Goal: Task Accomplishment & Management: Use online tool/utility

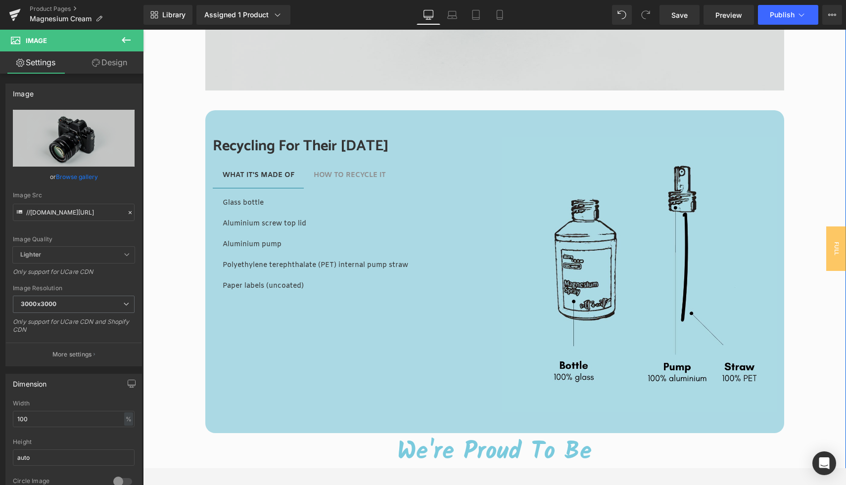
scroll to position [2348, 0]
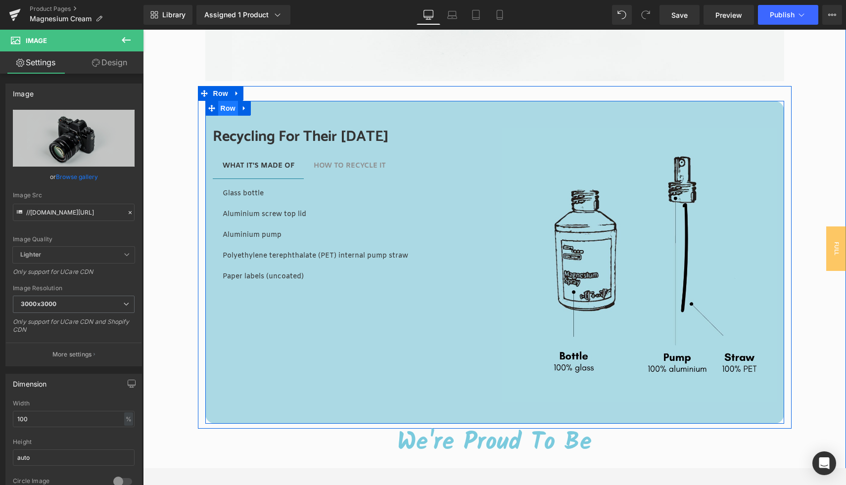
click at [228, 109] on span "Row" at bounding box center [228, 108] width 20 height 15
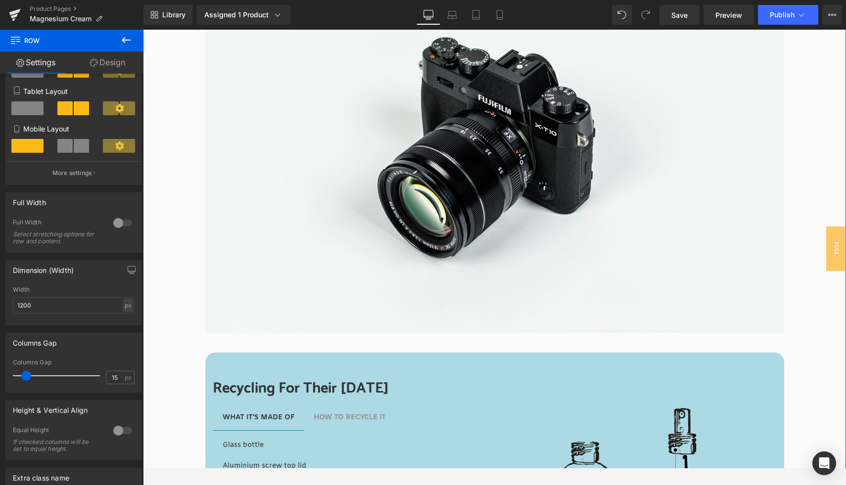
scroll to position [2039, 0]
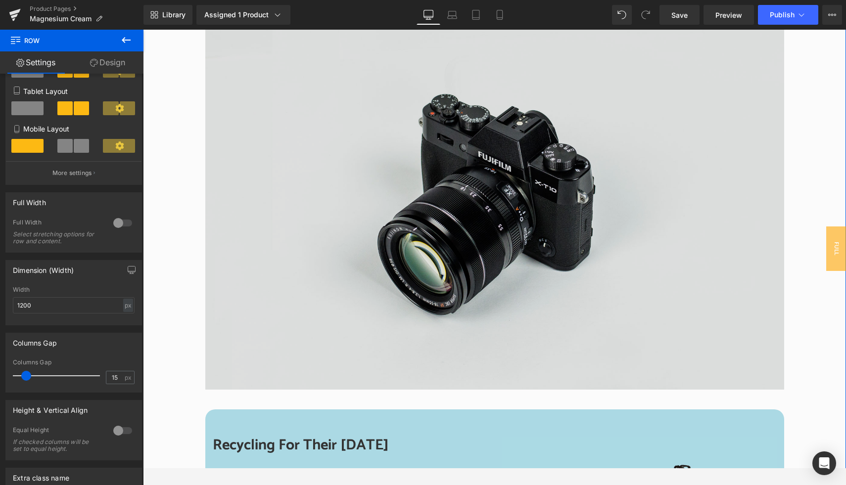
click at [456, 185] on img at bounding box center [494, 197] width 579 height 383
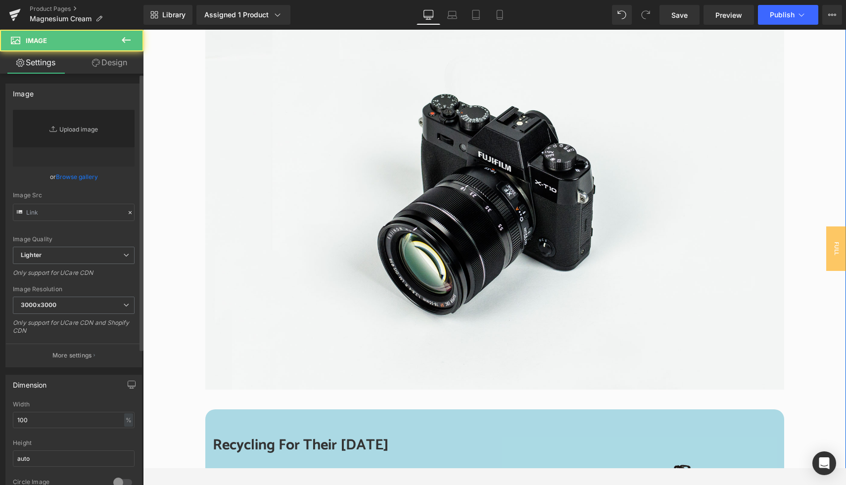
type input "//d1um8515vdn9kb.cloudfront.net/images/parallax.jpg"
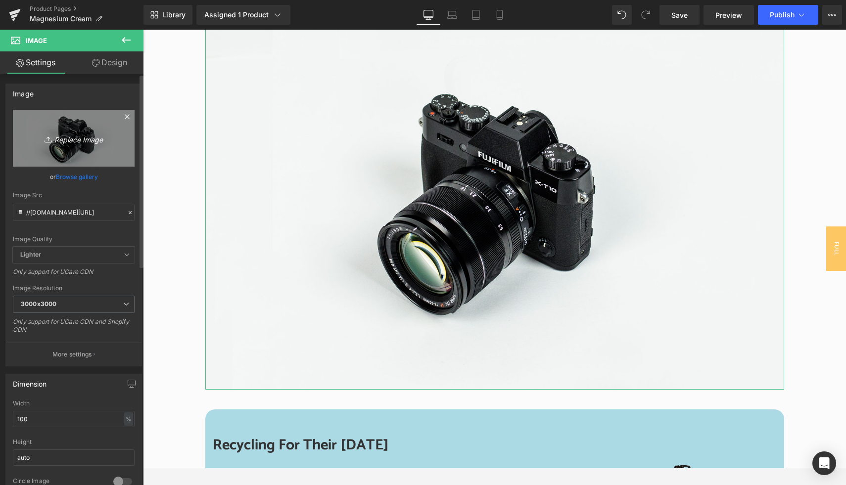
click at [85, 128] on link "Replace Image" at bounding box center [74, 138] width 122 height 57
type input "C:\fakepath\S + E Website block.jpg"
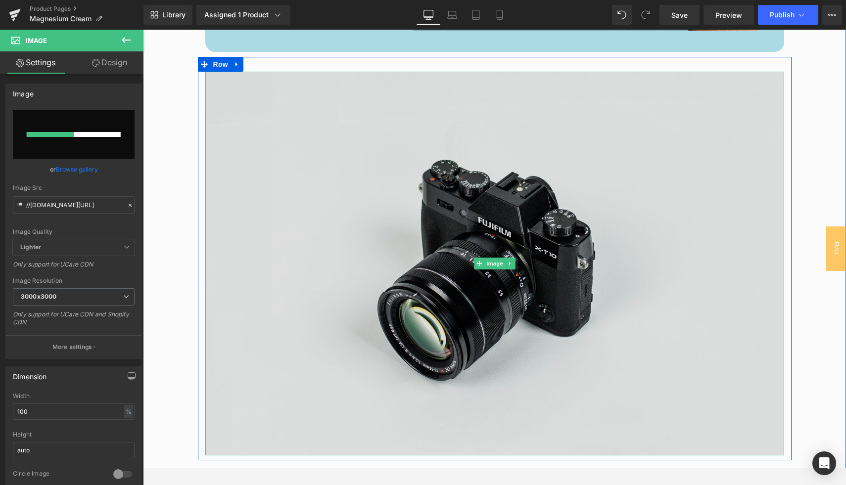
scroll to position [1974, 0]
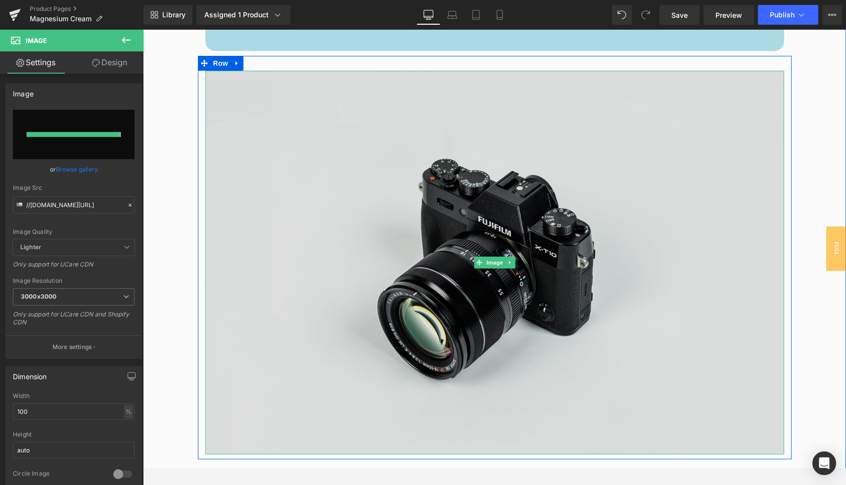
type input "https://ucarecdn.com/6592406c-8bc3-48db-9952-d9236292dacf/-/format/auto/-/previ…"
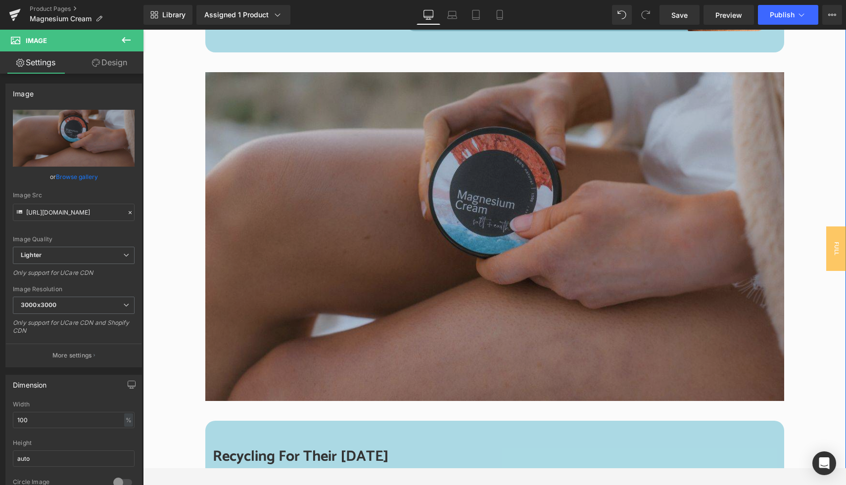
scroll to position [1974, 0]
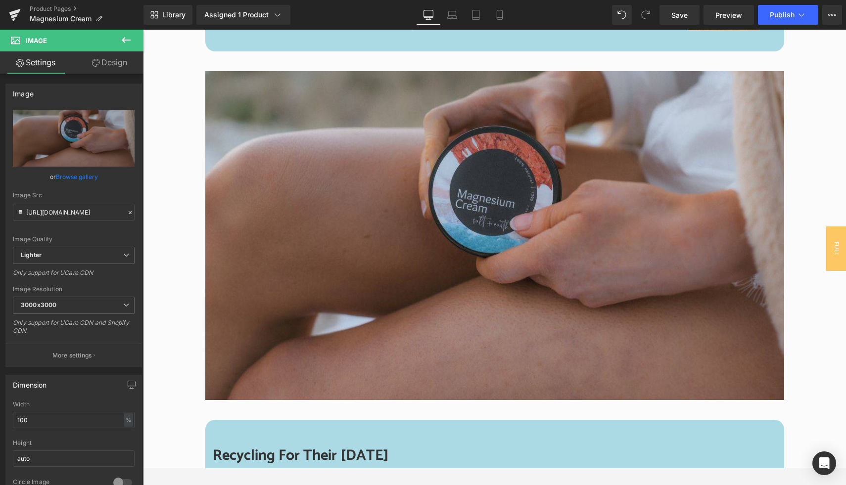
click at [128, 43] on icon at bounding box center [126, 40] width 12 height 12
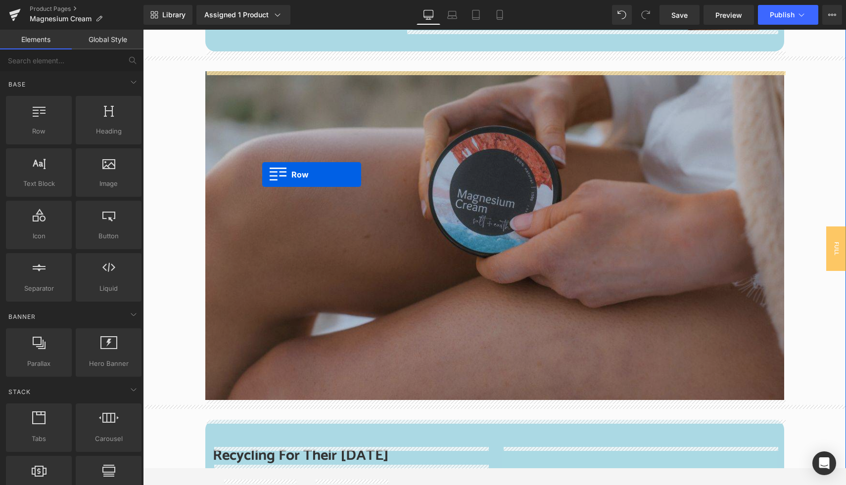
drag, startPoint x: 190, startPoint y: 156, endPoint x: 262, endPoint y: 175, distance: 74.6
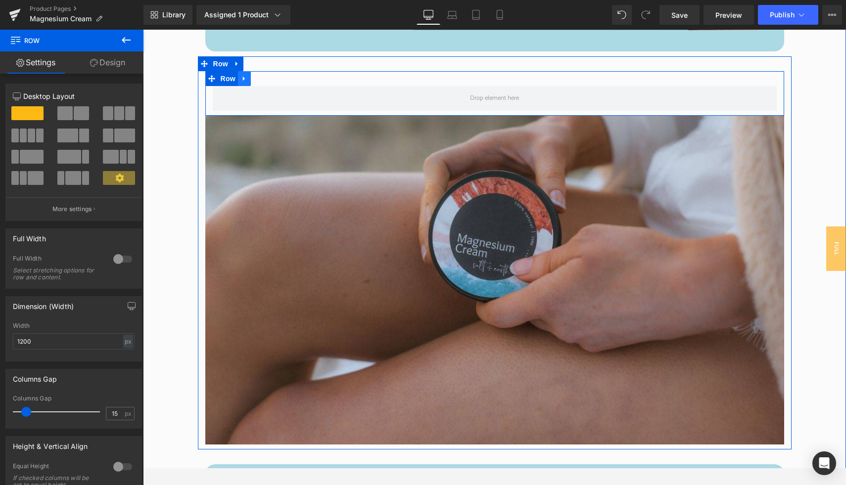
click at [246, 78] on icon at bounding box center [244, 78] width 7 height 7
click at [273, 83] on icon at bounding box center [270, 78] width 7 height 7
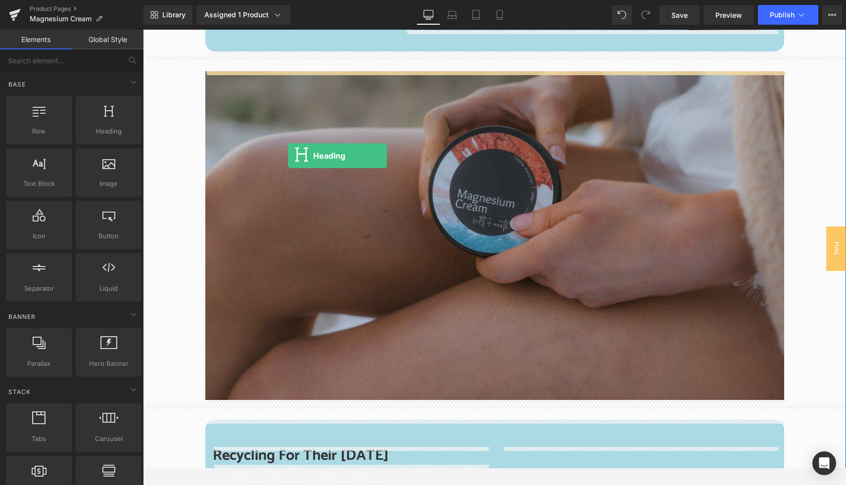
drag, startPoint x: 270, startPoint y: 153, endPoint x: 288, endPoint y: 156, distance: 18.5
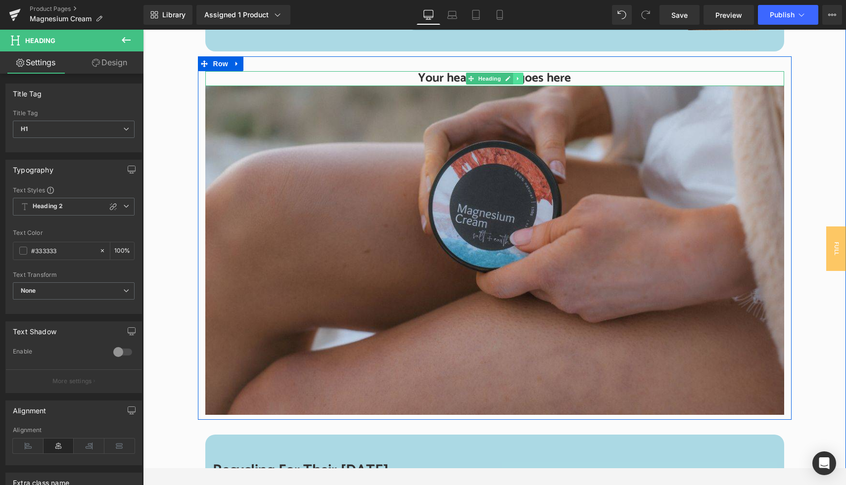
click at [518, 80] on icon at bounding box center [517, 79] width 5 height 6
click at [524, 80] on icon at bounding box center [522, 79] width 5 height 6
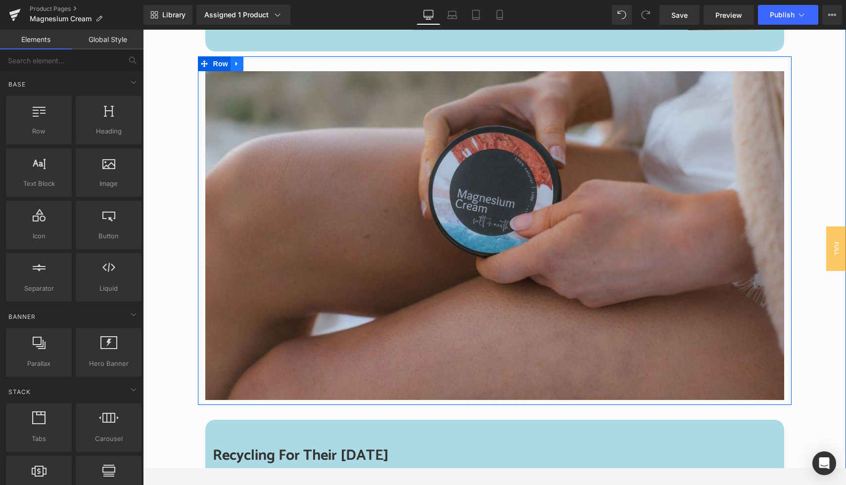
click at [235, 66] on icon at bounding box center [236, 64] width 2 height 4
click at [215, 68] on span "Row" at bounding box center [221, 63] width 20 height 15
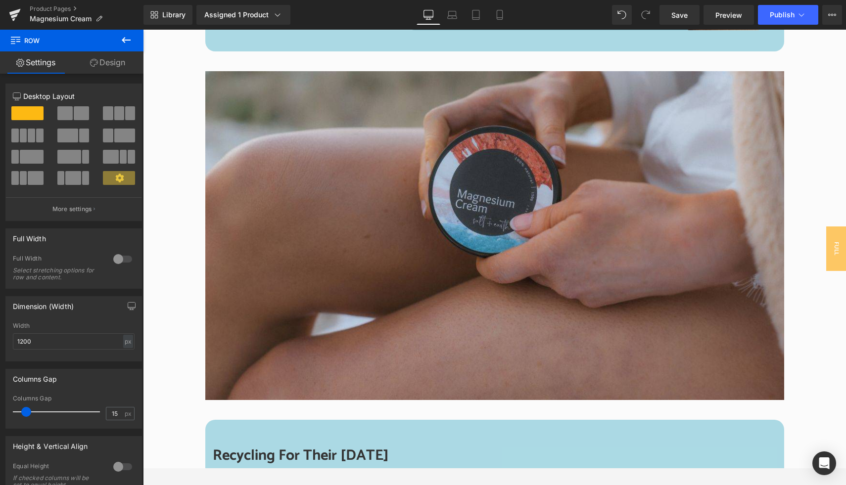
click at [127, 35] on icon at bounding box center [126, 40] width 12 height 12
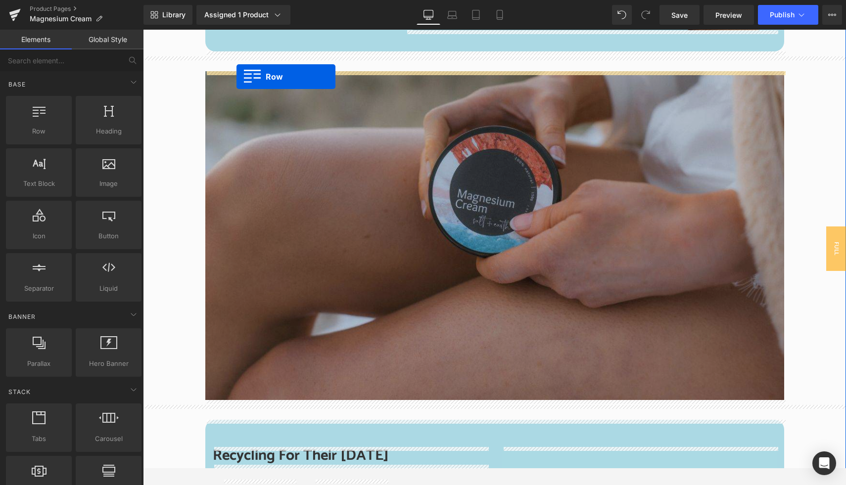
drag, startPoint x: 180, startPoint y: 150, endPoint x: 236, endPoint y: 77, distance: 92.4
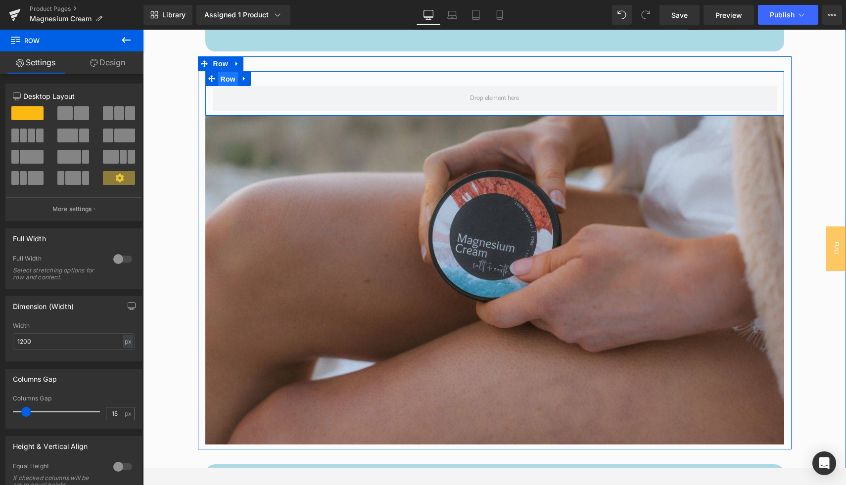
click at [228, 81] on span "Row" at bounding box center [228, 79] width 20 height 15
click at [228, 81] on span "Row" at bounding box center [228, 78] width 20 height 15
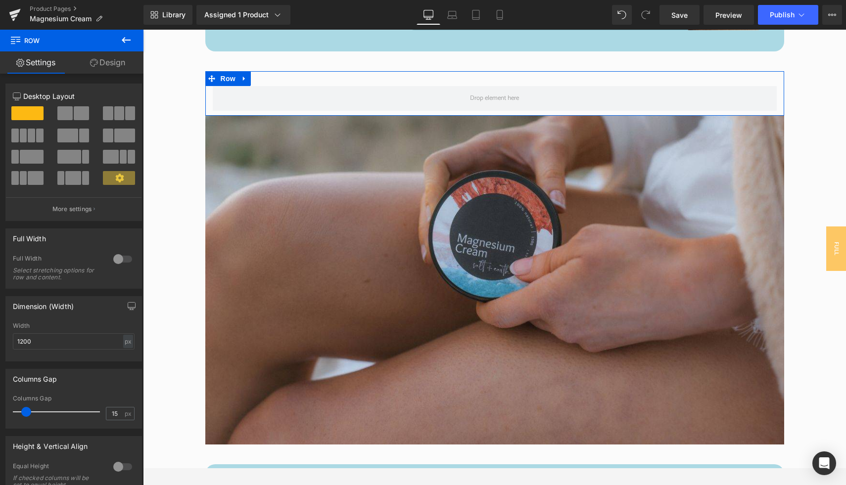
click at [108, 67] on link "Design" at bounding box center [108, 62] width 72 height 22
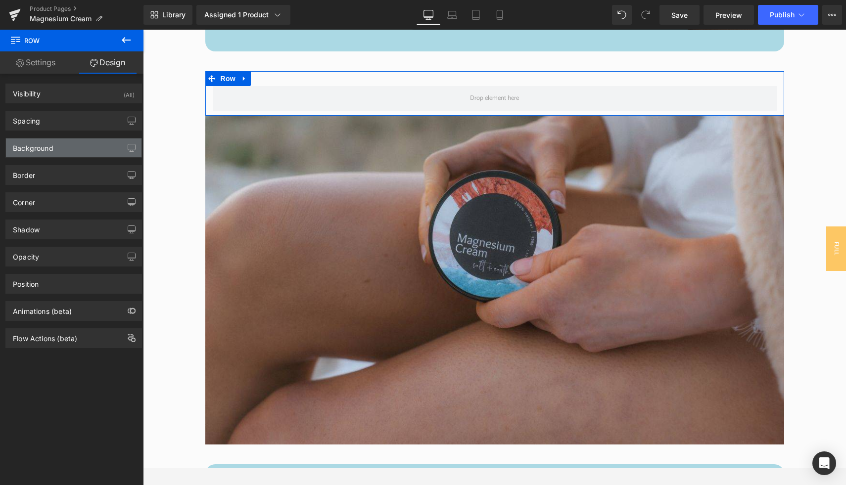
click at [38, 152] on div "Background" at bounding box center [74, 148] width 136 height 19
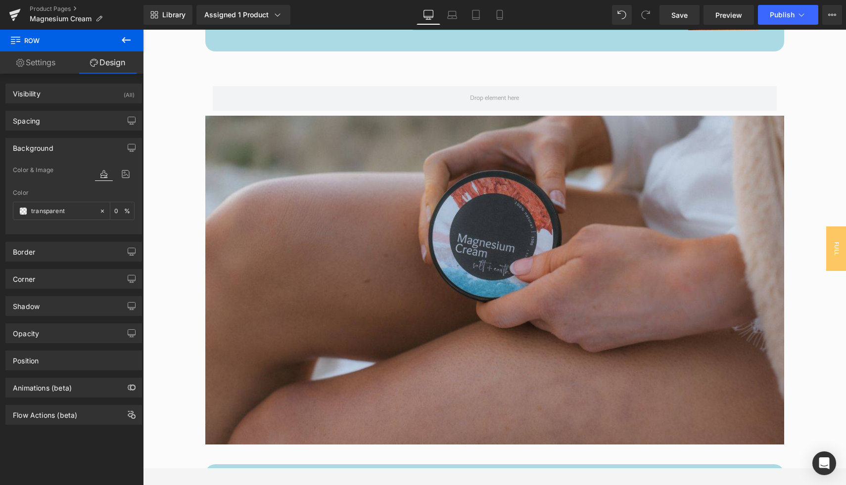
click at [126, 43] on icon at bounding box center [126, 40] width 12 height 12
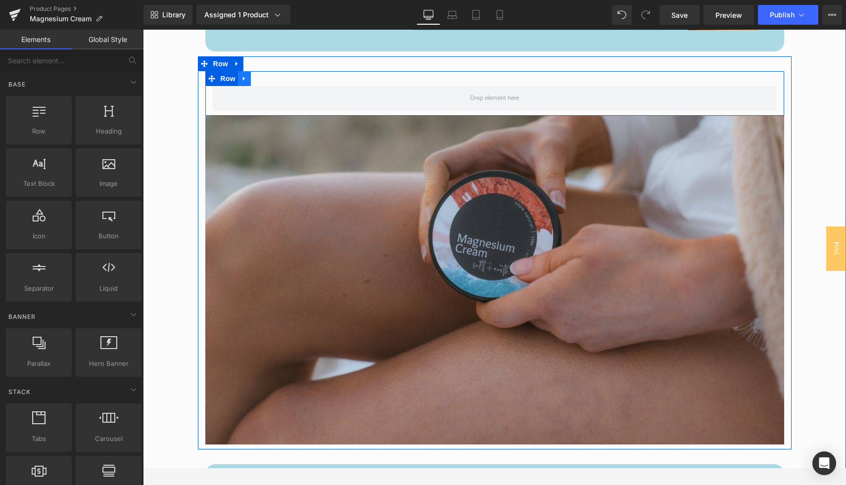
click at [247, 80] on icon at bounding box center [244, 78] width 7 height 7
click at [270, 80] on icon at bounding box center [270, 78] width 7 height 7
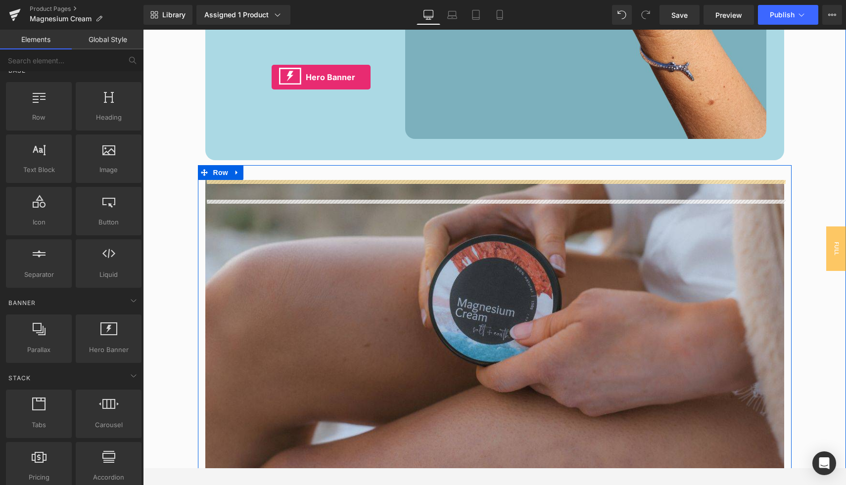
scroll to position [1835, 0]
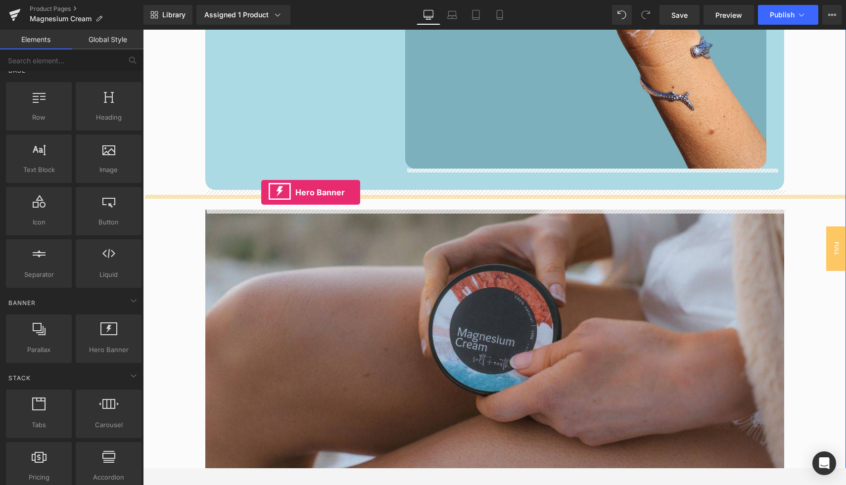
drag, startPoint x: 246, startPoint y: 361, endPoint x: 261, endPoint y: 192, distance: 169.3
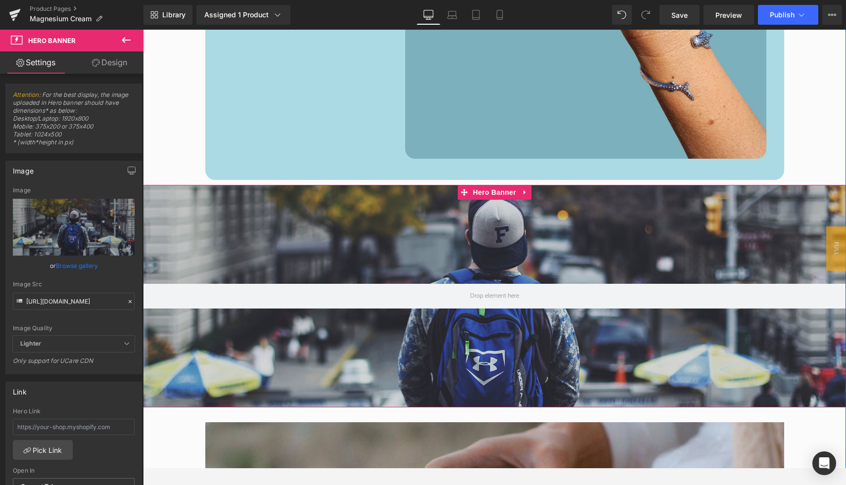
scroll to position [1846, 0]
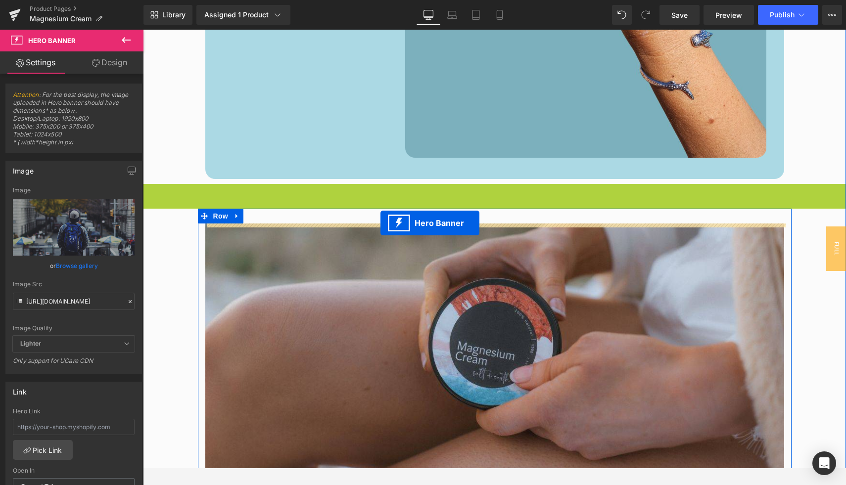
drag, startPoint x: 462, startPoint y: 192, endPoint x: 380, endPoint y: 223, distance: 87.2
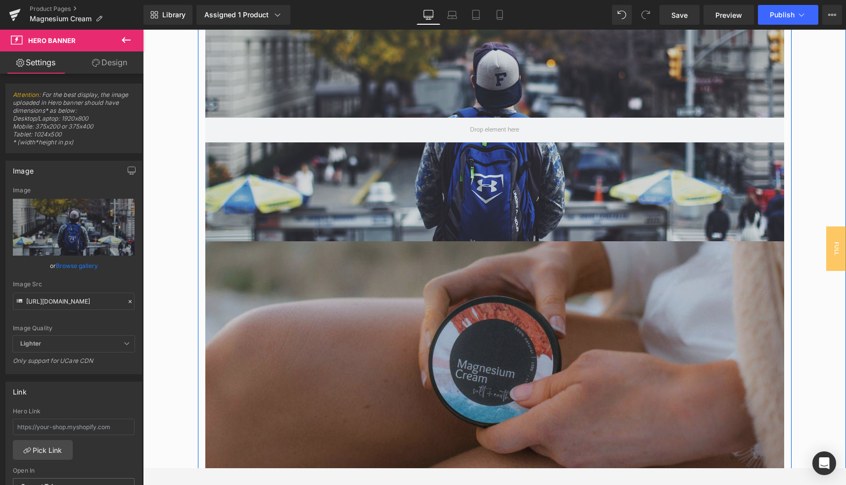
scroll to position [2052, 0]
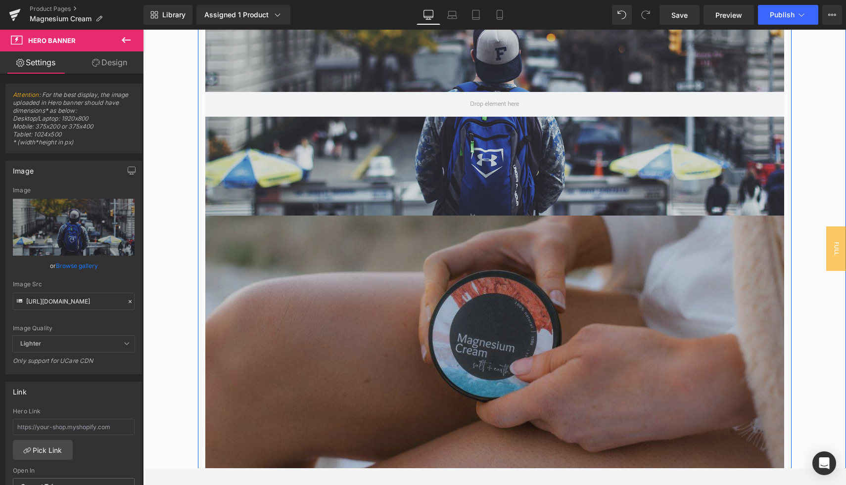
click at [468, 351] on img at bounding box center [494, 380] width 579 height 329
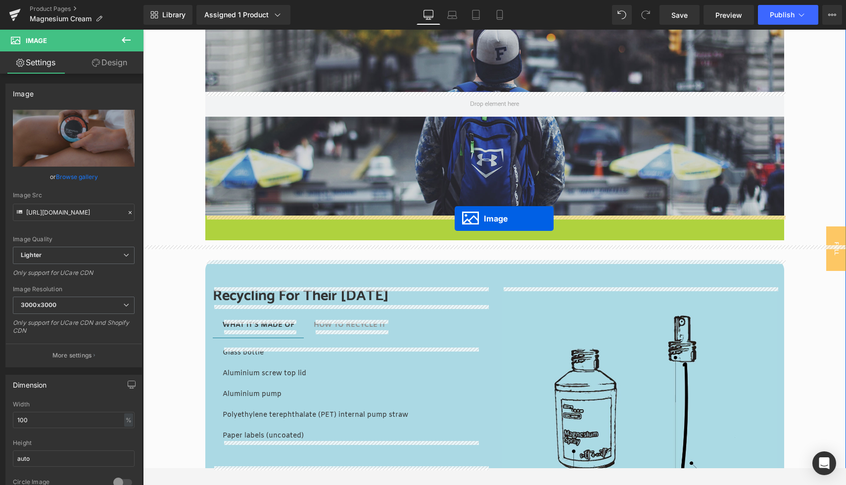
drag, startPoint x: 477, startPoint y: 378, endPoint x: 455, endPoint y: 219, distance: 160.8
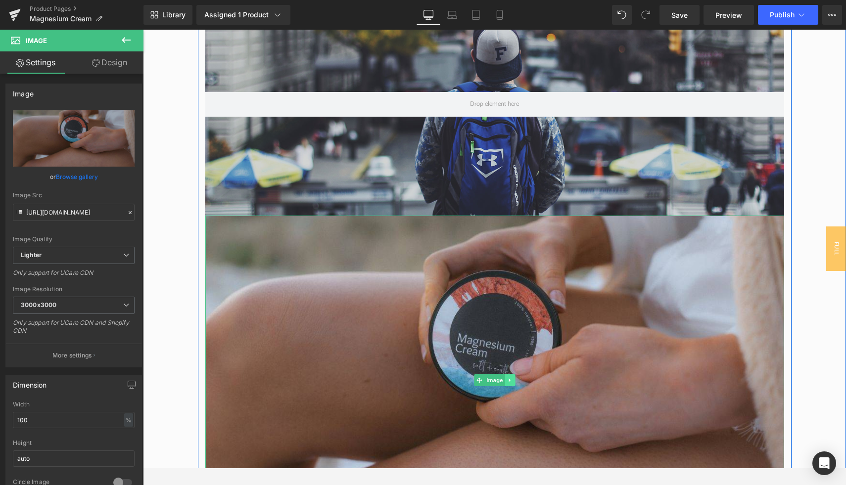
click at [509, 377] on icon at bounding box center [509, 380] width 5 height 6
click at [516, 381] on icon at bounding box center [514, 379] width 5 height 5
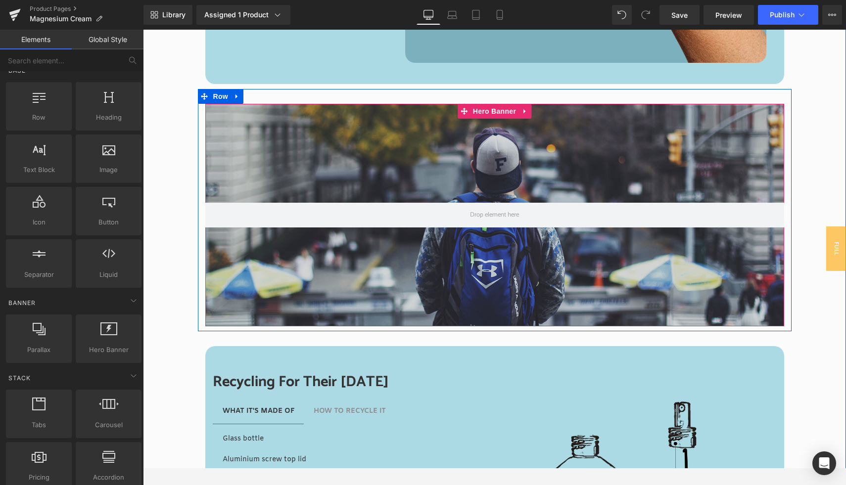
scroll to position [1908, 0]
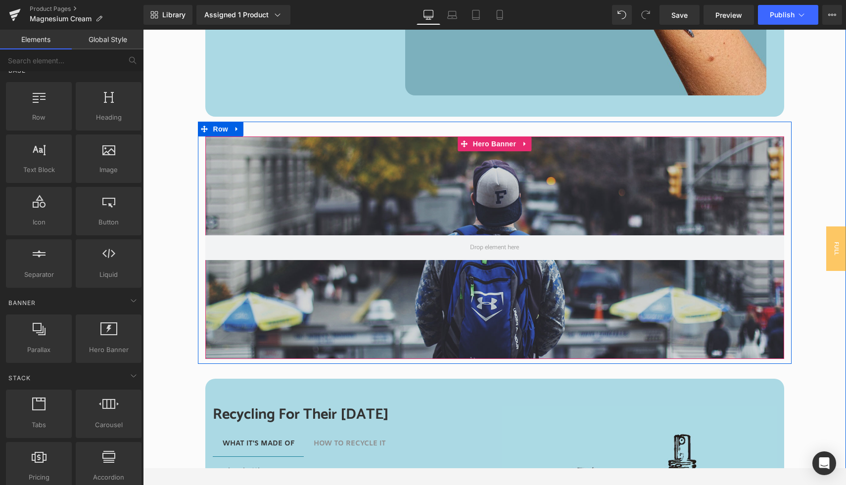
click at [443, 190] on div at bounding box center [494, 248] width 579 height 223
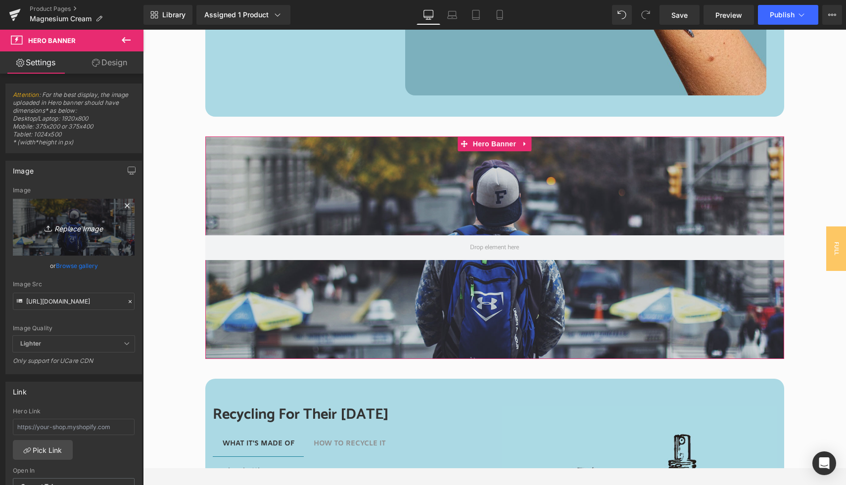
click at [76, 228] on icon "Replace Image" at bounding box center [73, 227] width 79 height 12
type input "C:\fakepath\S + E Website block.jpg"
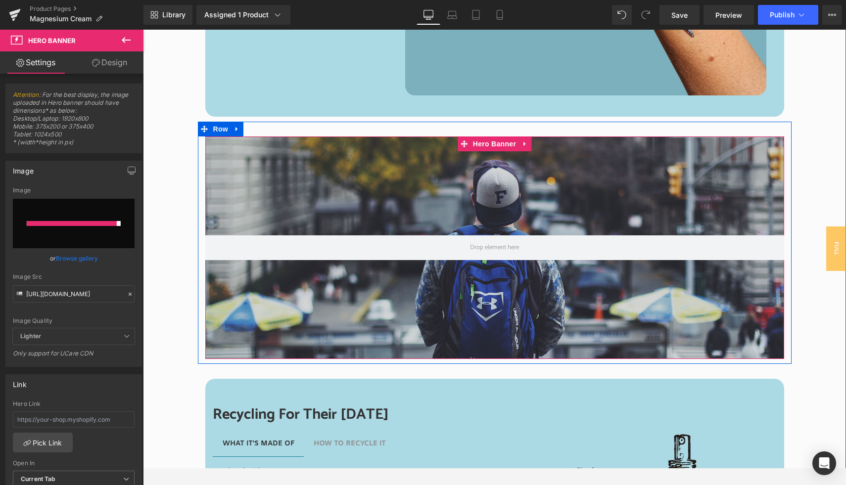
type input "https://ucarecdn.com/e4faccba-6220-4467-a4f2-6a560dbe5ea1/-/format/auto/-/previ…"
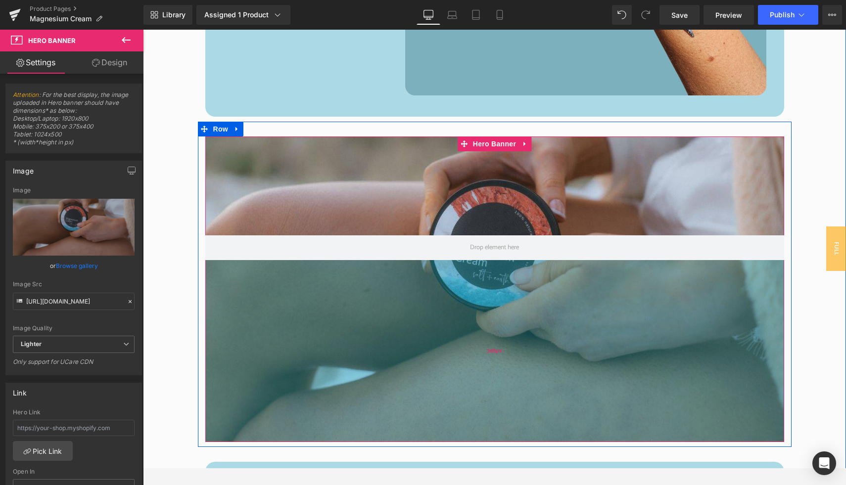
drag, startPoint x: 503, startPoint y: 354, endPoint x: 504, endPoint y: 437, distance: 83.1
click at [504, 437] on div "368px" at bounding box center [494, 351] width 579 height 182
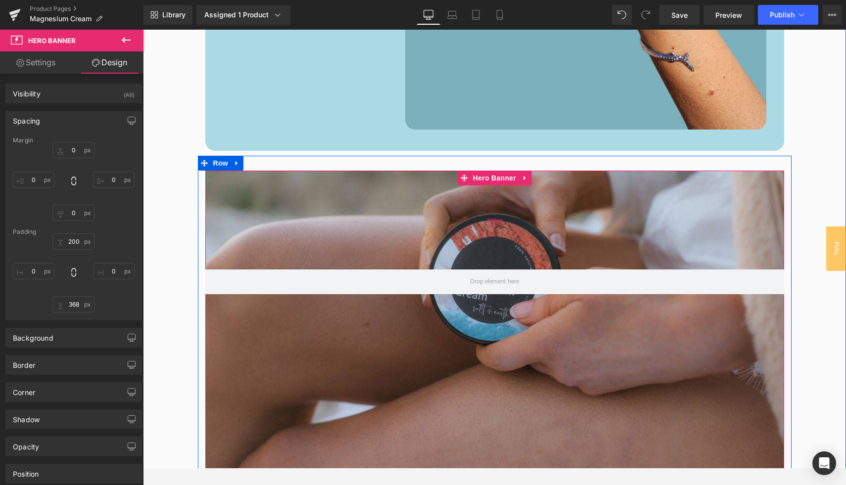
scroll to position [1869, 0]
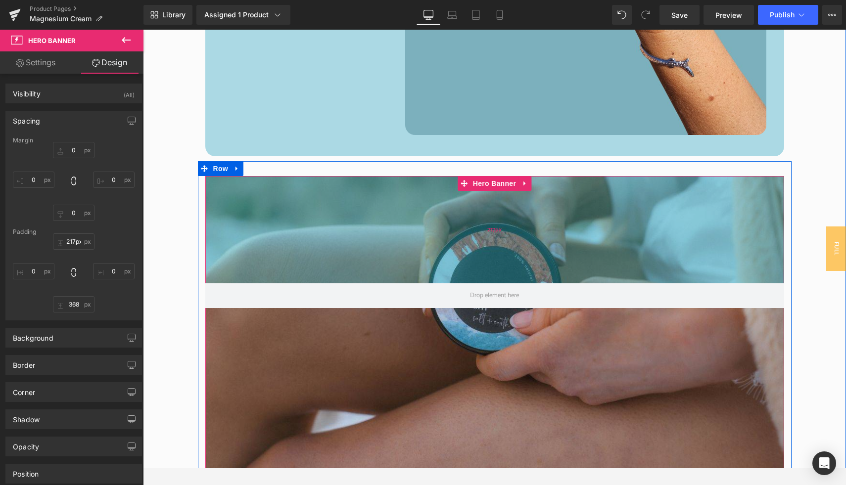
type input "218px"
drag, startPoint x: 554, startPoint y: 187, endPoint x: 554, endPoint y: 196, distance: 8.9
click at [554, 196] on div "218px" at bounding box center [494, 230] width 579 height 108
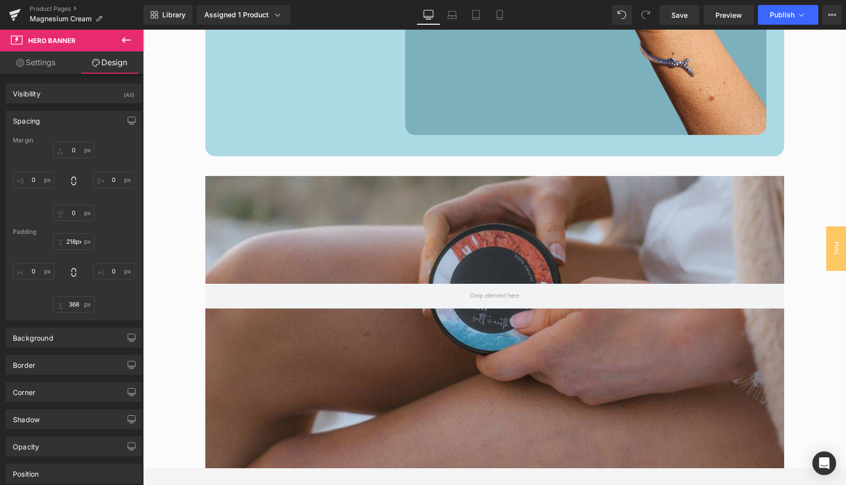
click at [124, 46] on button at bounding box center [126, 41] width 35 height 22
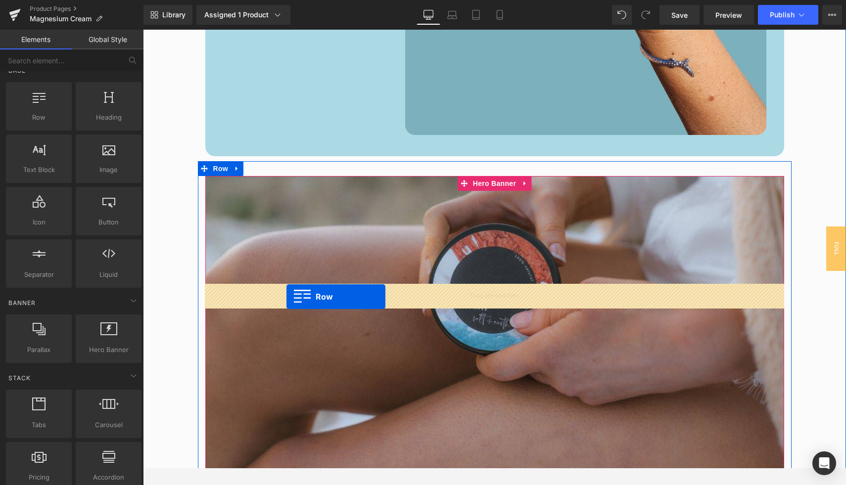
drag, startPoint x: 196, startPoint y: 137, endPoint x: 286, endPoint y: 297, distance: 183.4
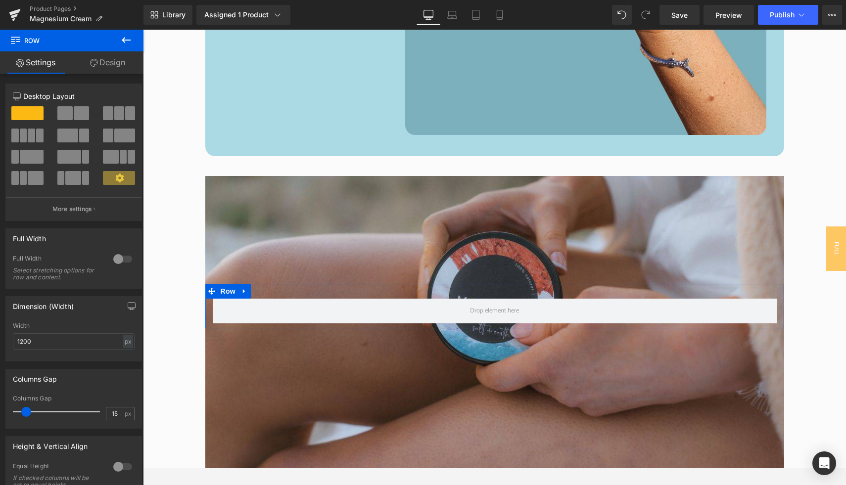
click at [114, 138] on span at bounding box center [124, 136] width 21 height 14
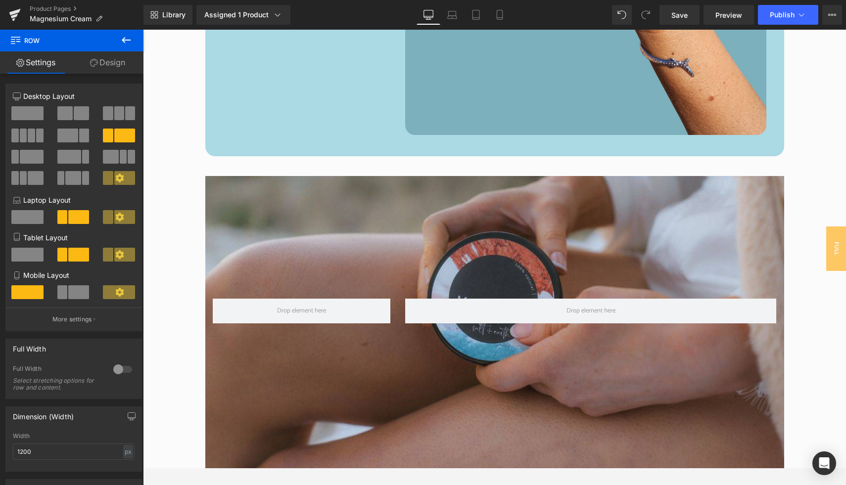
click at [124, 39] on icon at bounding box center [126, 40] width 9 height 6
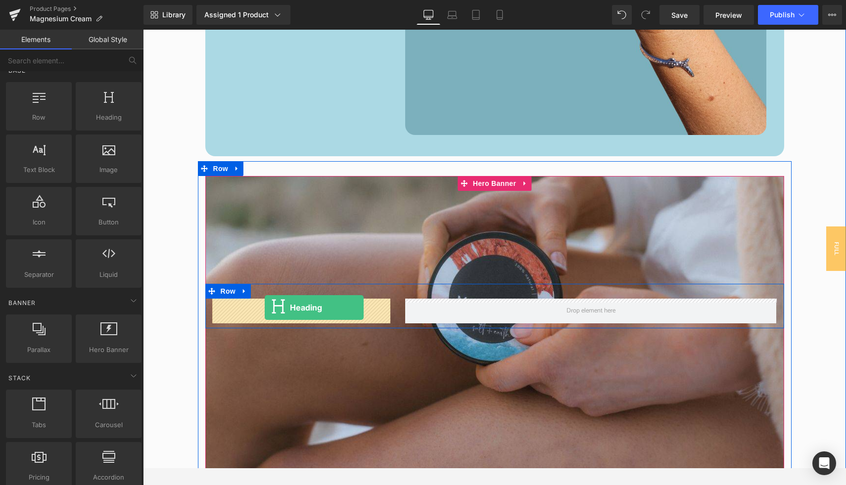
drag, startPoint x: 246, startPoint y: 142, endPoint x: 265, endPoint y: 307, distance: 166.2
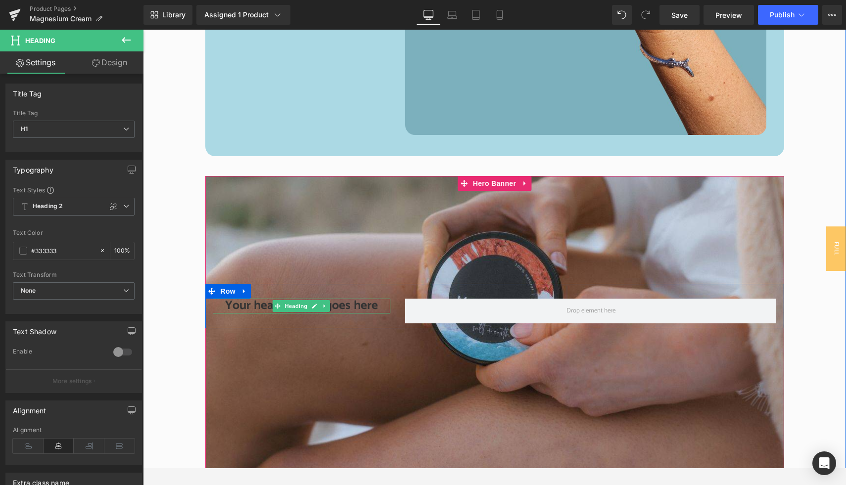
click at [266, 309] on h1 "Your heading text goes here" at bounding box center [302, 306] width 178 height 15
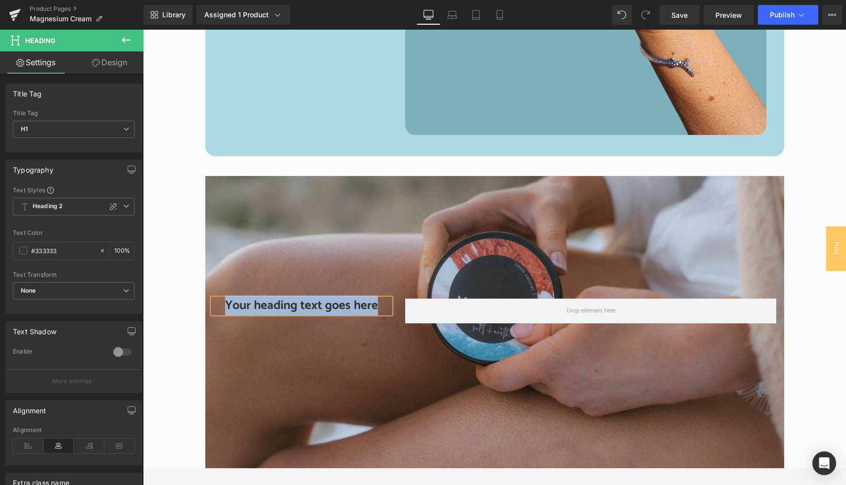
paste div
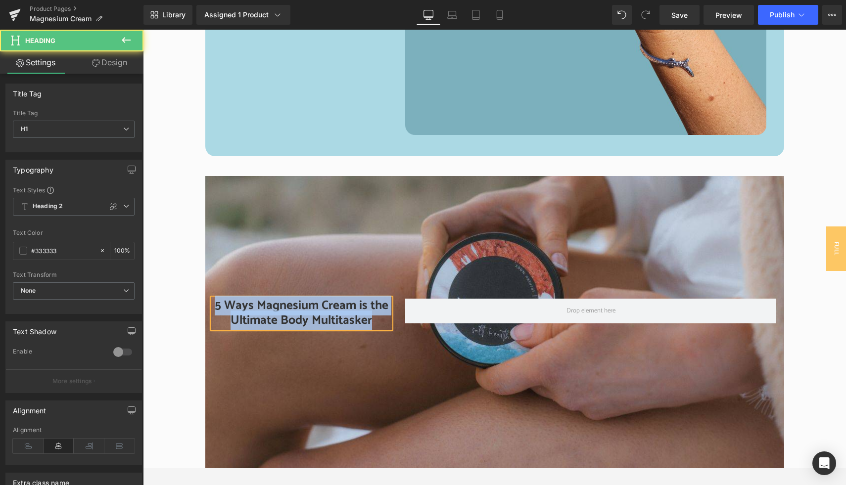
drag, startPoint x: 373, startPoint y: 321, endPoint x: 215, endPoint y: 304, distance: 159.1
click at [215, 304] on h1 "5 Ways Magnesium Cream is the Ultimate Body Multitasker" at bounding box center [302, 314] width 178 height 30
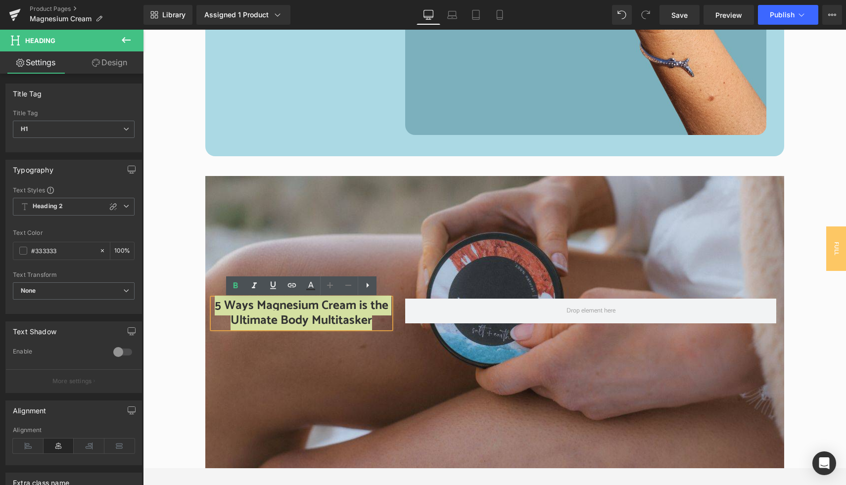
click at [330, 286] on icon at bounding box center [330, 285] width 6 height 6
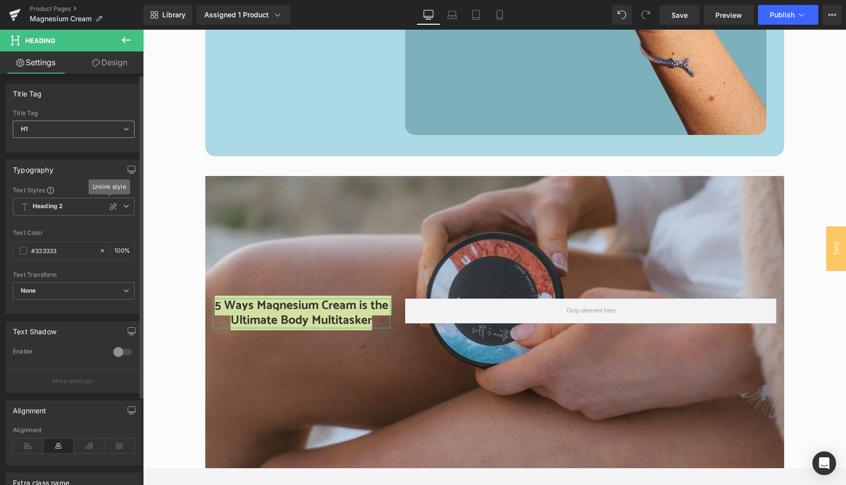
click at [116, 131] on span "H1" at bounding box center [74, 129] width 122 height 17
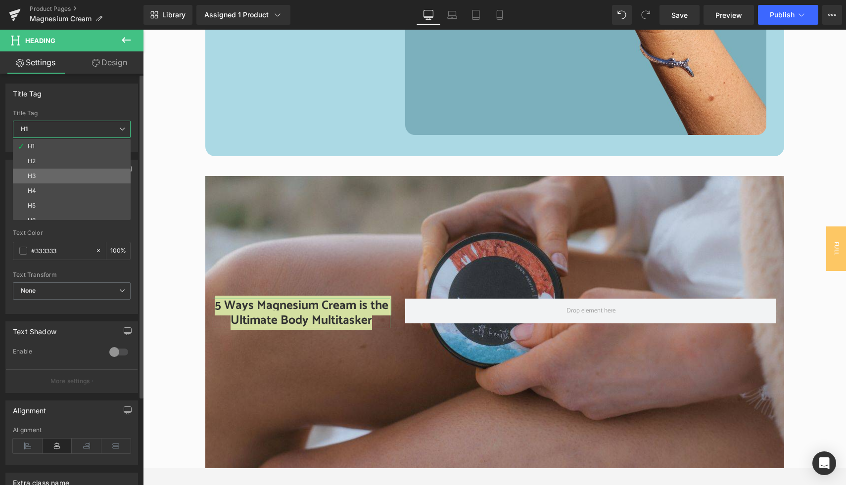
click at [97, 171] on li "H3" at bounding box center [74, 176] width 122 height 15
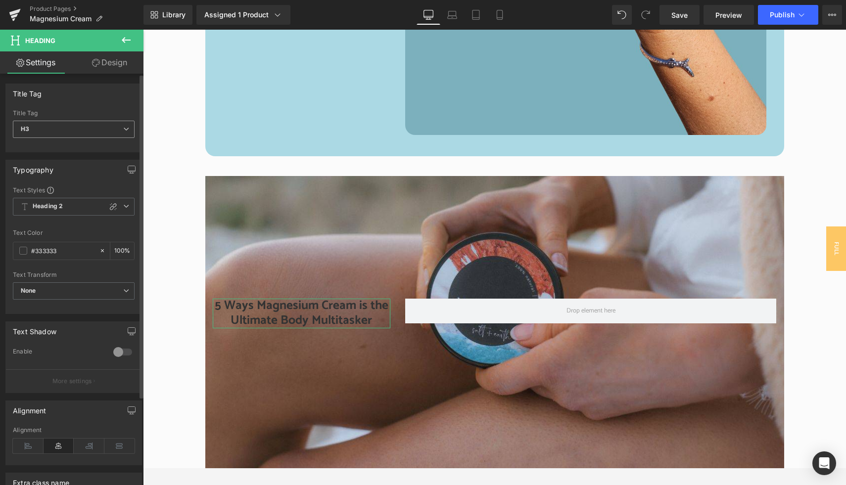
click at [101, 130] on span "H3" at bounding box center [74, 129] width 122 height 17
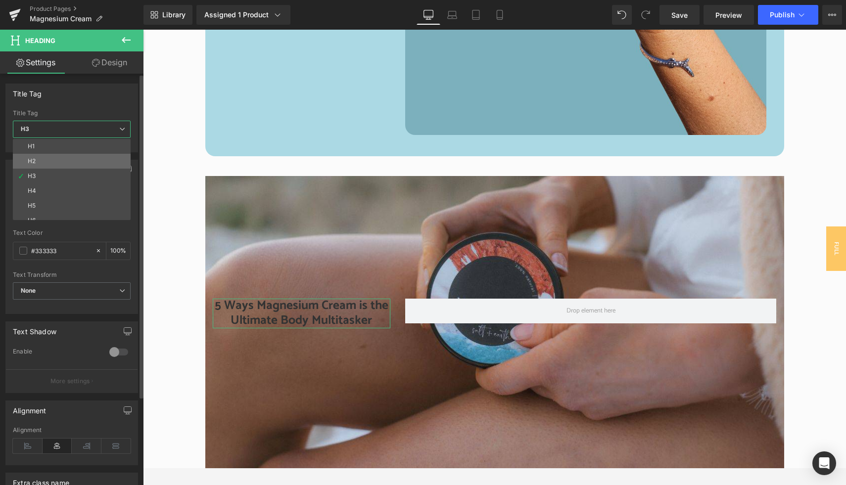
click at [99, 163] on li "H2" at bounding box center [74, 161] width 122 height 15
type input "100"
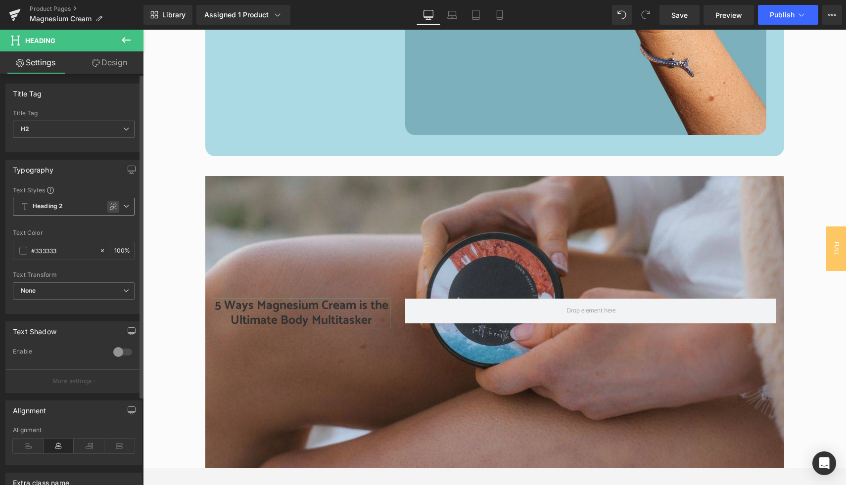
click at [110, 207] on icon at bounding box center [113, 206] width 7 height 7
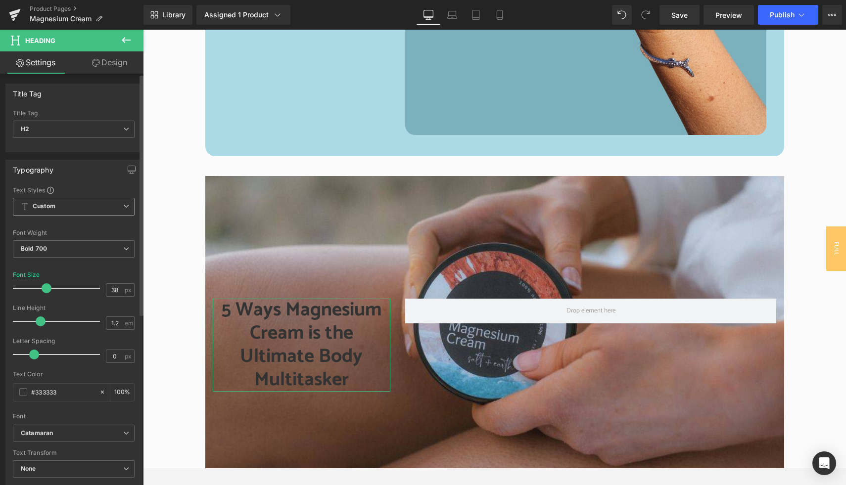
type input "37"
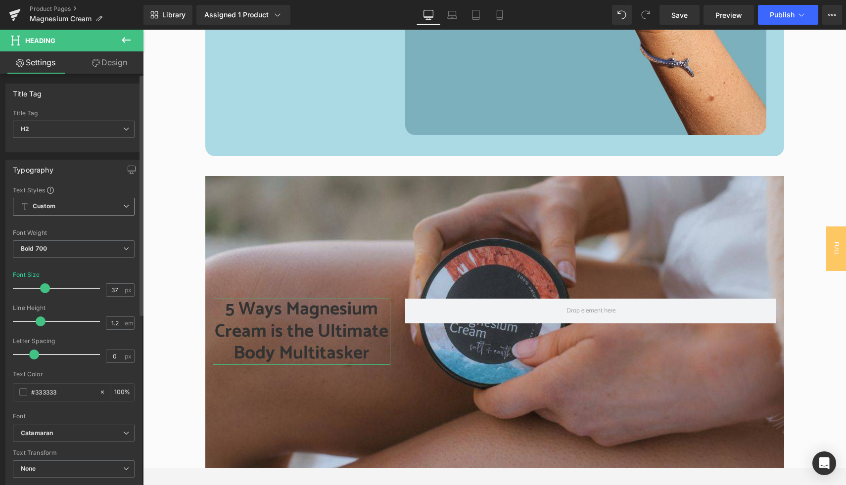
drag, startPoint x: 33, startPoint y: 290, endPoint x: 44, endPoint y: 290, distance: 10.4
click at [44, 290] on span at bounding box center [45, 288] width 10 height 10
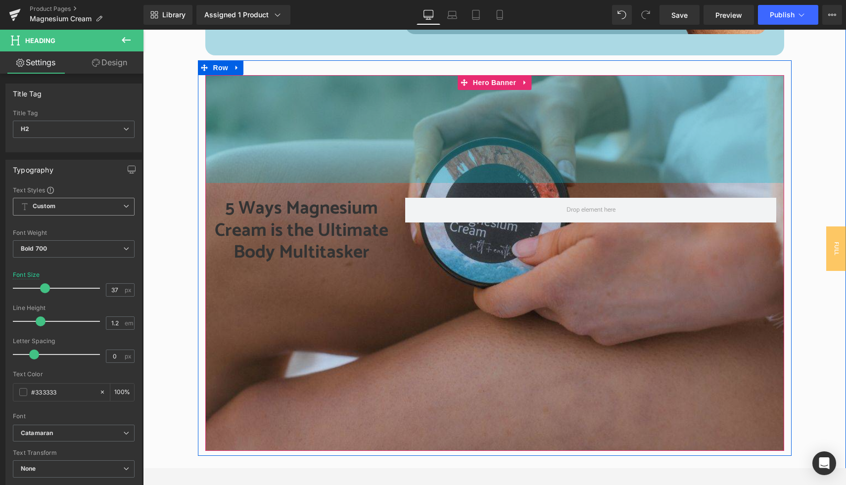
scroll to position [1972, 0]
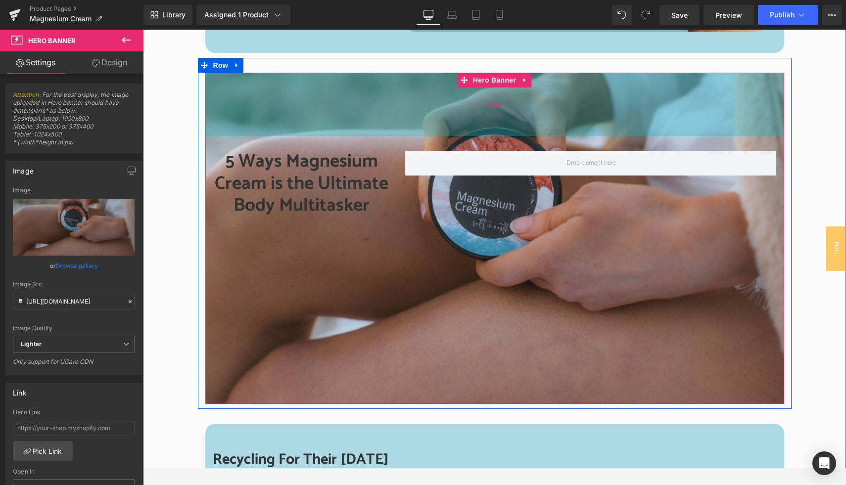
drag, startPoint x: 401, startPoint y: 179, endPoint x: 403, endPoint y: 135, distance: 44.5
click at [403, 135] on div "128px" at bounding box center [494, 104] width 579 height 63
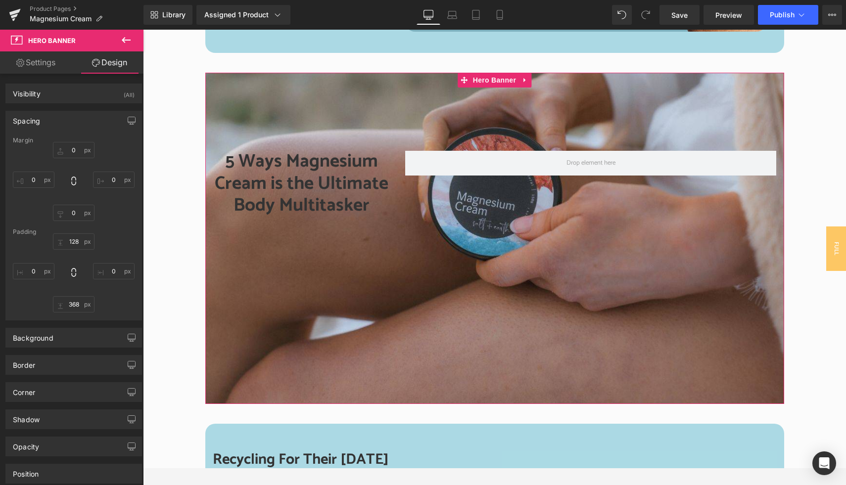
click at [126, 40] on icon at bounding box center [126, 40] width 9 height 6
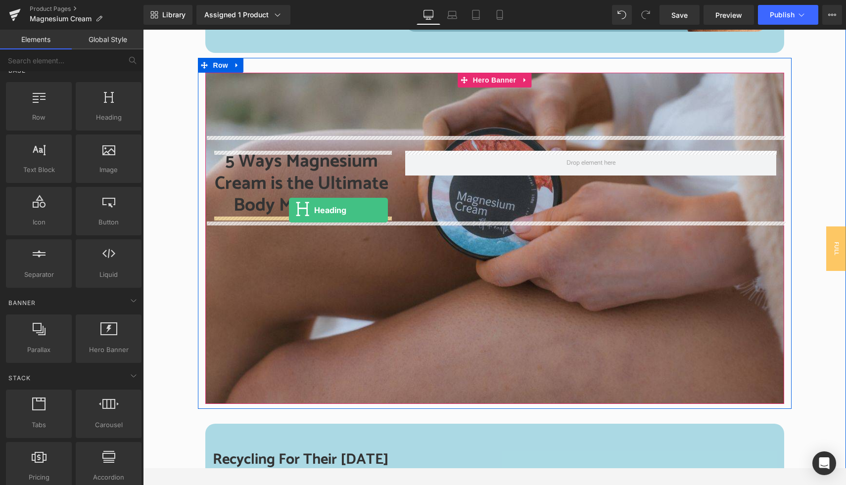
drag, startPoint x: 247, startPoint y: 150, endPoint x: 289, endPoint y: 210, distance: 73.3
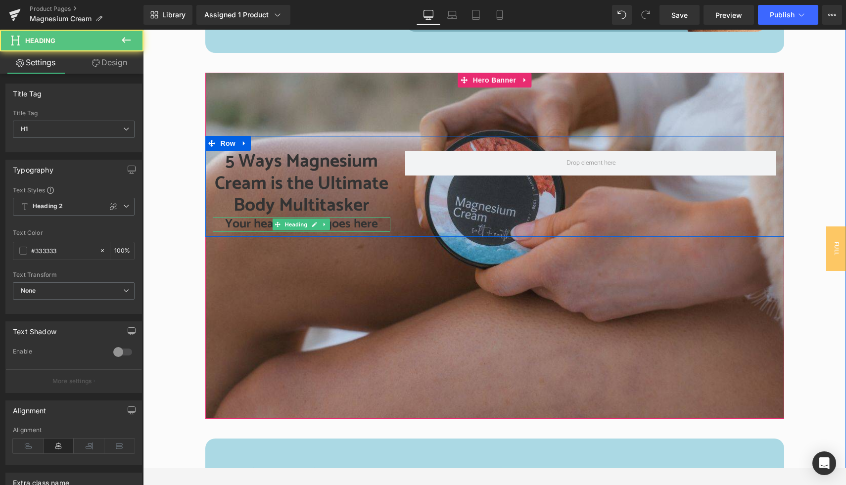
click at [250, 226] on h1 "Your heading text goes here" at bounding box center [302, 224] width 178 height 15
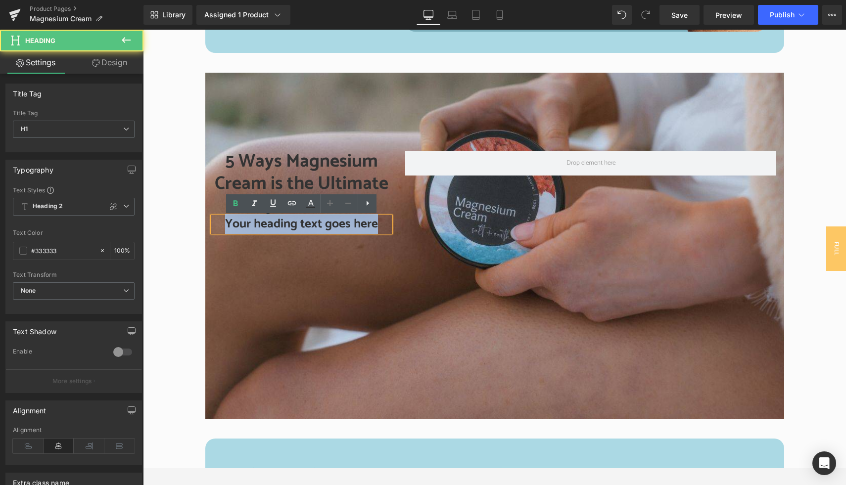
paste div
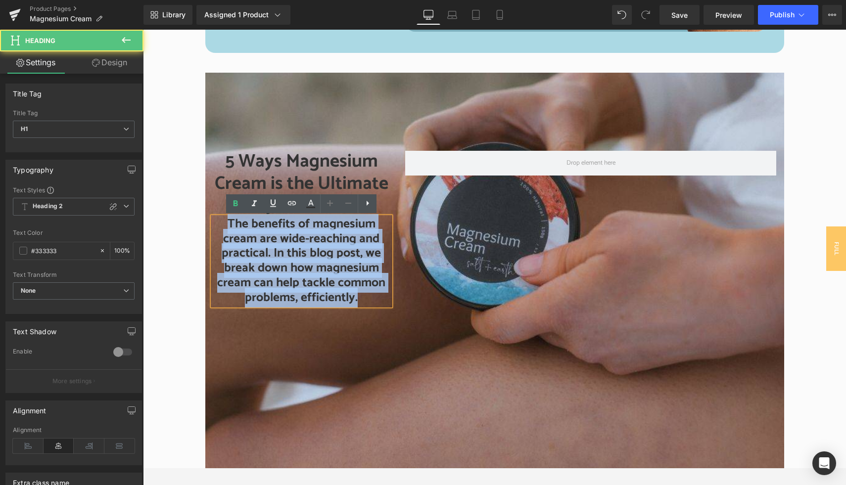
drag, startPoint x: 228, startPoint y: 224, endPoint x: 369, endPoint y: 297, distance: 158.9
click at [369, 297] on h1 "The benefits of magnesium cream are wide-reaching and practical. In this blog p…" at bounding box center [302, 261] width 178 height 89
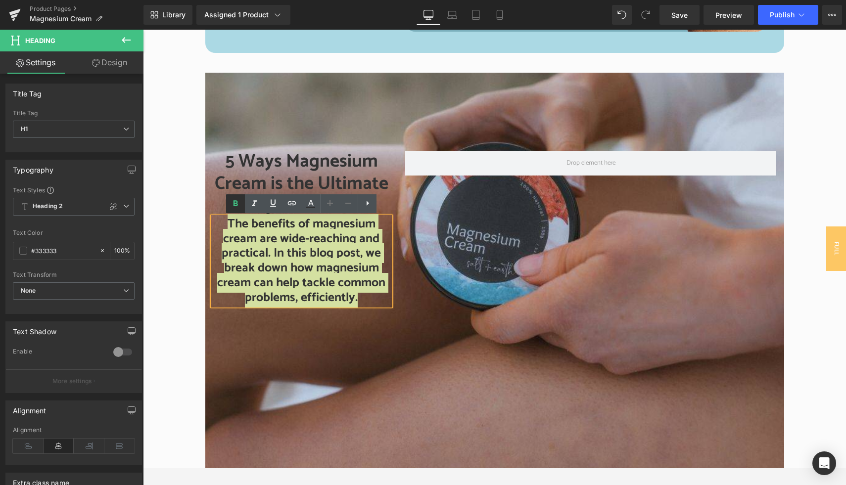
click at [0, 0] on icon at bounding box center [0, 0] width 0 height 0
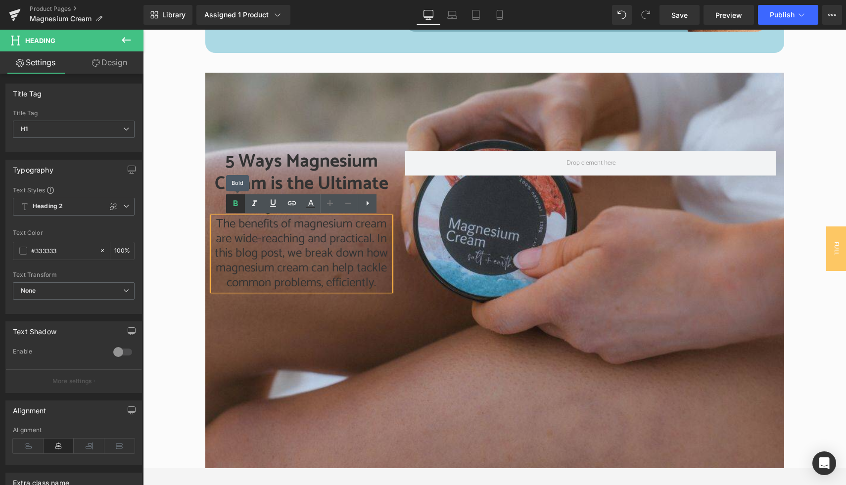
click at [0, 0] on icon at bounding box center [0, 0] width 0 height 0
click at [235, 235] on span "The benefits of magnesium cream are wide-reaching and practical. In this blog p…" at bounding box center [301, 253] width 173 height 79
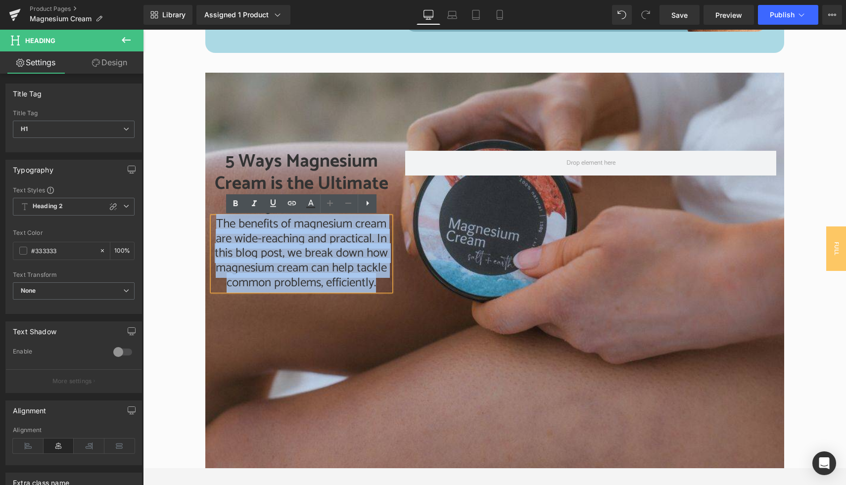
copy span "The benefits of magnesium cream are wide-reaching and practical. In this blog p…"
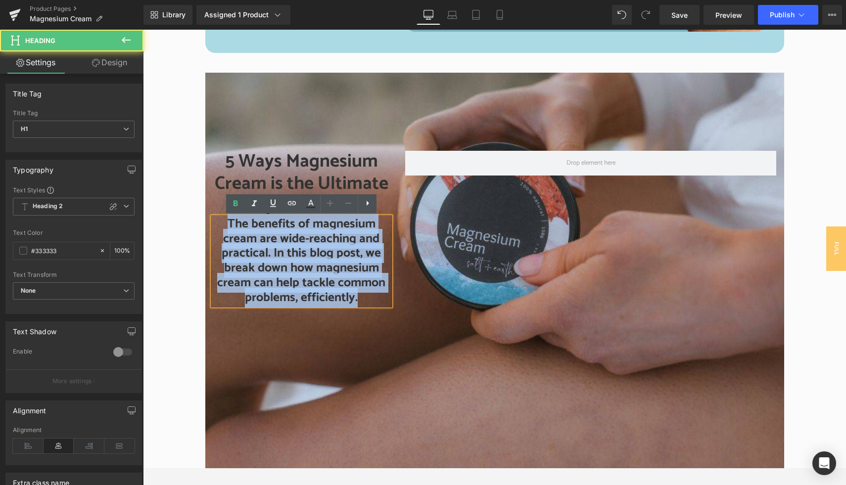
drag, startPoint x: 227, startPoint y: 224, endPoint x: 360, endPoint y: 297, distance: 151.9
click at [360, 297] on h1 "The benefits of magnesium cream are wide-reaching and practical. In this blog p…" at bounding box center [302, 261] width 178 height 89
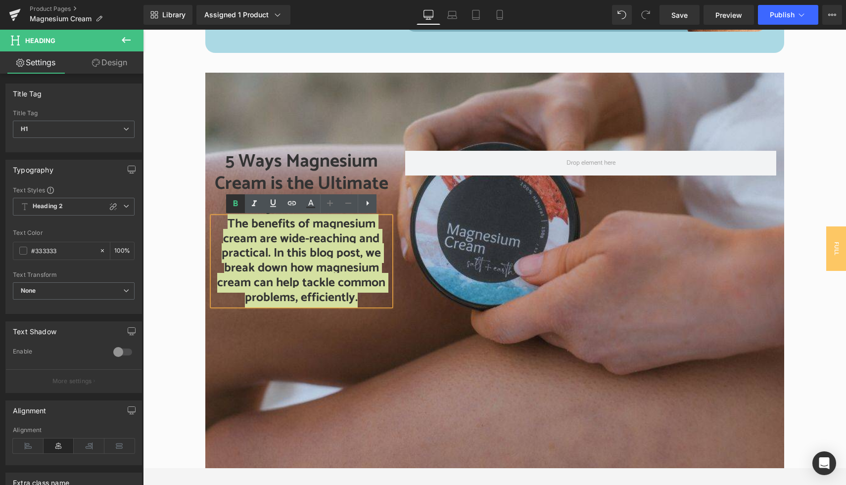
click at [0, 0] on icon at bounding box center [0, 0] width 0 height 0
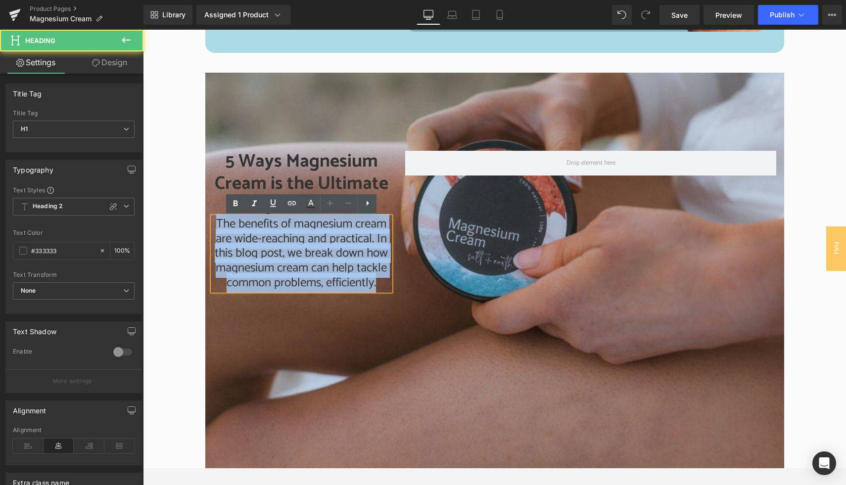
drag, startPoint x: 214, startPoint y: 222, endPoint x: 379, endPoint y: 282, distance: 175.9
click at [379, 282] on h1 "The benefits of magnesium cream are wide-reaching and practical. In this blog p…" at bounding box center [302, 254] width 178 height 74
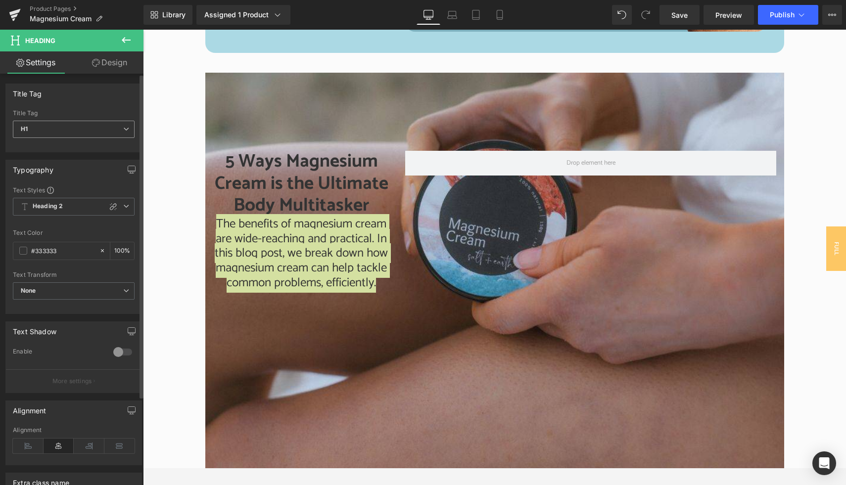
click at [43, 128] on span "H1" at bounding box center [74, 129] width 122 height 17
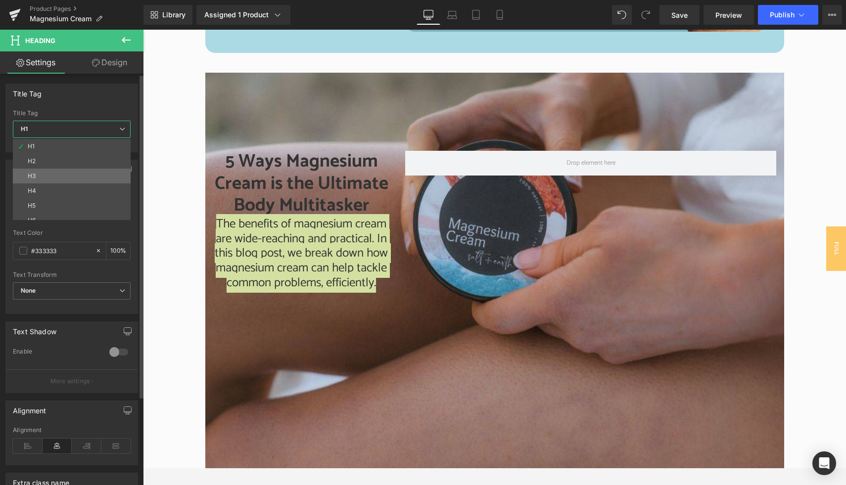
click at [42, 176] on li "H3" at bounding box center [74, 176] width 122 height 15
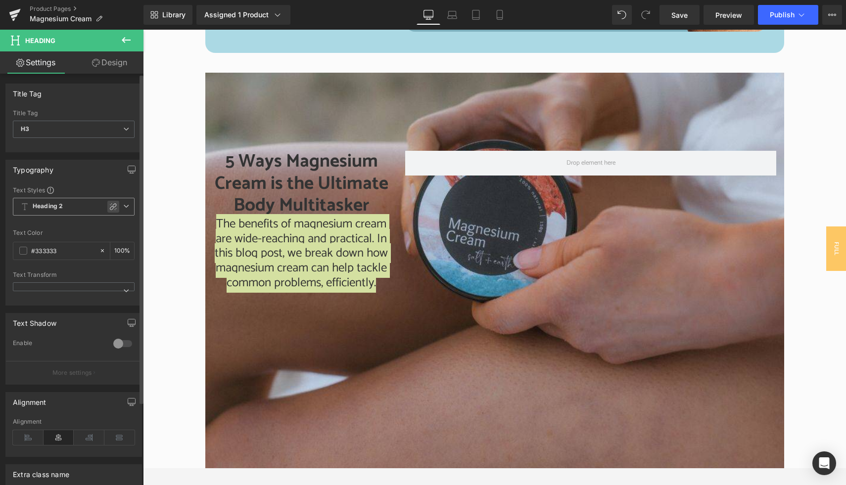
click at [109, 205] on icon at bounding box center [113, 207] width 8 height 8
type input "24.92"
type input "1.2"
type input "0"
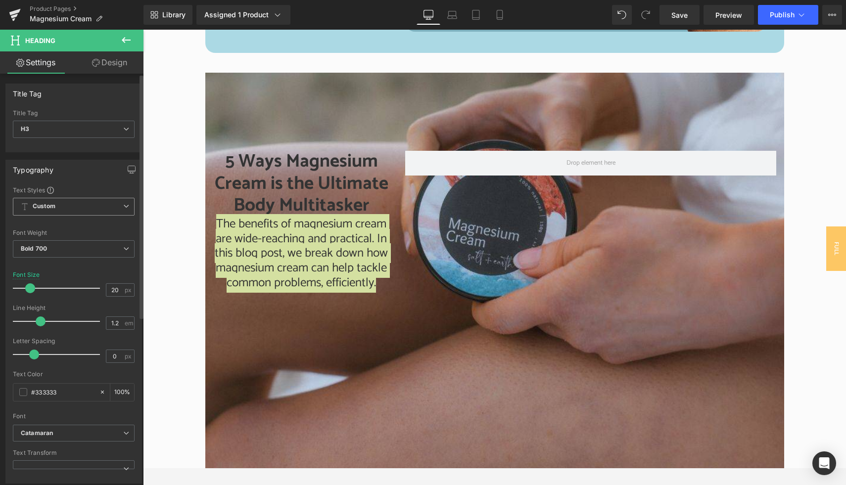
click at [29, 286] on span at bounding box center [30, 288] width 10 height 10
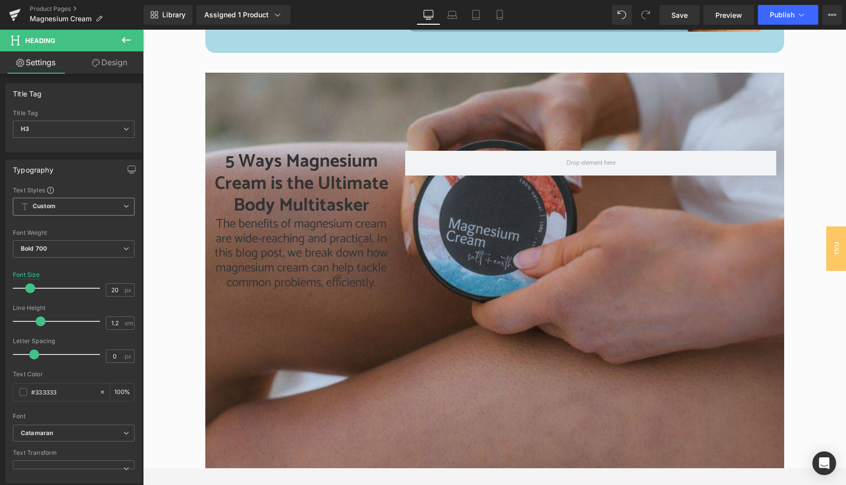
click at [253, 251] on span "The benefits of magnesium cream are wide-reaching and practical. In this blog p…" at bounding box center [301, 253] width 173 height 79
drag, startPoint x: 30, startPoint y: 286, endPoint x: 42, endPoint y: 285, distance: 11.9
click at [42, 285] on span at bounding box center [41, 288] width 10 height 10
click at [305, 223] on span "The benefits of magnesium cream are wide-reaching and practical. In this blog p…" at bounding box center [301, 253] width 173 height 79
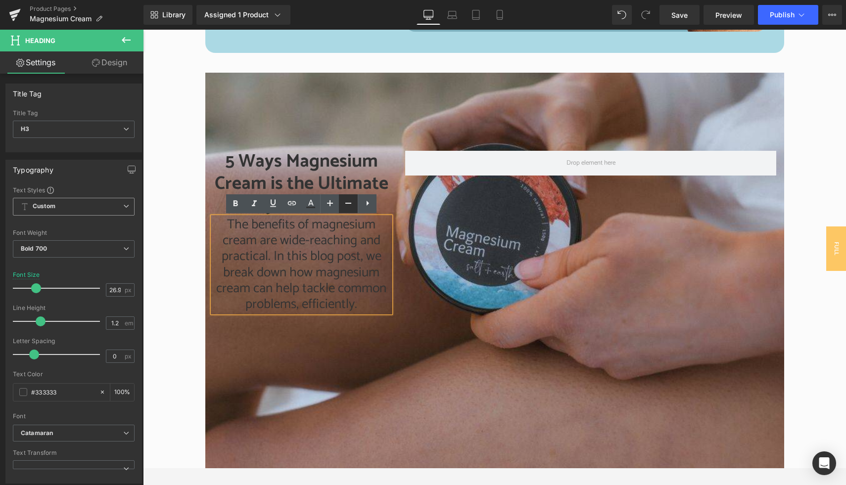
click at [344, 206] on icon at bounding box center [348, 203] width 12 height 12
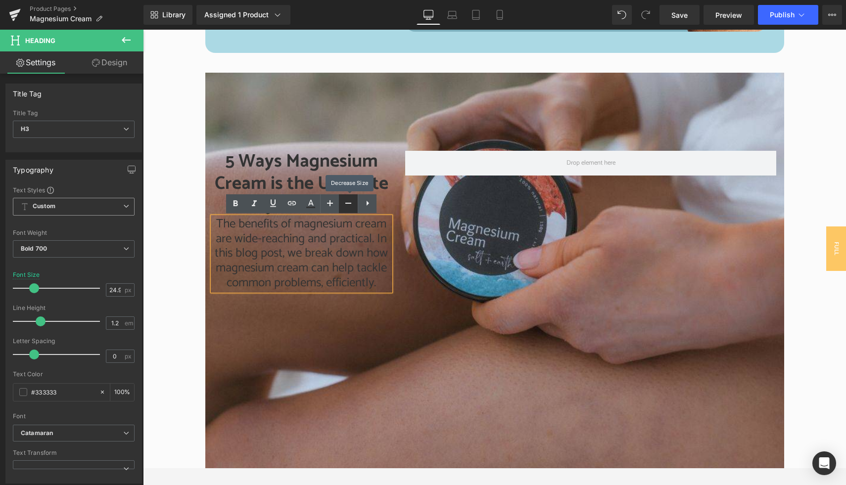
click at [344, 206] on icon at bounding box center [348, 203] width 12 height 12
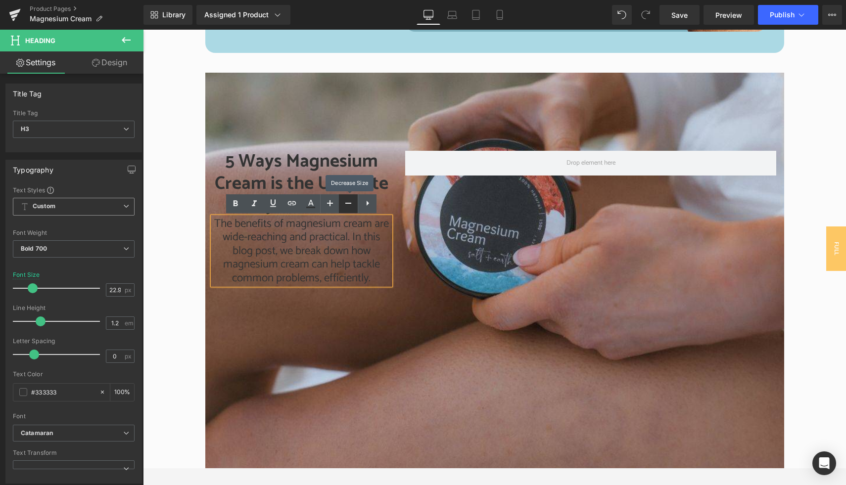
click at [344, 206] on icon at bounding box center [348, 203] width 12 height 12
type input "20.92"
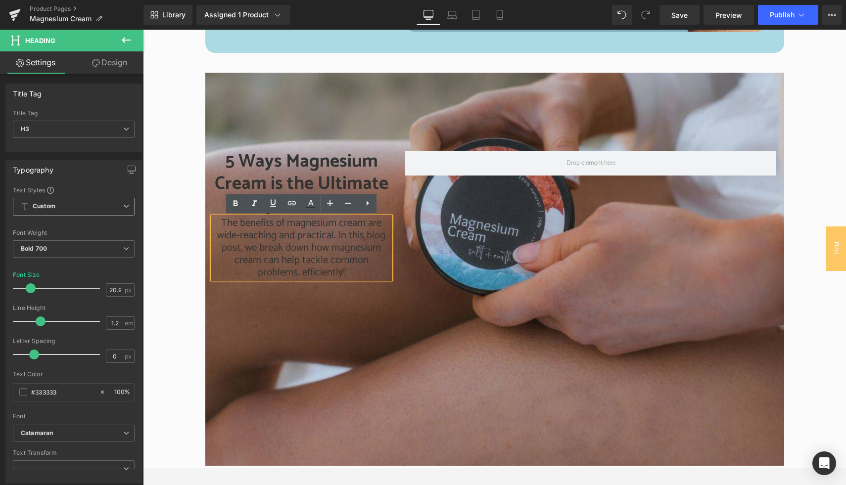
click at [450, 392] on div at bounding box center [494, 269] width 579 height 393
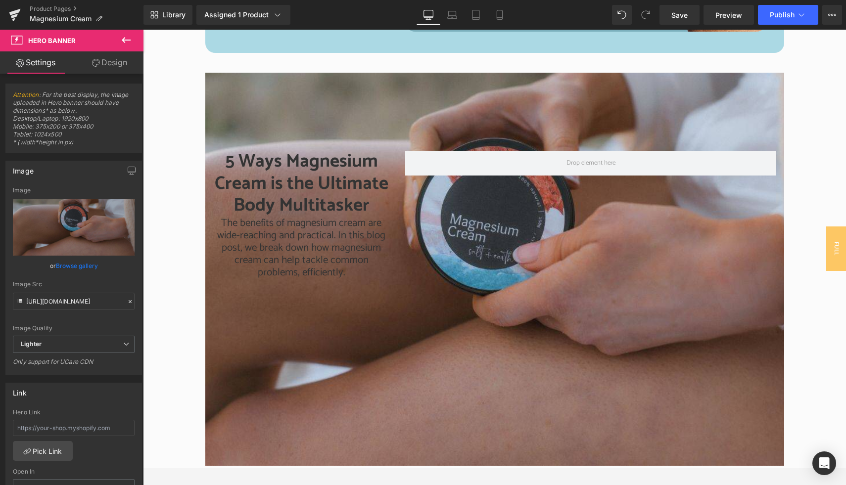
click at [124, 38] on icon at bounding box center [126, 40] width 9 height 6
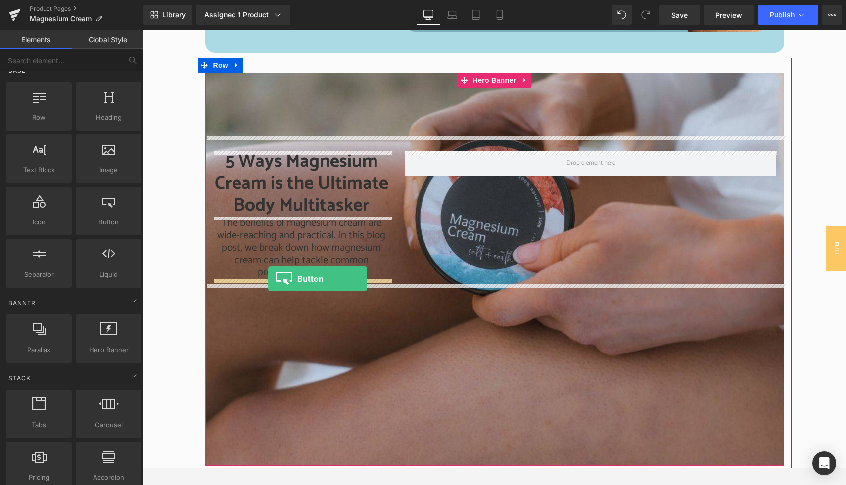
drag, startPoint x: 251, startPoint y: 238, endPoint x: 268, endPoint y: 279, distance: 43.9
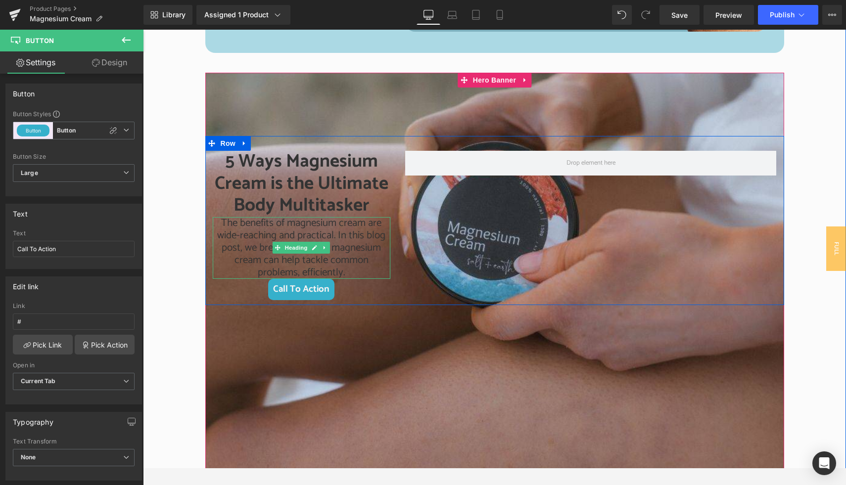
click at [271, 220] on span "The benefits of magnesium cream are wide-reaching and practical. In this blog p…" at bounding box center [301, 248] width 168 height 66
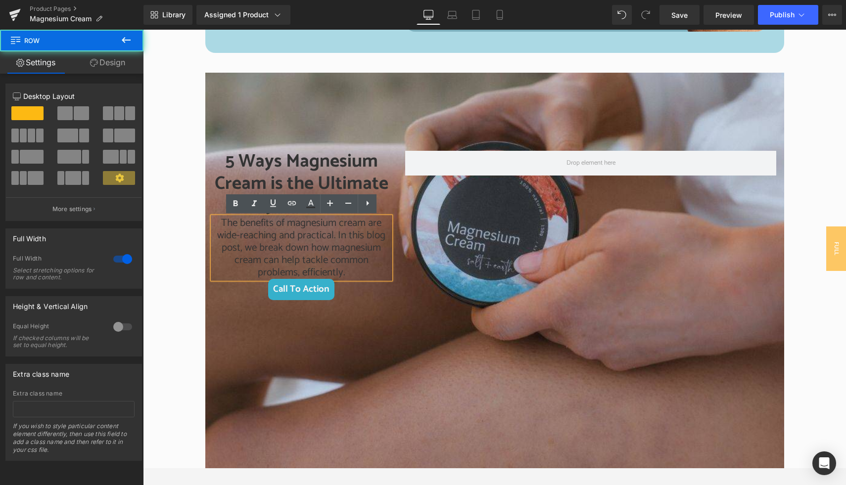
click at [196, 220] on div "Pairs Well With Heading Sale Off" at bounding box center [494, 67] width 703 height 1898
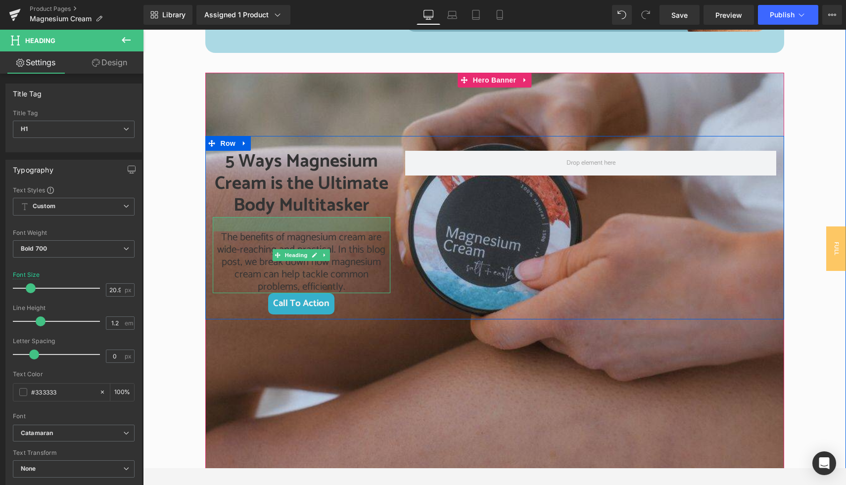
drag, startPoint x: 265, startPoint y: 219, endPoint x: 264, endPoint y: 233, distance: 14.4
click at [264, 233] on div "The benefits of magnesium cream are wide-reaching and practical. In this blog p…" at bounding box center [302, 255] width 178 height 77
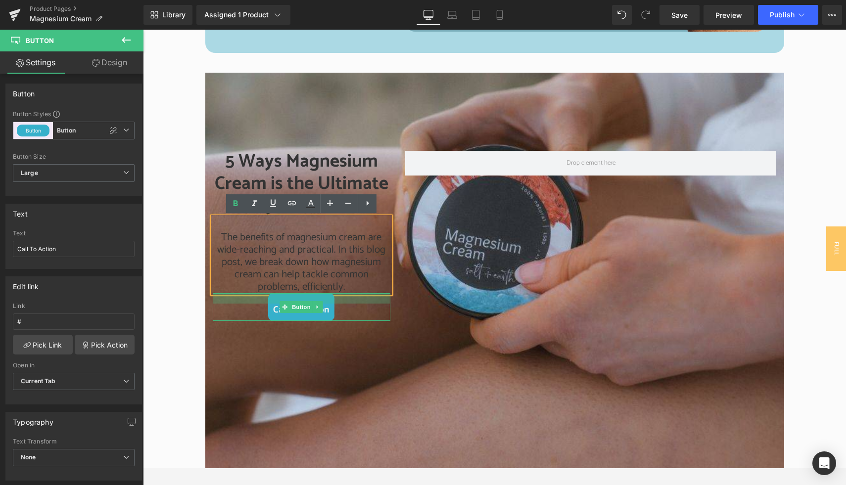
drag, startPoint x: 243, startPoint y: 296, endPoint x: 243, endPoint y: 302, distance: 6.4
click at [243, 302] on div at bounding box center [302, 298] width 178 height 10
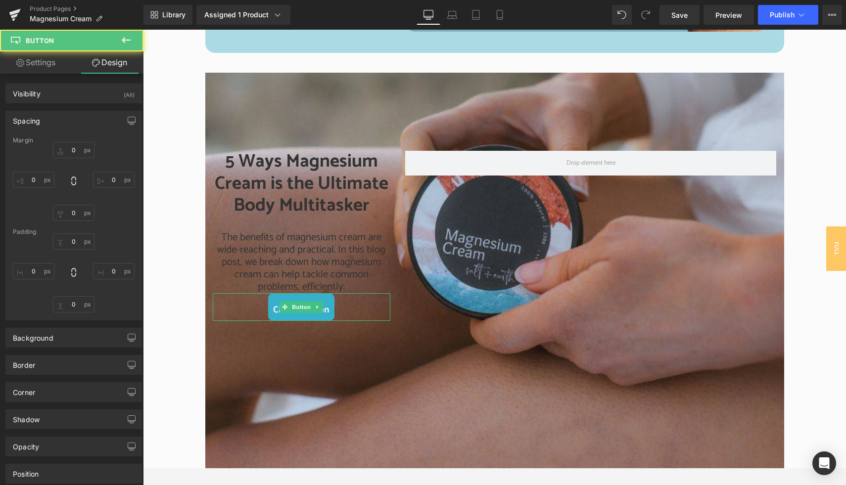
type input "0"
type input "21"
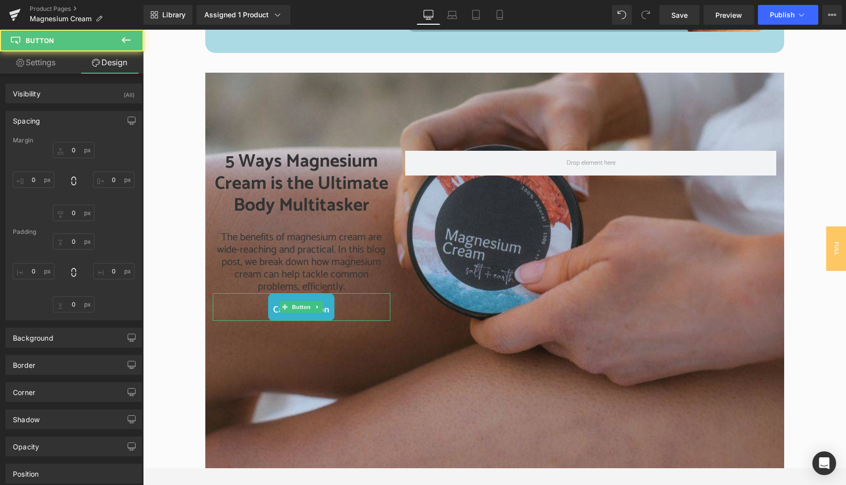
type input "10"
type input "8"
type input "10"
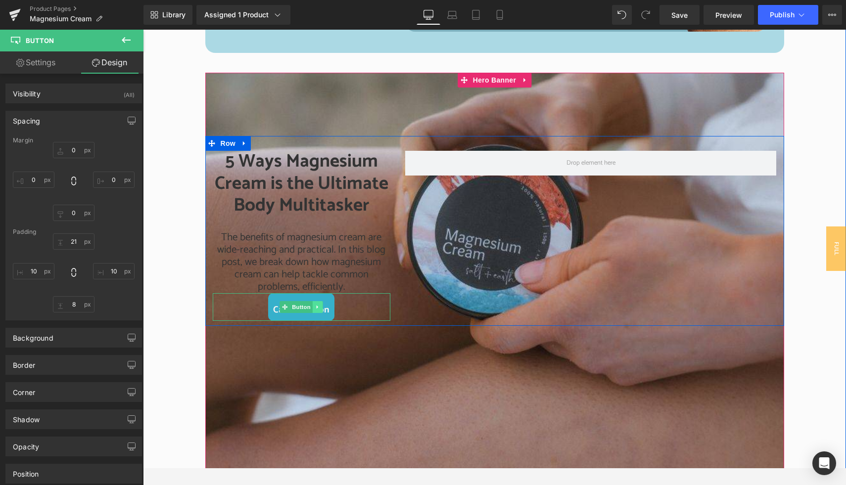
click at [319, 310] on icon at bounding box center [317, 307] width 5 height 6
click at [324, 307] on icon at bounding box center [322, 306] width 5 height 5
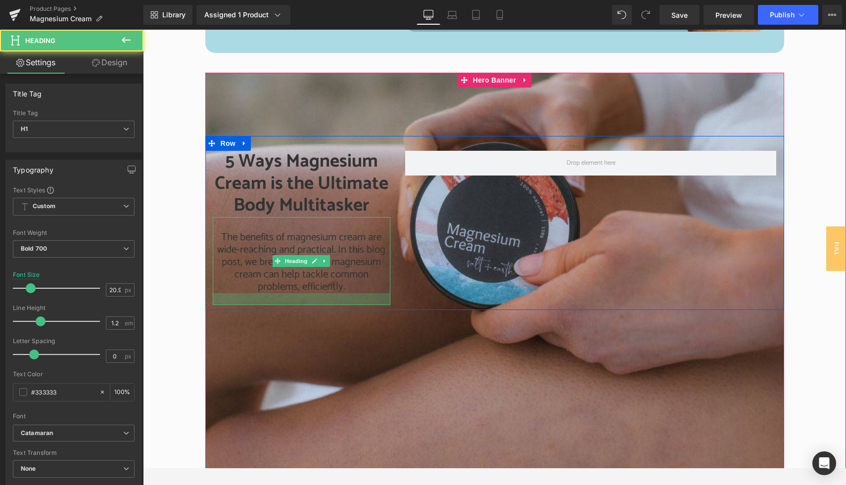
drag, startPoint x: 243, startPoint y: 292, endPoint x: 243, endPoint y: 304, distance: 11.9
click at [243, 304] on div at bounding box center [302, 299] width 178 height 12
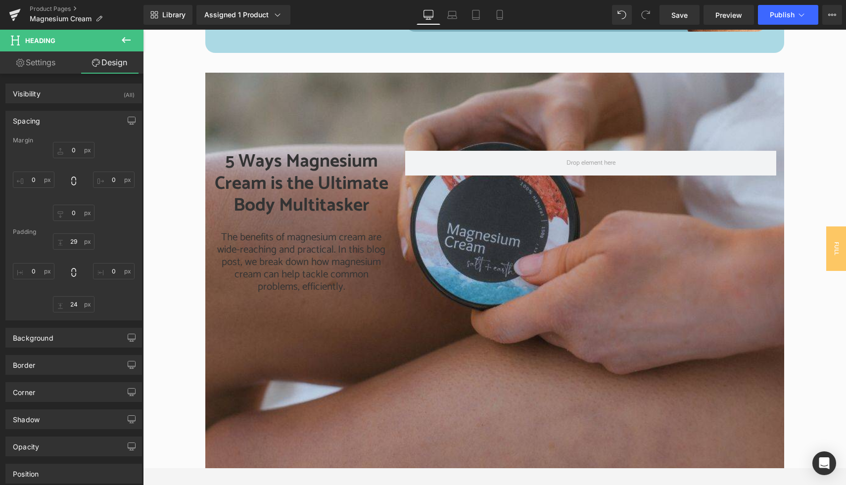
click at [123, 41] on icon at bounding box center [126, 40] width 9 height 6
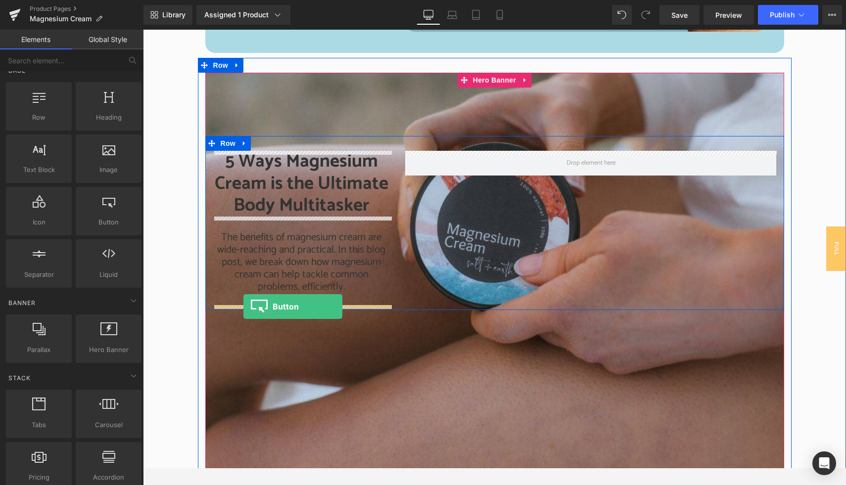
drag, startPoint x: 235, startPoint y: 252, endPoint x: 243, endPoint y: 306, distance: 54.0
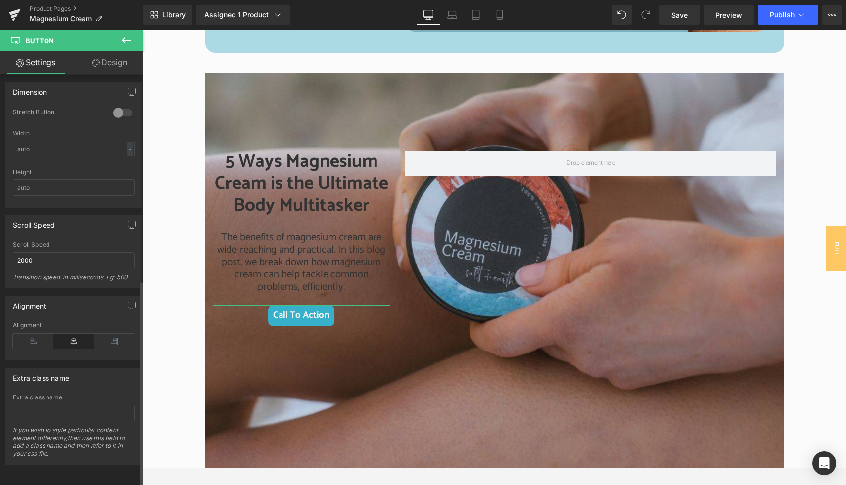
scroll to position [412, 0]
click at [33, 334] on icon at bounding box center [33, 341] width 41 height 15
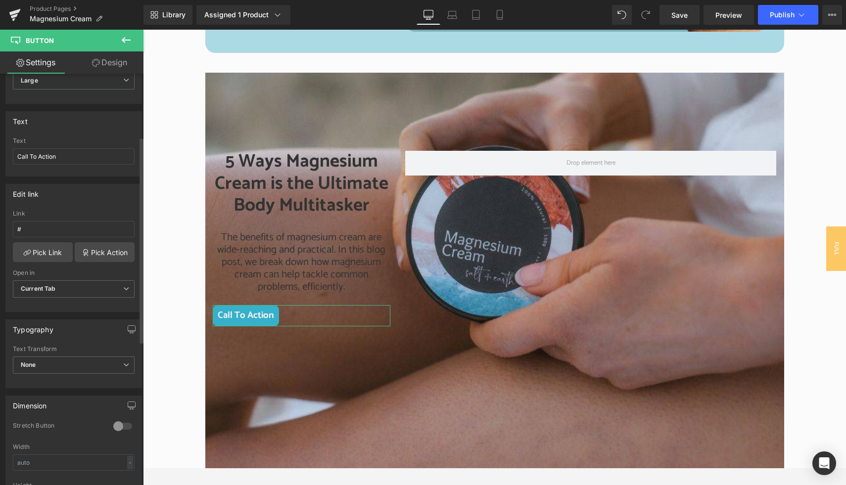
scroll to position [0, 0]
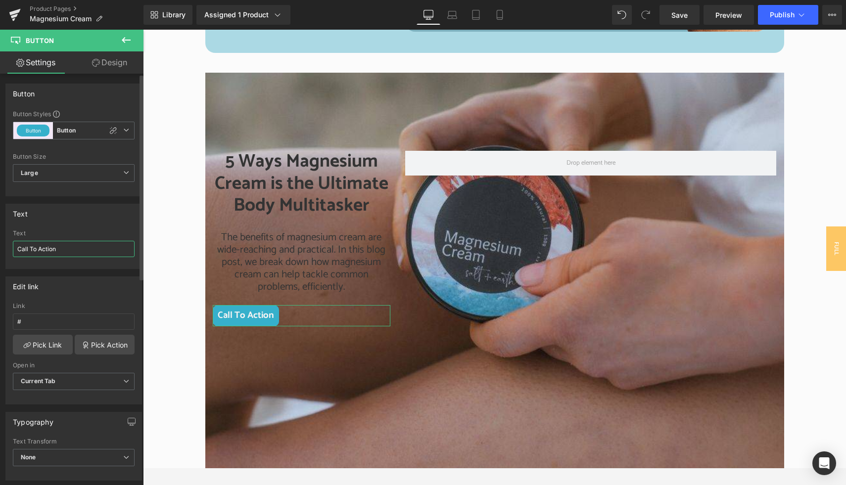
drag, startPoint x: 74, startPoint y: 251, endPoint x: 2, endPoint y: 248, distance: 71.8
click at [2, 248] on div "Text Call To Action Text Call To Action" at bounding box center [74, 232] width 148 height 73
type input "READ MORE"
click at [41, 344] on link "Pick Link" at bounding box center [43, 345] width 60 height 20
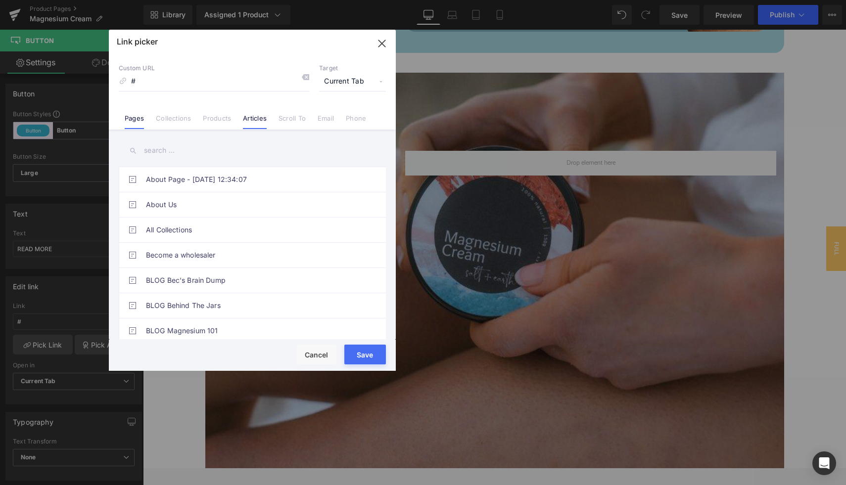
click at [256, 118] on link "Articles" at bounding box center [255, 121] width 24 height 15
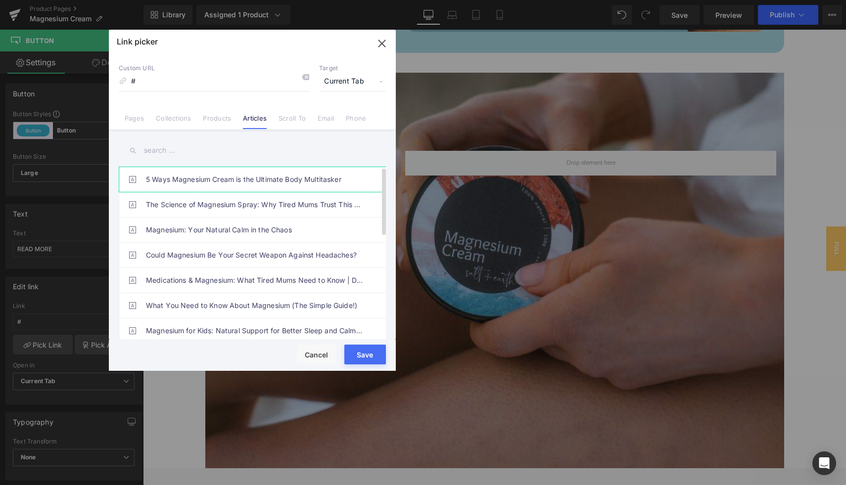
click at [188, 180] on link "5 Ways Magnesium Cream is the Ultimate Body Multitasker" at bounding box center [255, 179] width 218 height 25
type input "/blogs/magnesium-101/5-ways-magnesium-cream-is-the-ultimate-body-multitasker"
click at [360, 357] on button "Save" at bounding box center [365, 355] width 42 height 20
type input "/blogs/magnesium-101/5-ways-magnesium-cream-is-the-ultimate-body-multitasker"
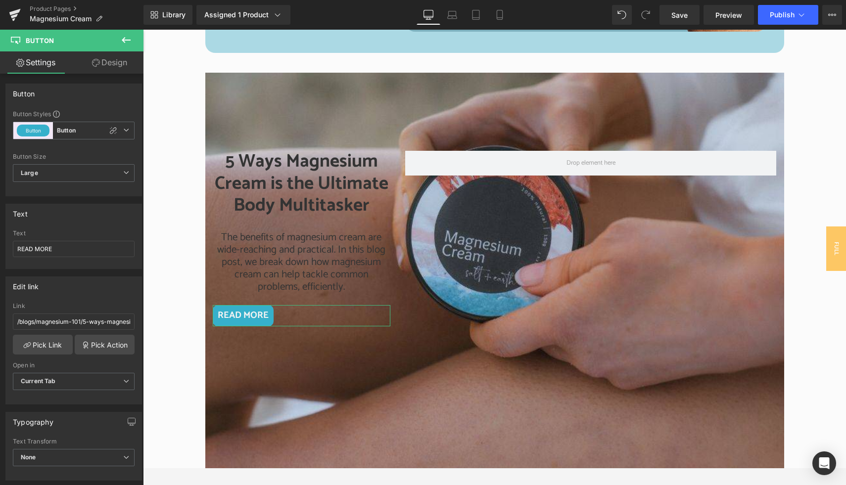
click at [120, 65] on link "Design" at bounding box center [110, 62] width 72 height 22
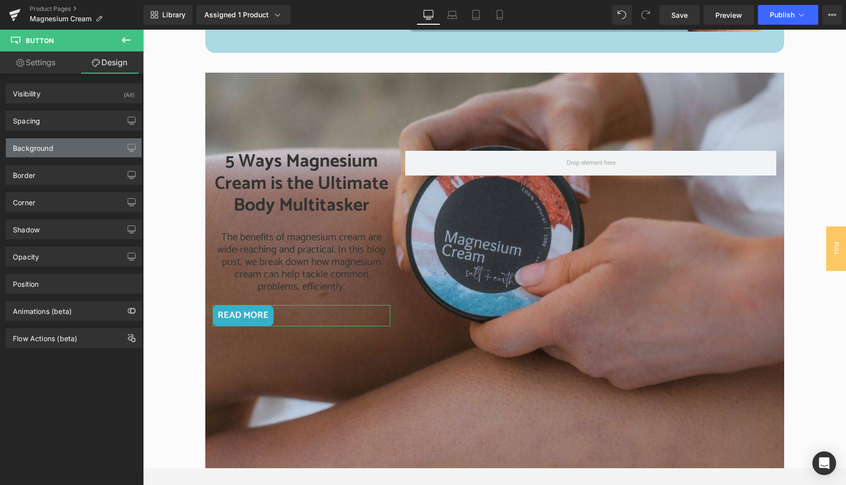
click at [46, 154] on div "Background" at bounding box center [74, 148] width 136 height 19
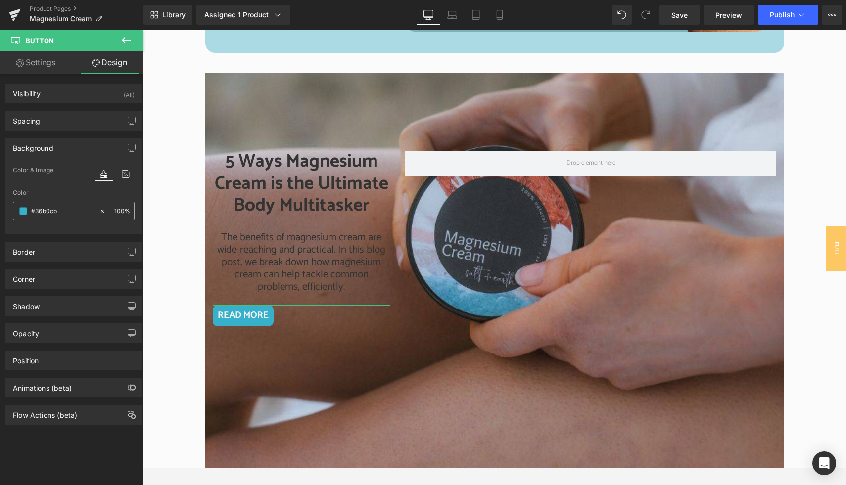
click at [100, 211] on icon at bounding box center [102, 211] width 7 height 7
type input "none"
type input "0"
click at [41, 210] on input "none" at bounding box center [62, 211] width 63 height 11
click at [99, 210] on icon at bounding box center [102, 211] width 7 height 7
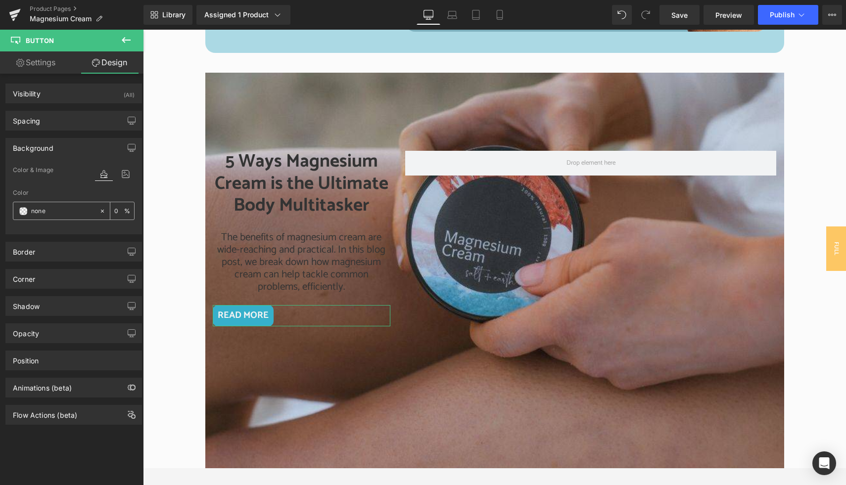
click at [99, 210] on icon at bounding box center [102, 211] width 7 height 7
click at [62, 212] on input "none" at bounding box center [62, 211] width 63 height 11
type input "TRANSPARENT"
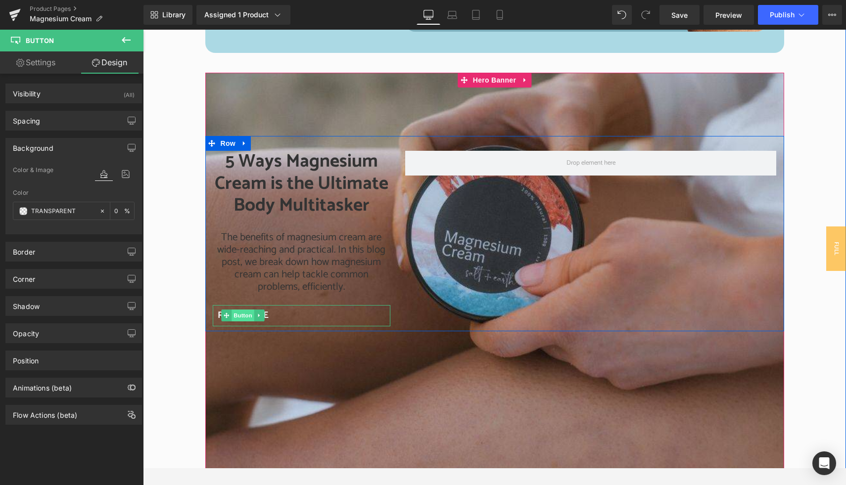
click at [242, 315] on span "Button" at bounding box center [243, 316] width 23 height 12
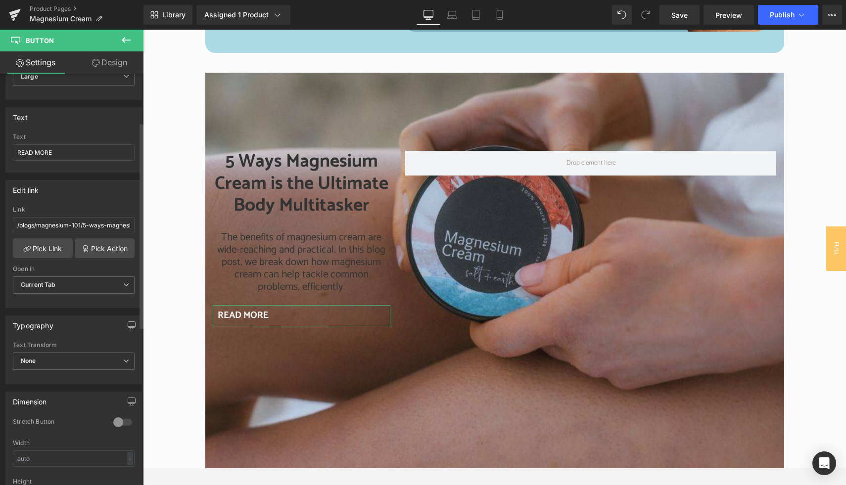
scroll to position [65, 0]
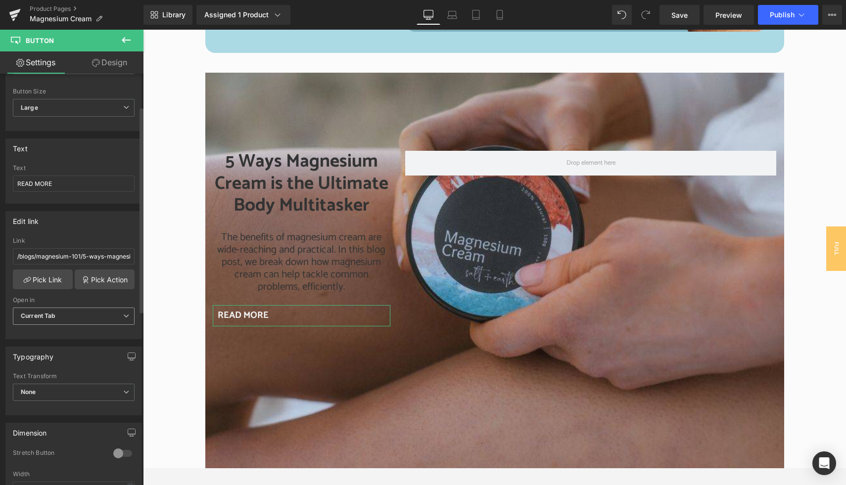
click at [82, 314] on span "Current Tab" at bounding box center [74, 316] width 122 height 17
click at [82, 314] on span "Current Tab" at bounding box center [72, 316] width 118 height 17
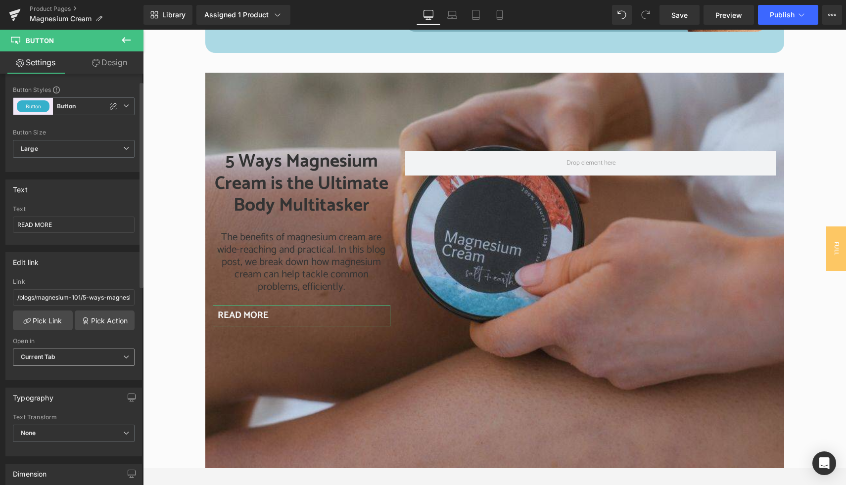
scroll to position [0, 0]
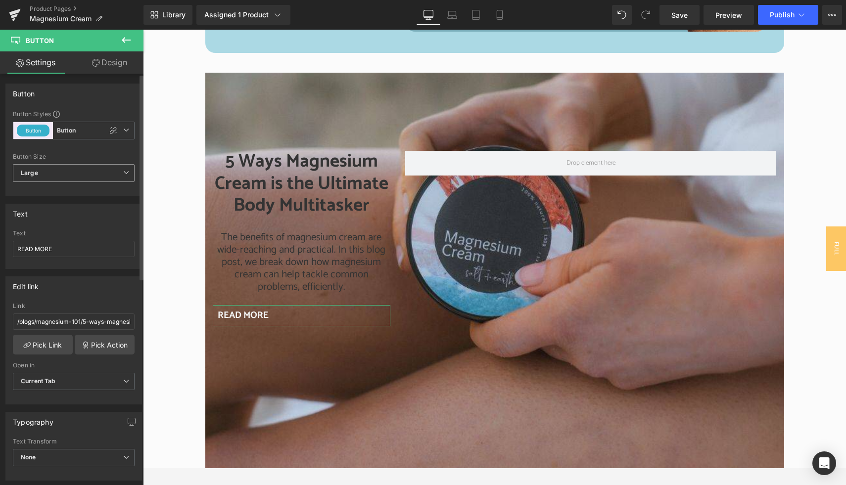
click at [65, 170] on span "Large" at bounding box center [74, 173] width 122 height 18
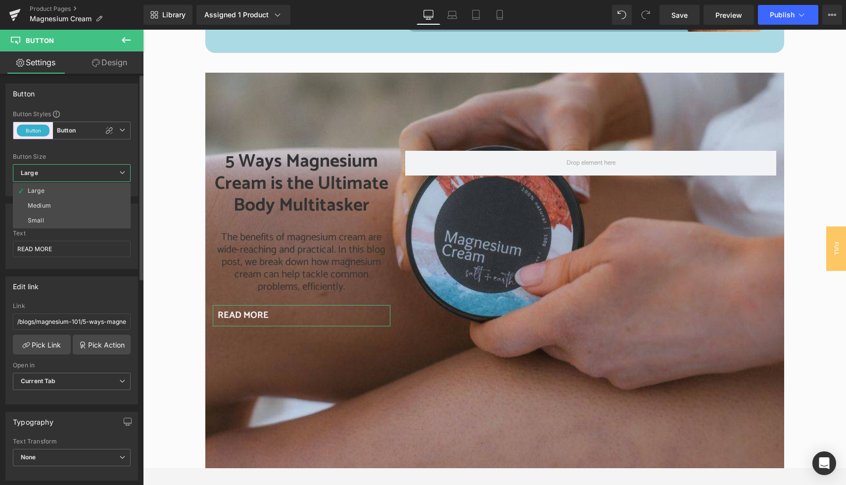
click at [65, 170] on span "Large" at bounding box center [72, 173] width 118 height 18
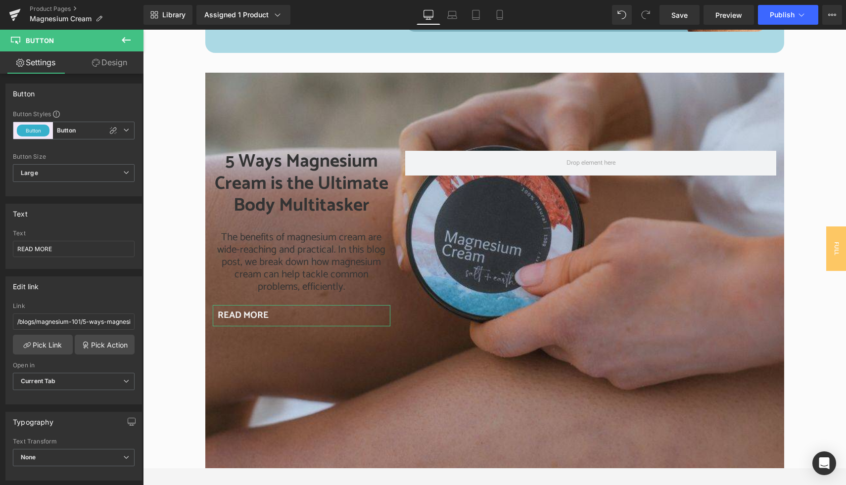
click at [100, 62] on link "Design" at bounding box center [110, 62] width 72 height 22
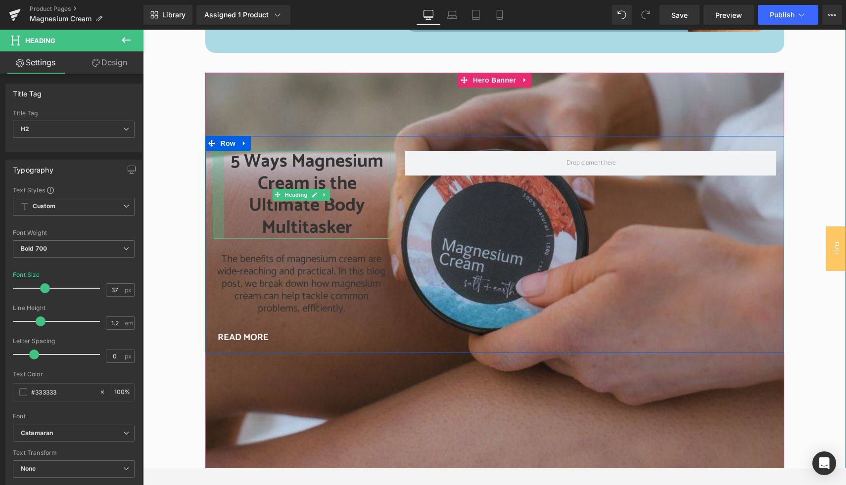
drag, startPoint x: 213, startPoint y: 185, endPoint x: 224, endPoint y: 186, distance: 11.5
click at [224, 186] on div "5 Ways Magnesium Cream is the Ultimate Body Multitasker Heading" at bounding box center [302, 195] width 178 height 88
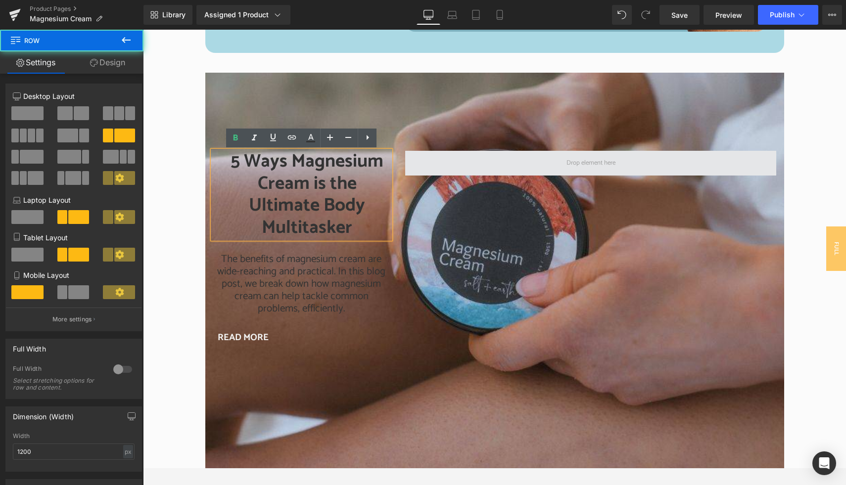
click at [433, 163] on span at bounding box center [590, 163] width 371 height 25
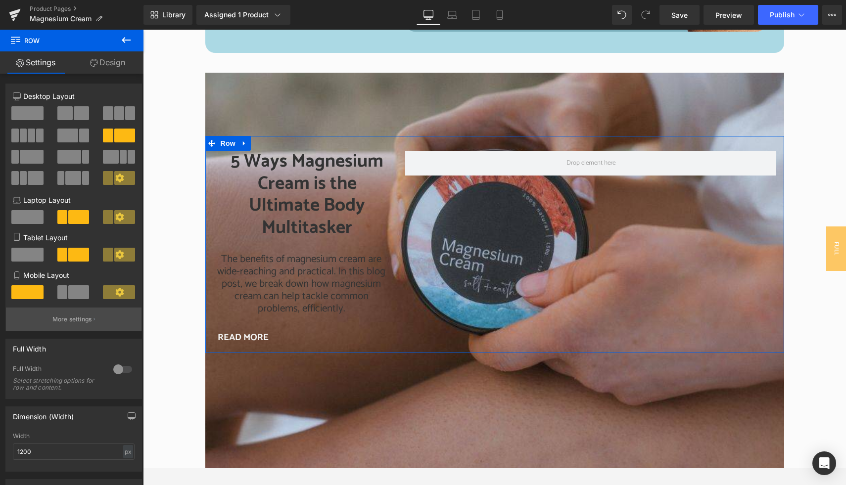
click at [71, 321] on p "More settings" at bounding box center [72, 319] width 40 height 9
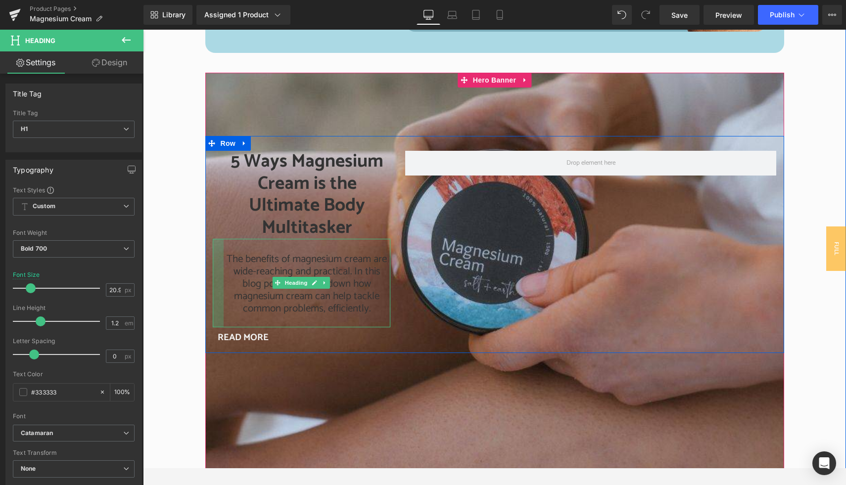
drag, startPoint x: 213, startPoint y: 275, endPoint x: 224, endPoint y: 276, distance: 11.0
click at [224, 276] on div "The benefits of magnesium cream are wide-reaching and practical. In this blog p…" at bounding box center [302, 283] width 178 height 89
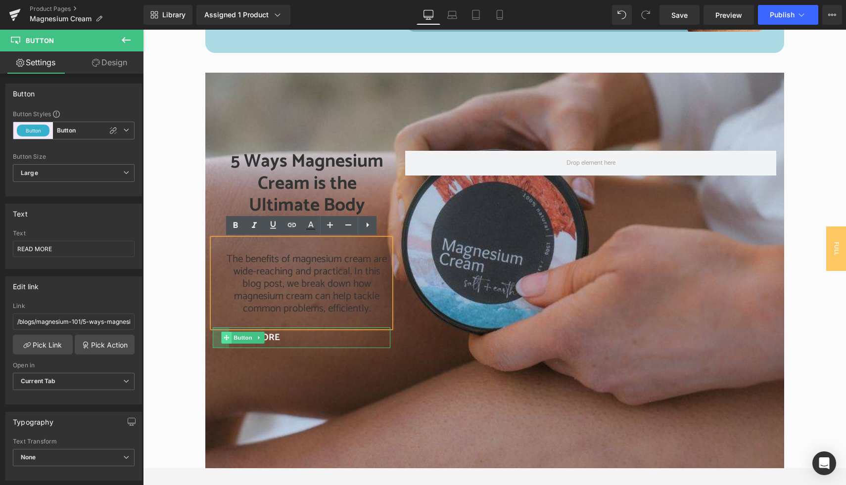
drag, startPoint x: 214, startPoint y: 338, endPoint x: 225, endPoint y: 338, distance: 11.4
click at [225, 338] on div "READ MORE Button 33px" at bounding box center [302, 337] width 178 height 21
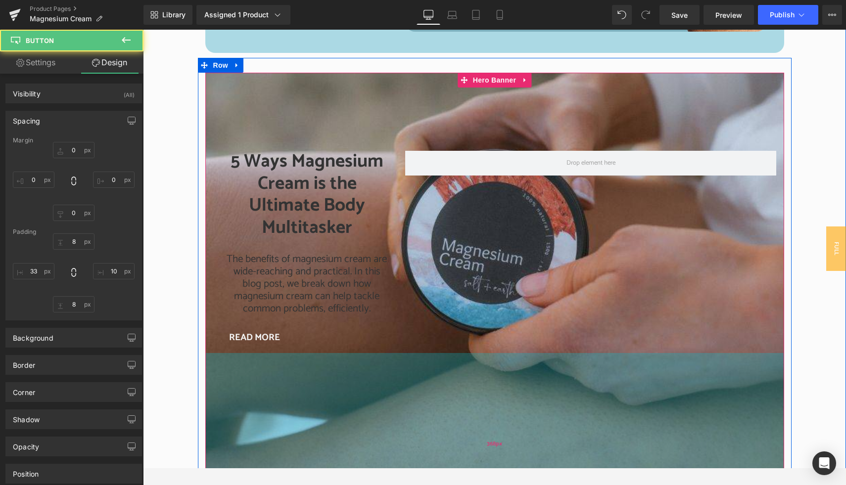
click at [318, 386] on div "368px" at bounding box center [494, 444] width 579 height 182
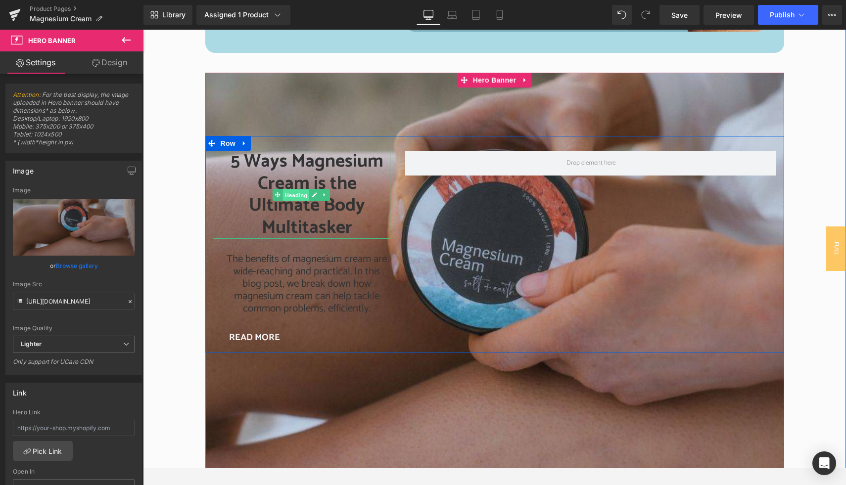
click at [297, 194] on span "Heading" at bounding box center [296, 195] width 27 height 12
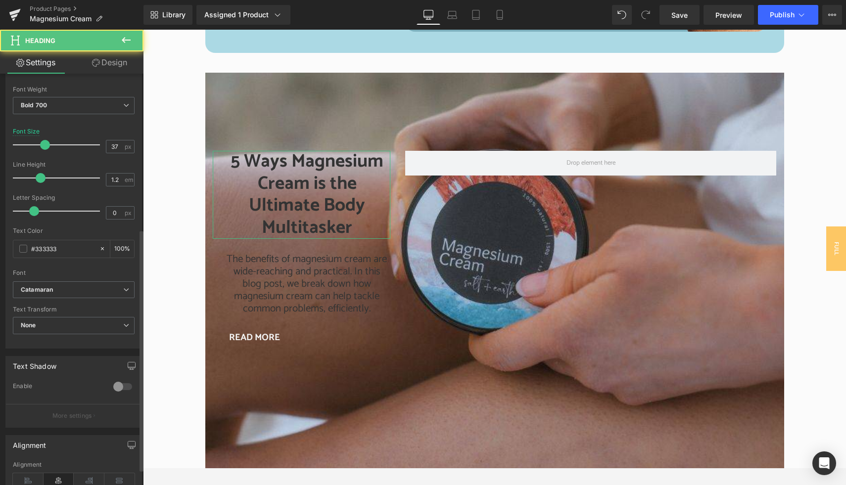
scroll to position [290, 0]
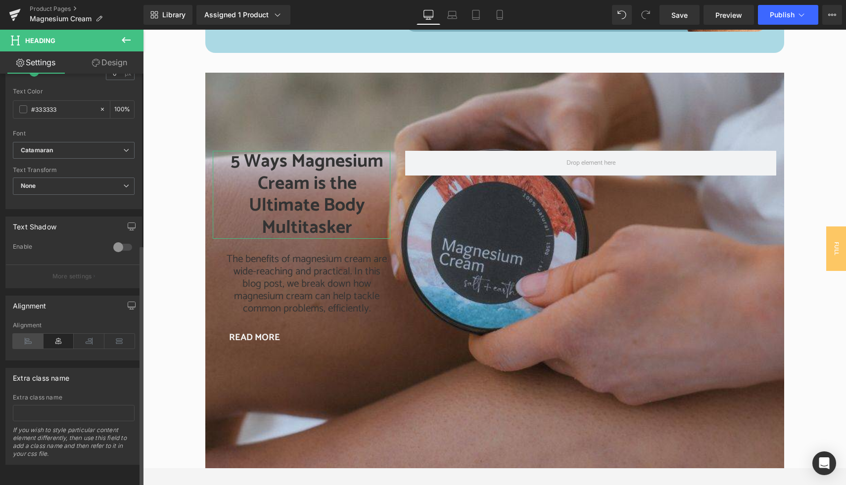
click at [29, 334] on icon at bounding box center [28, 341] width 31 height 15
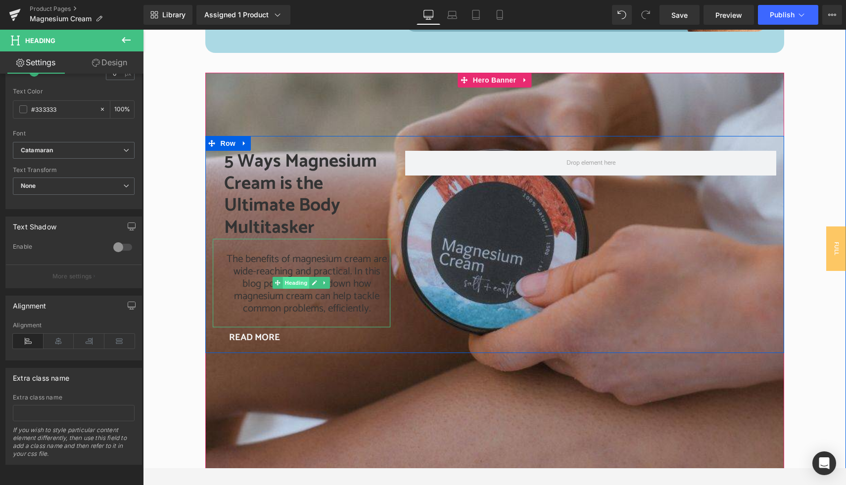
click at [296, 283] on span "Heading" at bounding box center [296, 283] width 27 height 12
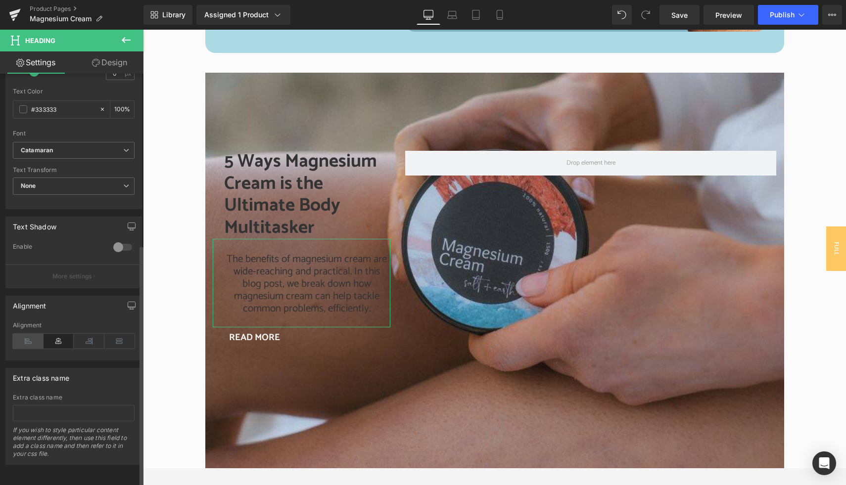
click at [27, 336] on icon at bounding box center [28, 341] width 31 height 15
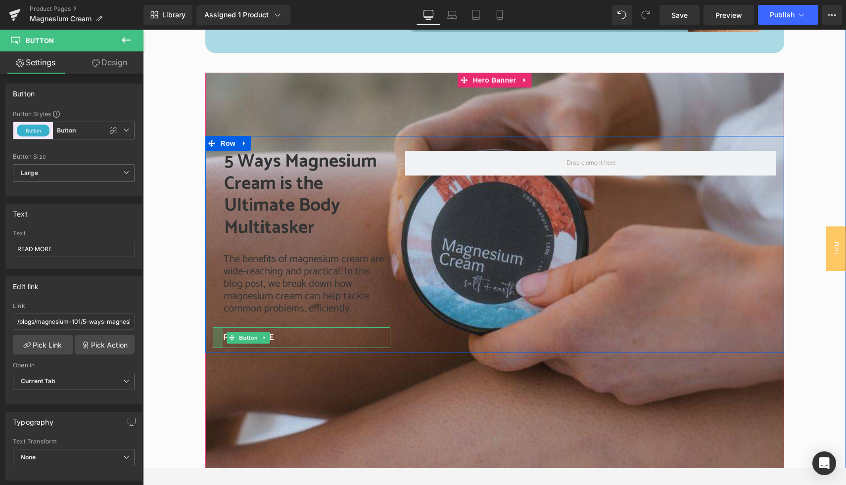
drag, startPoint x: 226, startPoint y: 337, endPoint x: 220, endPoint y: 337, distance: 5.9
click at [220, 337] on div at bounding box center [218, 337] width 10 height 21
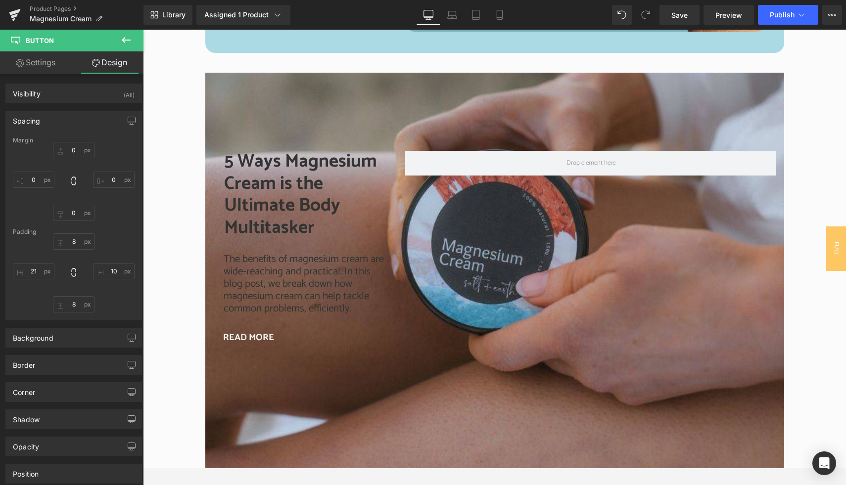
click at [121, 42] on icon at bounding box center [126, 40] width 12 height 12
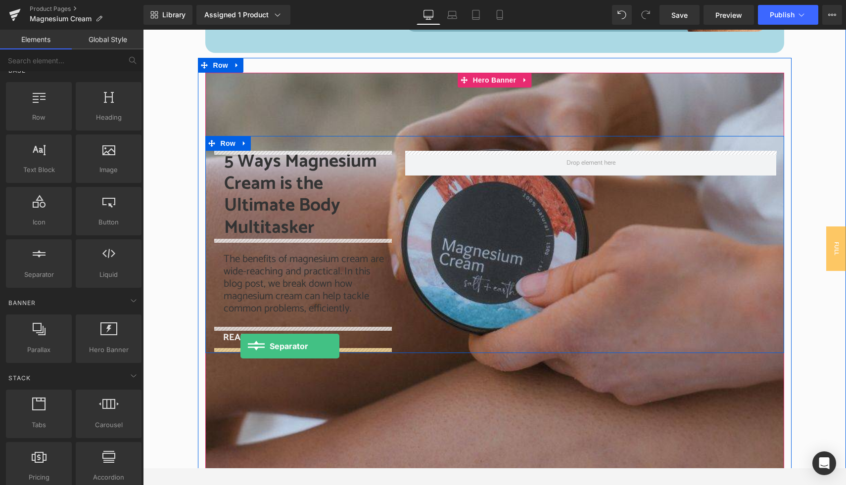
drag, startPoint x: 179, startPoint y: 302, endPoint x: 240, endPoint y: 346, distance: 75.8
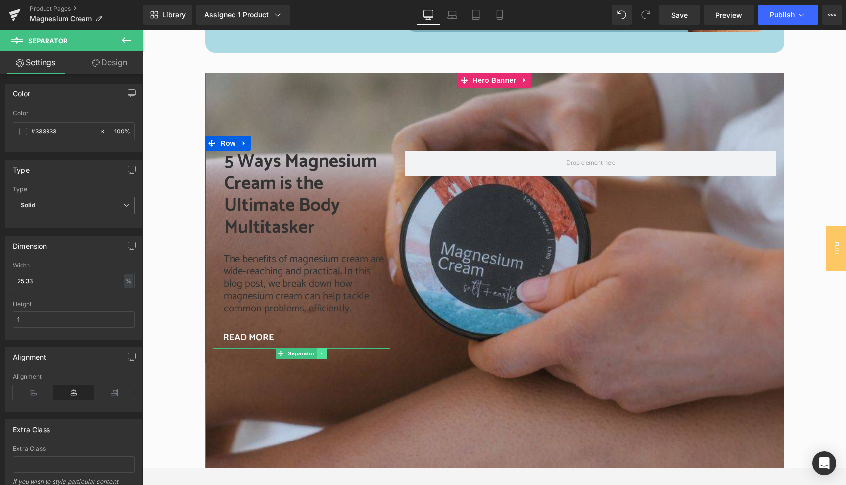
click at [322, 353] on icon at bounding box center [321, 353] width 1 height 3
click at [326, 356] on icon at bounding box center [326, 353] width 5 height 5
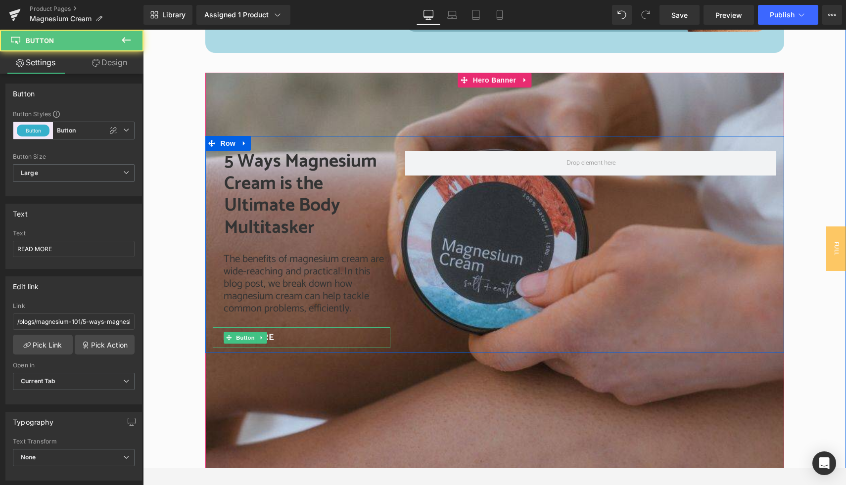
click at [277, 338] on link "READ MORE" at bounding box center [246, 337] width 66 height 21
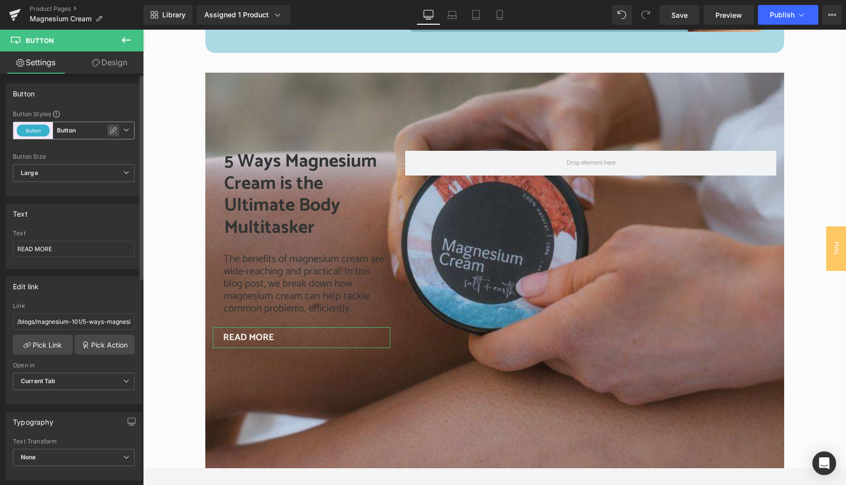
click at [110, 130] on icon at bounding box center [113, 130] width 7 height 7
type input "Brand Color"
type input "Color 1"
type input "Brand Color"
type input "Color 1"
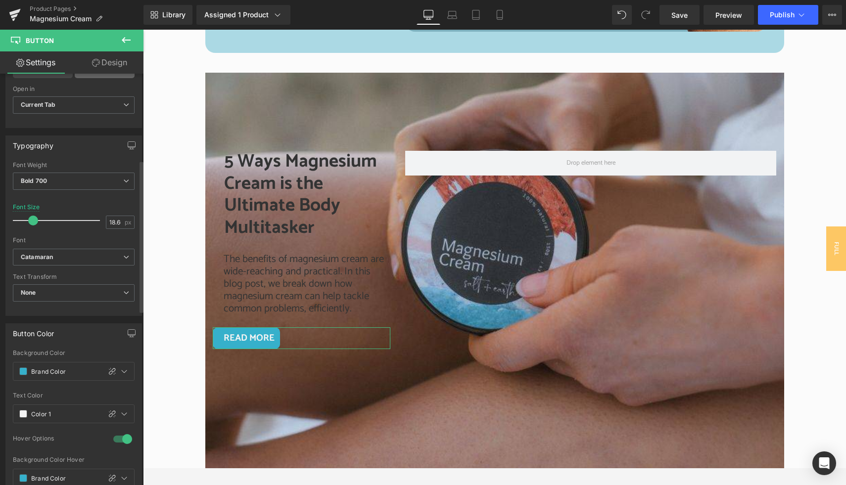
scroll to position [256, 0]
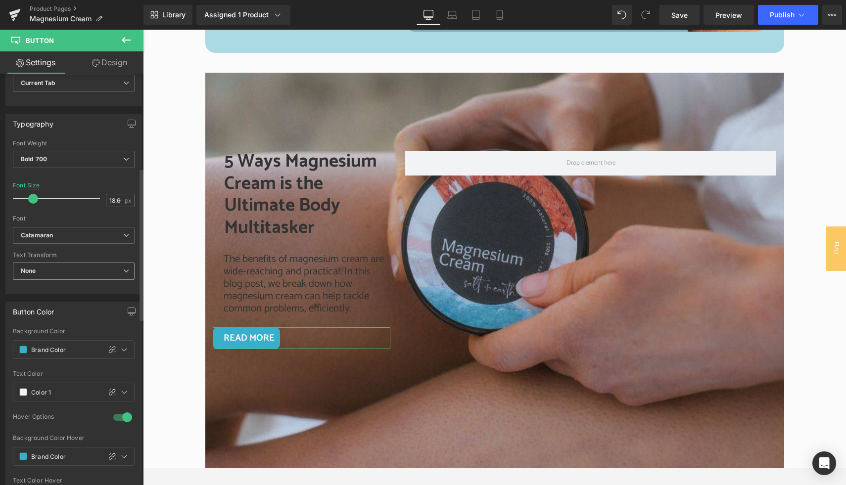
click at [92, 268] on span "None" at bounding box center [74, 271] width 122 height 17
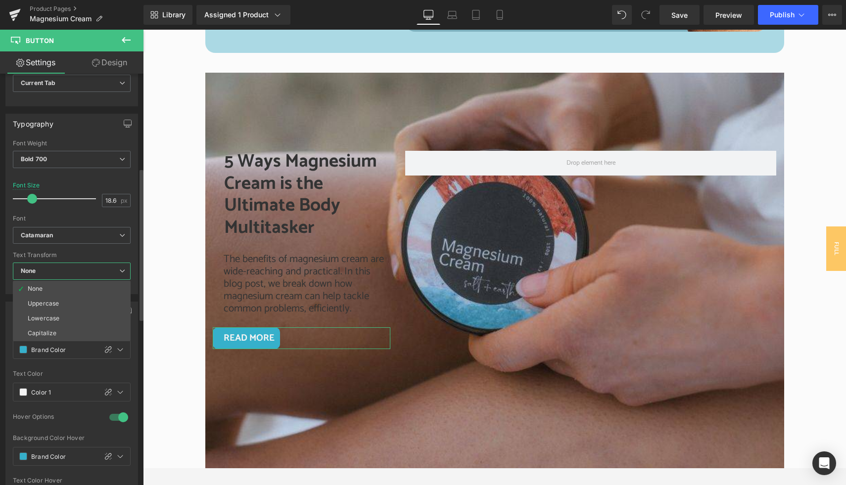
click at [92, 268] on span "None" at bounding box center [72, 271] width 118 height 17
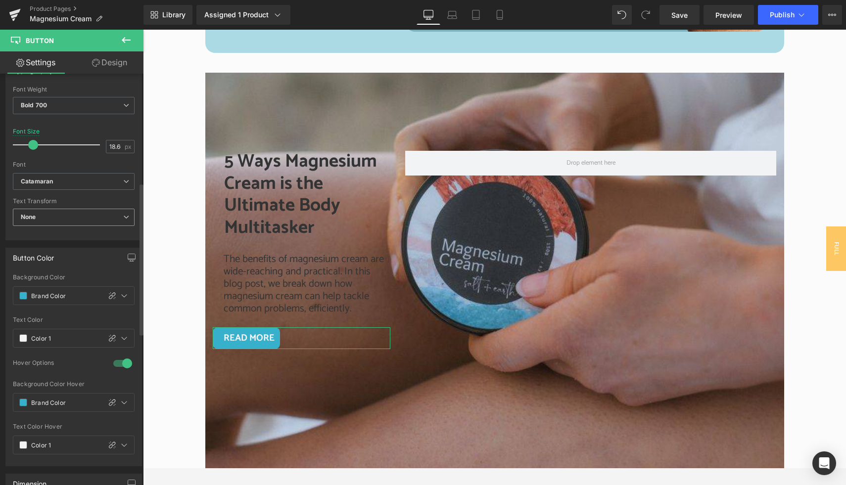
scroll to position [311, 0]
click at [108, 297] on icon at bounding box center [112, 295] width 8 height 8
type input "#36b0cb"
type input "100"
click at [99, 294] on icon at bounding box center [102, 294] width 7 height 7
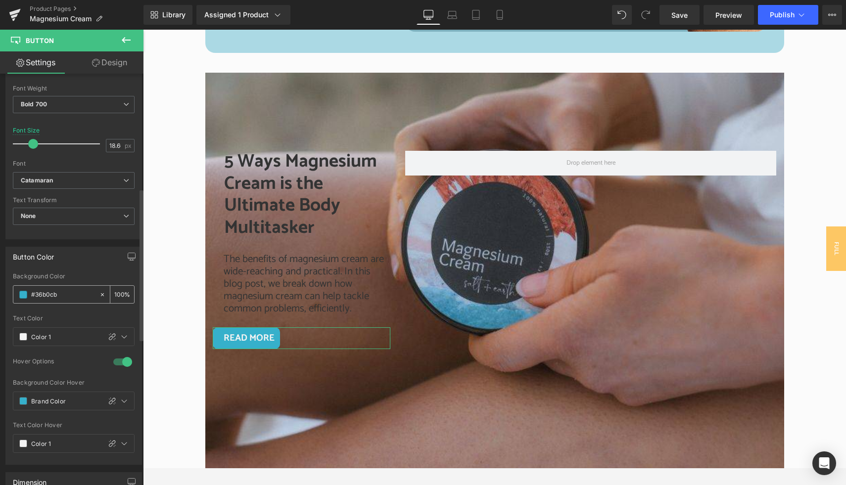
type input "none"
type input "0"
click at [56, 296] on input "none" at bounding box center [62, 294] width 63 height 11
type input "n"
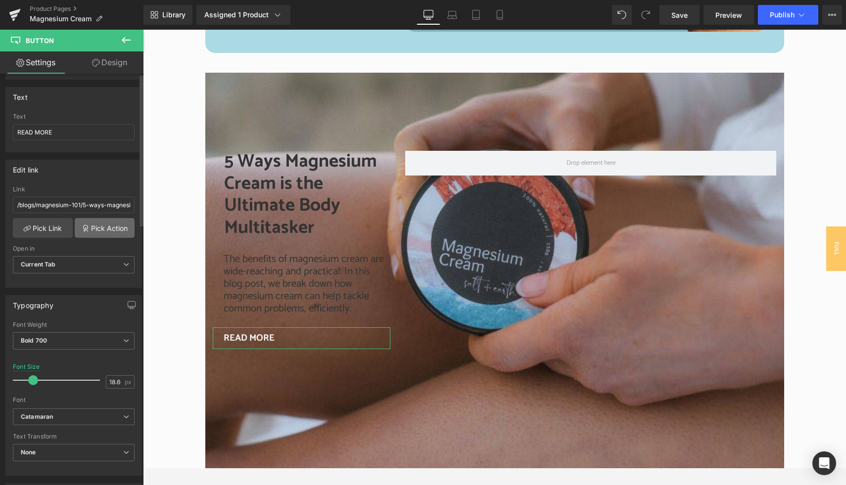
scroll to position [0, 0]
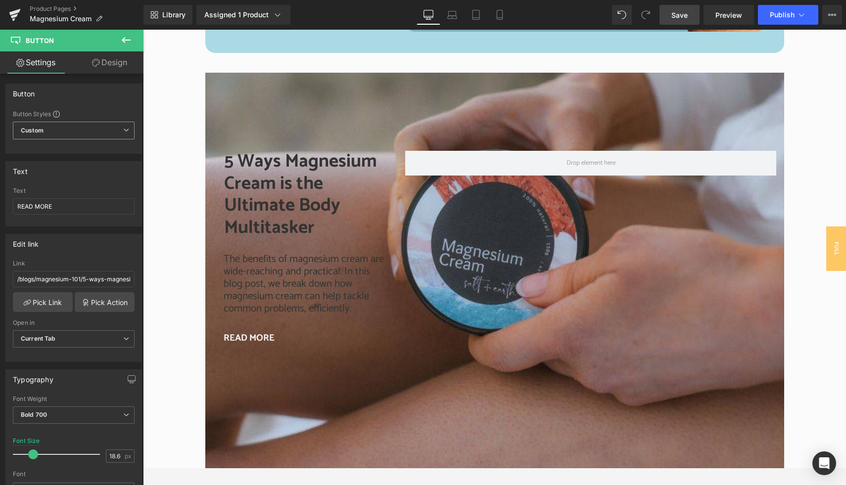
type input "#000000"
click at [678, 18] on span "Save" at bounding box center [679, 15] width 16 height 10
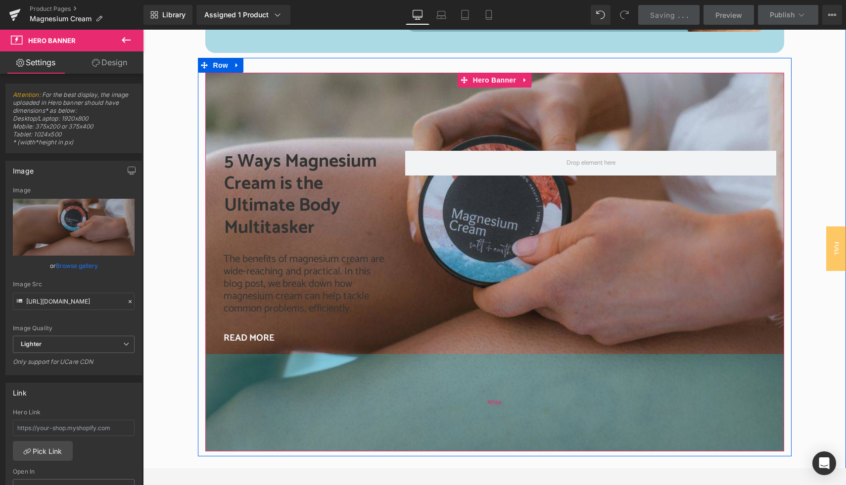
drag, startPoint x: 483, startPoint y: 439, endPoint x: 498, endPoint y: 355, distance: 85.9
click at [498, 355] on div "197px" at bounding box center [494, 402] width 579 height 97
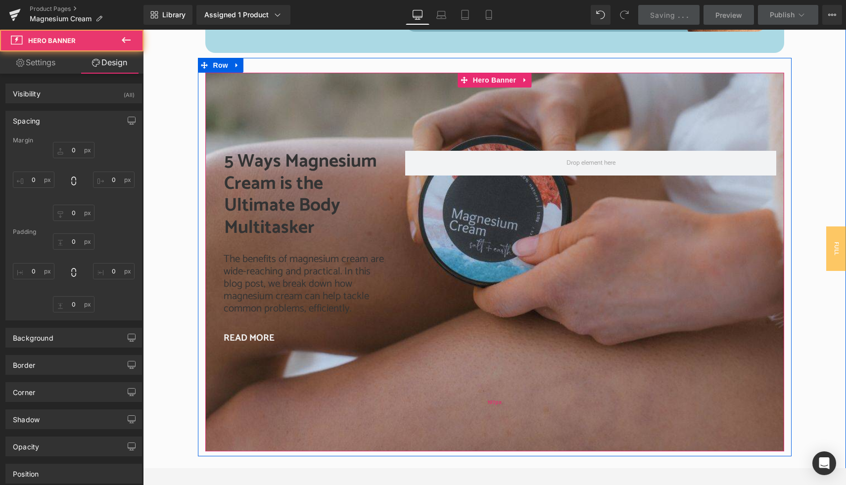
type input "0"
type input "128"
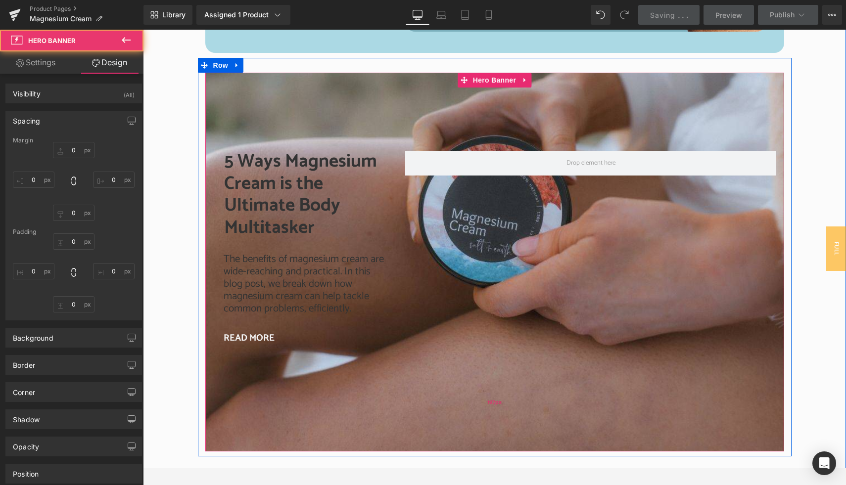
type input "0"
type input "197"
type input "0"
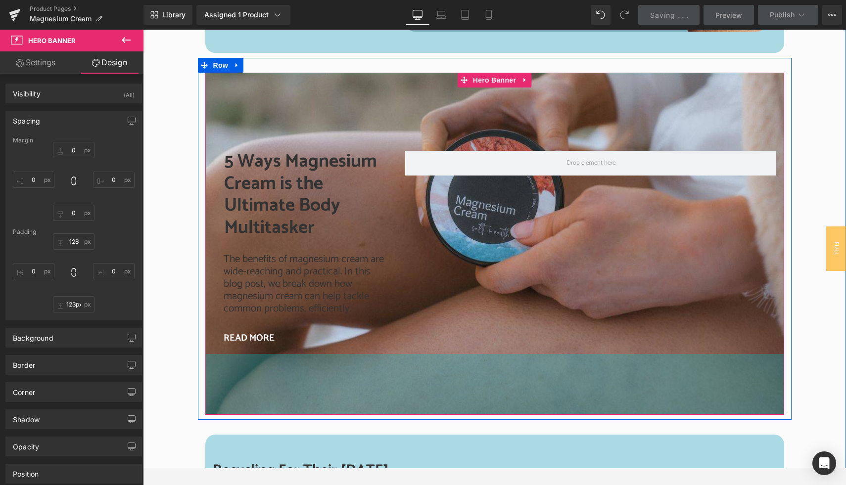
drag, startPoint x: 494, startPoint y: 384, endPoint x: 499, endPoint y: 348, distance: 36.9
click at [499, 348] on div "5 Ways Magnesium Cream is the Ultimate Body Multitasker Heading The benefits of…" at bounding box center [494, 244] width 579 height 342
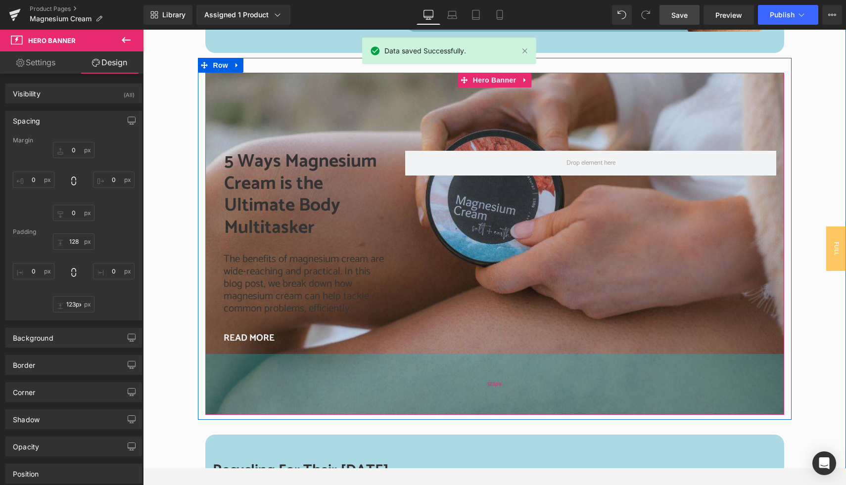
click at [510, 375] on div "123px" at bounding box center [494, 384] width 579 height 61
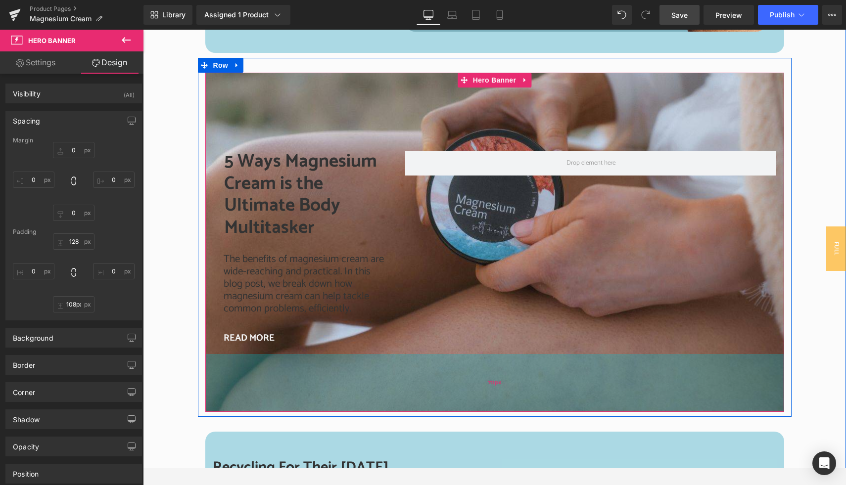
type input "107px"
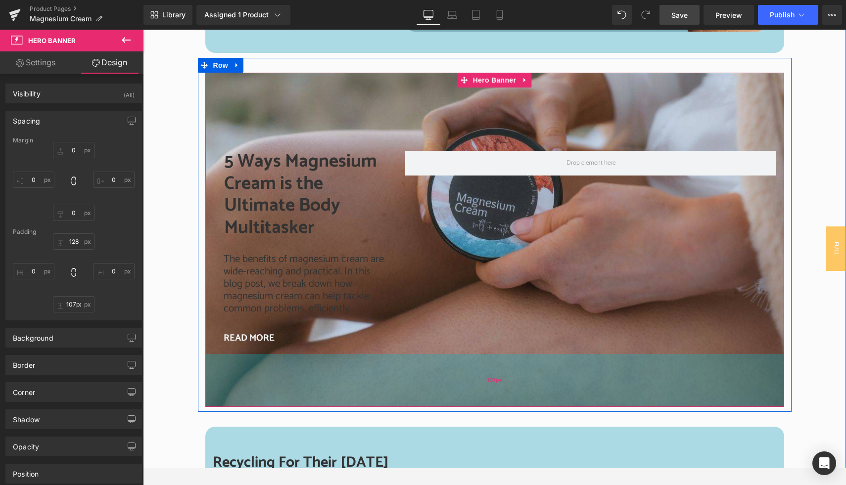
drag, startPoint x: 510, startPoint y: 375, endPoint x: 512, endPoint y: 367, distance: 8.2
click at [512, 367] on div "107px" at bounding box center [494, 380] width 579 height 53
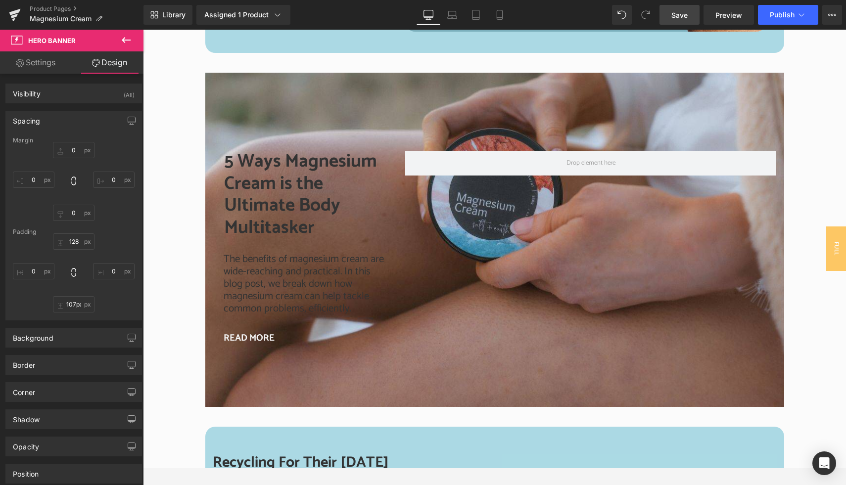
drag, startPoint x: 682, startPoint y: 14, endPoint x: 630, endPoint y: 195, distance: 188.2
click at [682, 14] on span "Save" at bounding box center [679, 15] width 16 height 10
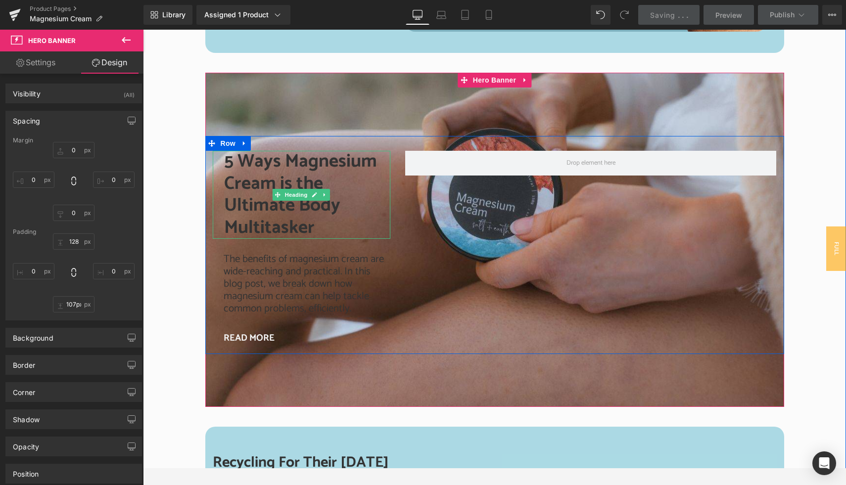
click at [255, 183] on h2 "5 Ways Magnesium Cream is the Ultimate Body Multitasker" at bounding box center [307, 195] width 167 height 88
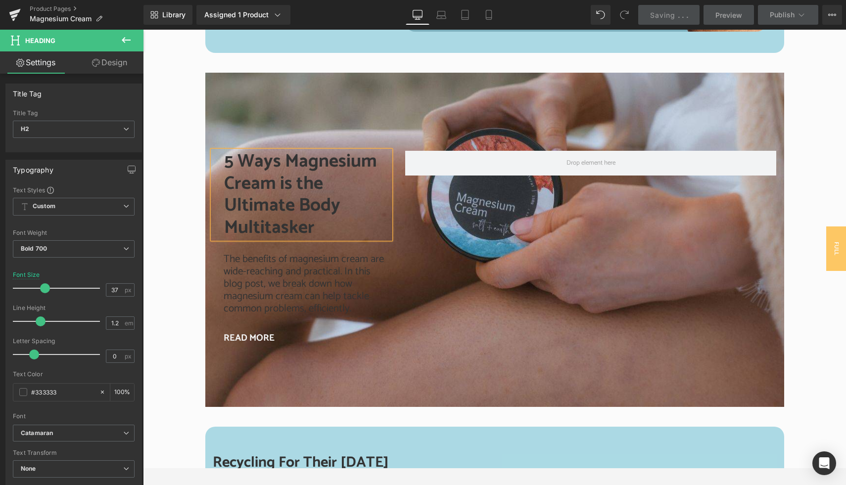
click at [288, 171] on h2 "5 Ways Magnesium Cream is the Ultimate Body Multitasker" at bounding box center [307, 195] width 167 height 88
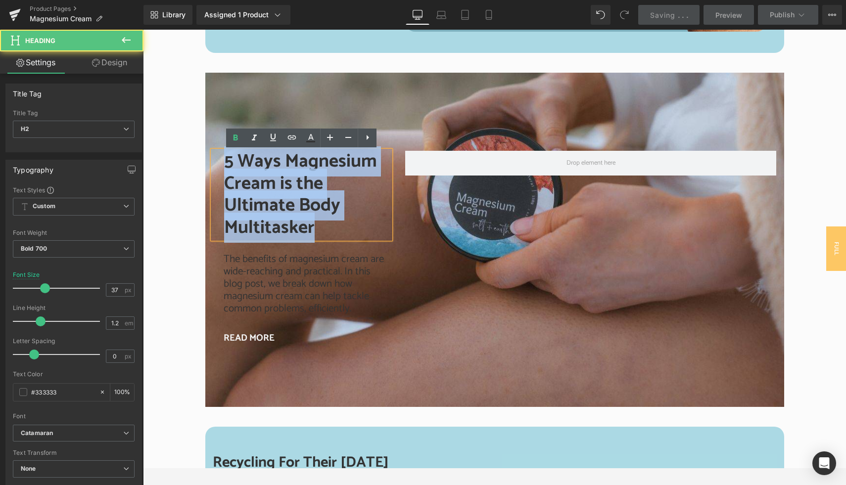
drag, startPoint x: 225, startPoint y: 161, endPoint x: 311, endPoint y: 229, distance: 110.2
click at [312, 229] on h2 "5 Ways Magnesium Cream is the Ultimate Body Multitasker" at bounding box center [307, 195] width 167 height 88
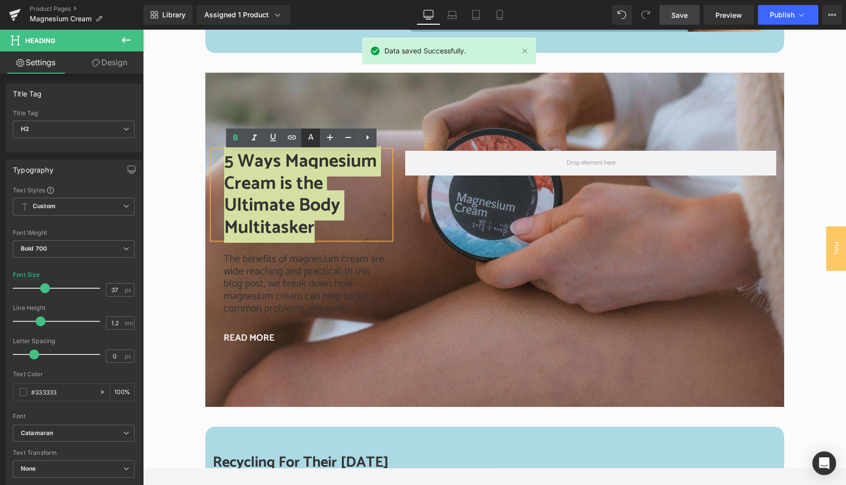
click at [0, 0] on icon at bounding box center [0, 0] width 0 height 0
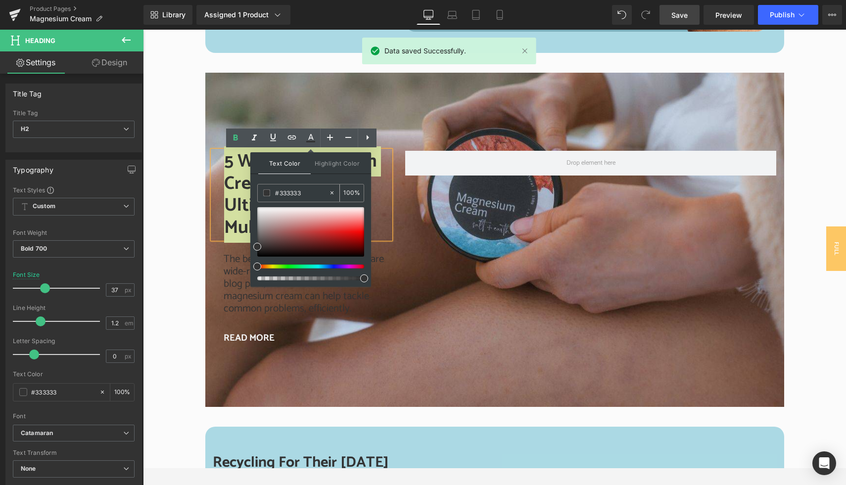
drag, startPoint x: 308, startPoint y: 191, endPoint x: 265, endPoint y: 188, distance: 43.6
click at [265, 188] on div "#333333" at bounding box center [293, 193] width 71 height 17
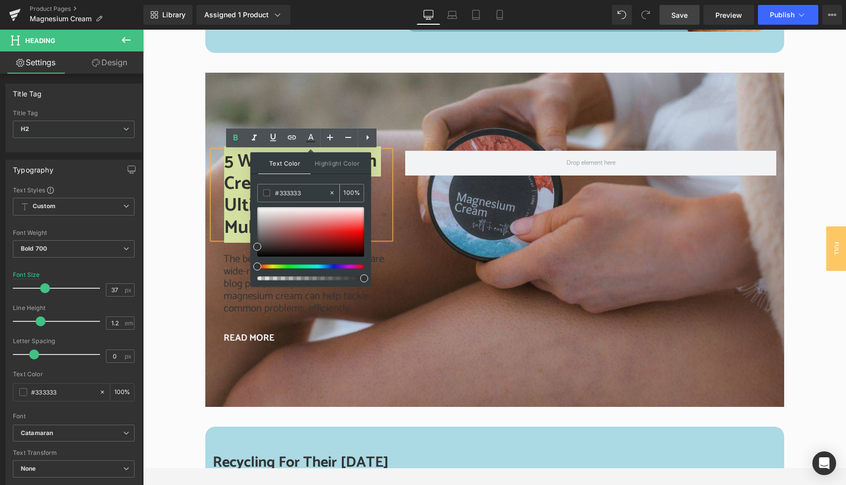
type input "F"
type input "0"
type input "FFF"
type input "100"
type input "FFFFF"
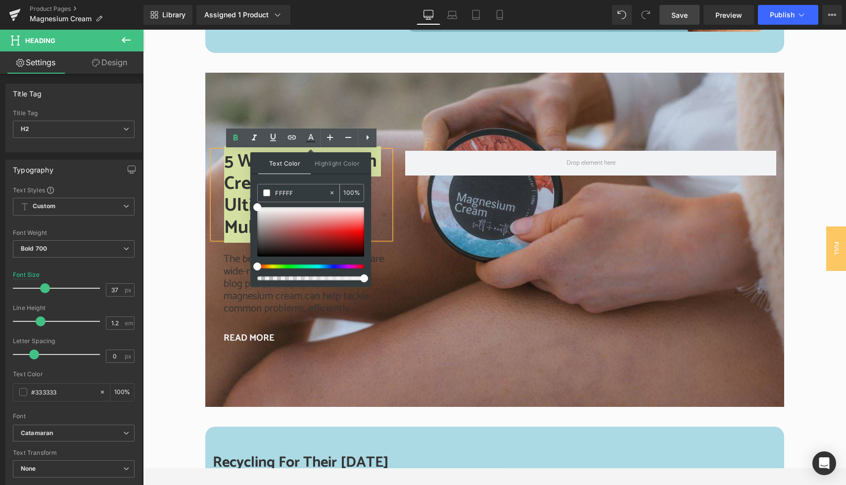
type input "0"
type input "FFFFFF"
type input "100"
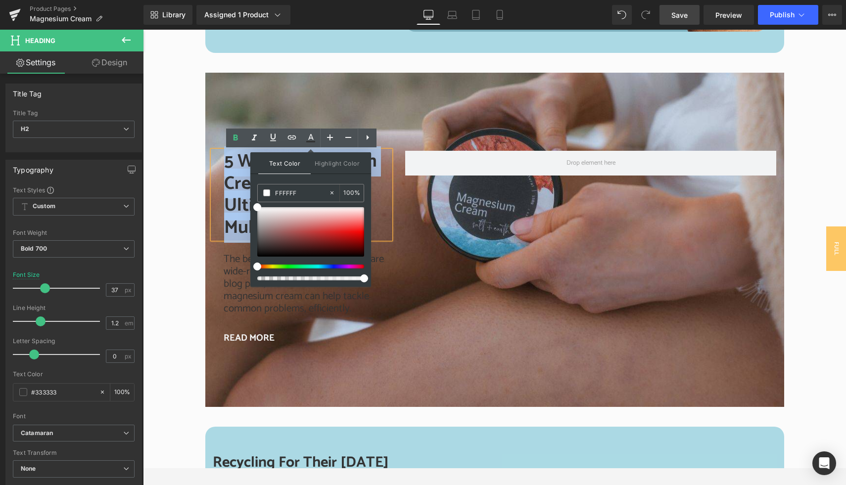
type input "#ffffff"
click at [233, 208] on h2 "5 Ways Magnesium Cream is the Ultimate Body Multitasker" at bounding box center [307, 195] width 167 height 88
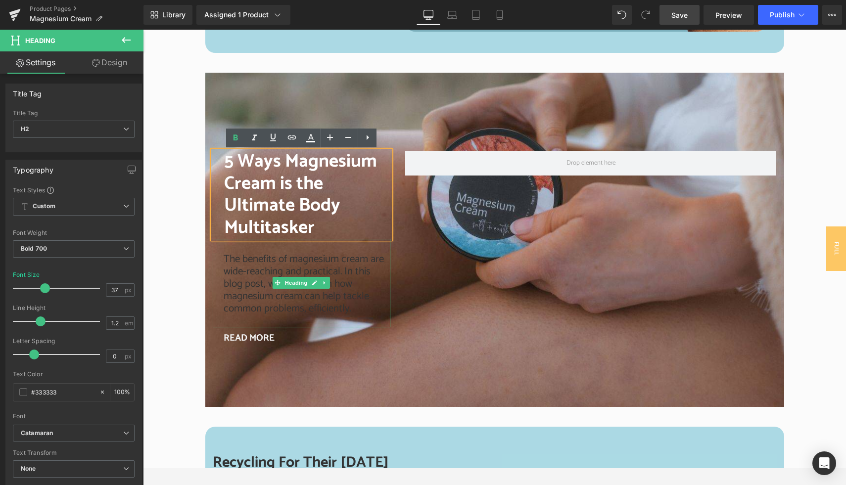
click at [236, 276] on span "The benefits of magnesium cream are wide-reaching and practical. In this blog p…" at bounding box center [304, 284] width 160 height 66
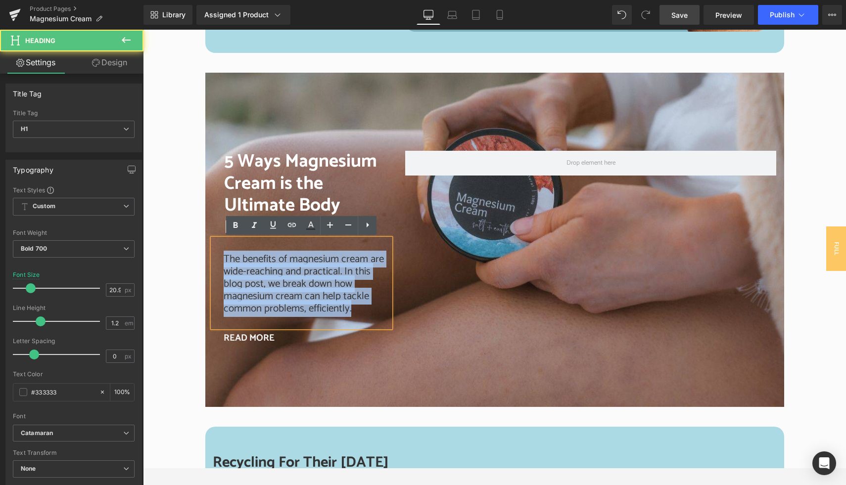
drag, startPoint x: 221, startPoint y: 256, endPoint x: 361, endPoint y: 315, distance: 151.9
click at [361, 315] on div "The benefits of magnesium cream are wide-reaching and practical. In this blog p…" at bounding box center [302, 283] width 178 height 89
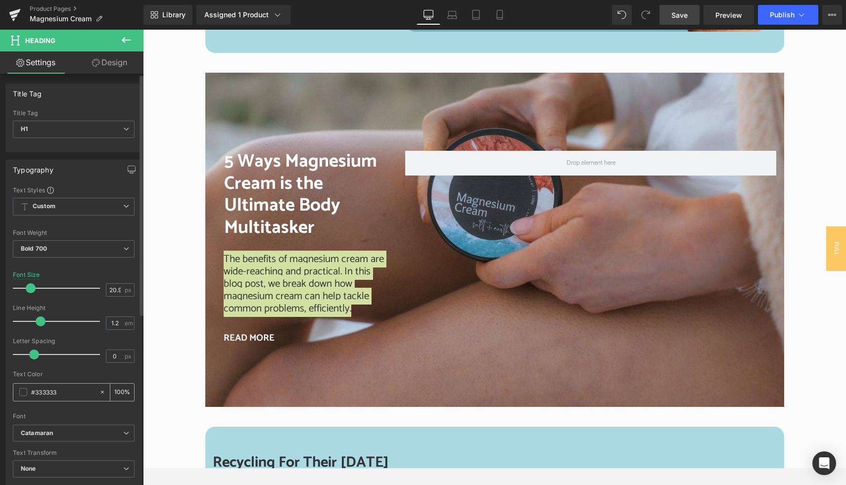
drag, startPoint x: 67, startPoint y: 395, endPoint x: 19, endPoint y: 394, distance: 47.5
click at [19, 394] on div "#333333" at bounding box center [56, 392] width 86 height 17
type input "F"
type input "0"
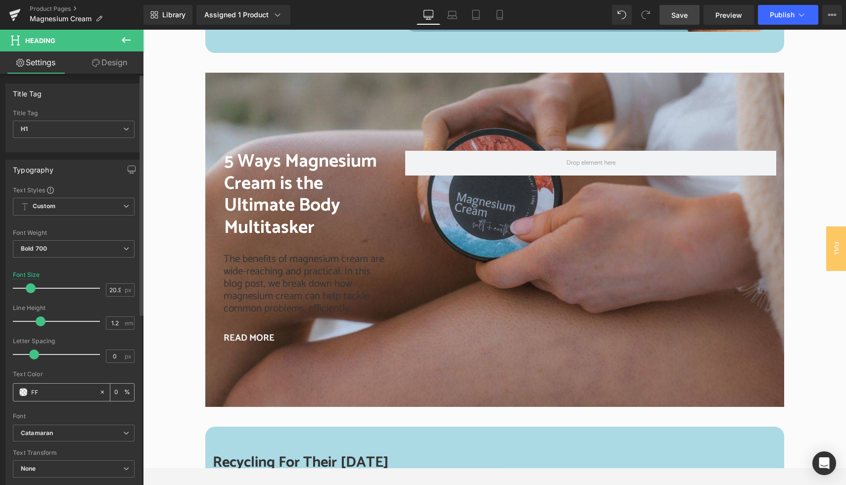
type input "FFF"
type input "100"
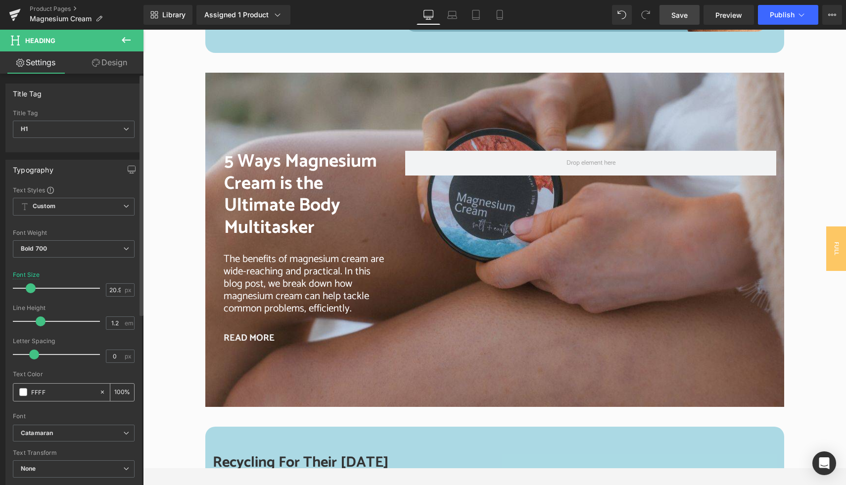
type input "FFFFF"
type input "0"
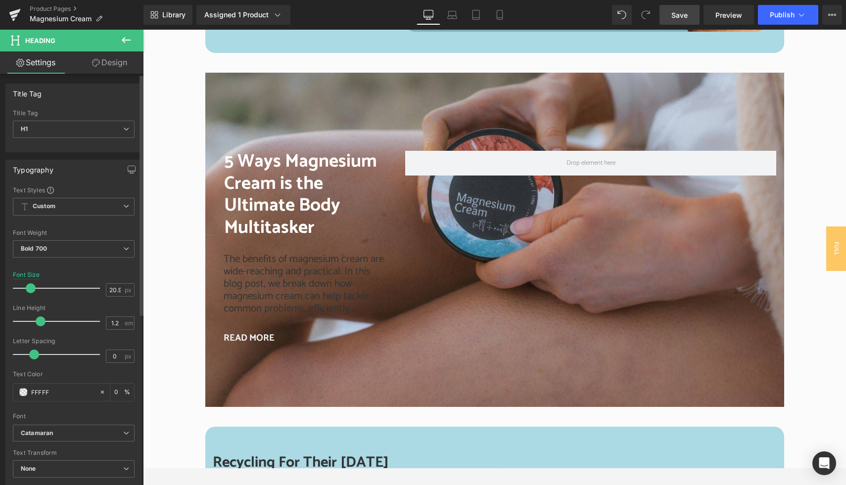
type input "FFFF"
type input "100"
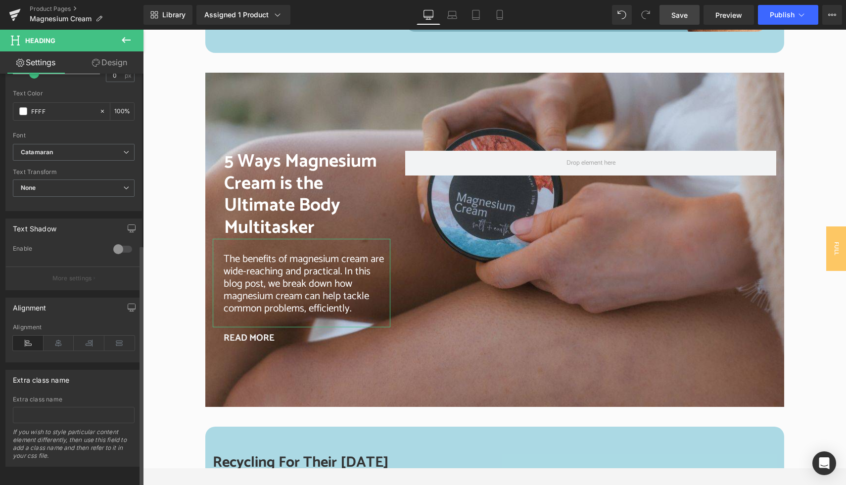
scroll to position [290, 0]
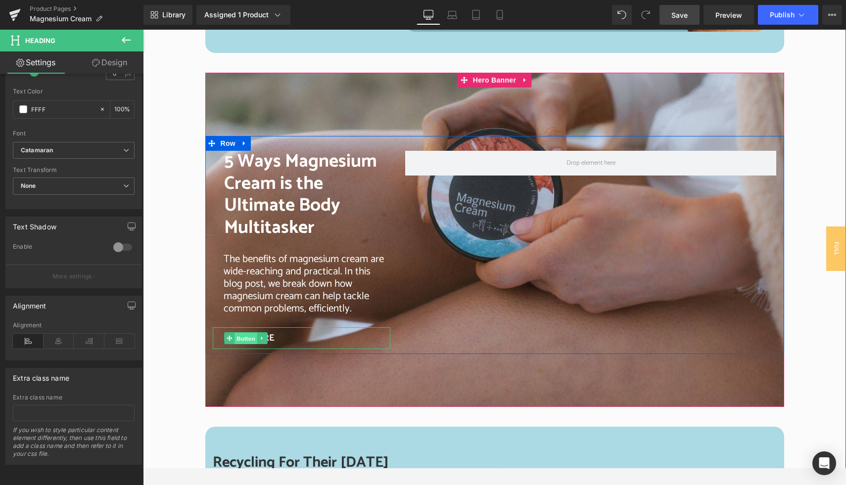
click at [248, 337] on span "Button" at bounding box center [246, 339] width 23 height 12
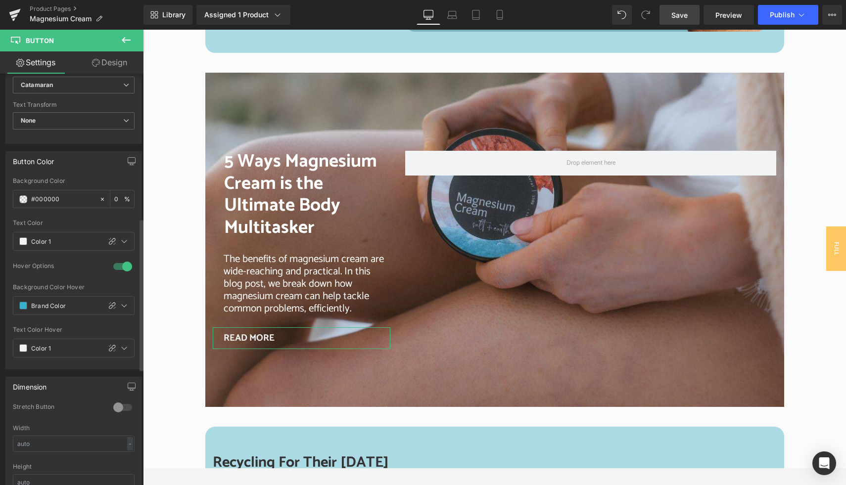
scroll to position [407, 0]
click at [80, 305] on input "Brand Color" at bounding box center [63, 304] width 65 height 11
click at [108, 305] on icon at bounding box center [112, 305] width 8 height 8
type input "#36b0cb"
type input "100"
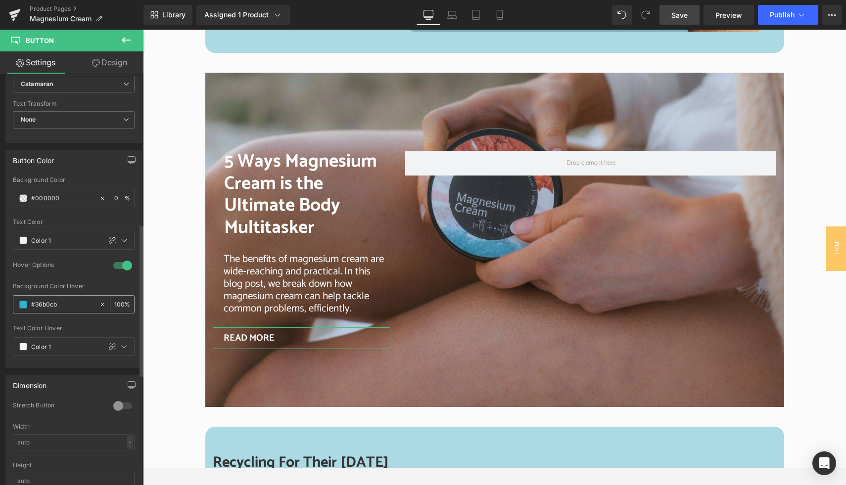
drag, startPoint x: 68, startPoint y: 305, endPoint x: 30, endPoint y: 303, distance: 38.6
click at [30, 303] on div "#36b0cb" at bounding box center [56, 304] width 86 height 17
click at [64, 197] on input "#000000" at bounding box center [62, 198] width 63 height 11
click at [62, 242] on input "Color 1" at bounding box center [63, 240] width 65 height 11
drag, startPoint x: 62, startPoint y: 241, endPoint x: 28, endPoint y: 240, distance: 34.1
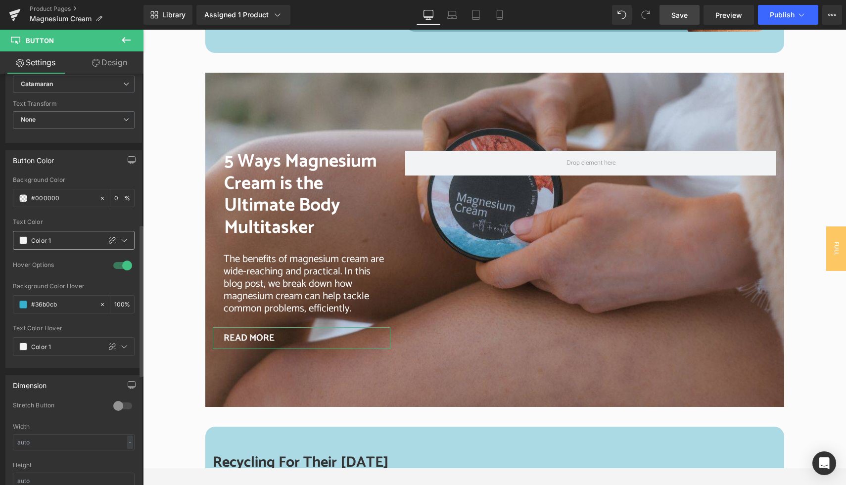
click at [28, 240] on div "Color 1" at bounding box center [56, 241] width 87 height 18
paste input "#36b0cb"
type input "#36b0cb"
type input "100"
type input "#36b0cb"
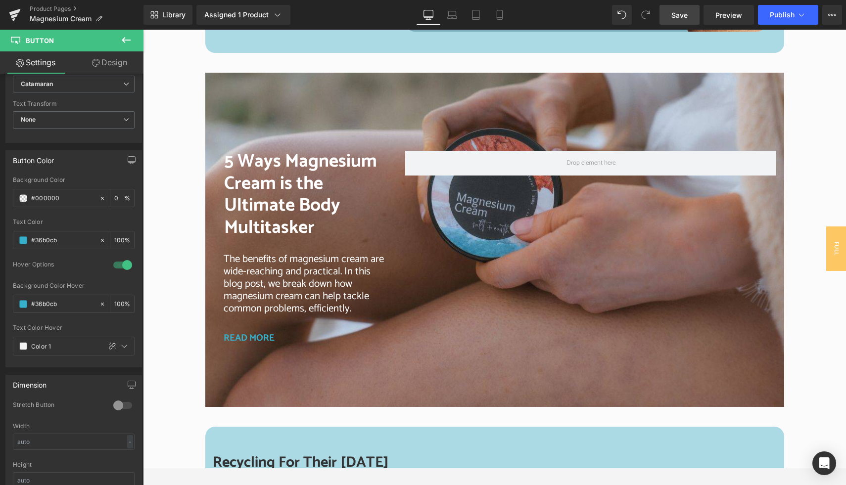
click at [678, 16] on span "Save" at bounding box center [679, 15] width 16 height 10
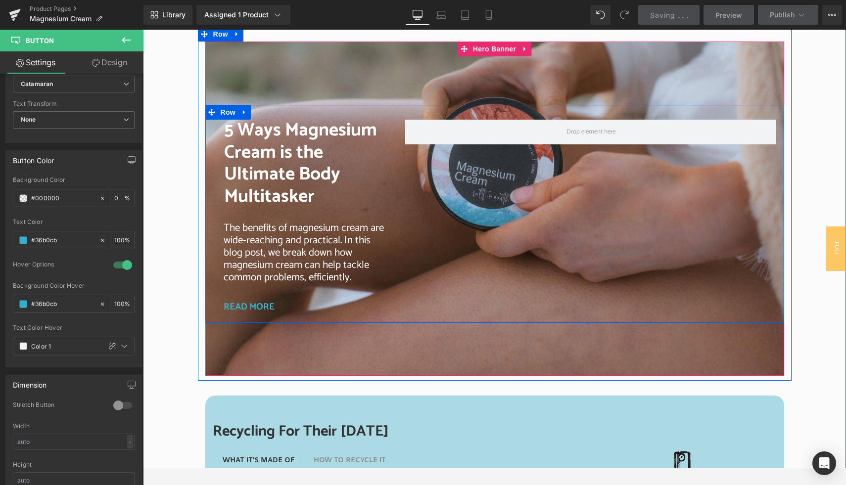
scroll to position [2004, 0]
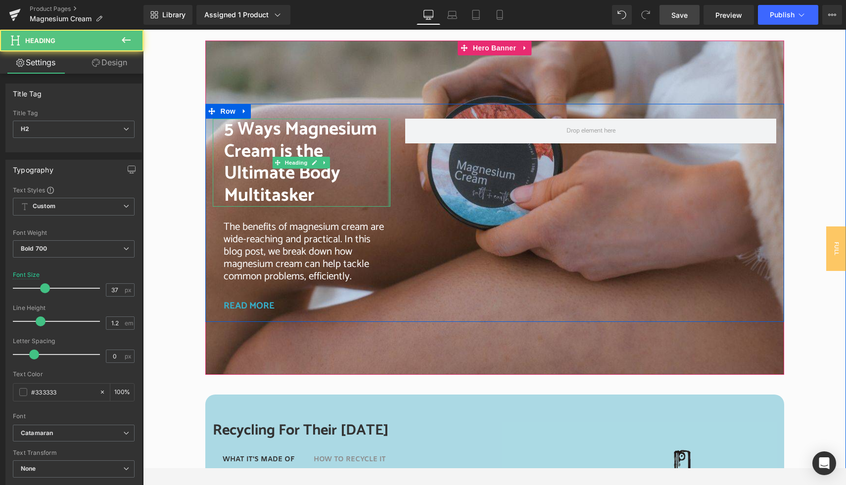
click at [393, 132] on div "5 Ways Magnesium Cream is the Ultimate Body Multitasker Heading The benefits of…" at bounding box center [301, 218] width 193 height 198
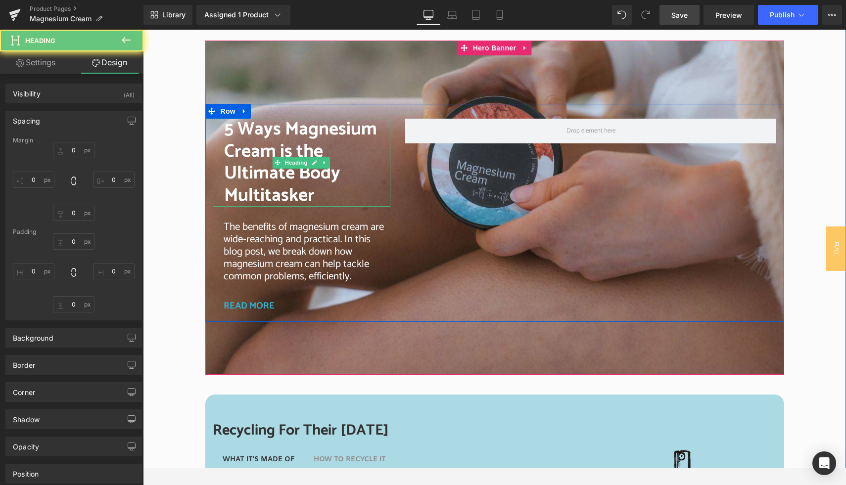
type input "0"
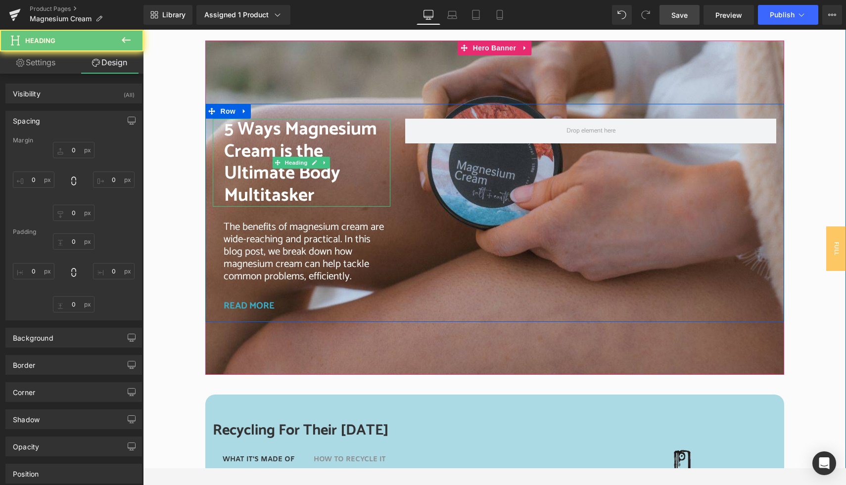
type input "0"
type input "23"
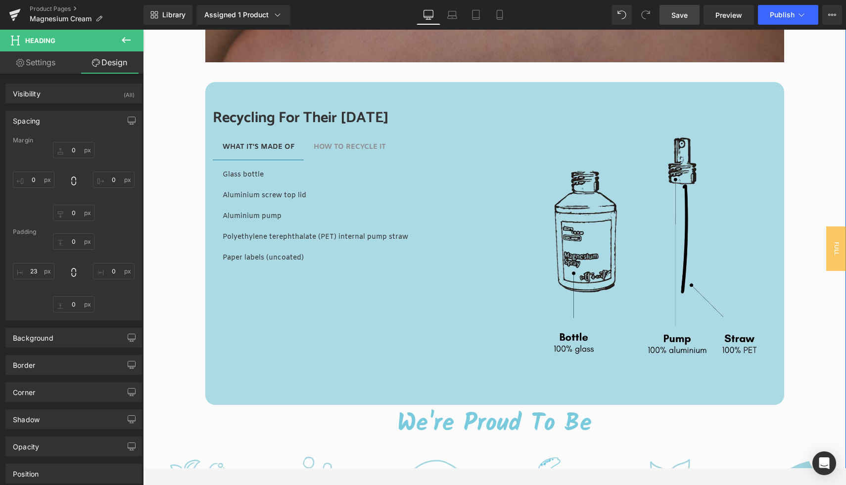
scroll to position [2320, 0]
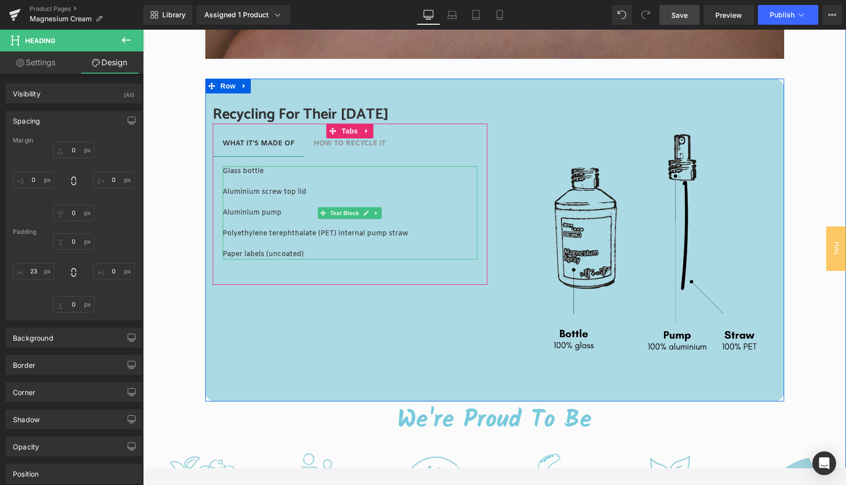
click at [238, 174] on p "Glass bottle" at bounding box center [350, 171] width 255 height 10
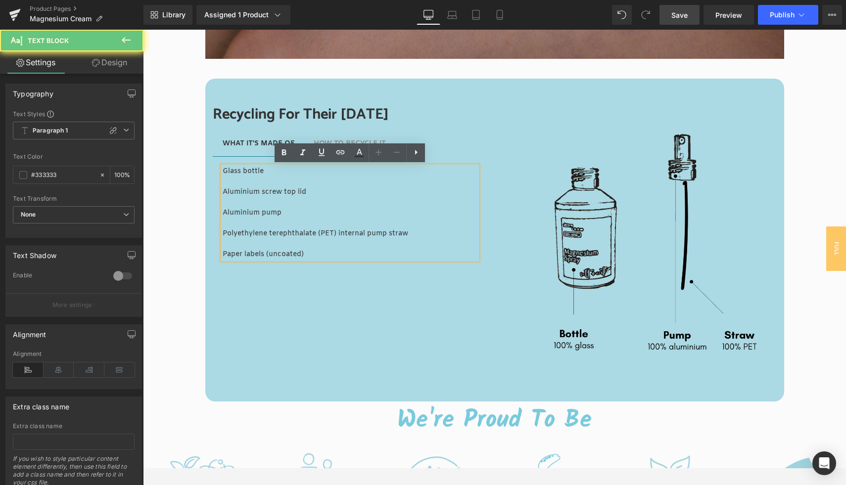
click at [261, 175] on p "Glass bottle" at bounding box center [350, 171] width 255 height 10
drag, startPoint x: 265, startPoint y: 174, endPoint x: 223, endPoint y: 174, distance: 42.0
click at [223, 174] on p "Glass bottle" at bounding box center [350, 171] width 255 height 10
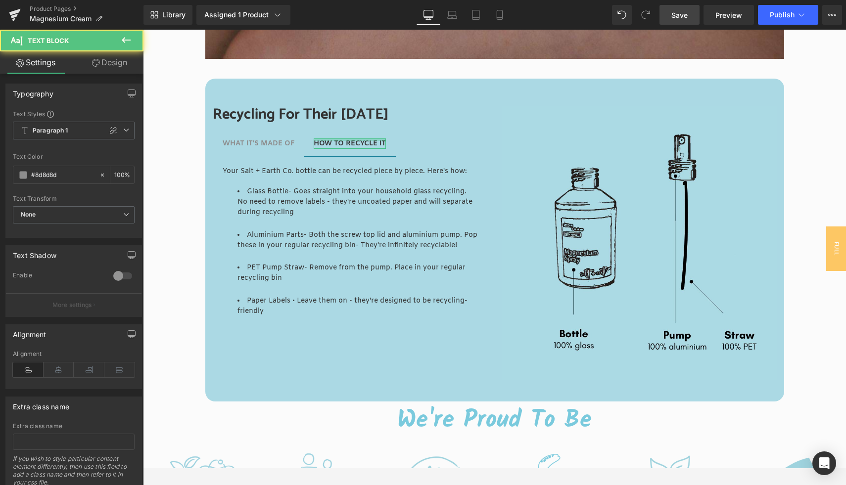
click at [343, 140] on div at bounding box center [350, 140] width 72 height 2
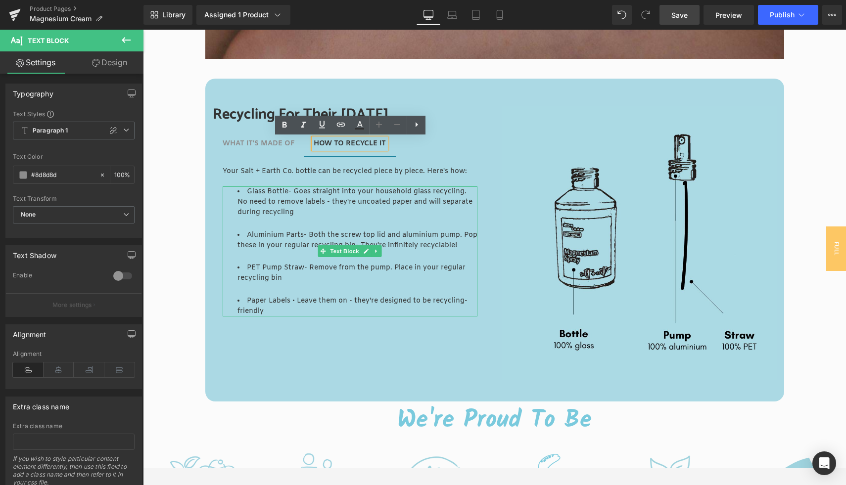
click at [258, 196] on li "Glass Bottle- Goes straight into your household glass recycling. No need to rem…" at bounding box center [357, 207] width 240 height 42
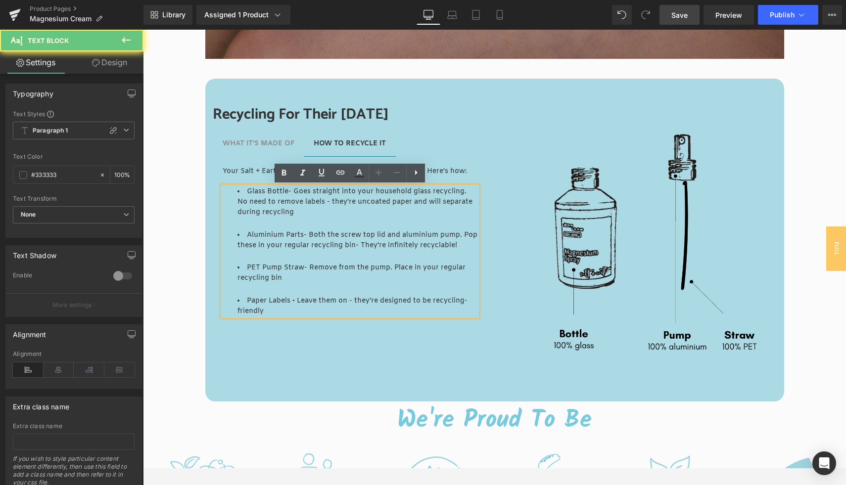
click at [301, 212] on li "Glass Bottle- Goes straight into your household glass recycling. No need to rem…" at bounding box center [357, 207] width 240 height 42
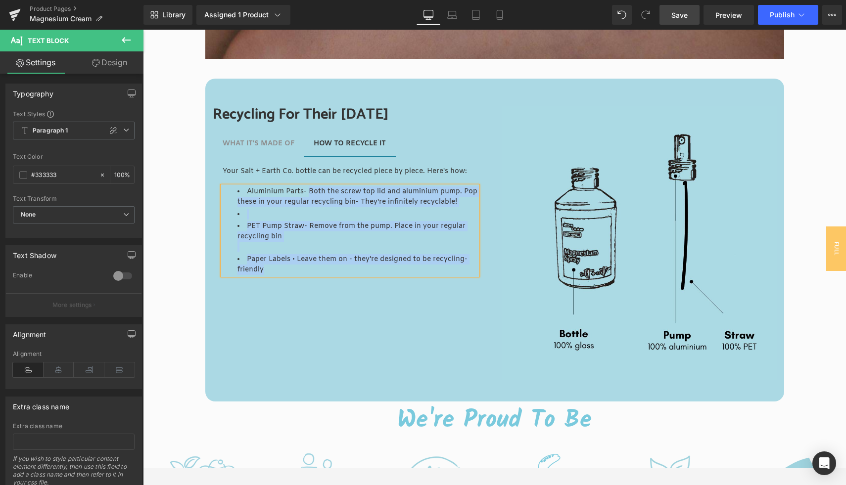
drag, startPoint x: 310, startPoint y: 191, endPoint x: 478, endPoint y: 195, distance: 168.2
click at [477, 195] on div "Aluminium Parts- Both the screw top lid and aluminium pump. Pop these in your r…" at bounding box center [350, 230] width 255 height 89
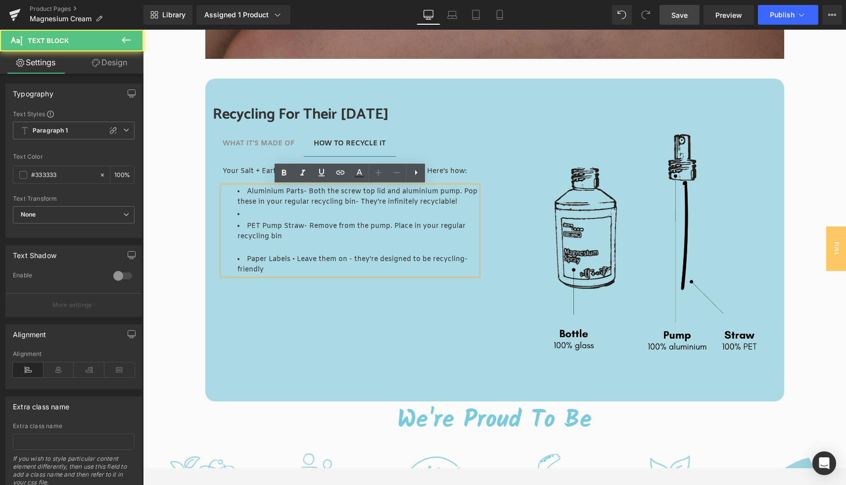
click at [477, 195] on div "Aluminium Parts- Both the screw top lid and aluminium pump. Pop these in your r…" at bounding box center [350, 230] width 255 height 89
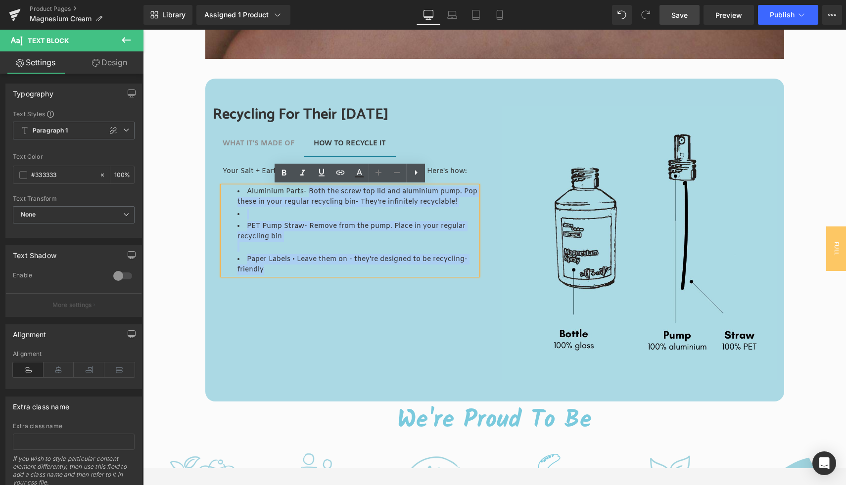
drag, startPoint x: 310, startPoint y: 191, endPoint x: 477, endPoint y: 193, distance: 167.2
click at [477, 193] on div "Aluminium Parts- Both the screw top lid and aluminium pump. Pop these in your r…" at bounding box center [350, 230] width 255 height 89
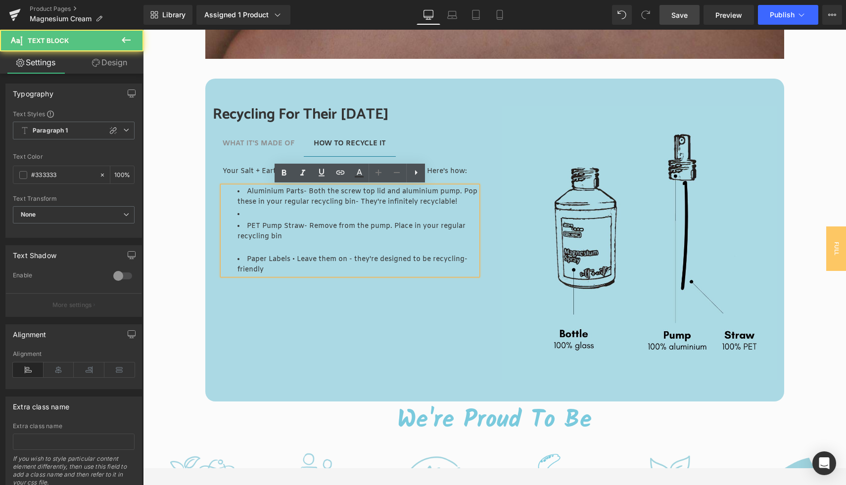
click at [477, 193] on div "Aluminium Parts- Both the screw top lid and aluminium pump. Pop these in your r…" at bounding box center [350, 230] width 255 height 89
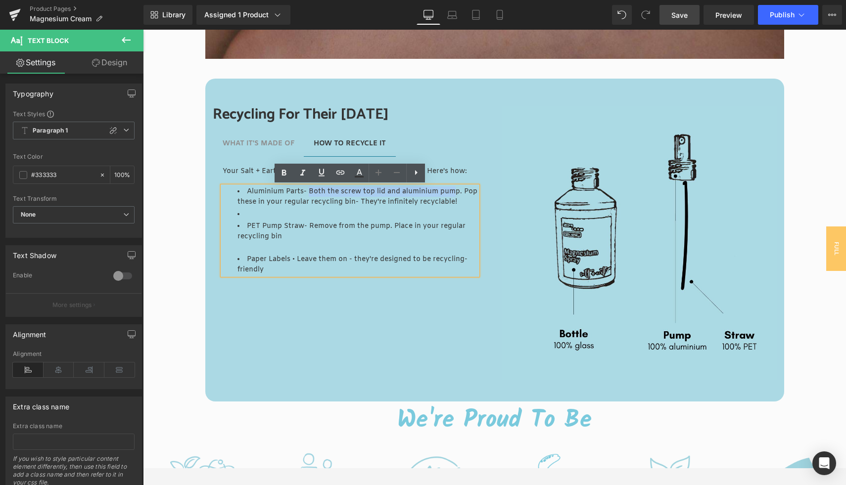
drag, startPoint x: 310, startPoint y: 193, endPoint x: 455, endPoint y: 192, distance: 145.4
click at [455, 192] on li "Aluminium Parts- Both the screw top lid and aluminium pump. Pop these in your r…" at bounding box center [357, 196] width 240 height 21
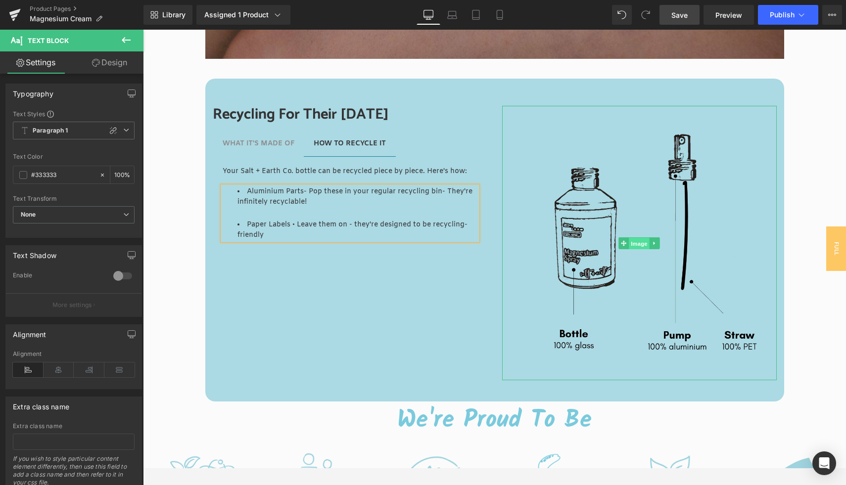
click at [637, 241] on span "Image" at bounding box center [639, 243] width 21 height 12
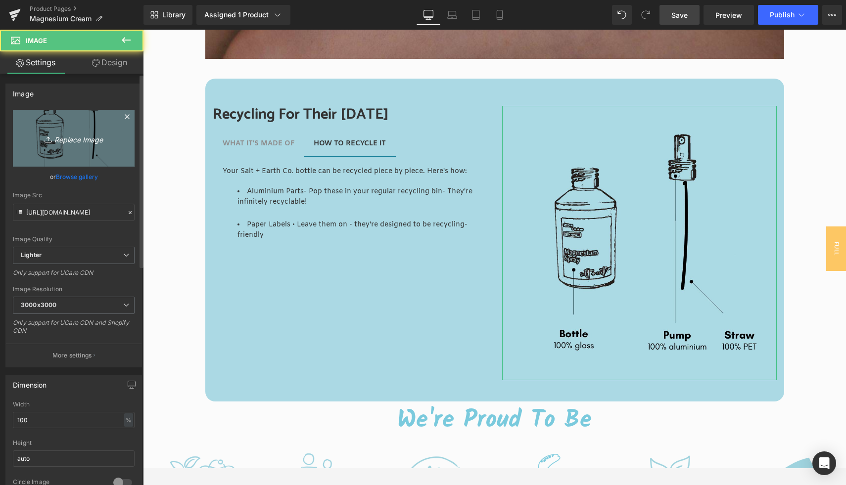
click at [83, 140] on icon "Replace Image" at bounding box center [73, 138] width 79 height 12
type input "C:\fakepath\Jar.jpg"
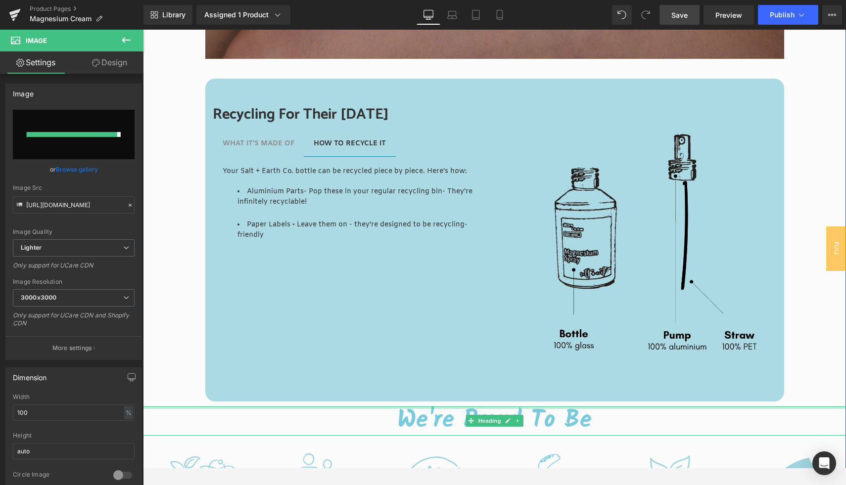
type input "https://ucarecdn.com/fb719509-1507-4b82-9ccb-a26bcae33375/-/format/auto/-/previ…"
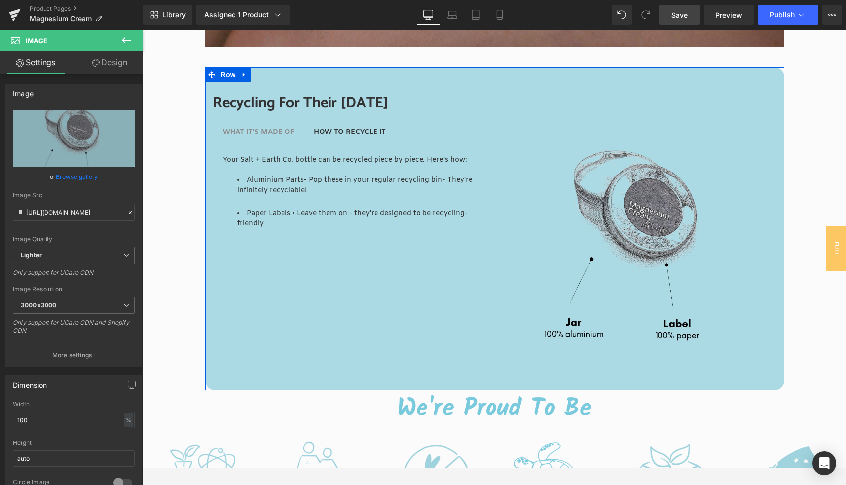
scroll to position [2326, 0]
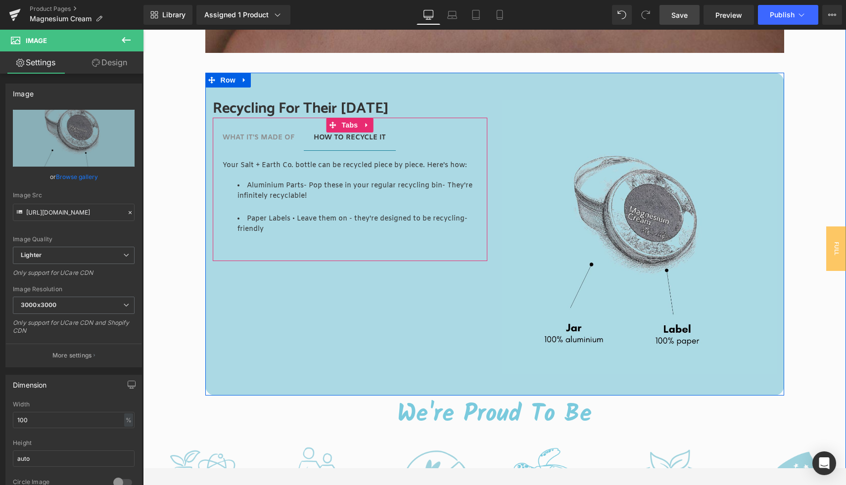
click at [257, 135] on div "WHAT IT'S MADE OF Text Block" at bounding box center [259, 138] width 72 height 10
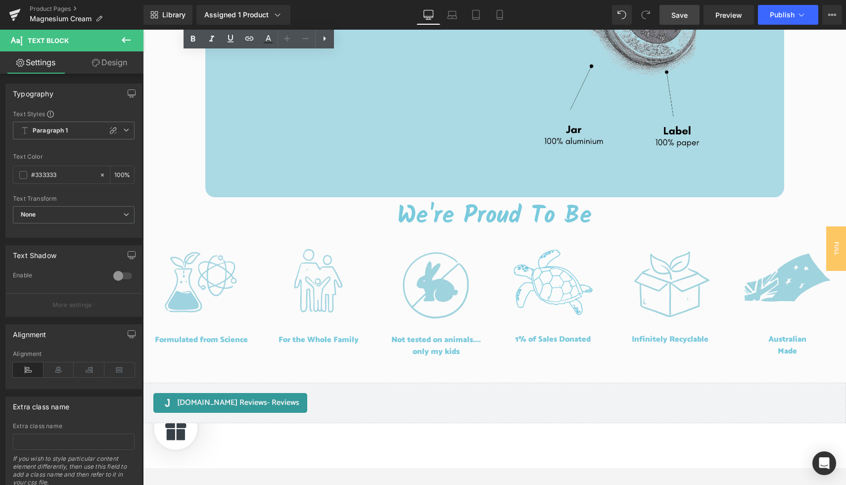
scroll to position [2527, 0]
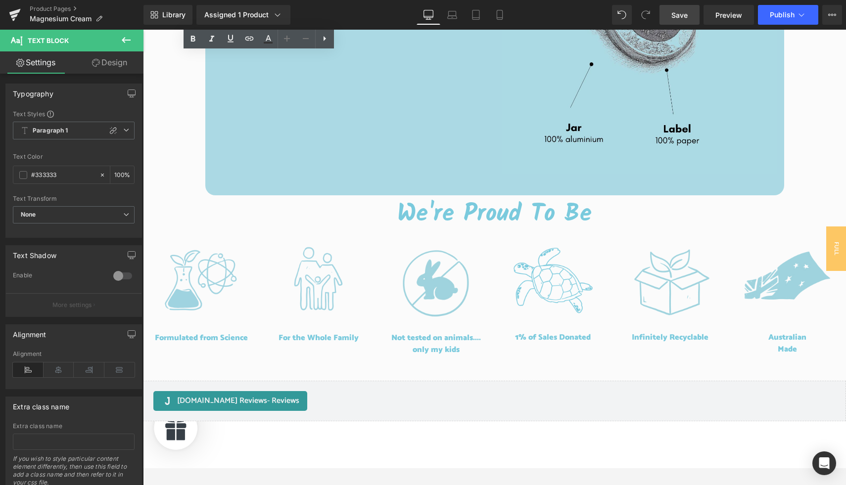
click at [682, 16] on span "Save" at bounding box center [679, 15] width 16 height 10
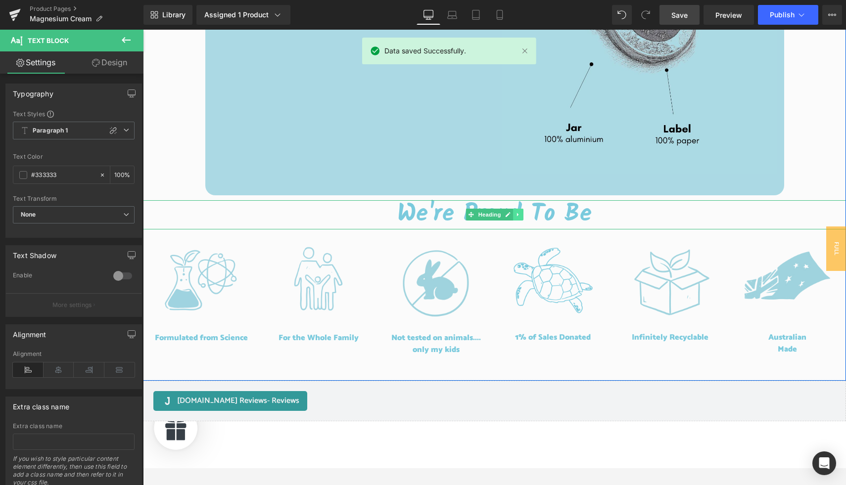
click at [518, 215] on icon at bounding box center [517, 214] width 1 height 3
click at [522, 215] on icon at bounding box center [522, 214] width 5 height 5
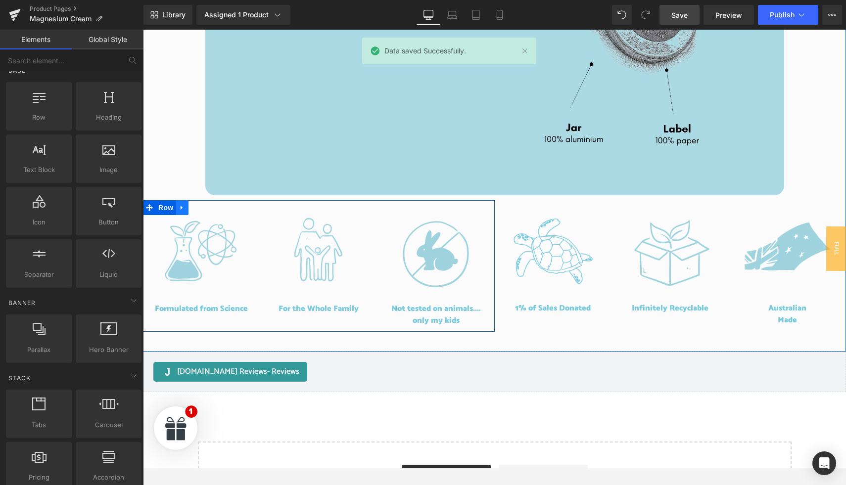
click at [181, 207] on div "Image Formulated from Science Heading Image For the Whole Family Heading Image …" at bounding box center [494, 275] width 703 height 151
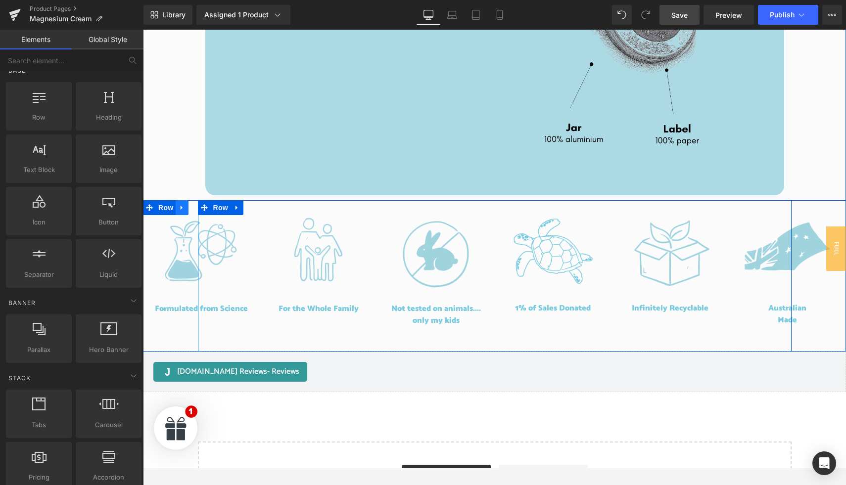
click at [182, 208] on icon at bounding box center [182, 208] width 2 height 4
click at [237, 208] on icon at bounding box center [236, 208] width 2 height 4
click at [266, 208] on icon at bounding box center [262, 207] width 7 height 7
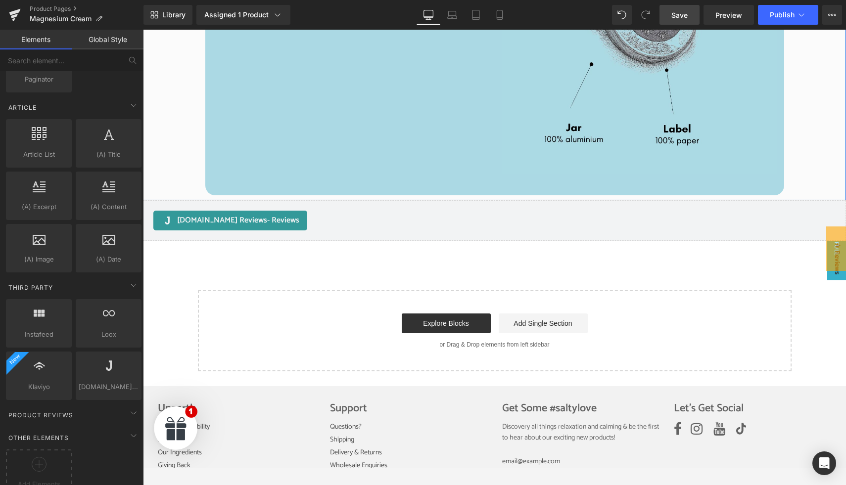
scroll to position [1873, 0]
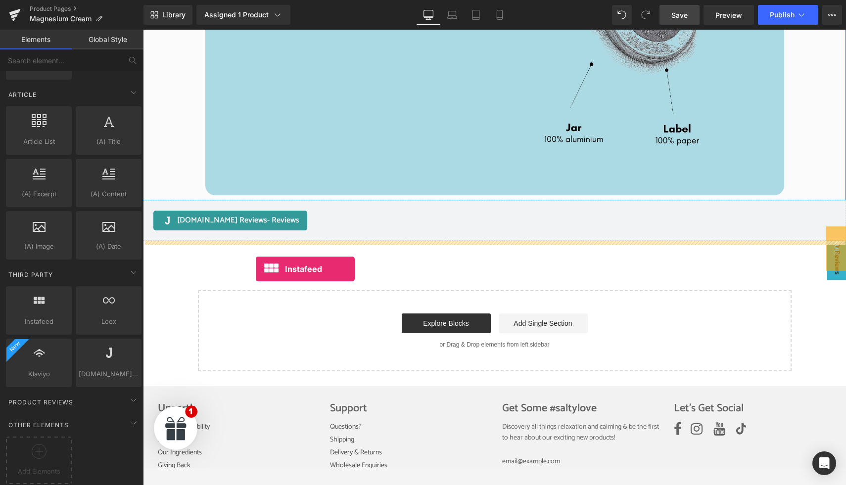
drag, startPoint x: 188, startPoint y: 331, endPoint x: 256, endPoint y: 269, distance: 91.7
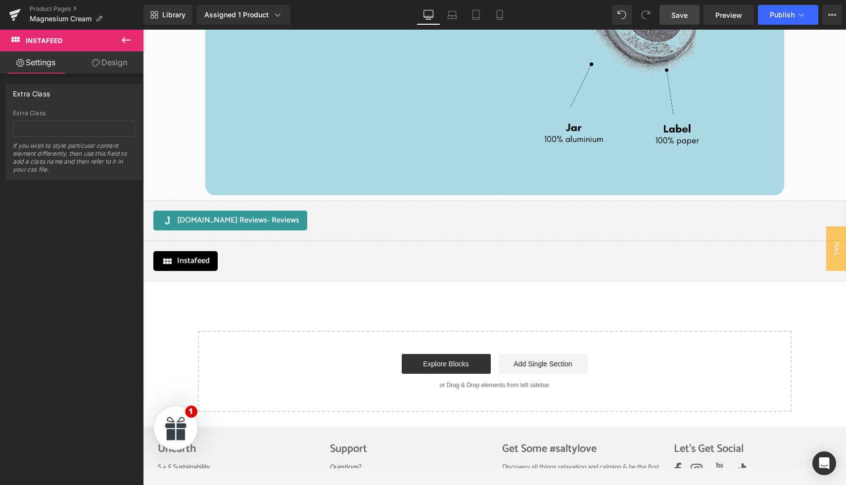
click at [130, 34] on button at bounding box center [126, 41] width 35 height 22
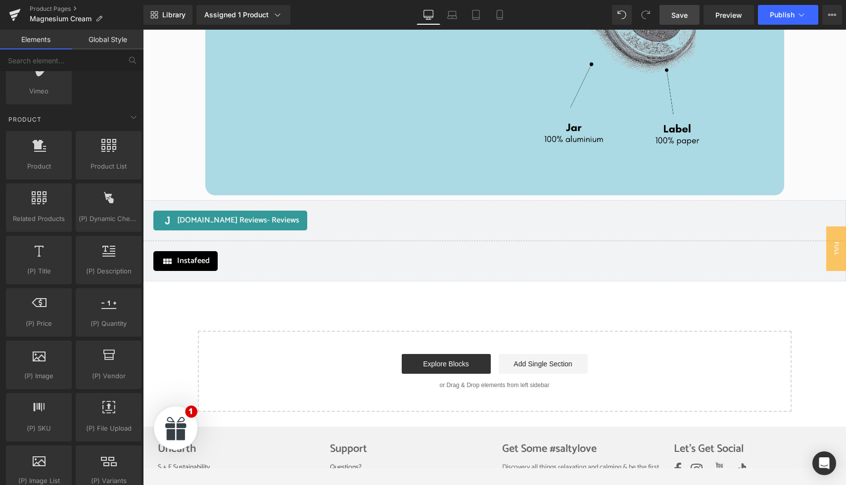
scroll to position [0, 0]
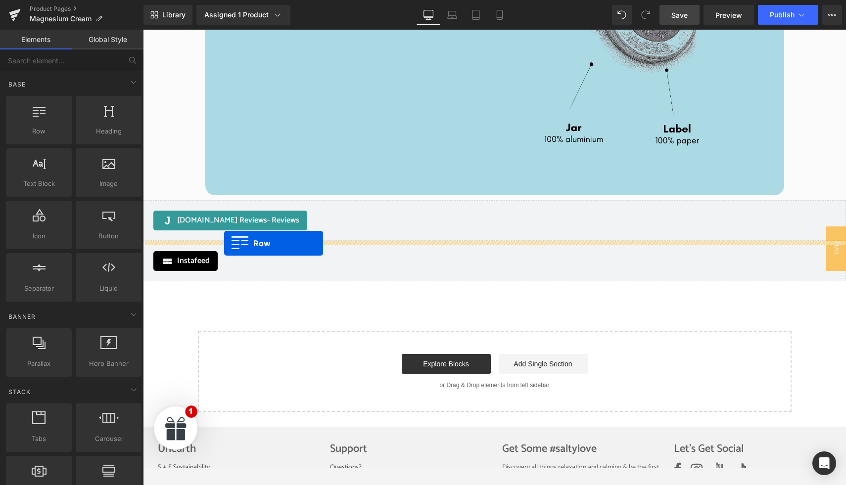
drag, startPoint x: 190, startPoint y: 160, endPoint x: 224, endPoint y: 243, distance: 89.8
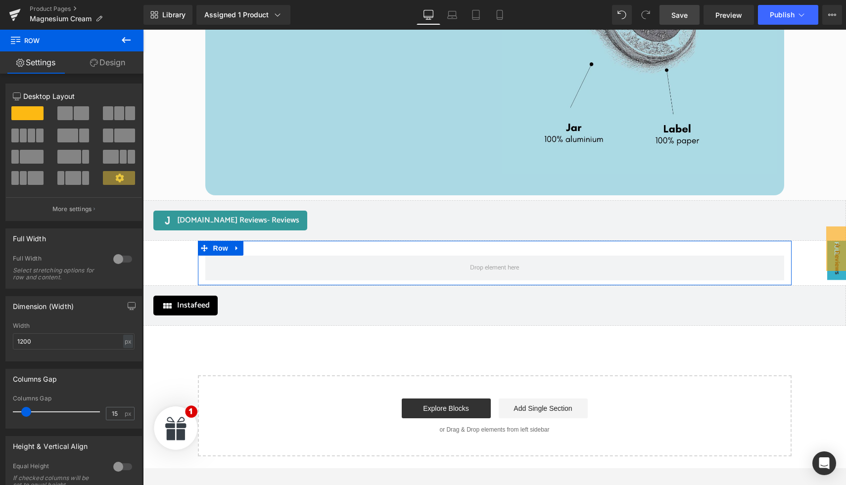
click at [125, 43] on icon at bounding box center [126, 40] width 12 height 12
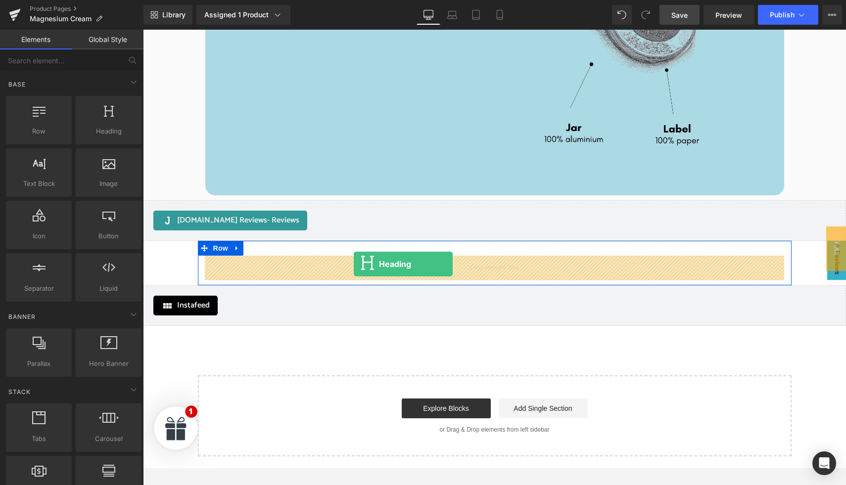
drag, startPoint x: 242, startPoint y: 156, endPoint x: 354, endPoint y: 264, distance: 155.3
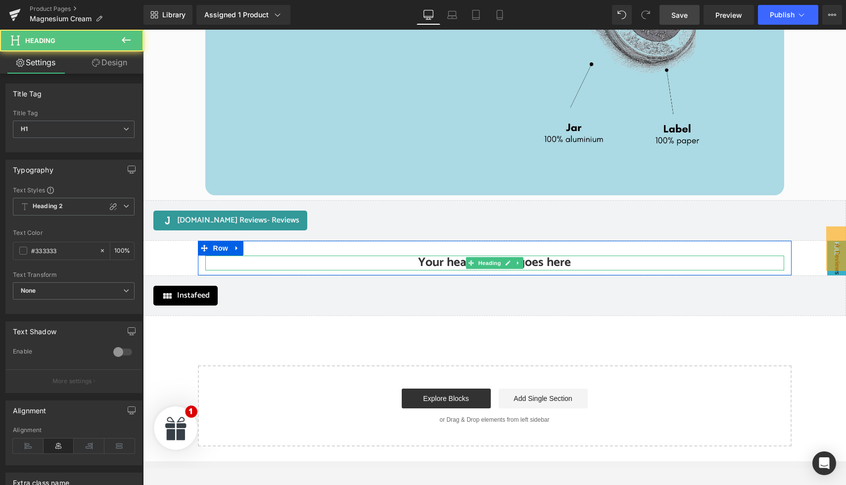
click at [427, 261] on h1 "Your heading text goes here" at bounding box center [494, 263] width 579 height 15
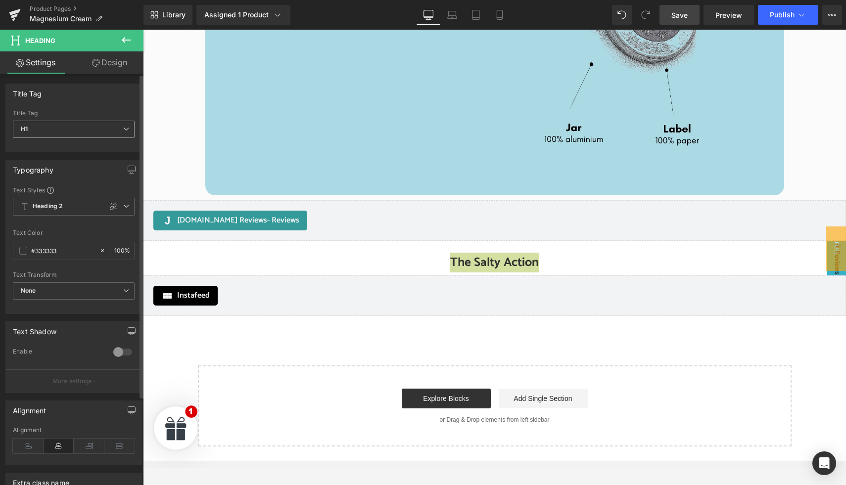
click at [95, 129] on span "H1" at bounding box center [74, 129] width 122 height 17
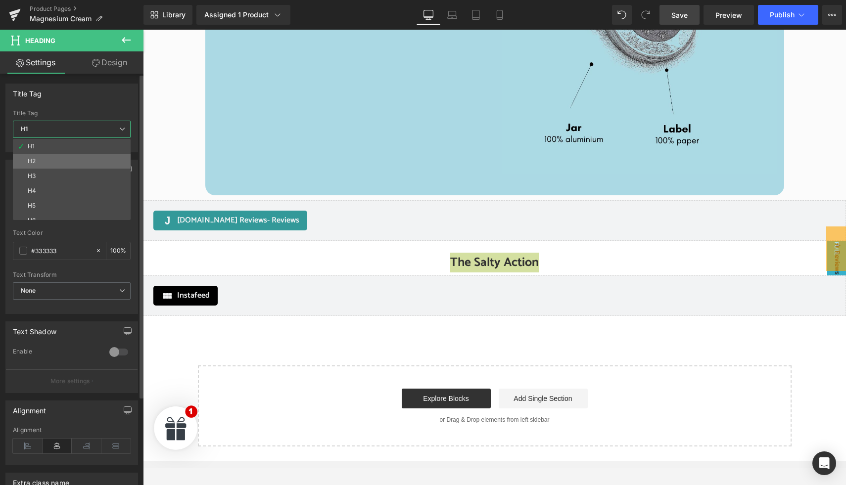
click at [83, 161] on li "H2" at bounding box center [74, 161] width 122 height 15
type input "100"
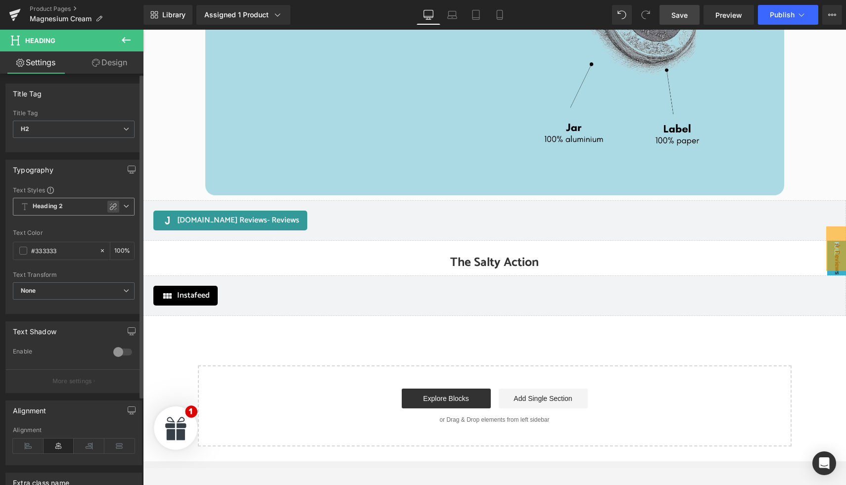
click at [112, 205] on icon at bounding box center [113, 206] width 7 height 7
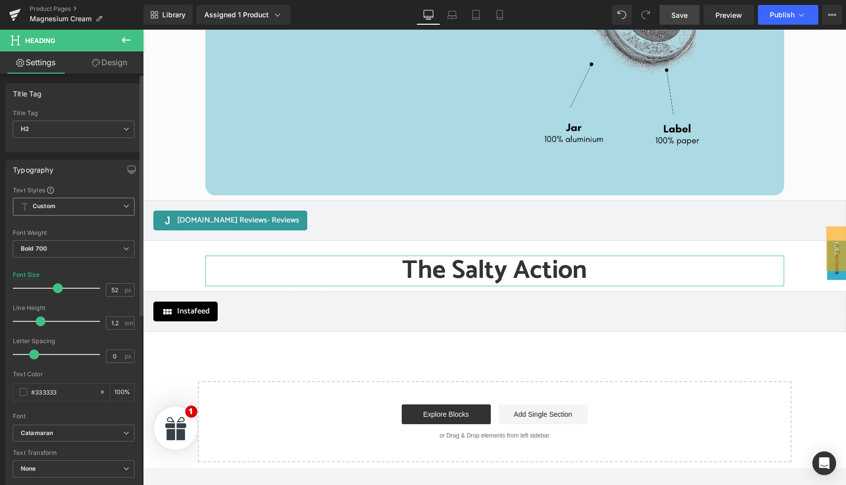
type input "51"
drag, startPoint x: 36, startPoint y: 288, endPoint x: 57, endPoint y: 290, distance: 21.9
click at [57, 290] on span at bounding box center [57, 288] width 10 height 10
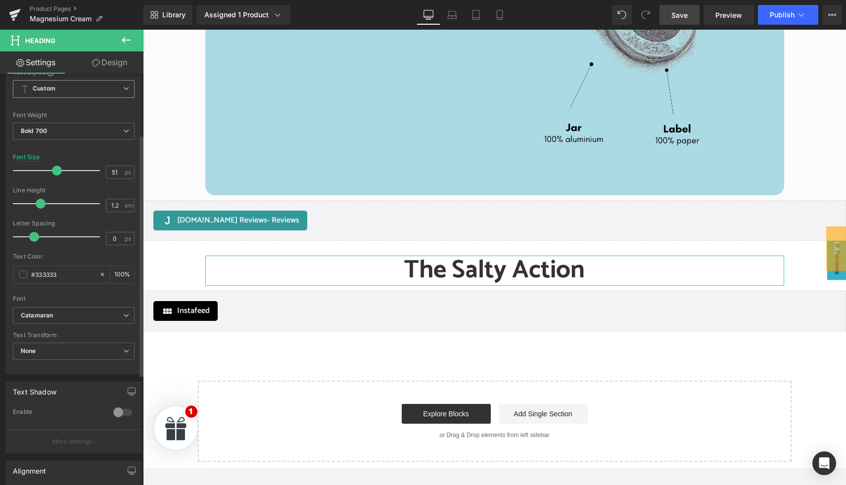
scroll to position [121, 0]
click at [58, 310] on b "Catamaran" at bounding box center [72, 313] width 102 height 8
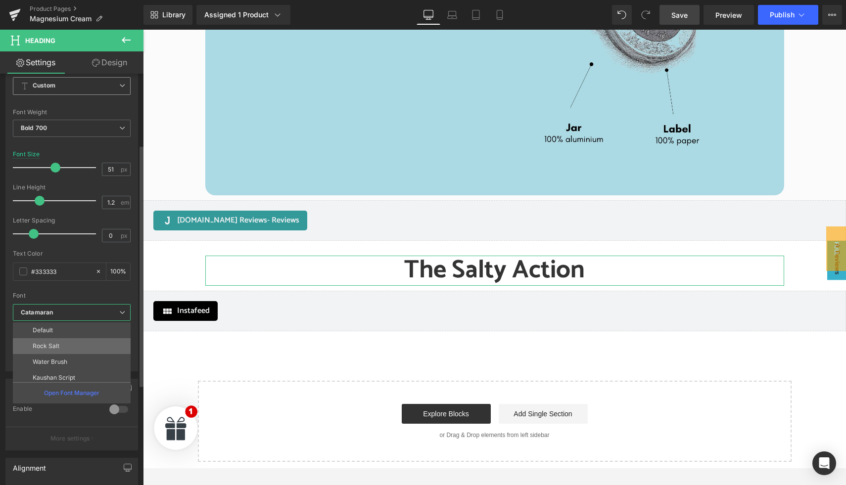
click at [52, 350] on li "Rock Salt" at bounding box center [74, 346] width 122 height 16
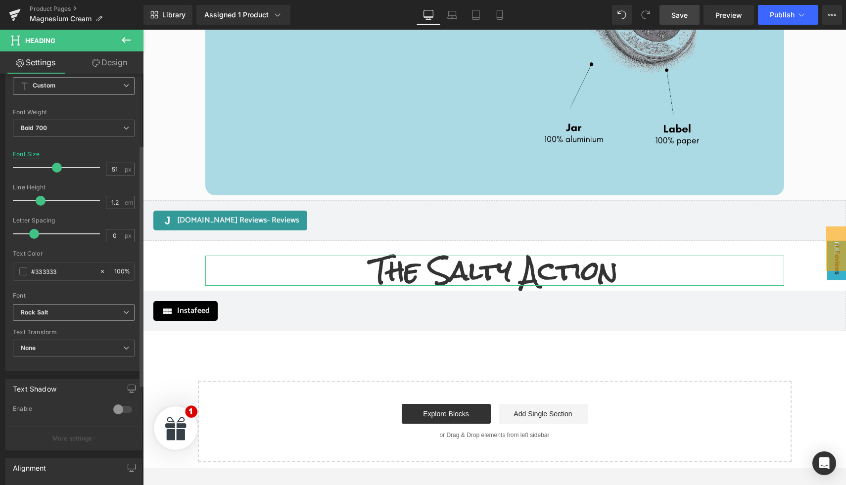
click at [57, 318] on span "Rock Salt" at bounding box center [74, 312] width 122 height 17
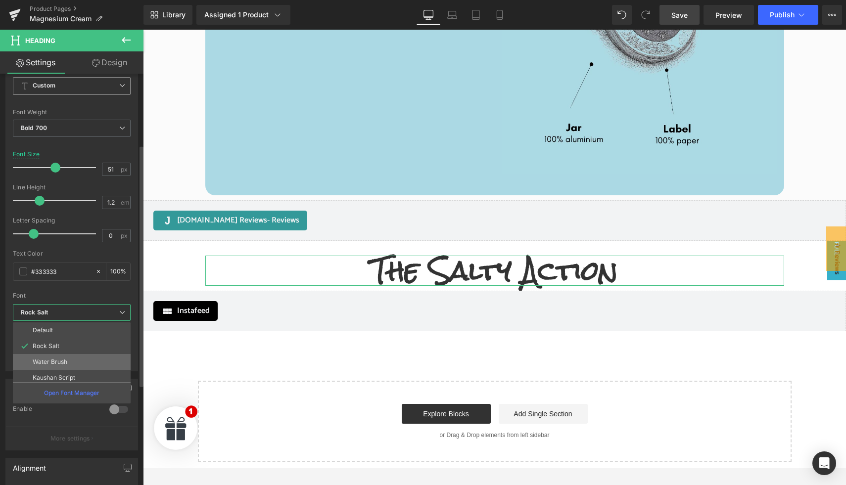
click at [57, 358] on li "Water Brush" at bounding box center [74, 362] width 122 height 16
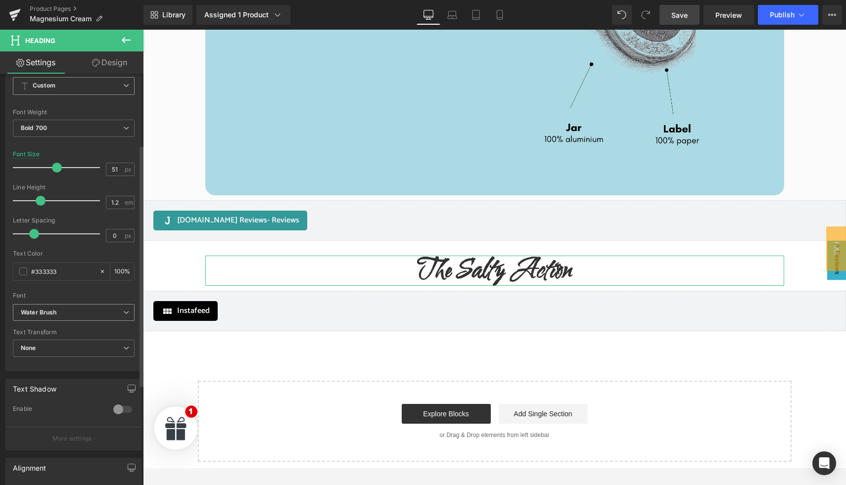
click at [61, 310] on b "Water Brush" at bounding box center [72, 313] width 102 height 8
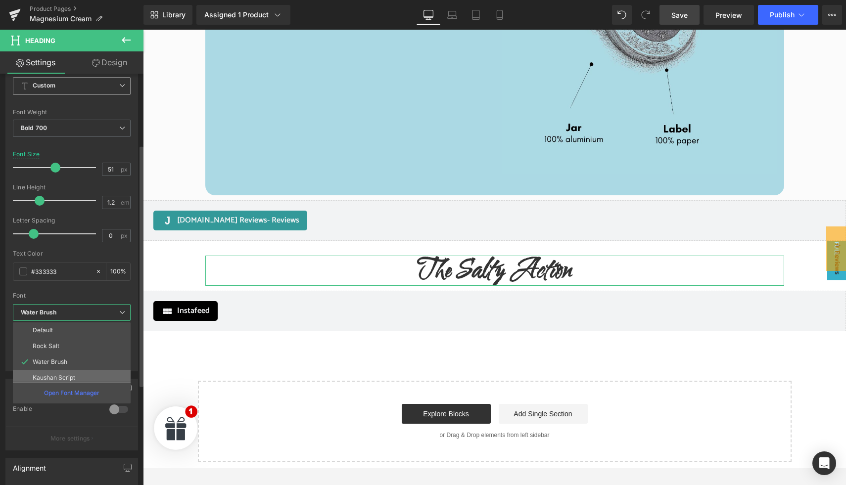
click at [64, 379] on p "Kaushan Script" at bounding box center [54, 377] width 43 height 7
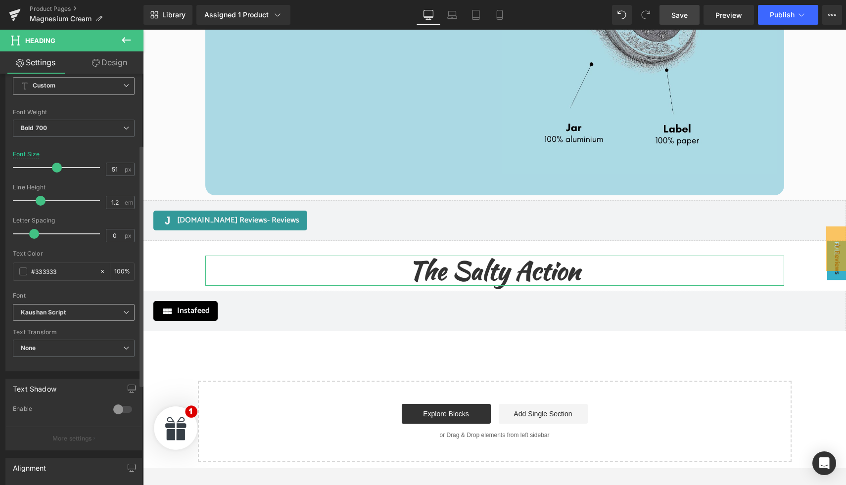
click at [74, 310] on b "Kaushan Script" at bounding box center [72, 313] width 102 height 8
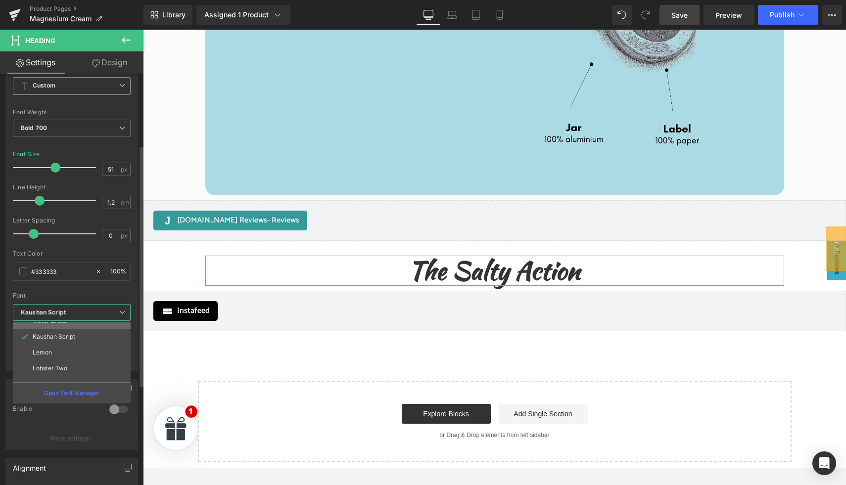
scroll to position [42, 0]
click at [69, 354] on li "Lemon" at bounding box center [74, 352] width 122 height 16
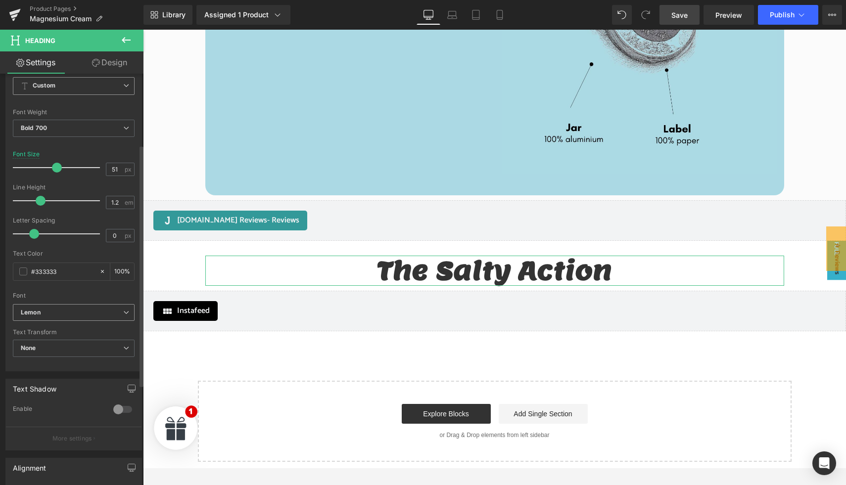
click at [72, 311] on b "Lemon" at bounding box center [72, 313] width 102 height 8
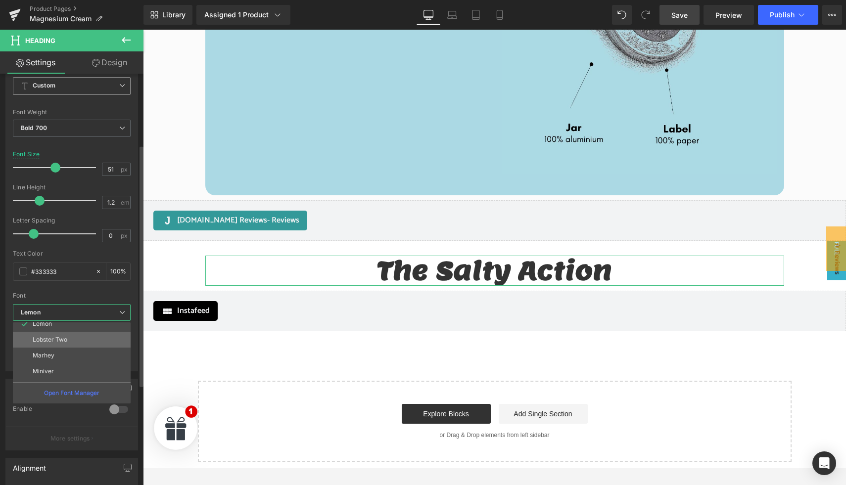
scroll to position [71, 0]
click at [74, 342] on li "Lobster Two" at bounding box center [74, 338] width 122 height 16
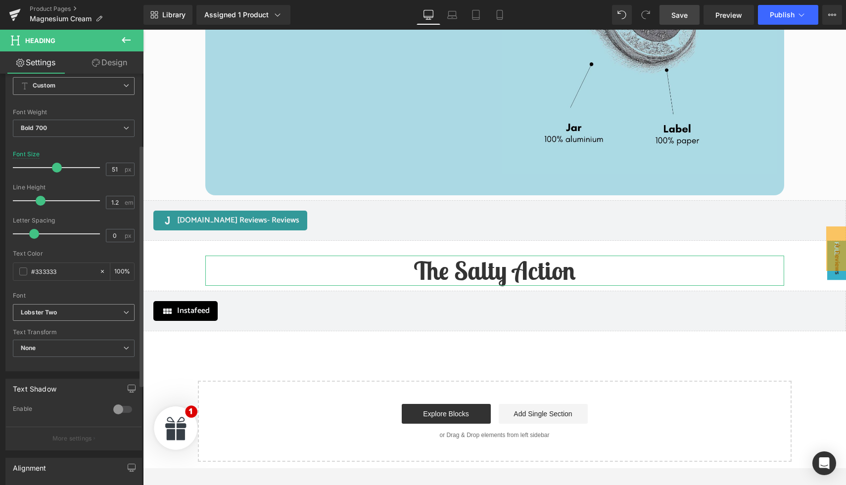
click at [72, 314] on b "Lobster Two" at bounding box center [72, 313] width 102 height 8
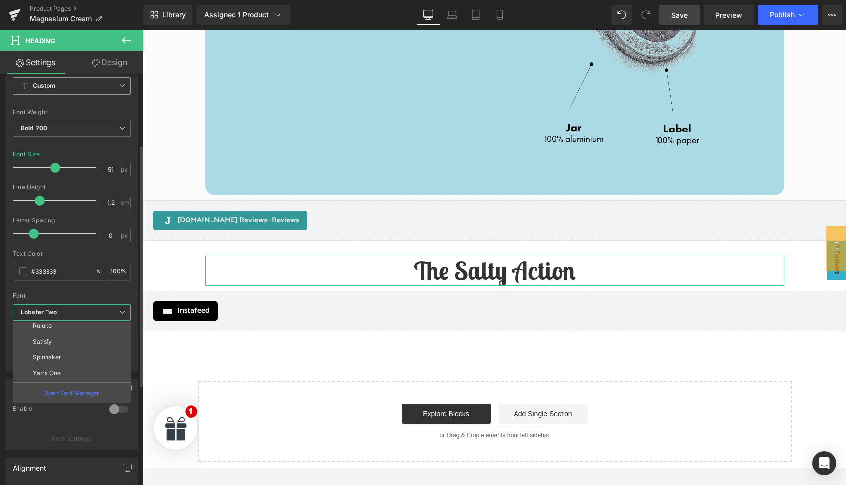
scroll to position [186, 0]
click at [72, 345] on li "Spinnaker" at bounding box center [74, 350] width 122 height 16
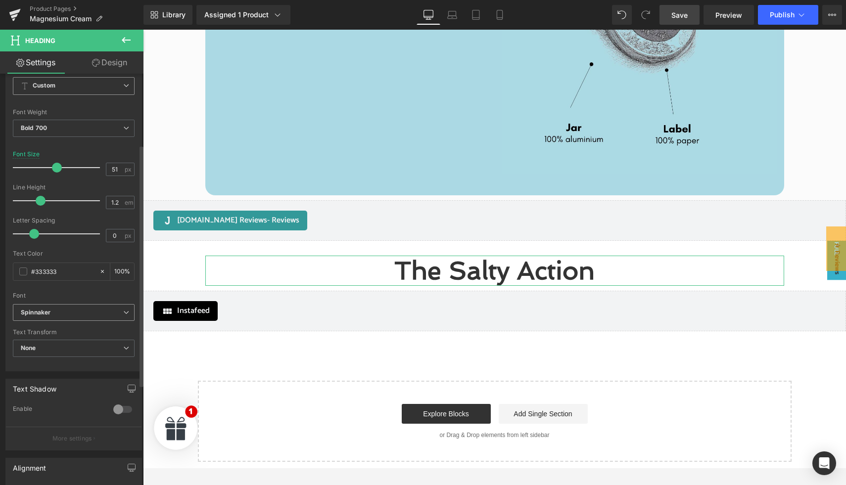
click at [69, 307] on span "Spinnaker" at bounding box center [74, 312] width 122 height 17
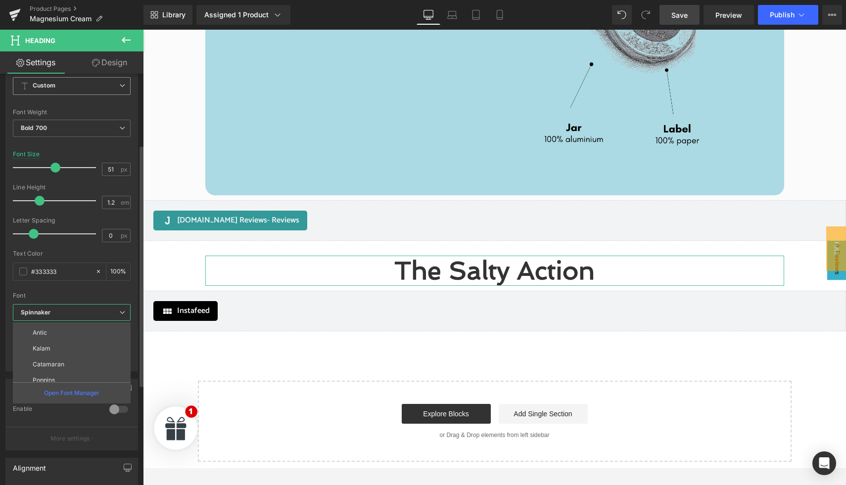
scroll to position [273, 0]
click at [66, 372] on li "Poppins" at bounding box center [74, 374] width 122 height 16
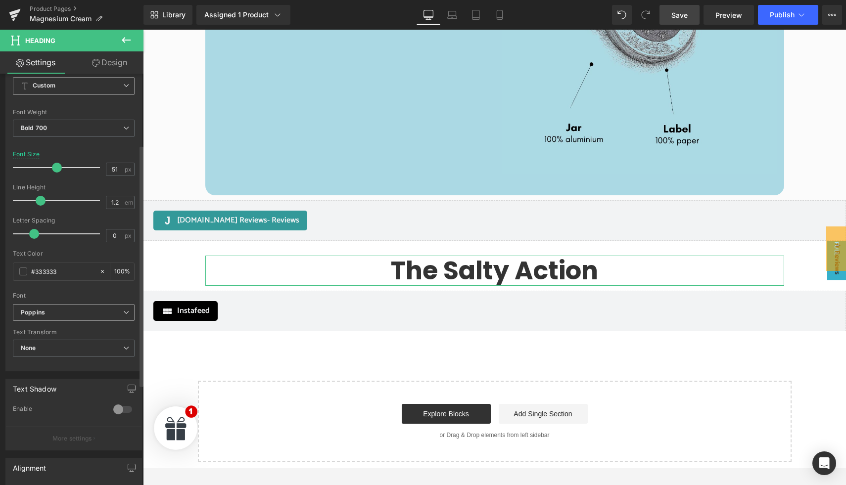
click at [66, 311] on b "Poppins" at bounding box center [72, 313] width 102 height 8
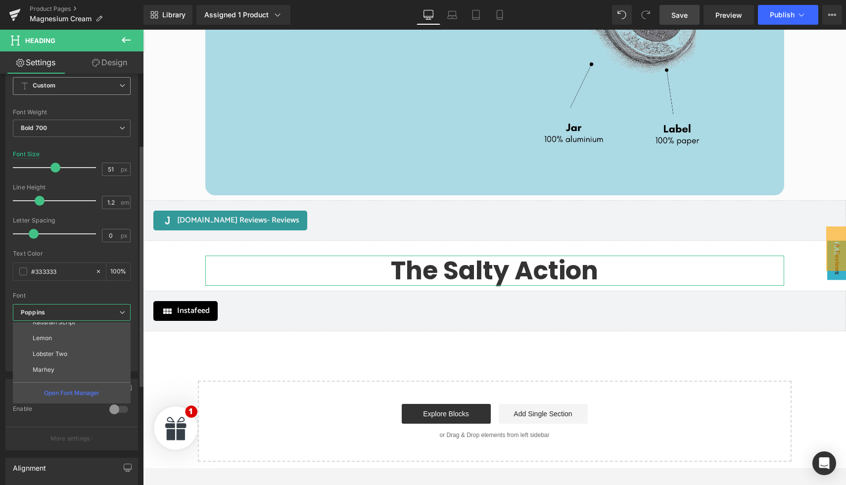
scroll to position [0, 0]
click at [67, 344] on li "Rock Salt" at bounding box center [74, 346] width 122 height 16
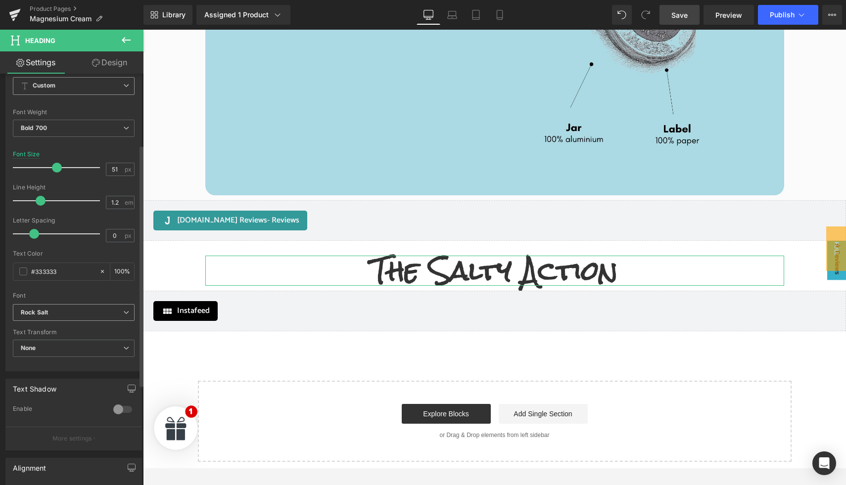
click at [67, 314] on b "Rock Salt" at bounding box center [72, 313] width 102 height 8
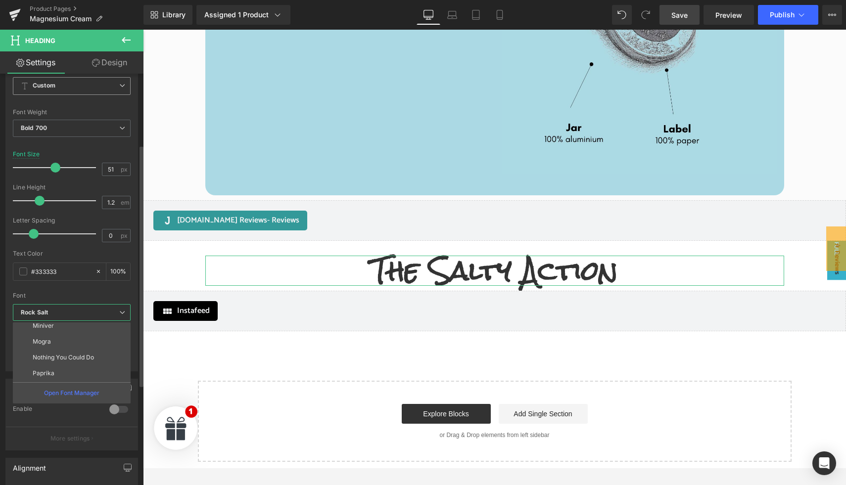
scroll to position [121, 0]
click at [79, 354] on p "Nothing You Could Do" at bounding box center [63, 351] width 61 height 7
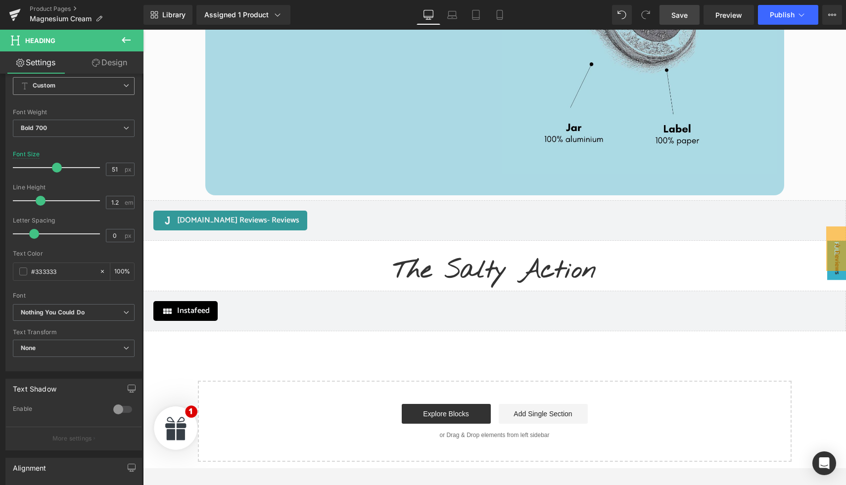
click at [685, 19] on span "Save" at bounding box center [679, 15] width 16 height 10
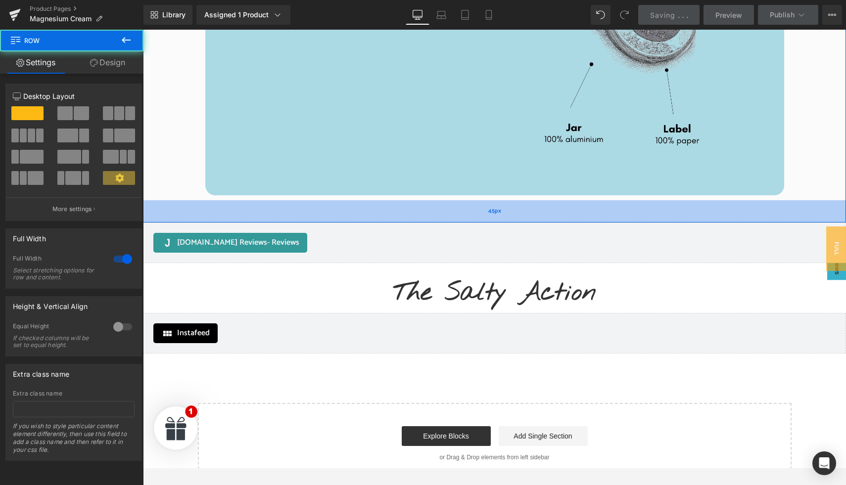
drag, startPoint x: 480, startPoint y: 199, endPoint x: 481, endPoint y: 221, distance: 22.3
click at [481, 221] on div "45px" at bounding box center [494, 211] width 703 height 22
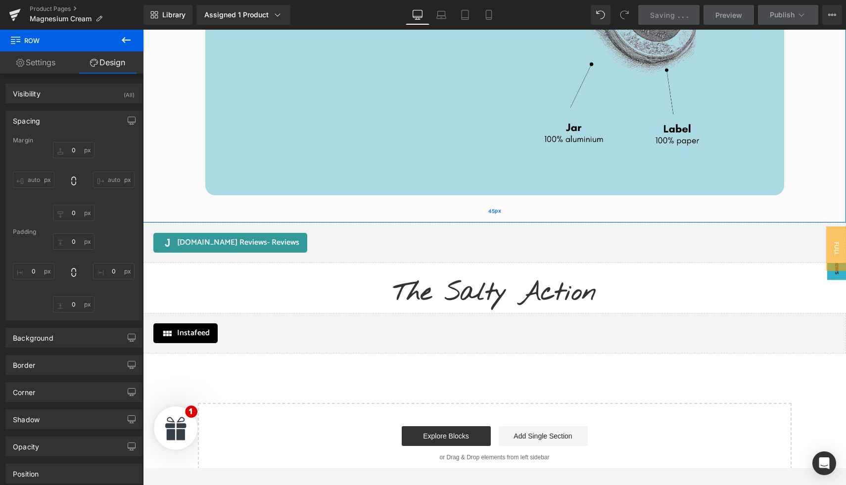
type input "0"
type input "35"
type input "0"
type input "45"
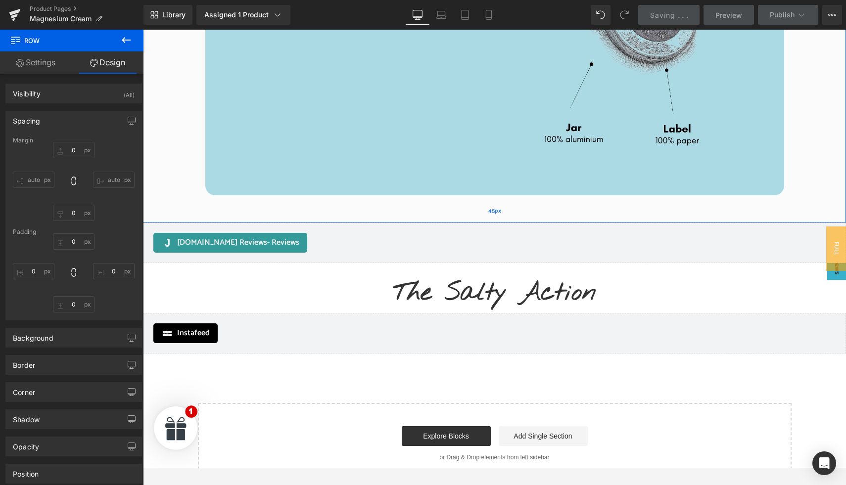
type input "0"
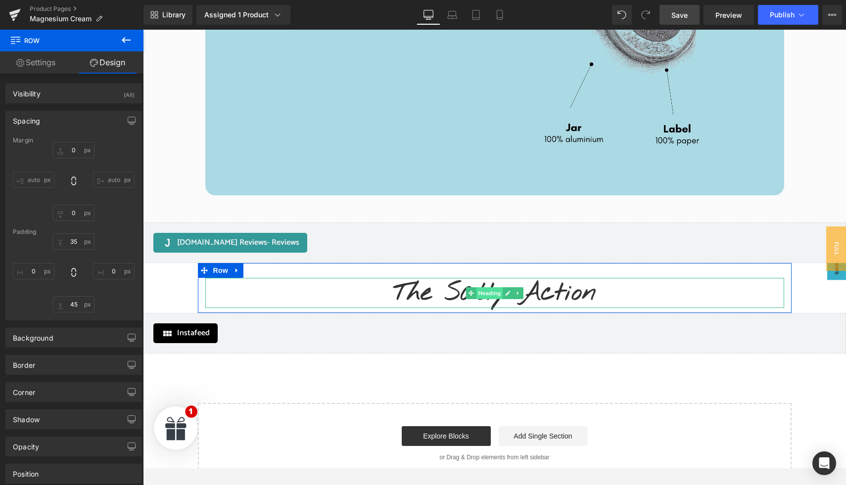
click at [487, 296] on span "Heading" at bounding box center [489, 293] width 27 height 12
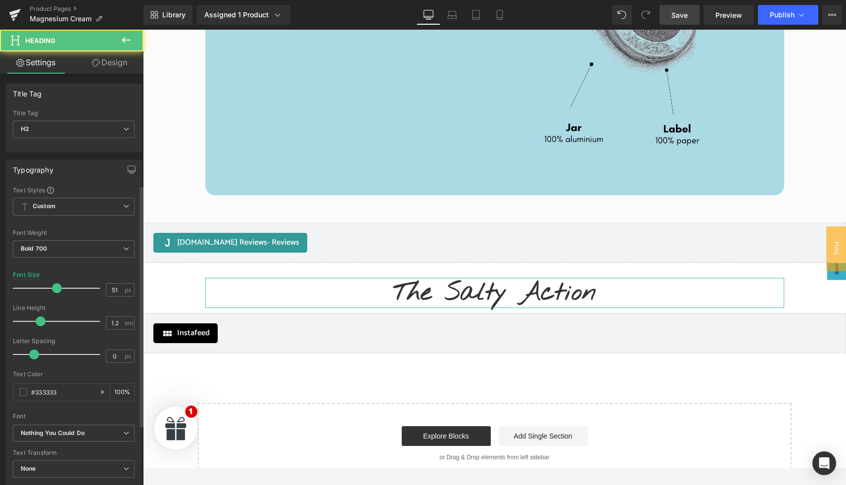
scroll to position [290, 0]
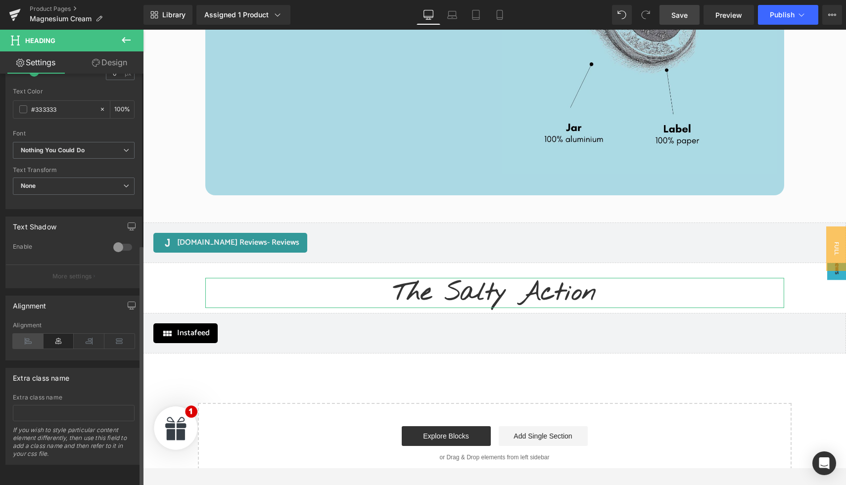
click at [30, 334] on icon at bounding box center [28, 341] width 31 height 15
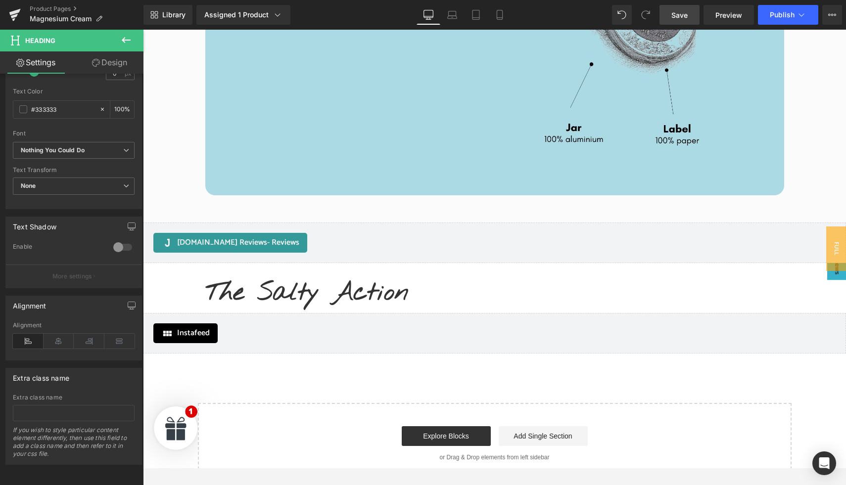
click at [125, 43] on icon at bounding box center [126, 40] width 12 height 12
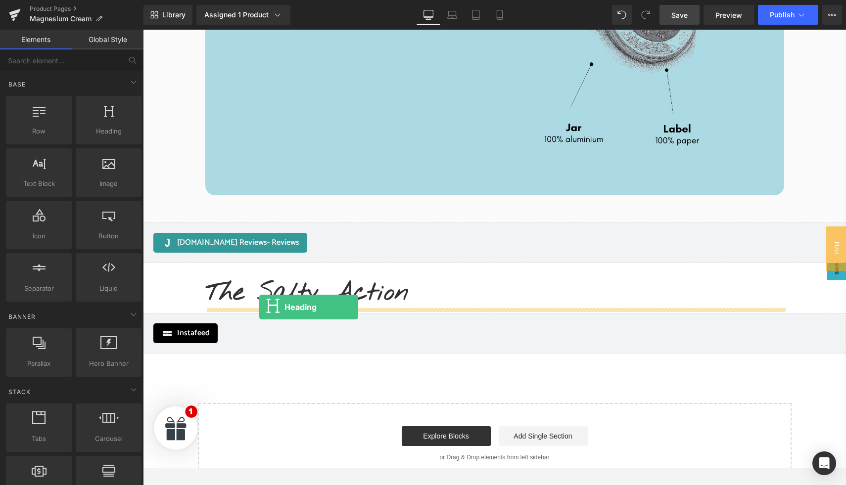
drag, startPoint x: 249, startPoint y: 140, endPoint x: 259, endPoint y: 307, distance: 167.5
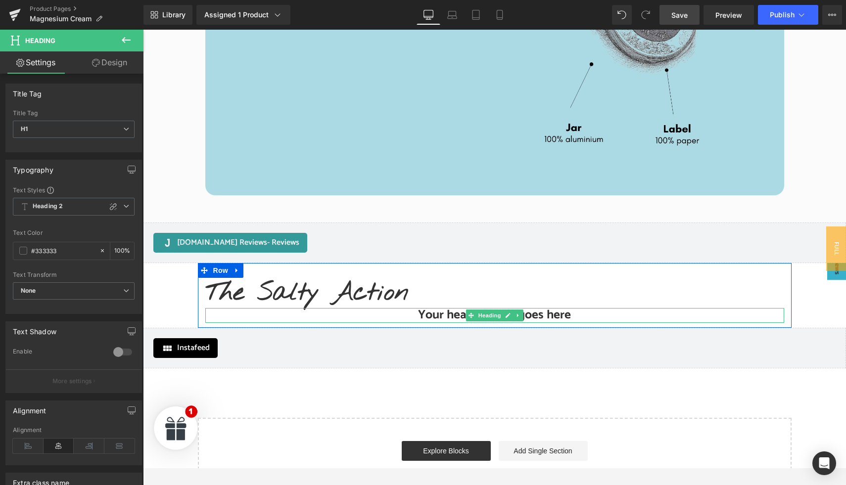
click at [437, 317] on h1 "Your heading text goes here" at bounding box center [494, 315] width 579 height 15
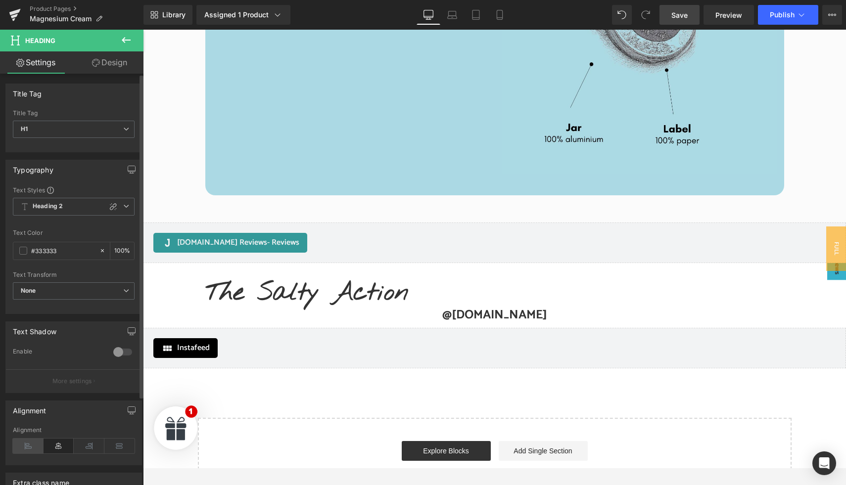
click at [24, 452] on icon at bounding box center [28, 446] width 31 height 15
click at [674, 14] on span "Save" at bounding box center [679, 15] width 16 height 10
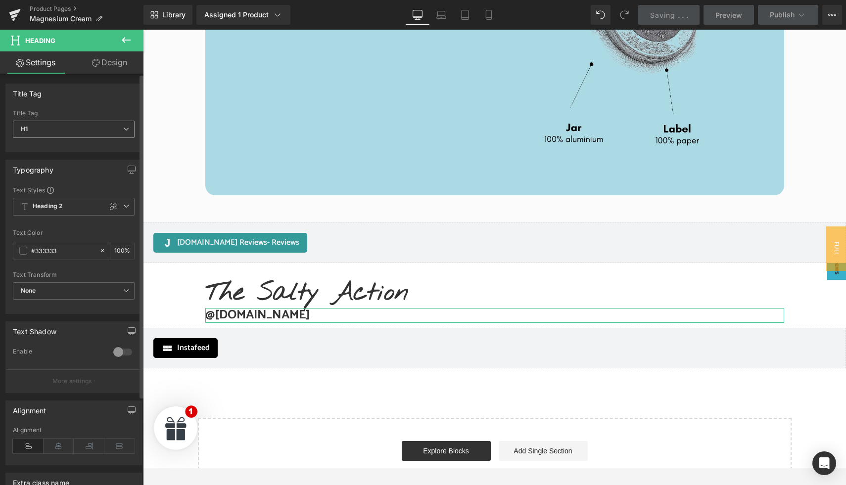
click at [117, 131] on span "H1" at bounding box center [74, 129] width 122 height 17
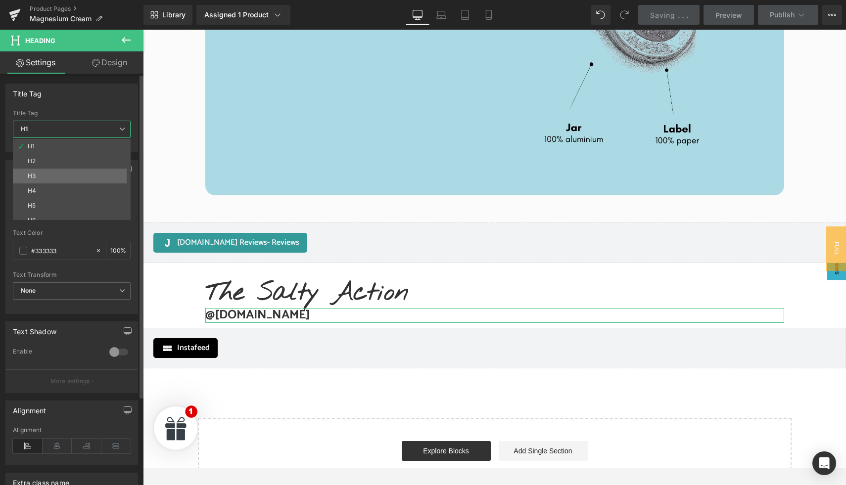
click at [97, 177] on li "H3" at bounding box center [74, 176] width 122 height 15
type input "100"
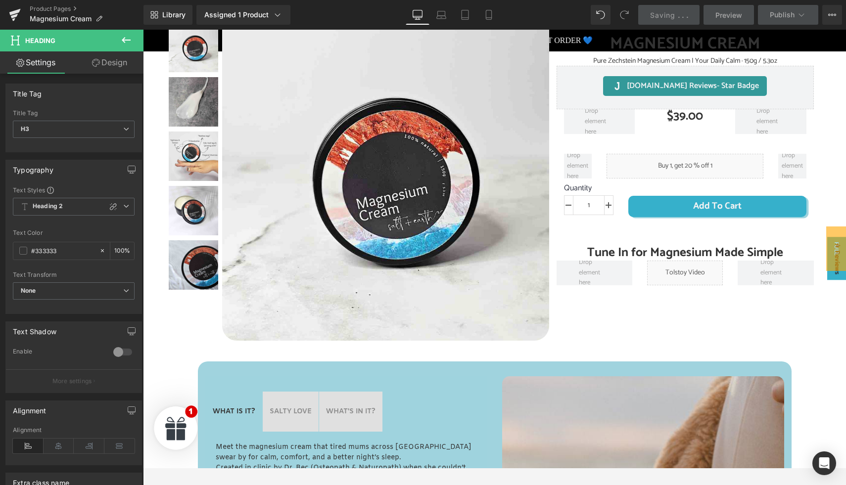
scroll to position [0, 0]
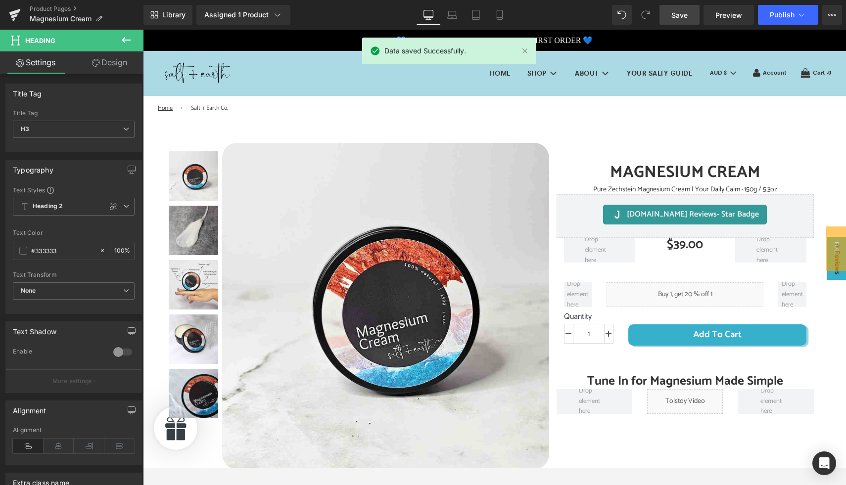
click at [681, 12] on span "Save" at bounding box center [679, 15] width 16 height 10
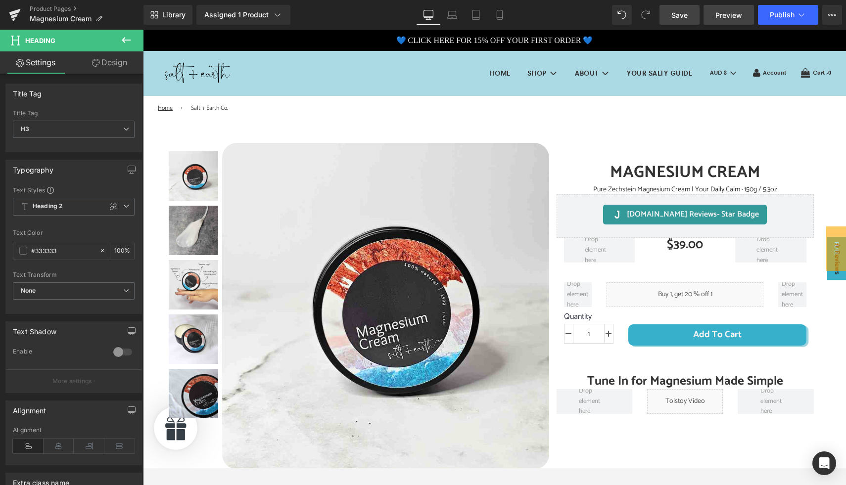
click at [725, 18] on span "Preview" at bounding box center [728, 15] width 27 height 10
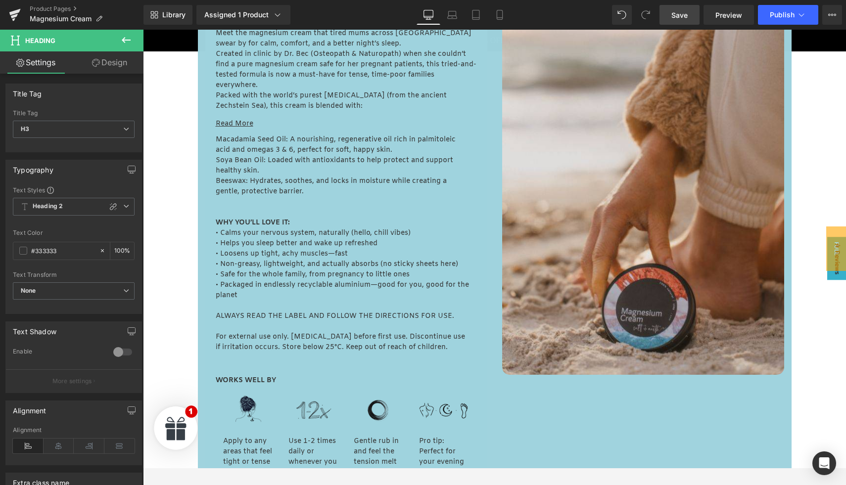
scroll to position [531, 0]
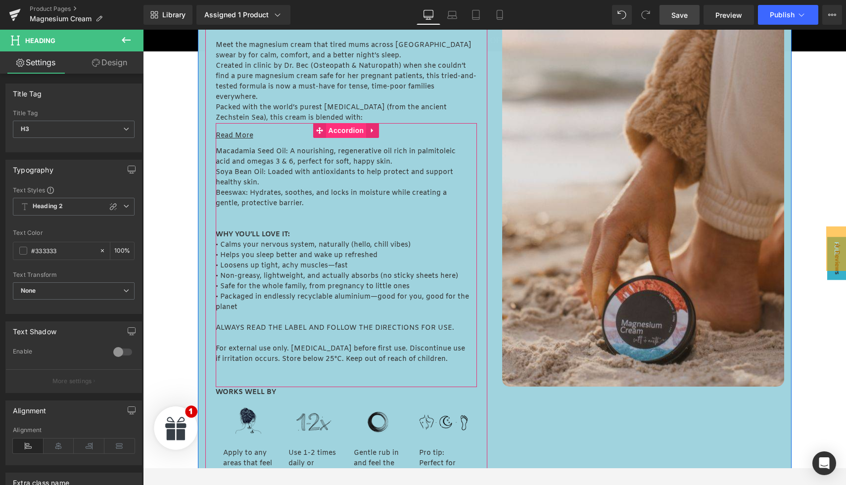
click at [336, 132] on span "Accordion" at bounding box center [346, 130] width 41 height 15
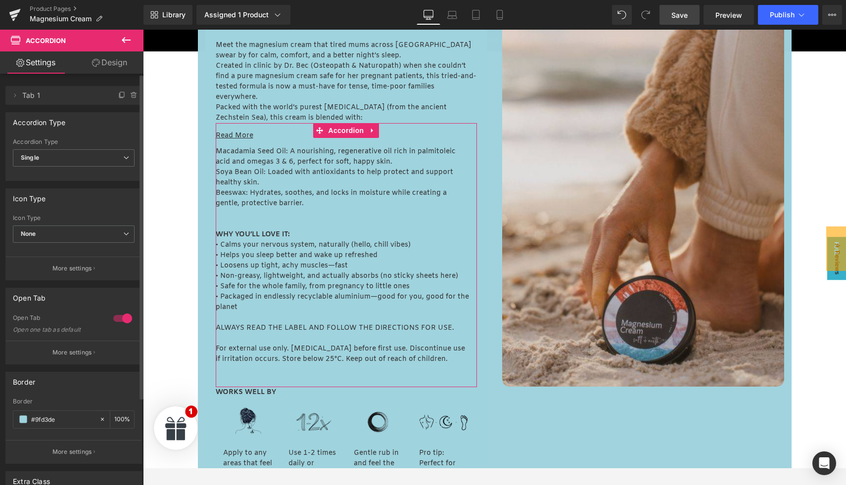
click at [118, 320] on div at bounding box center [123, 319] width 24 height 16
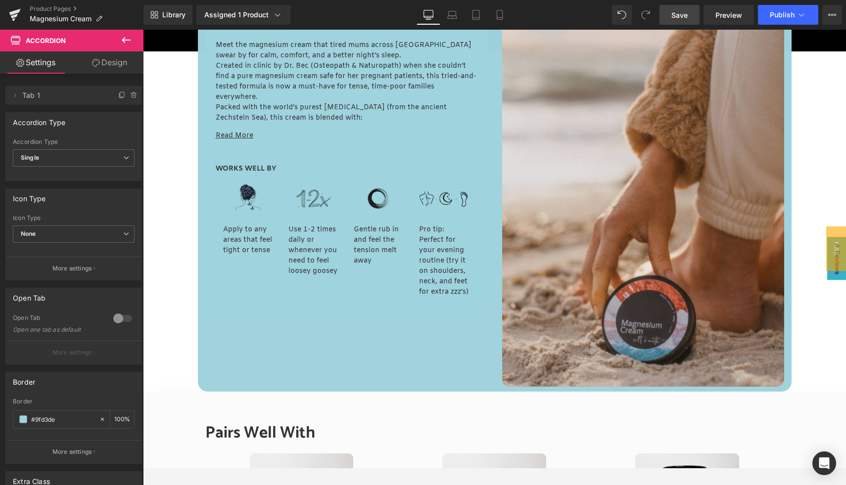
click at [681, 14] on span "Save" at bounding box center [679, 15] width 16 height 10
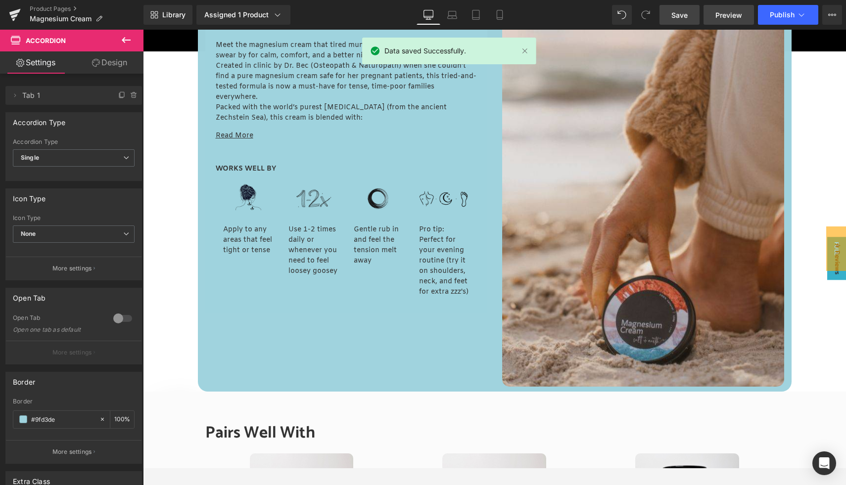
click at [733, 16] on span "Preview" at bounding box center [728, 15] width 27 height 10
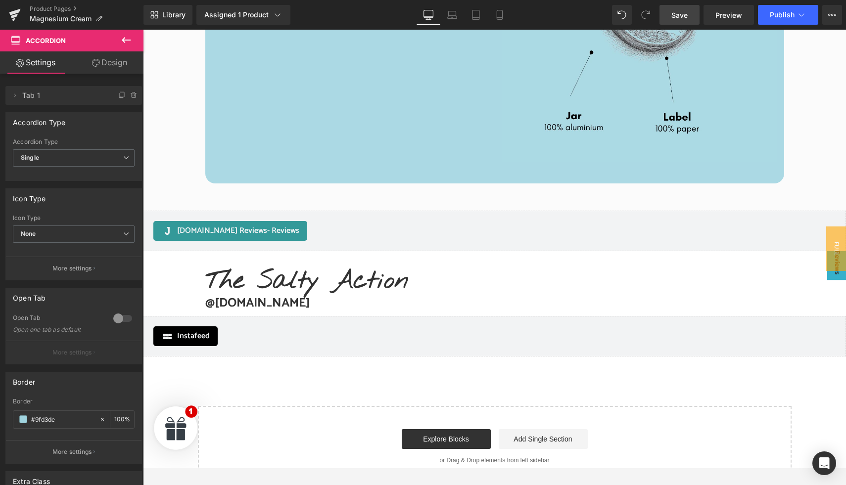
scroll to position [2381, 0]
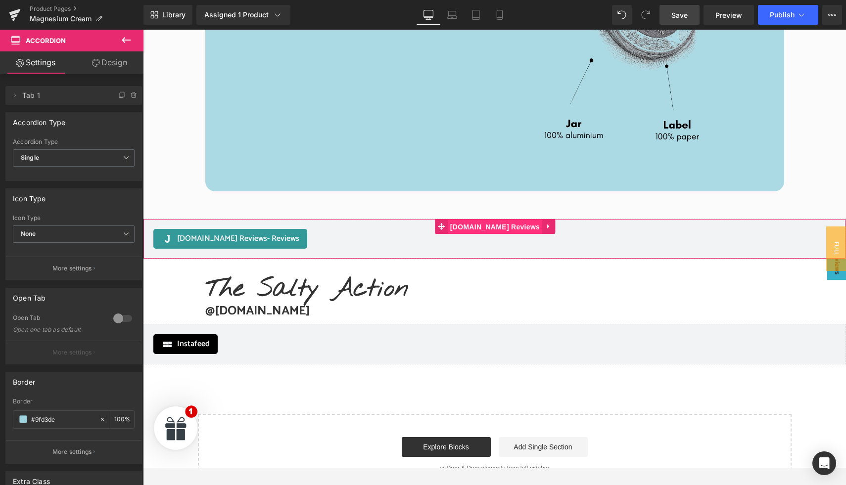
click at [490, 228] on span "[DOMAIN_NAME] Reviews" at bounding box center [495, 227] width 94 height 15
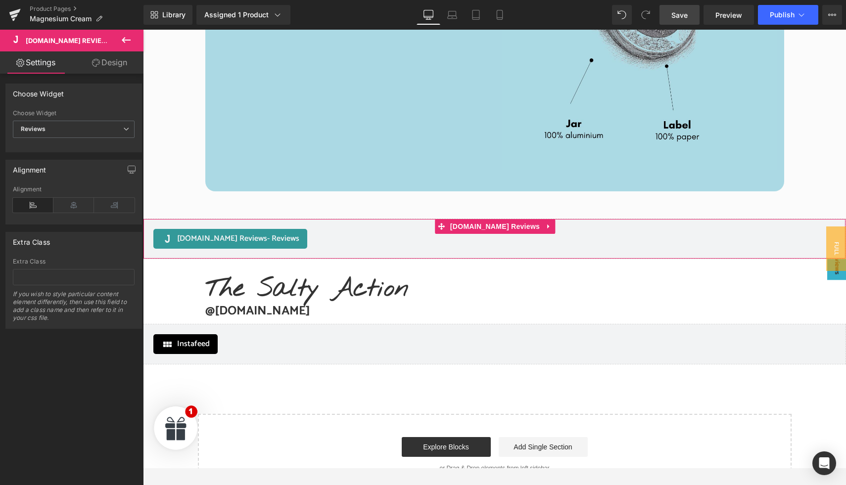
click at [105, 63] on link "Design" at bounding box center [110, 62] width 72 height 22
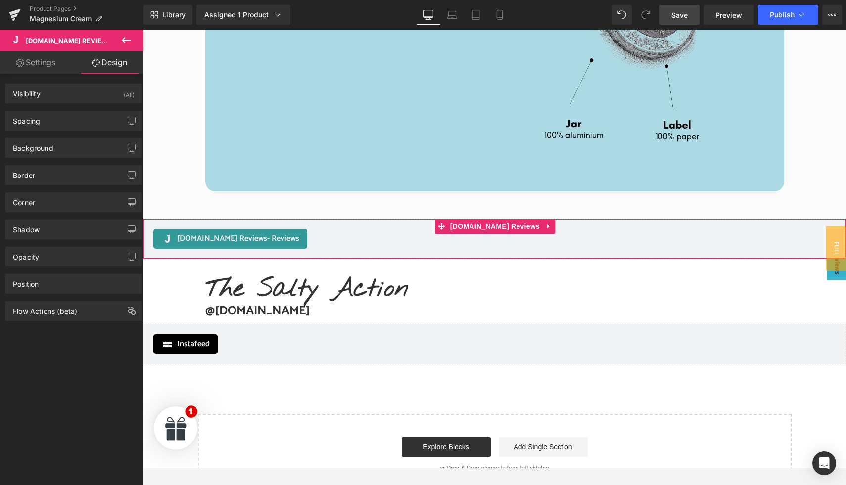
click at [33, 65] on link "Settings" at bounding box center [36, 62] width 72 height 22
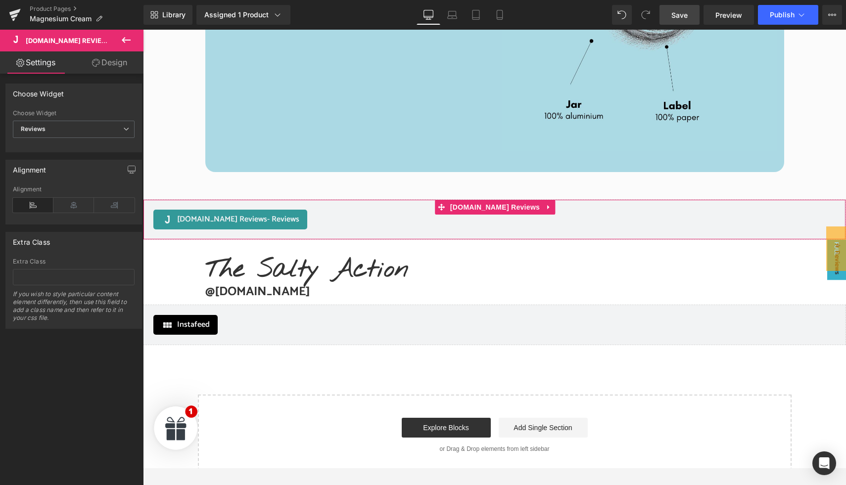
scroll to position [2401, 0]
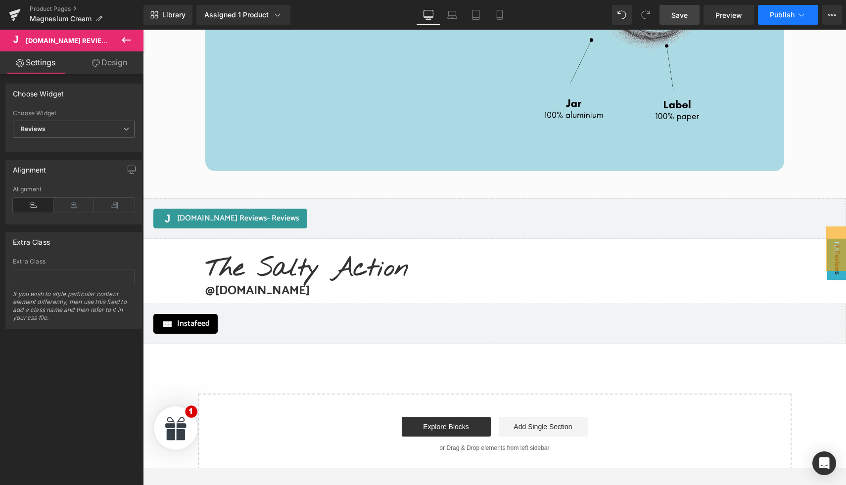
click at [779, 15] on span "Publish" at bounding box center [782, 15] width 25 height 8
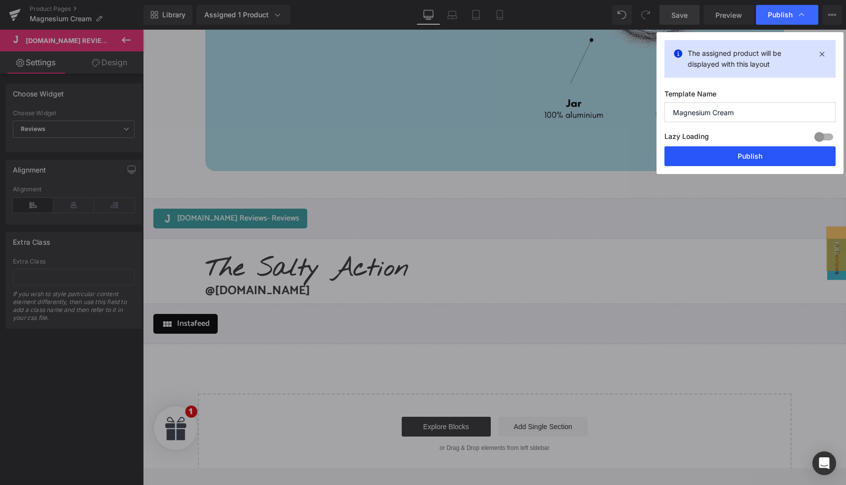
click at [752, 154] on button "Publish" at bounding box center [749, 156] width 171 height 20
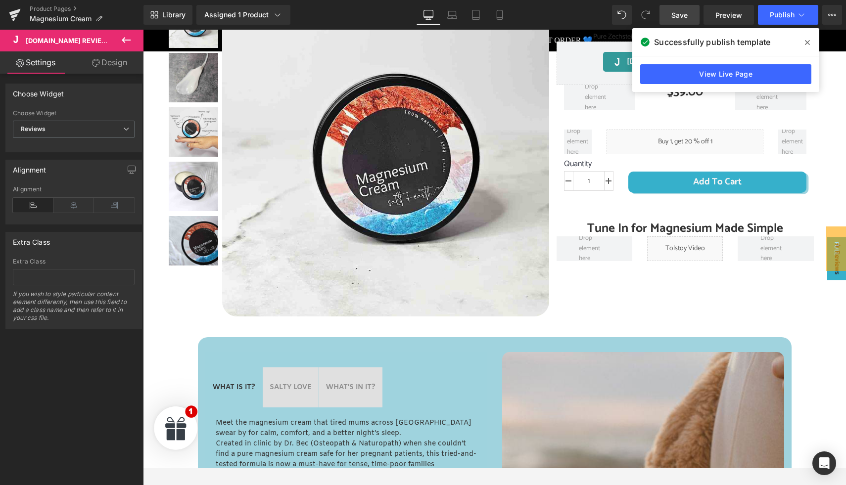
scroll to position [0, 0]
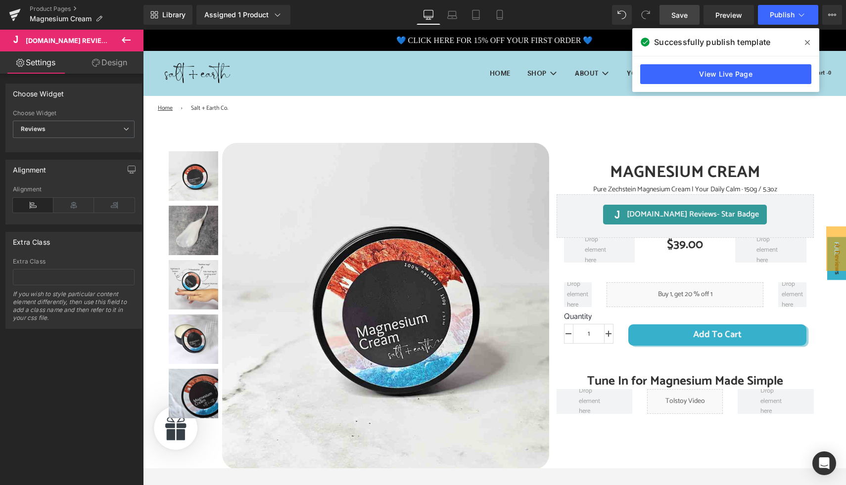
click at [808, 42] on icon at bounding box center [807, 42] width 5 height 5
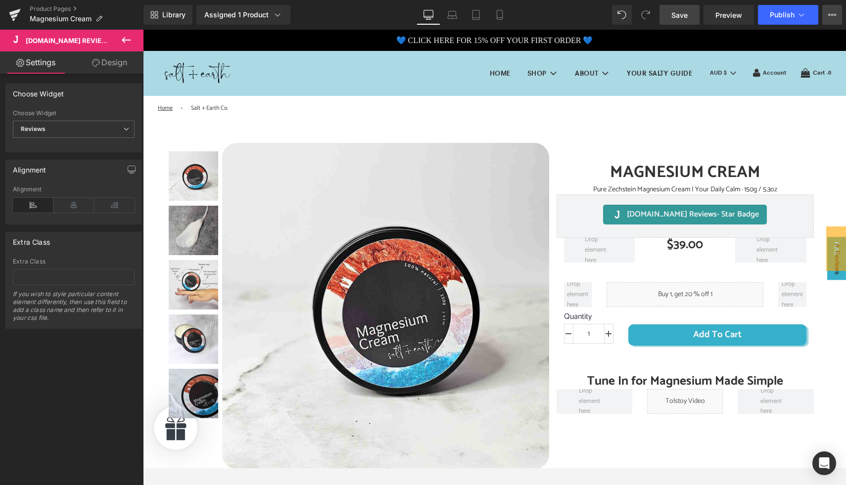
click at [830, 18] on icon at bounding box center [832, 15] width 8 height 8
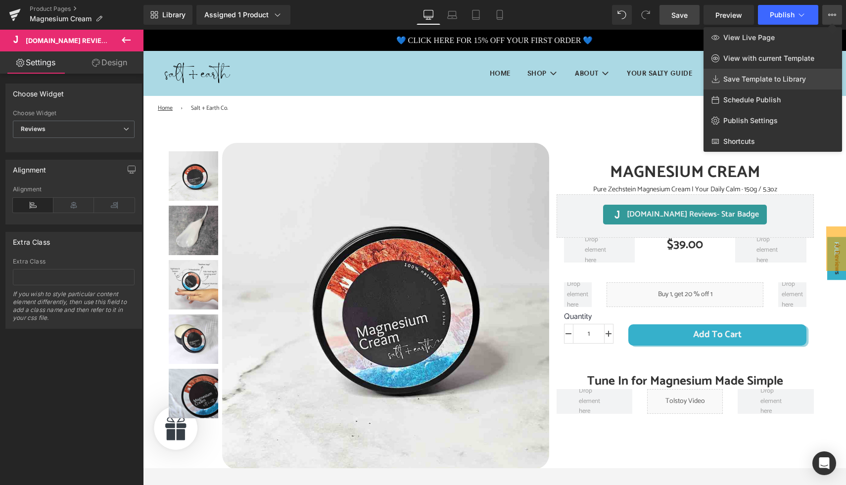
click at [778, 85] on link "Save Template to Library" at bounding box center [772, 79] width 139 height 21
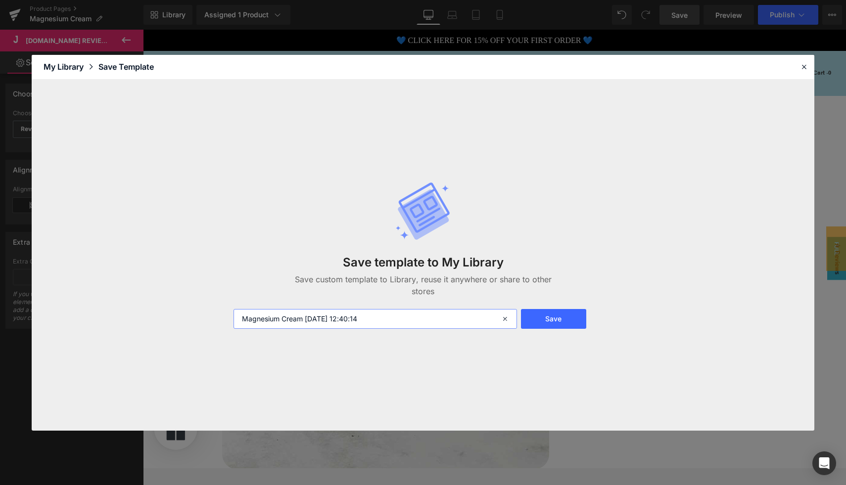
click at [403, 316] on input "Magnesium Cream 2025-08-26 12:40:14" at bounding box center [374, 319] width 283 height 20
type input "Magnesium Spray"
click at [560, 309] on button "Save" at bounding box center [553, 319] width 65 height 20
click at [505, 312] on icon at bounding box center [506, 319] width 22 height 20
click at [321, 314] on input "text" at bounding box center [374, 319] width 283 height 20
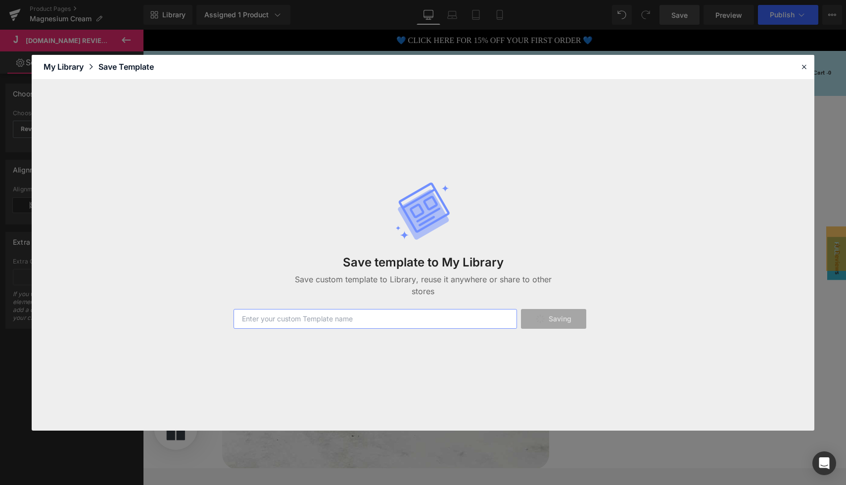
type input "M"
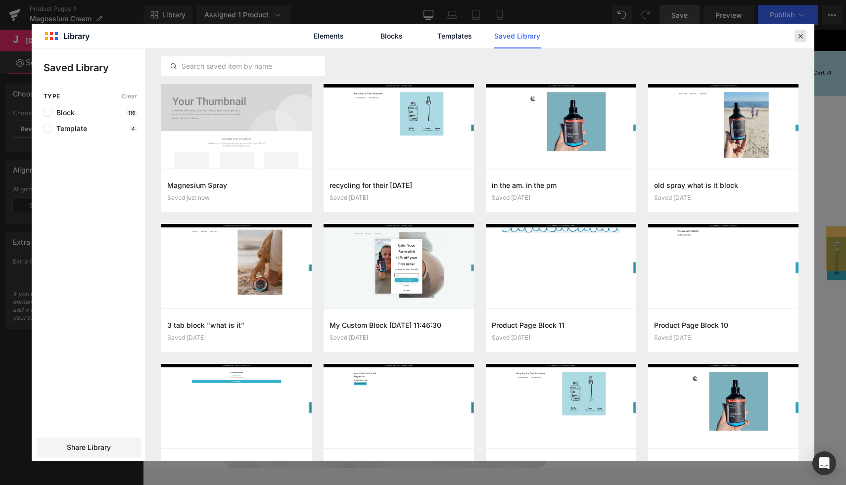
click at [799, 35] on icon at bounding box center [800, 36] width 9 height 9
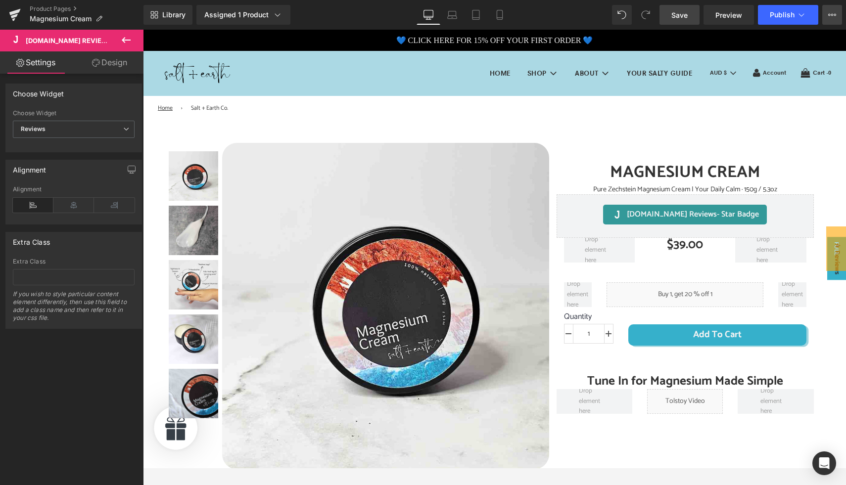
click at [830, 19] on button "View Live Page View with current Template Save Template to Library Schedule Pub…" at bounding box center [832, 15] width 20 height 20
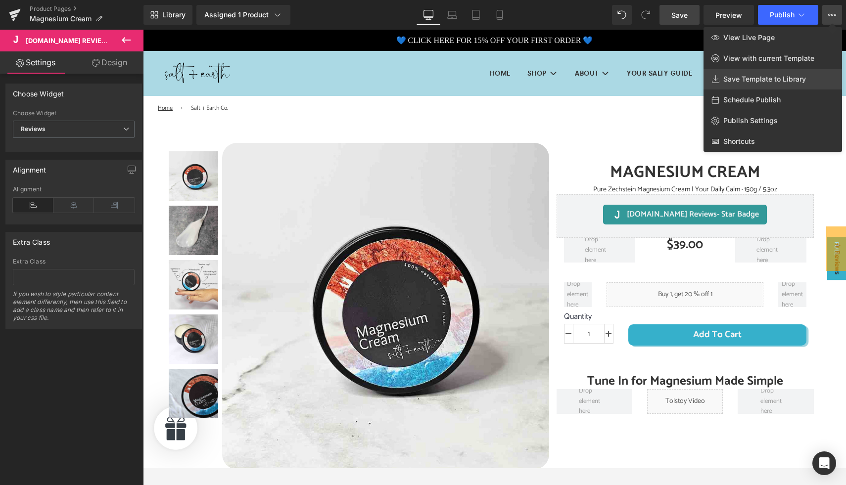
click at [768, 76] on span "Save Template to Library" at bounding box center [764, 79] width 83 height 9
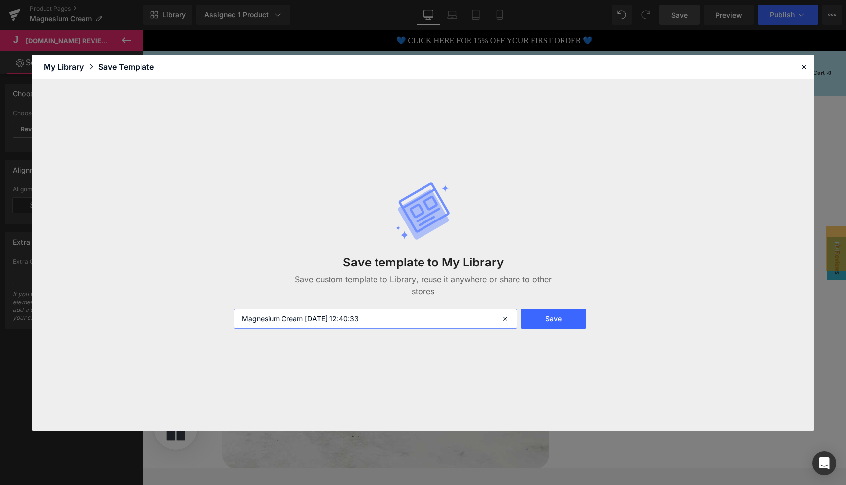
click at [389, 314] on input "Magnesium Cream 2025-08-26 12:40:33" at bounding box center [374, 319] width 283 height 20
type input "Magnesium Product Page"
click at [558, 314] on button "Save" at bounding box center [553, 319] width 65 height 20
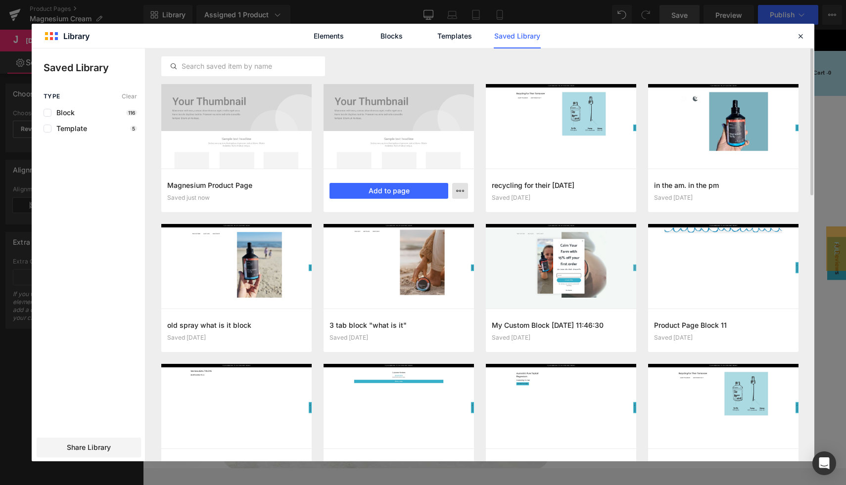
click at [458, 186] on button "button" at bounding box center [460, 191] width 16 height 16
click at [398, 232] on div "Delete" at bounding box center [411, 234] width 113 height 21
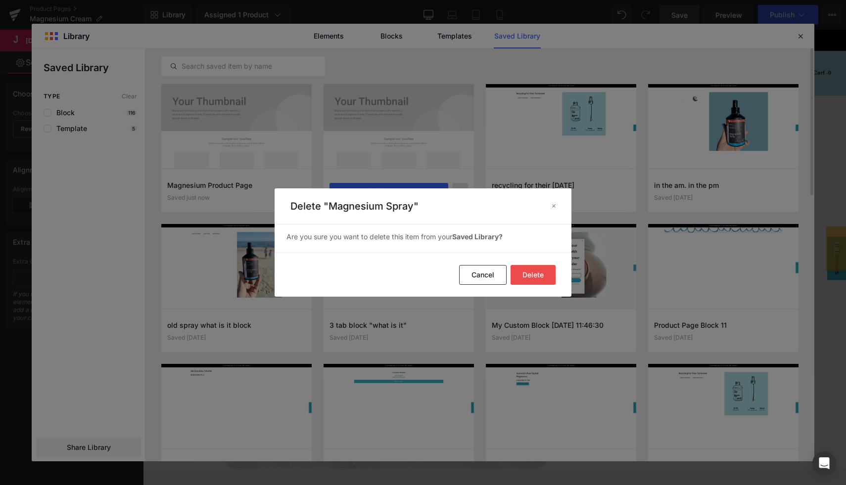
click at [544, 278] on button "Delete" at bounding box center [532, 275] width 45 height 20
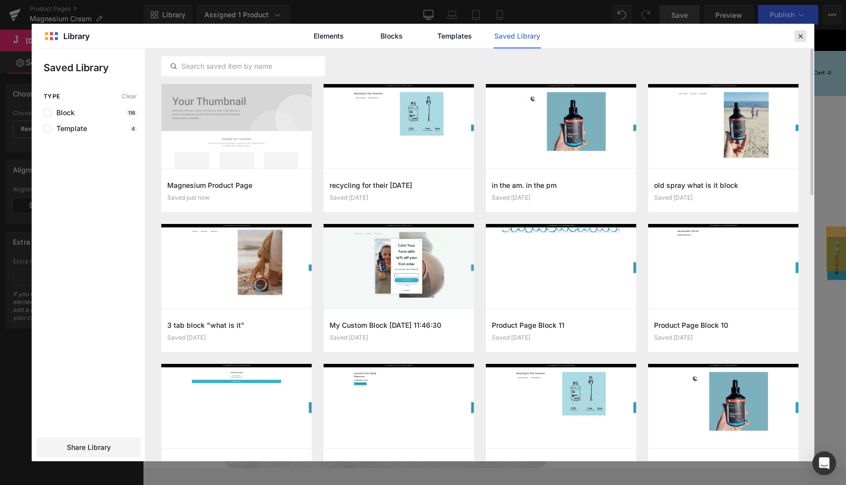
click at [802, 31] on div at bounding box center [800, 36] width 12 height 12
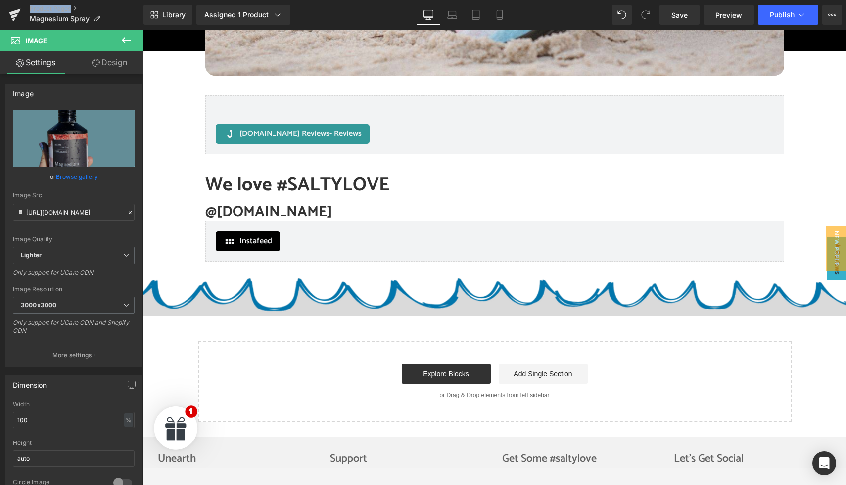
scroll to position [2864, 0]
click at [506, 300] on img at bounding box center [494, 291] width 802 height 49
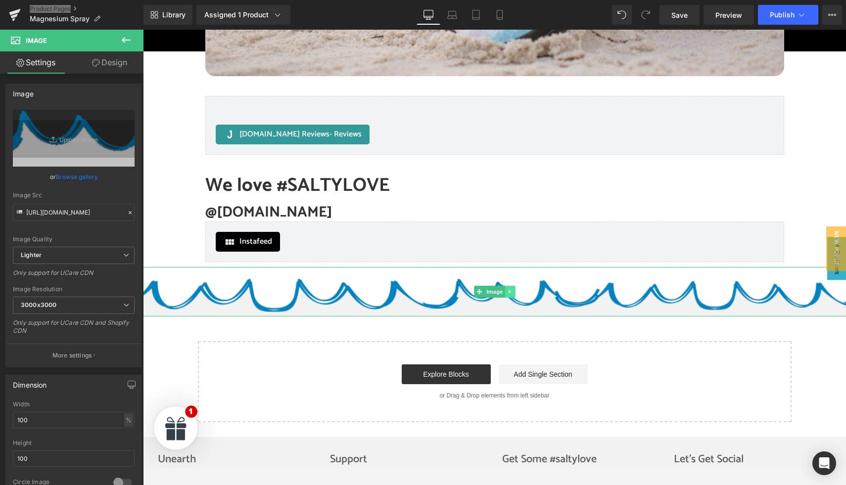
click at [508, 292] on icon at bounding box center [509, 292] width 5 height 6
click at [495, 295] on link at bounding box center [494, 292] width 10 height 12
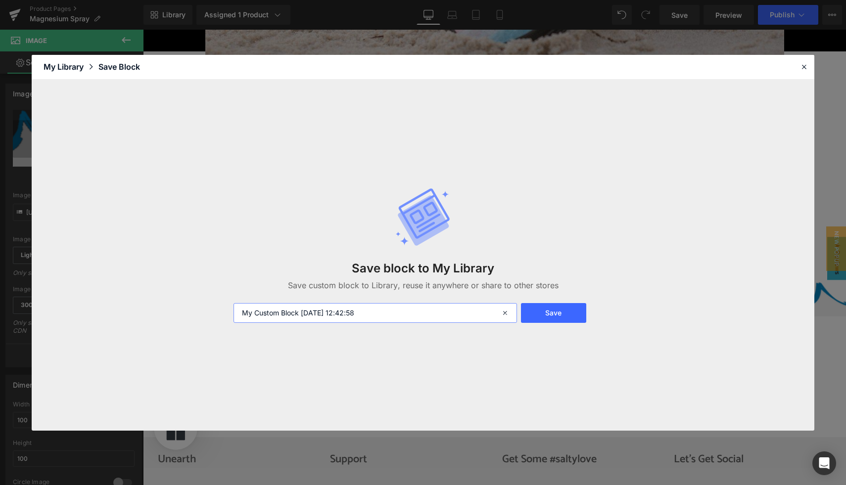
type input "wave footer"
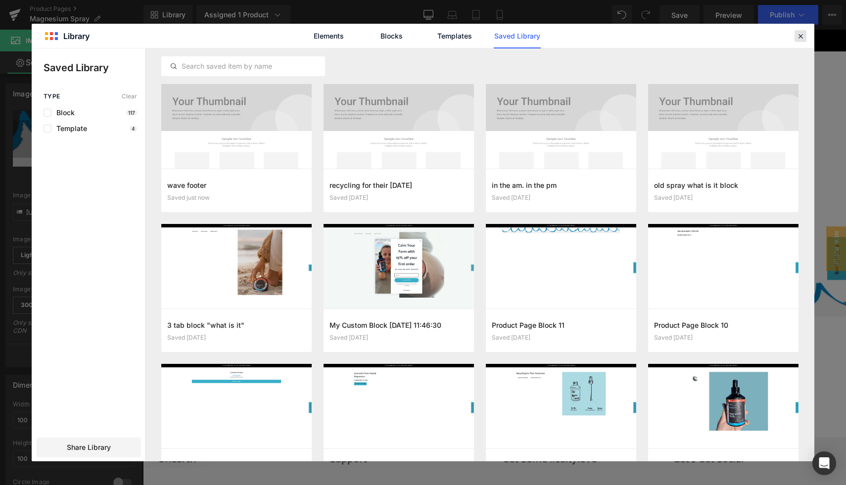
drag, startPoint x: 798, startPoint y: 37, endPoint x: 385, endPoint y: 164, distance: 432.6
click at [0, 0] on icon at bounding box center [0, 0] width 0 height 0
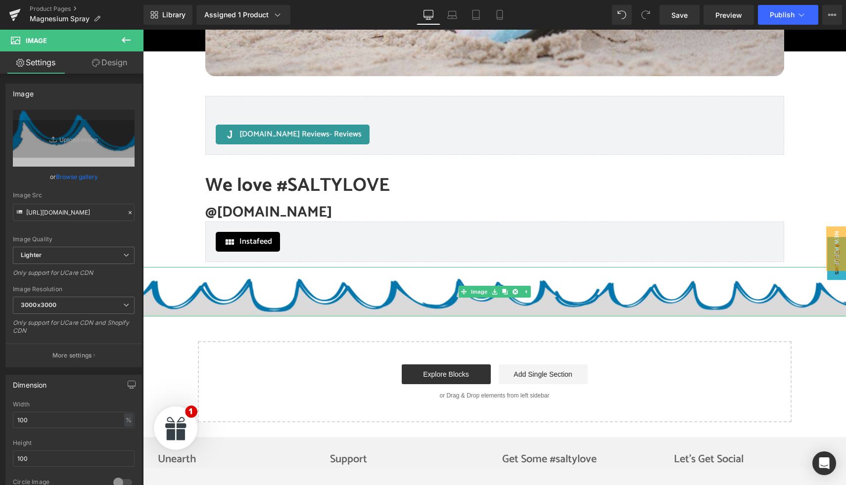
scroll to position [2906, 0]
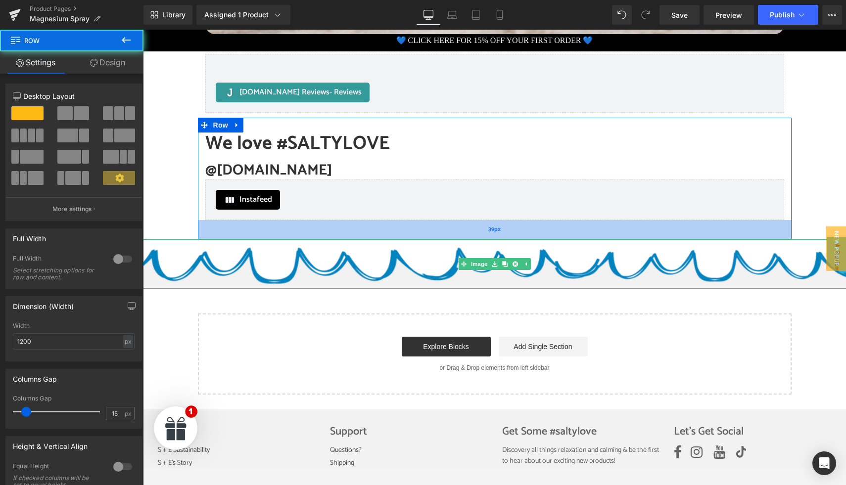
drag, startPoint x: 441, startPoint y: 222, endPoint x: 442, endPoint y: 236, distance: 14.4
click at [442, 236] on div "39px" at bounding box center [495, 229] width 594 height 19
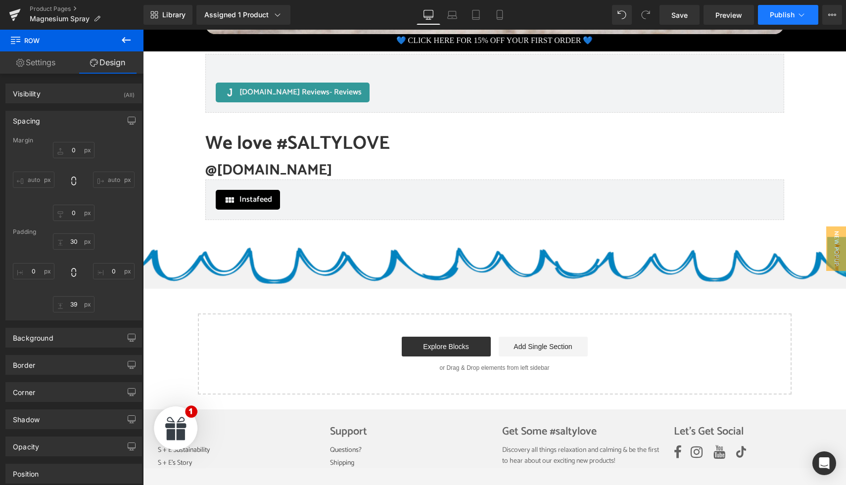
click at [790, 18] on span "Publish" at bounding box center [782, 15] width 25 height 8
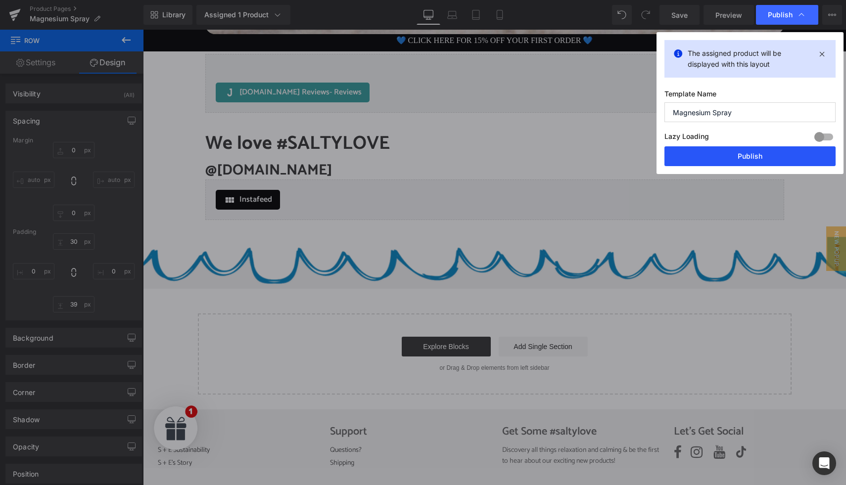
click at [721, 160] on button "Publish" at bounding box center [749, 156] width 171 height 20
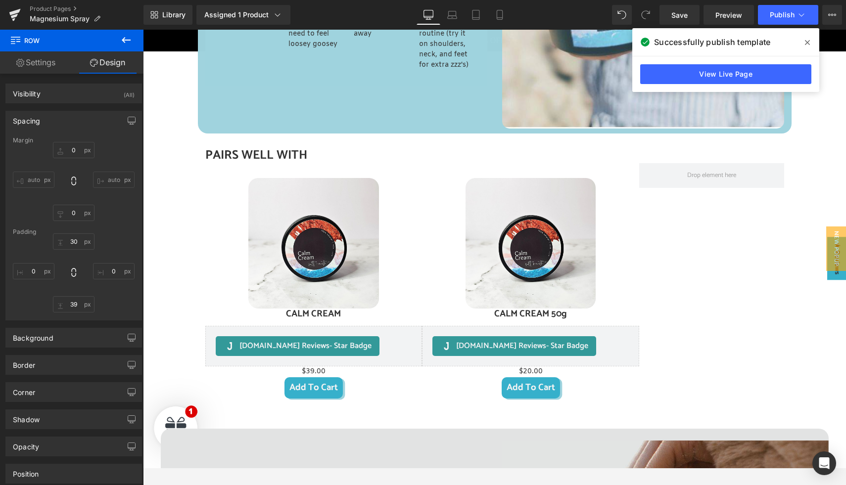
scroll to position [801, 0]
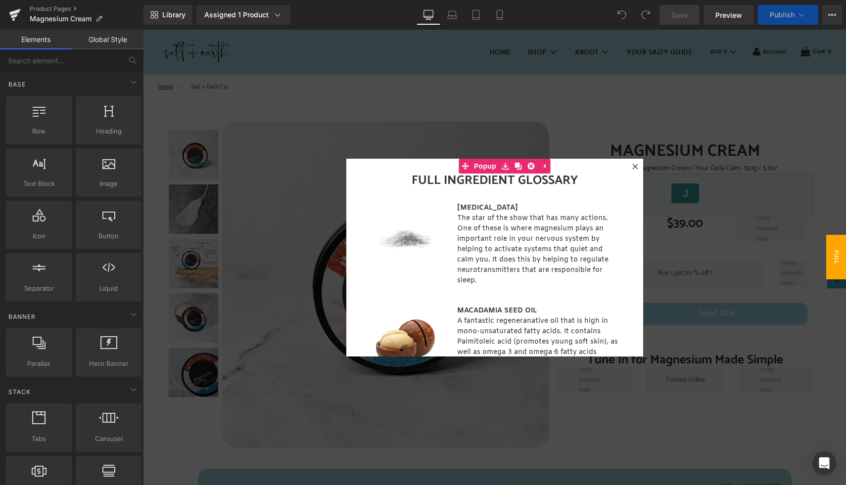
scroll to position [283, 0]
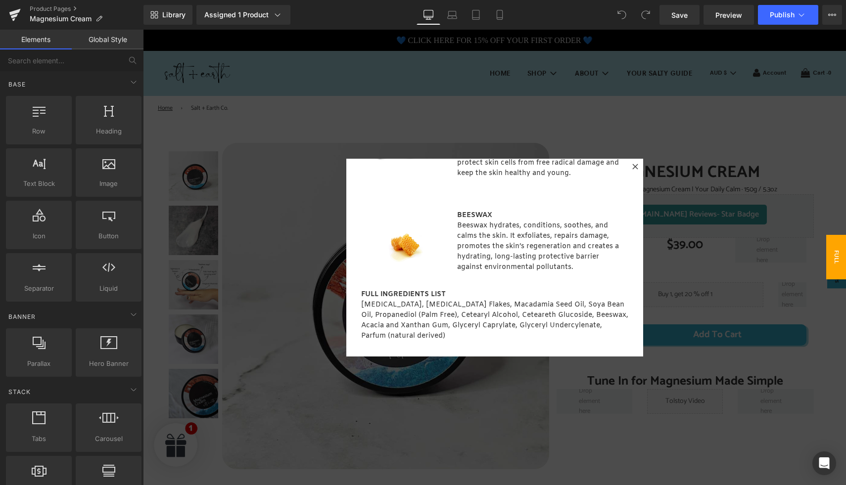
click at [636, 165] on icon at bounding box center [634, 166] width 5 height 5
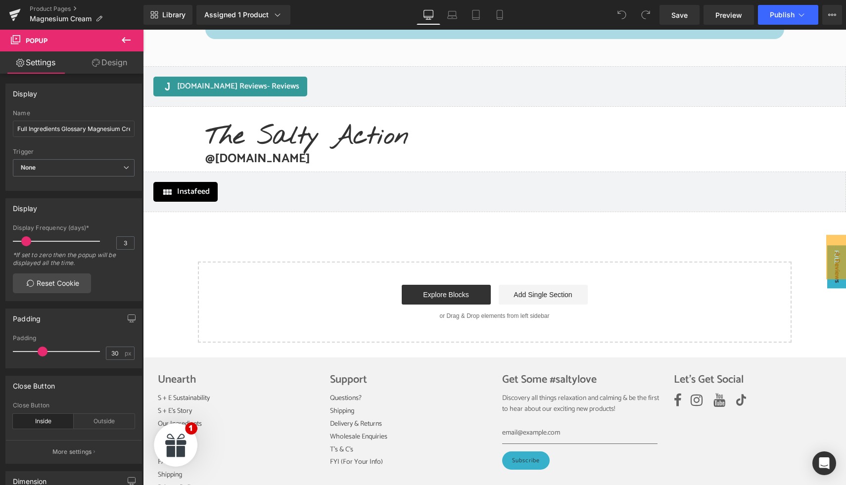
scroll to position [2531, 0]
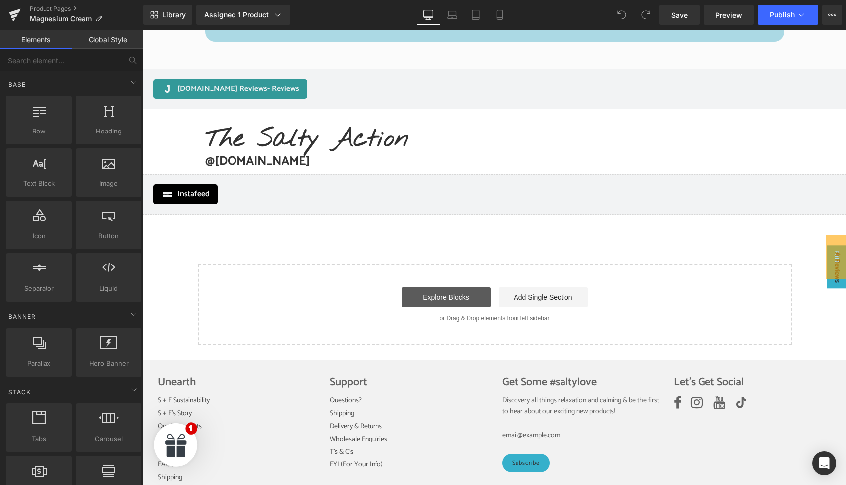
click at [465, 294] on link "Explore Blocks" at bounding box center [446, 297] width 89 height 20
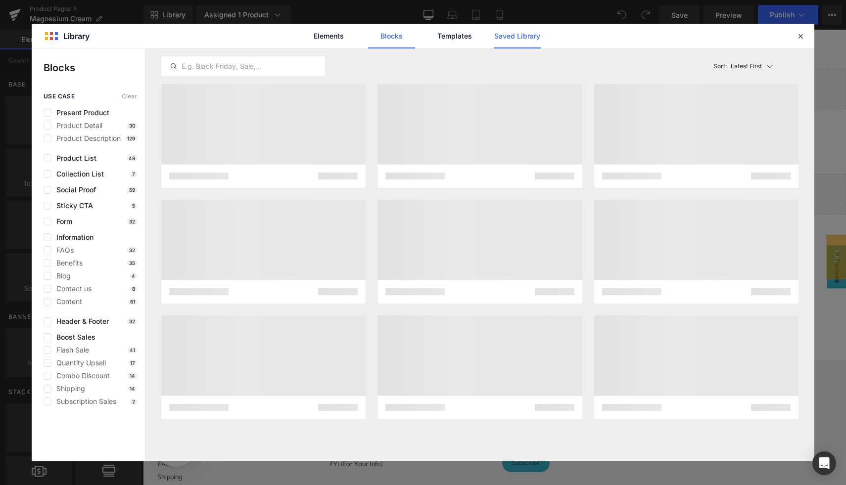
click at [518, 34] on link "Saved Library" at bounding box center [517, 36] width 47 height 25
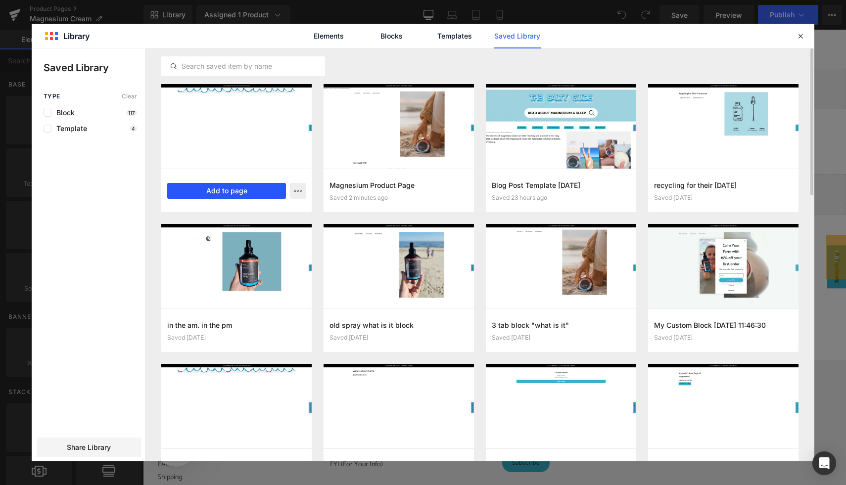
click at [257, 192] on button "Add to page" at bounding box center [226, 191] width 119 height 16
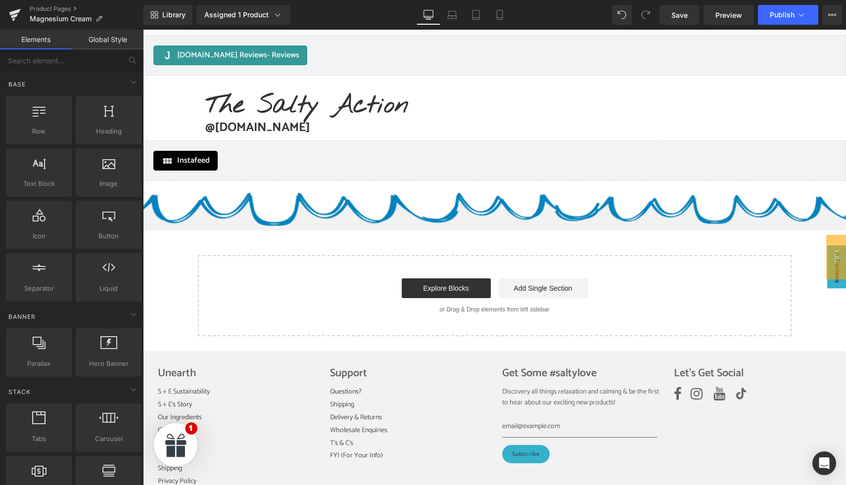
scroll to position [2556, 0]
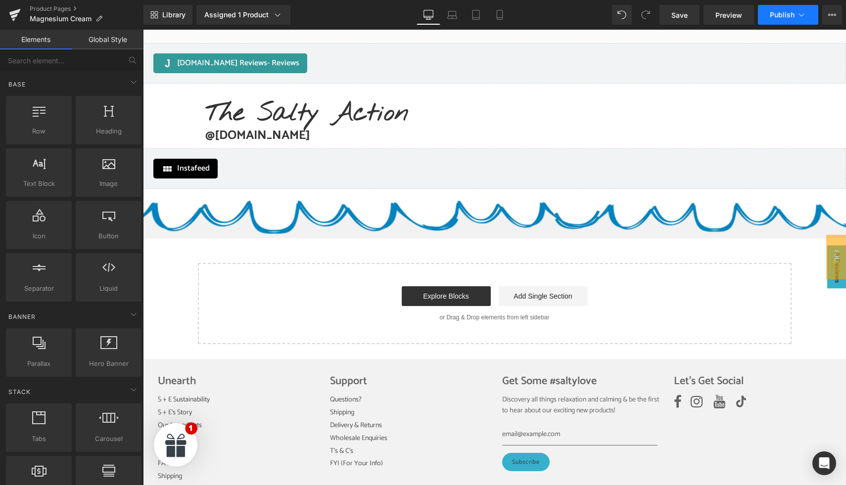
click at [778, 16] on span "Publish" at bounding box center [782, 15] width 25 height 8
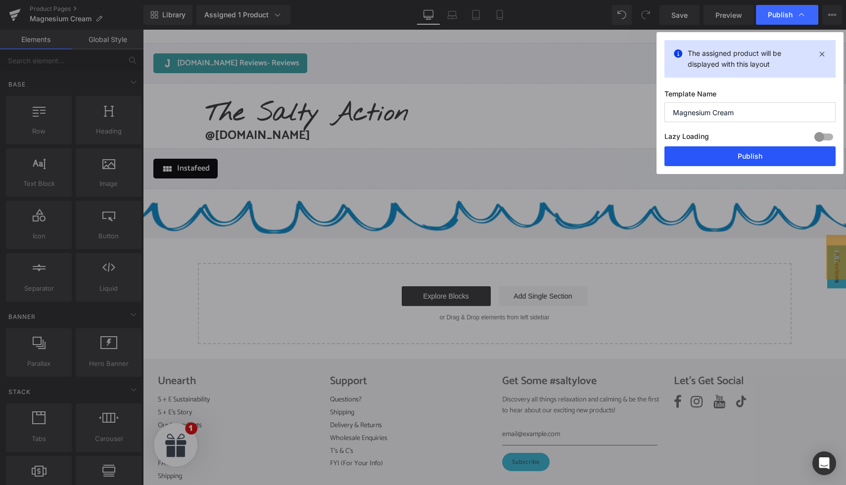
click at [724, 156] on button "Publish" at bounding box center [749, 156] width 171 height 20
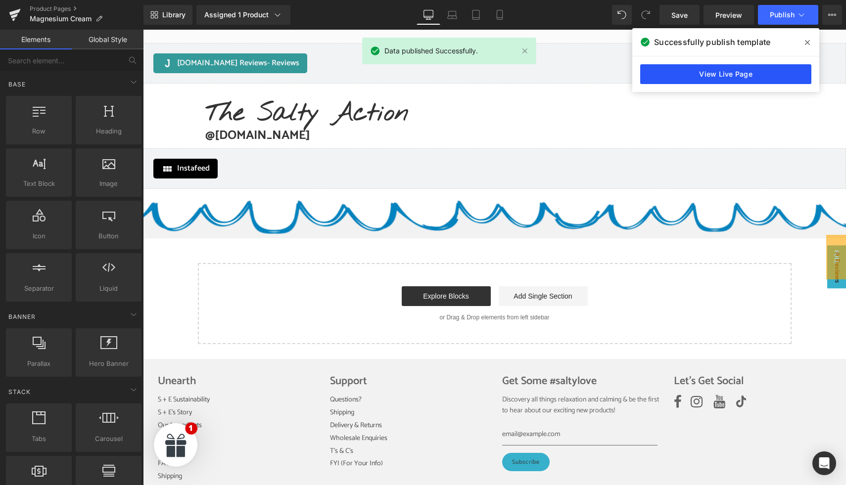
click at [702, 77] on link "View Live Page" at bounding box center [725, 74] width 171 height 20
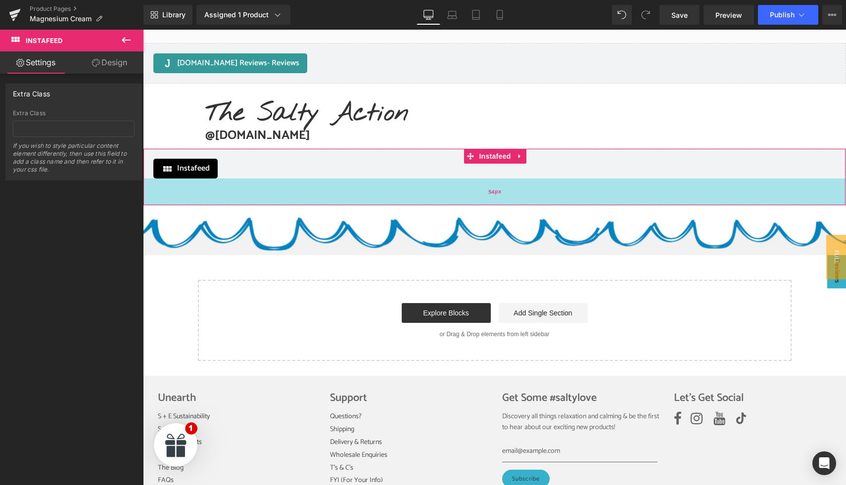
drag, startPoint x: 407, startPoint y: 185, endPoint x: 407, endPoint y: 202, distance: 16.8
click at [407, 202] on div "54px" at bounding box center [494, 192] width 702 height 27
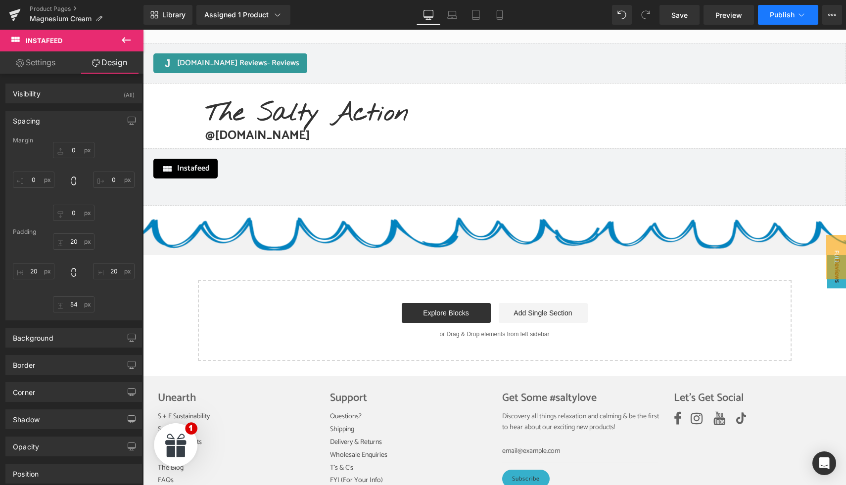
click at [778, 21] on button "Publish" at bounding box center [788, 15] width 60 height 20
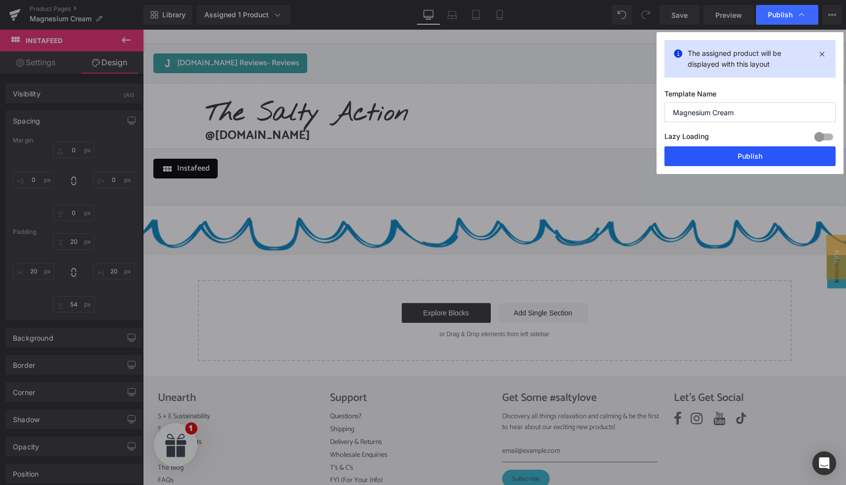
click at [721, 159] on button "Publish" at bounding box center [749, 156] width 171 height 20
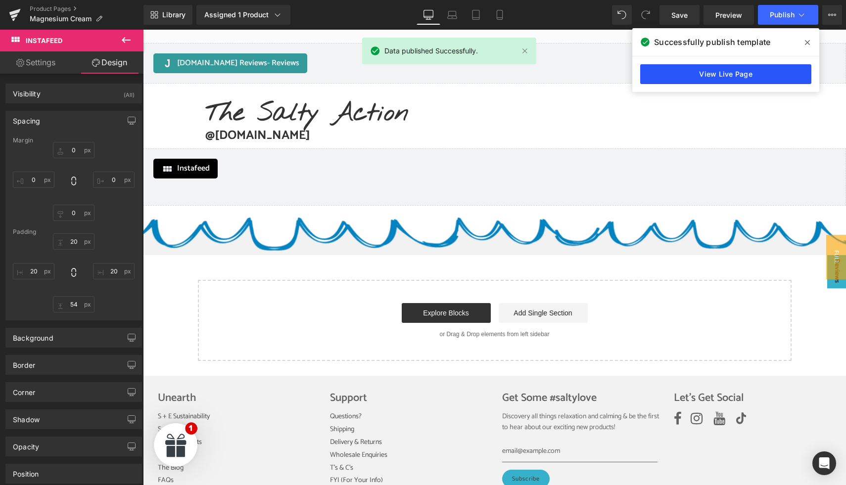
click at [677, 68] on link "View Live Page" at bounding box center [725, 74] width 171 height 20
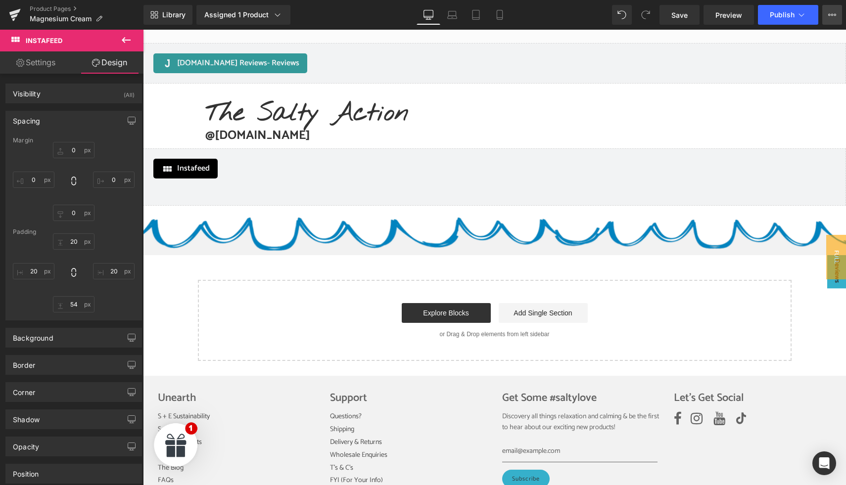
click at [834, 17] on icon at bounding box center [832, 15] width 8 height 8
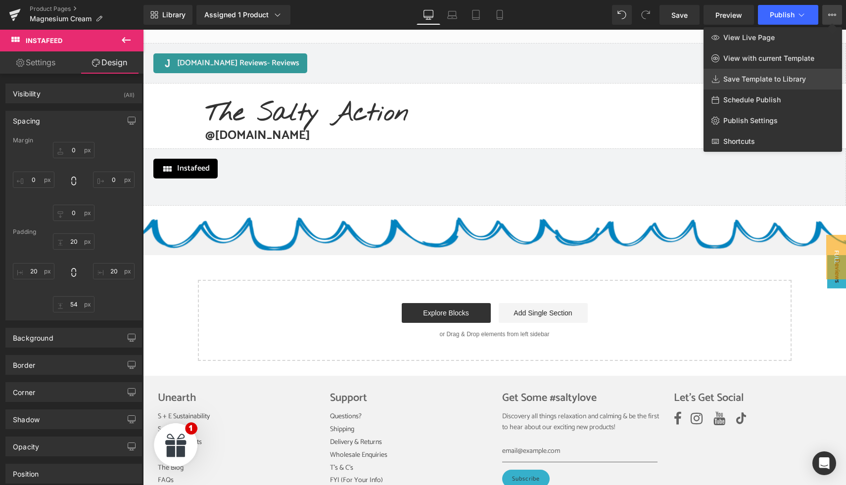
click at [776, 78] on span "Save Template to Library" at bounding box center [764, 79] width 83 height 9
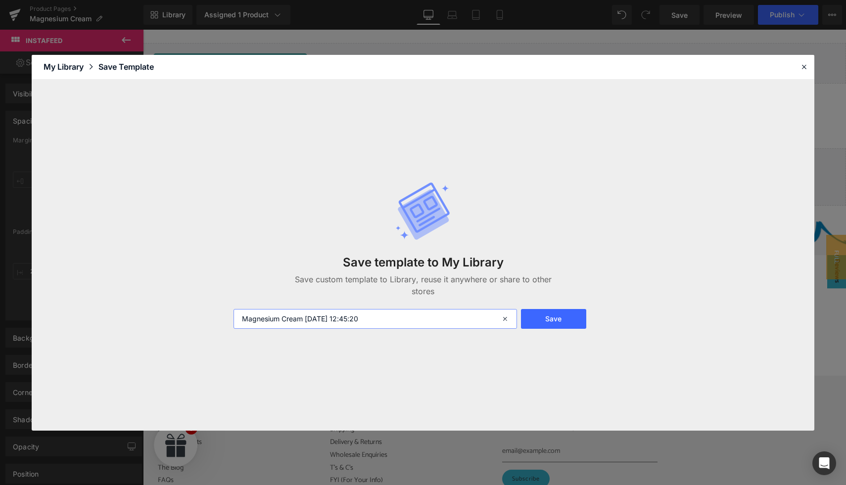
click at [391, 313] on input "Magnesium Cream 2025-08-26 12:45:20" at bounding box center [374, 319] width 283 height 20
type input "Product Page Template"
click at [0, 0] on button "Save" at bounding box center [0, 0] width 0 height 0
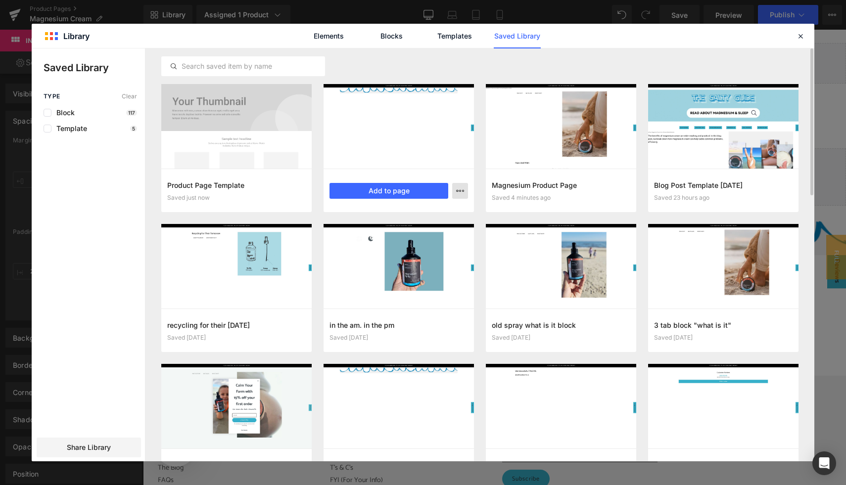
click at [457, 191] on icon "button" at bounding box center [460, 191] width 8 height 8
click at [0, 0] on div "Delete" at bounding box center [0, 0] width 0 height 0
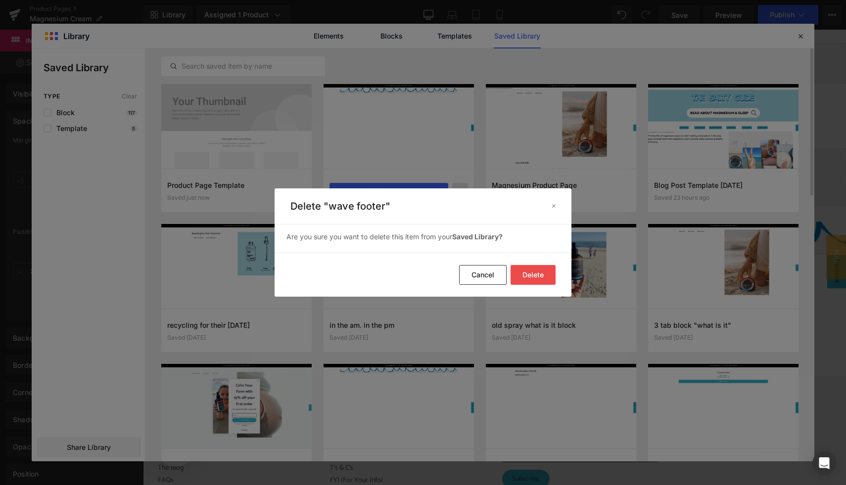
click at [0, 0] on button "Delete" at bounding box center [0, 0] width 0 height 0
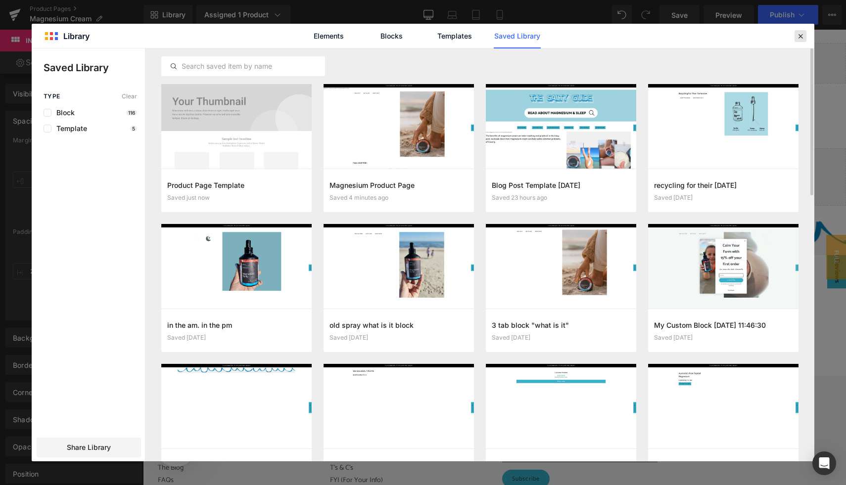
click at [799, 37] on icon at bounding box center [800, 36] width 9 height 9
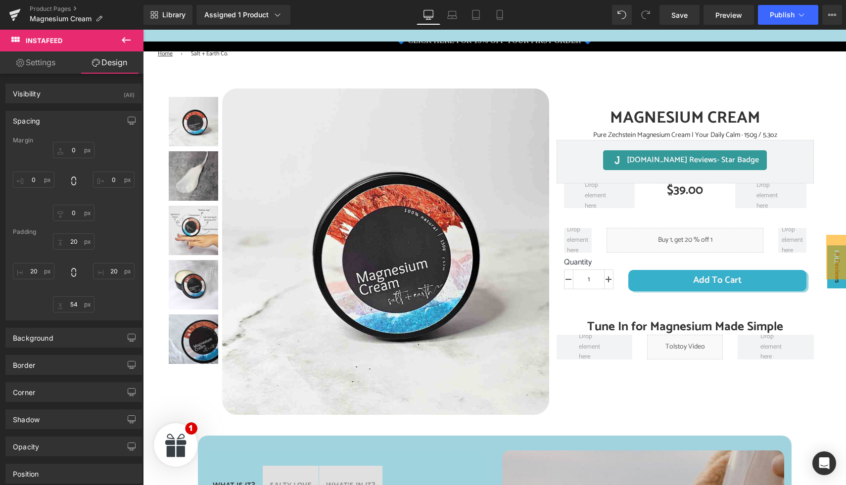
scroll to position [58, 0]
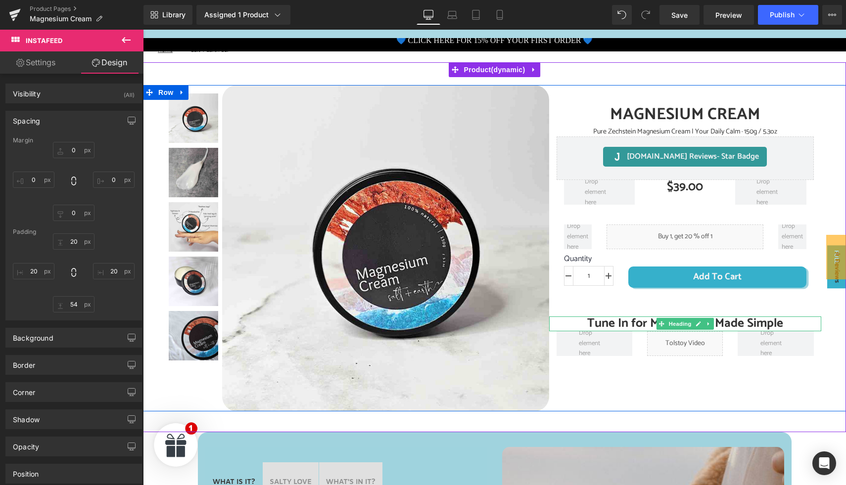
click at [590, 323] on h1 "Tune In for Magnesium Made Simple" at bounding box center [685, 324] width 272 height 15
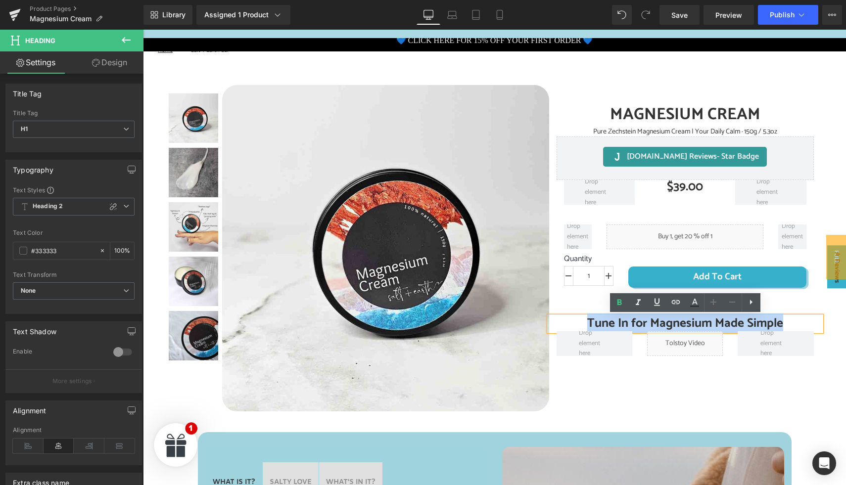
drag, startPoint x: 585, startPoint y: 323, endPoint x: 785, endPoint y: 320, distance: 199.9
click at [785, 320] on h1 "Tune In for Magnesium Made Simple" at bounding box center [685, 324] width 272 height 15
copy h1 "Tune In for Magnesium Made Simple"
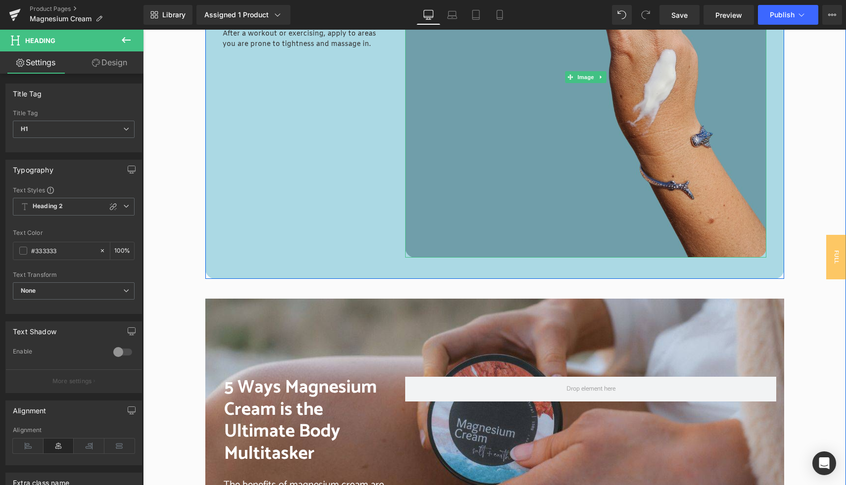
scroll to position [1848, 0]
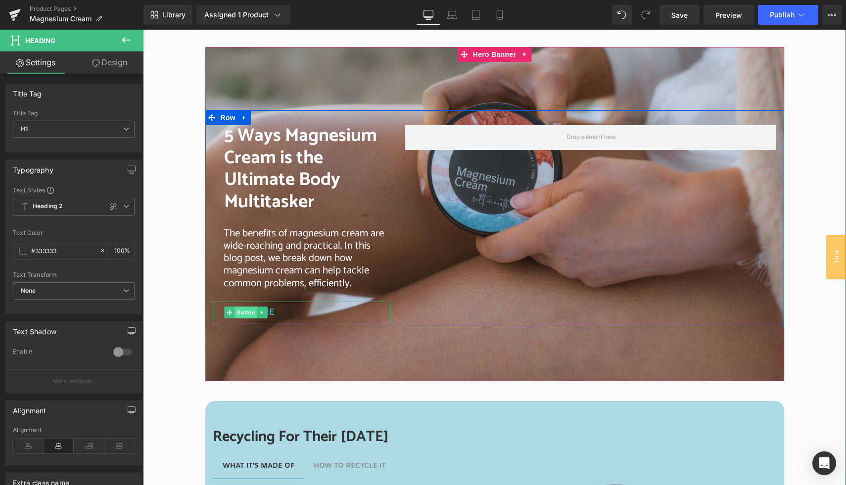
click at [245, 314] on span "Button" at bounding box center [246, 313] width 23 height 12
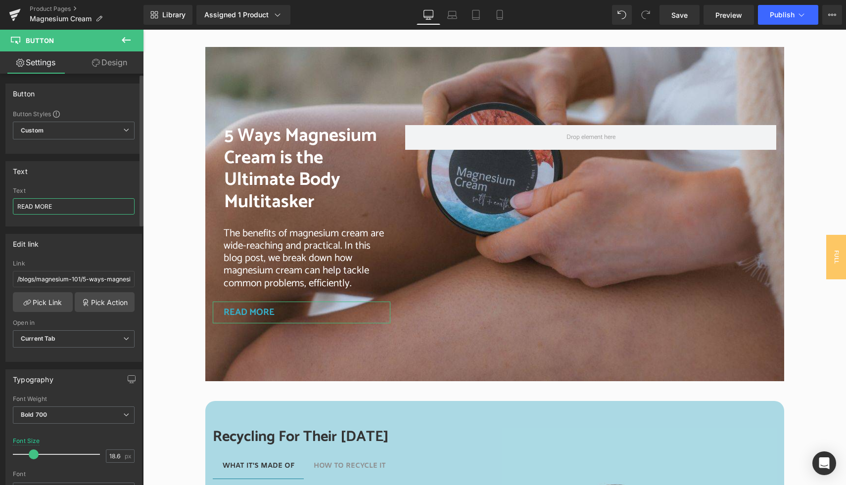
click at [57, 205] on input "READ MORE" at bounding box center [74, 206] width 122 height 16
type input "READ MORE +"
click at [781, 14] on span "Publish" at bounding box center [782, 15] width 25 height 8
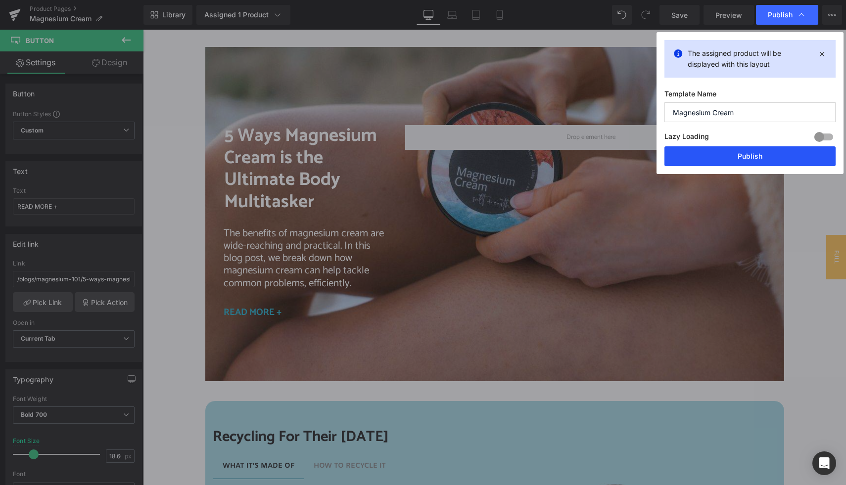
click at [716, 159] on button "Publish" at bounding box center [749, 156] width 171 height 20
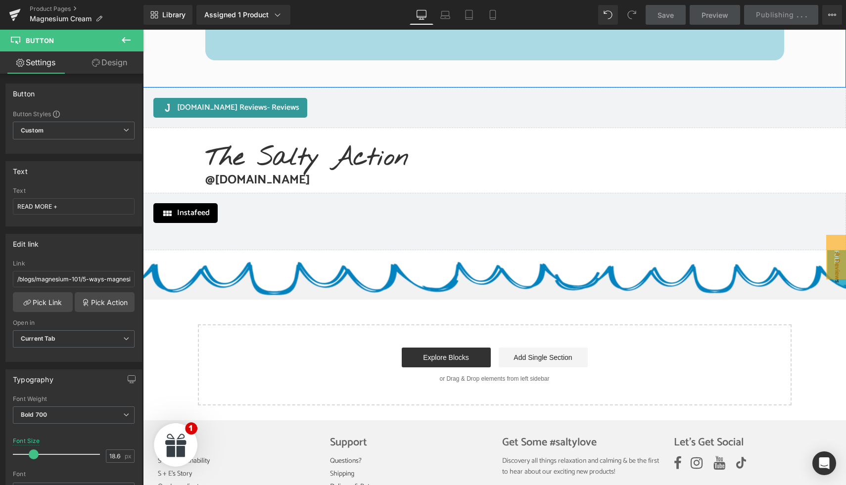
scroll to position [2527, 0]
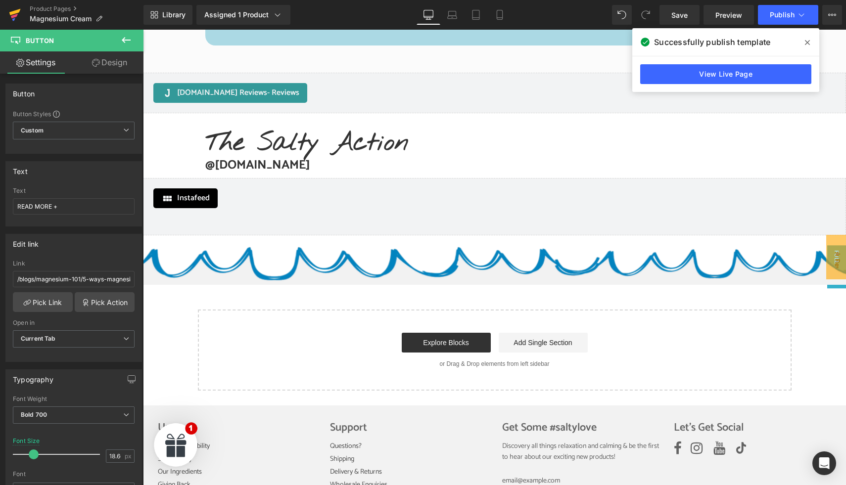
click at [16, 15] on icon at bounding box center [14, 16] width 7 height 4
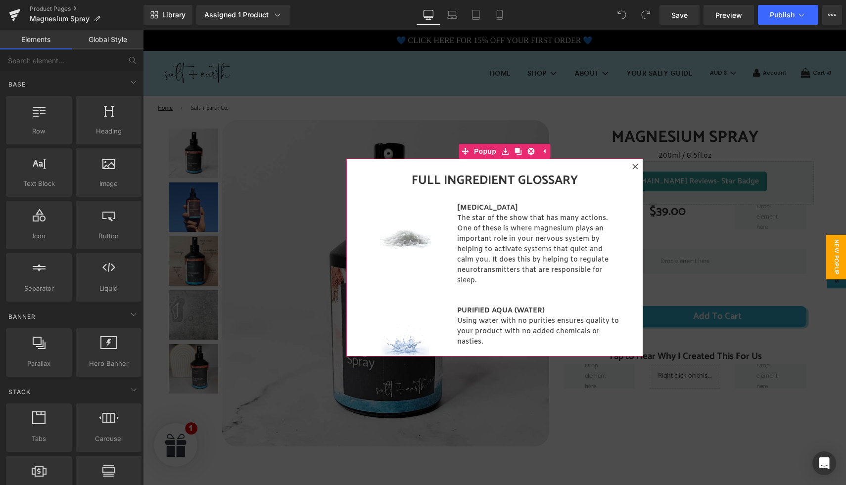
click at [634, 167] on icon at bounding box center [634, 166] width 5 height 5
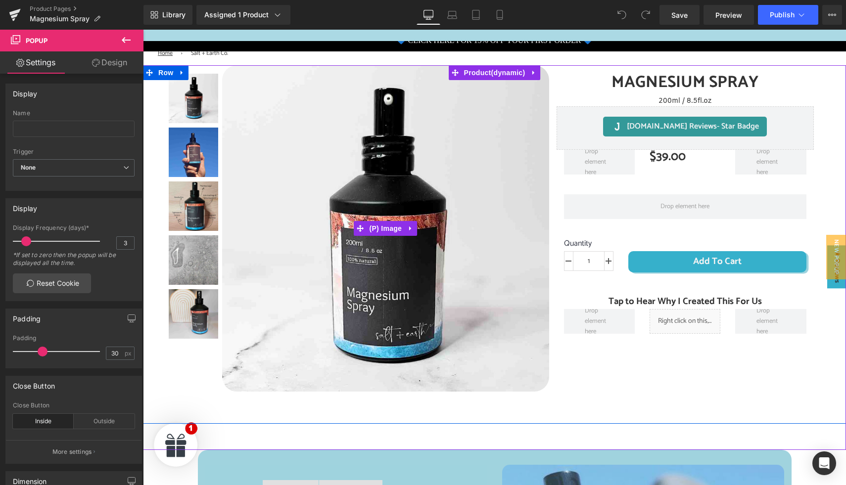
scroll to position [56, 0]
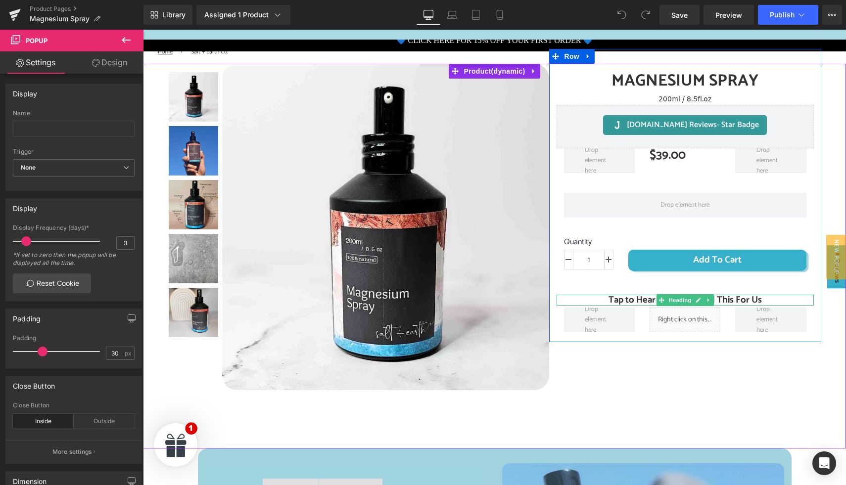
click at [615, 299] on h3 "Tap to Hear Why I Created This For Us" at bounding box center [684, 300] width 257 height 11
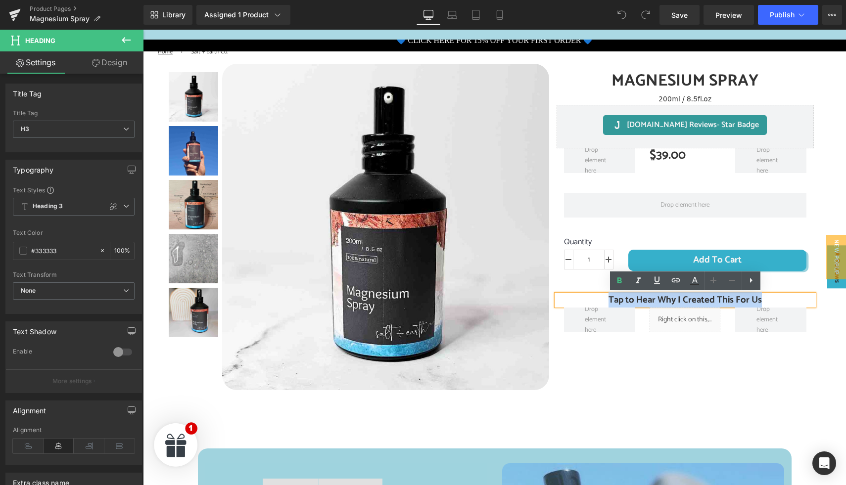
drag, startPoint x: 606, startPoint y: 299, endPoint x: 773, endPoint y: 298, distance: 166.2
click at [773, 298] on h3 "Tap to Hear Why I Created This For Us" at bounding box center [684, 300] width 257 height 11
paste div
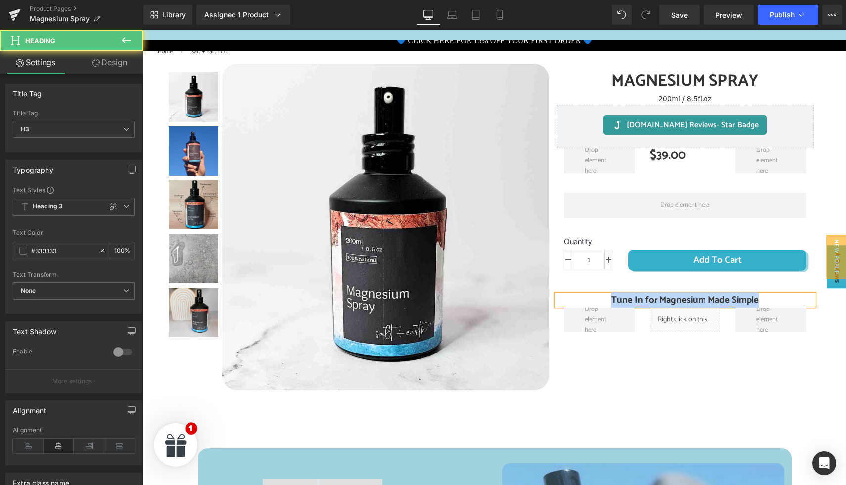
drag, startPoint x: 762, startPoint y: 300, endPoint x: 591, endPoint y: 301, distance: 170.7
click at [591, 301] on h3 "Tune In for Magnesium Made Simple" at bounding box center [684, 300] width 257 height 11
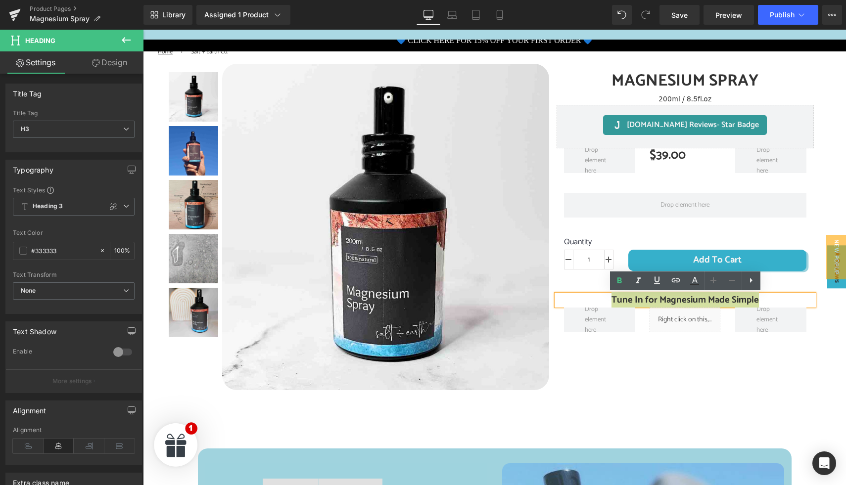
click at [711, 283] on icon at bounding box center [713, 281] width 12 height 12
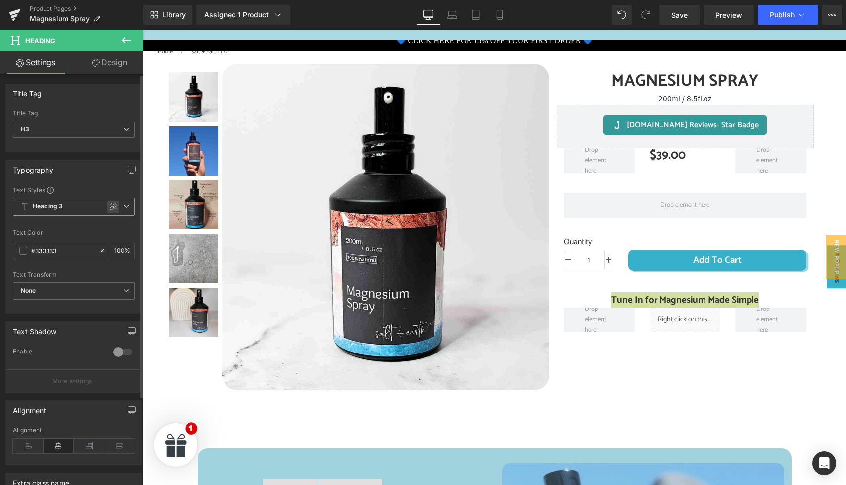
click at [109, 207] on icon at bounding box center [113, 207] width 8 height 8
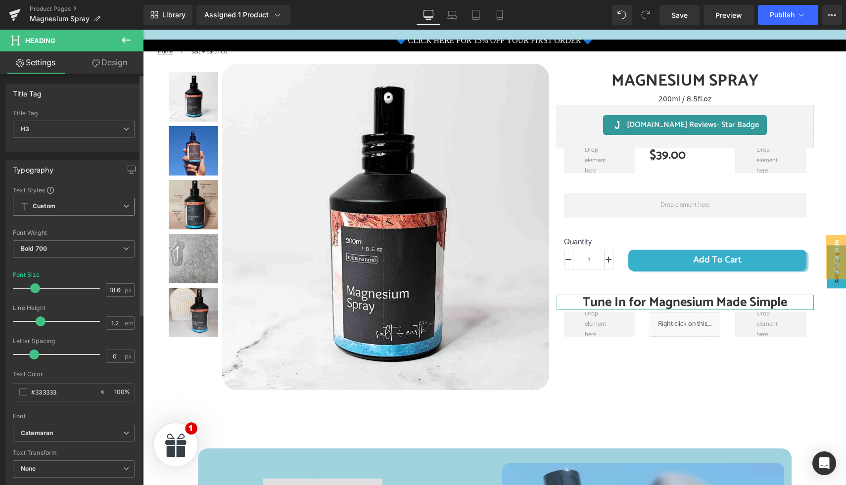
drag, startPoint x: 28, startPoint y: 289, endPoint x: 34, endPoint y: 289, distance: 5.9
click at [34, 289] on span at bounding box center [35, 288] width 10 height 10
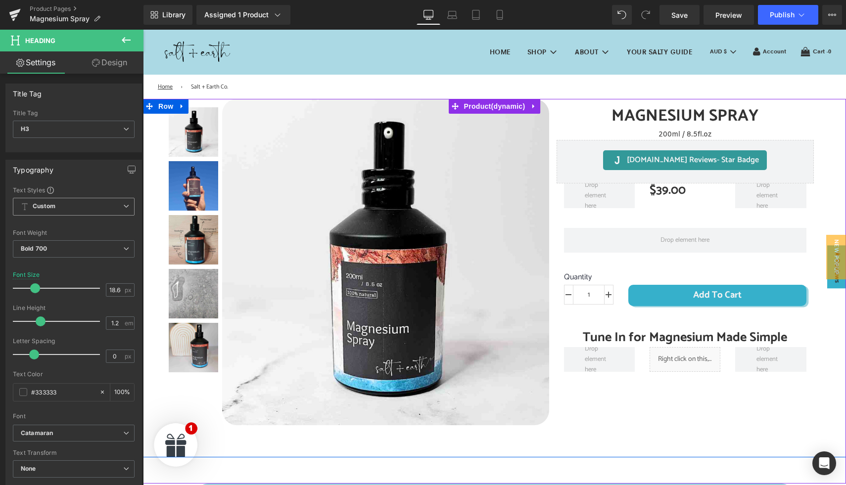
scroll to position [19, 0]
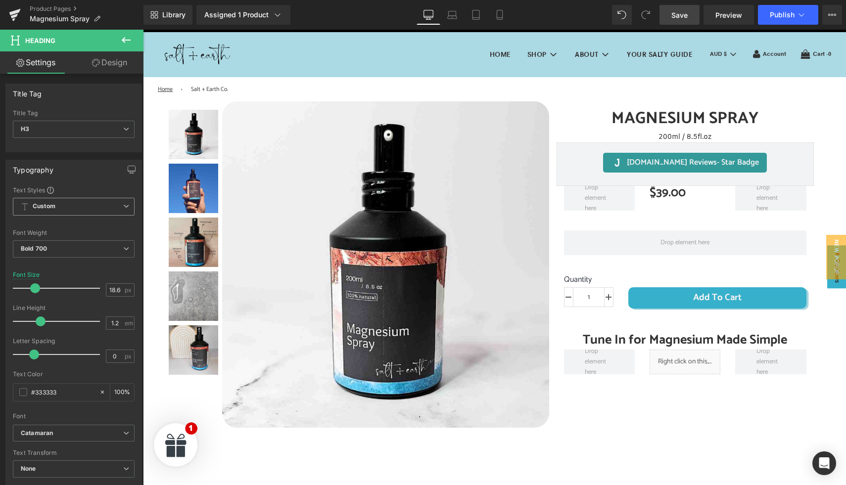
click at [679, 20] on link "Save" at bounding box center [679, 15] width 40 height 20
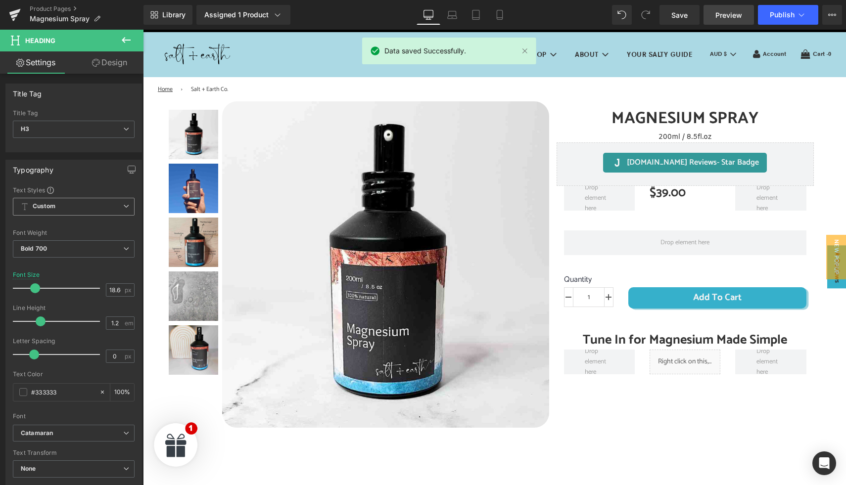
click at [727, 12] on span "Preview" at bounding box center [728, 15] width 27 height 10
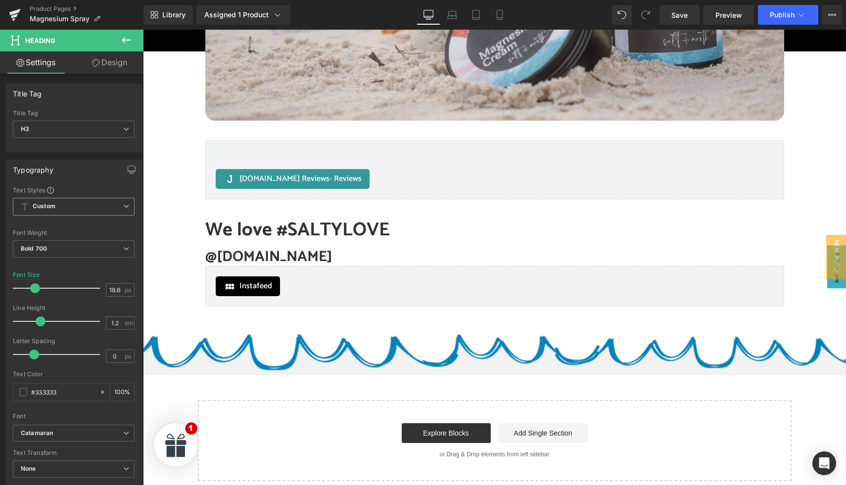
scroll to position [3071, 0]
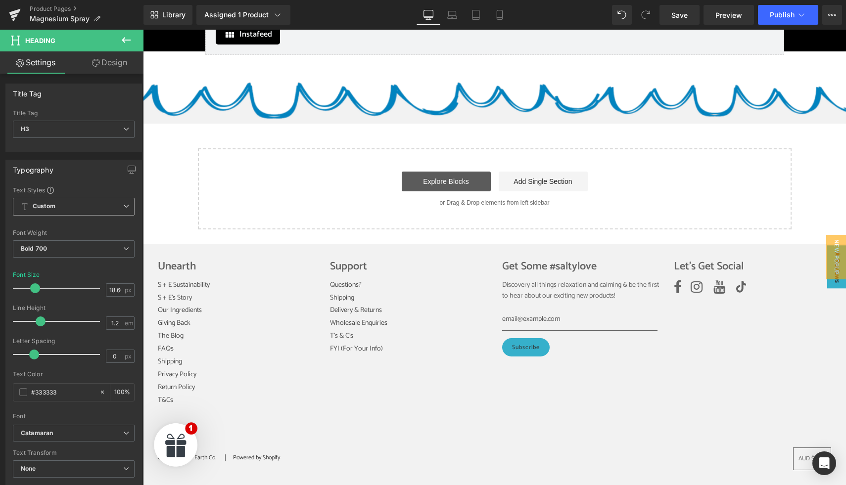
click at [448, 177] on link "Explore Blocks" at bounding box center [446, 182] width 89 height 20
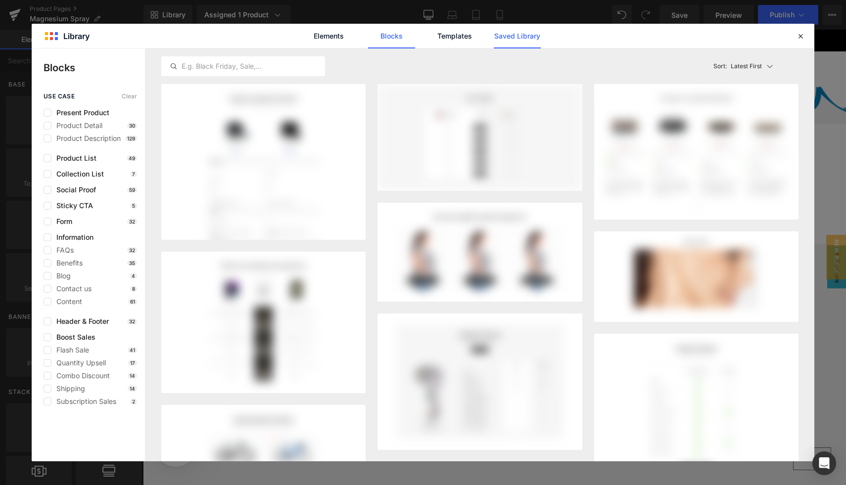
click at [508, 38] on link "Saved Library" at bounding box center [517, 36] width 47 height 25
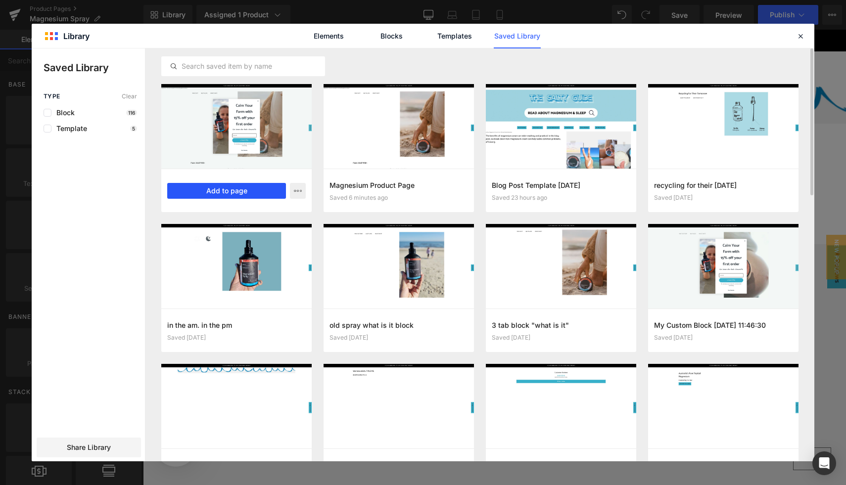
click at [239, 187] on button "Add to page" at bounding box center [226, 191] width 119 height 16
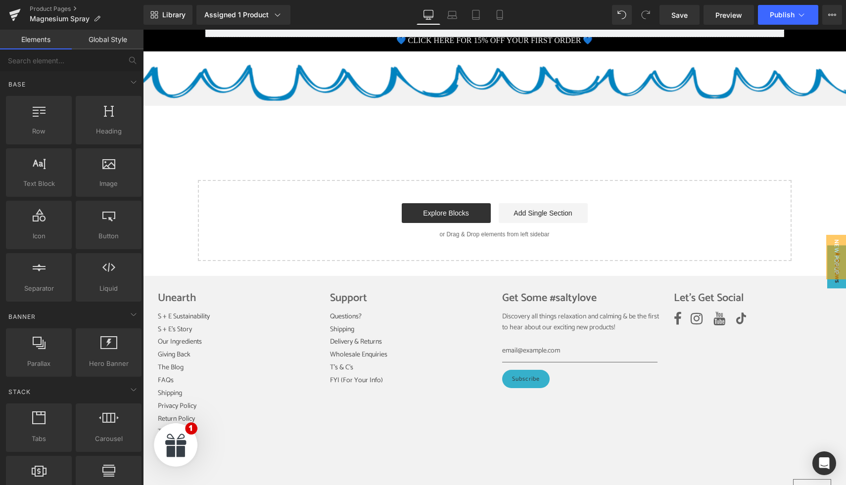
scroll to position [3091, 0]
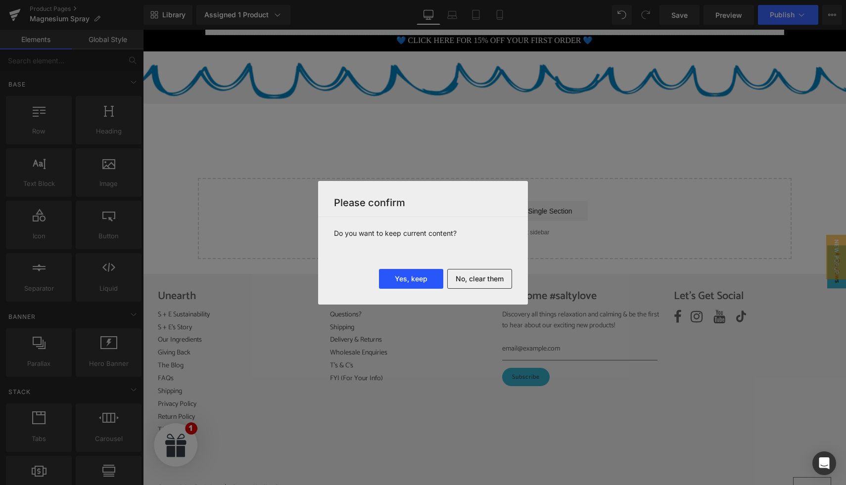
click at [0, 0] on button "Yes, keep" at bounding box center [0, 0] width 0 height 0
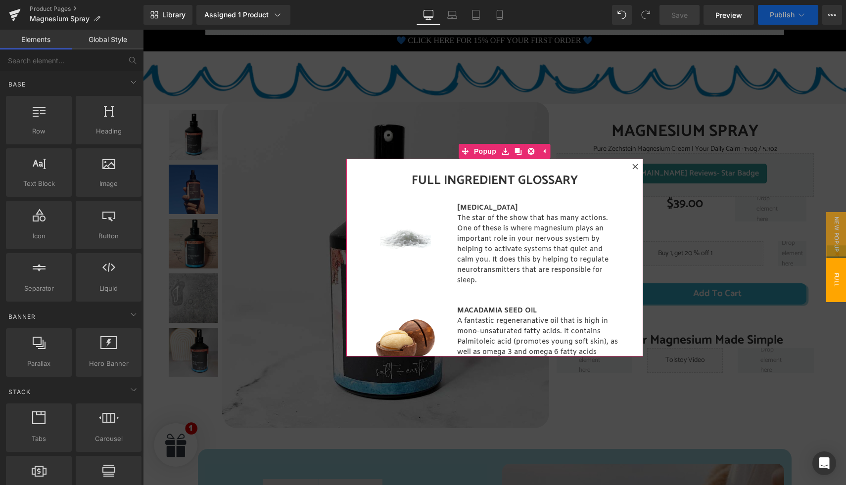
click at [634, 168] on icon at bounding box center [635, 167] width 6 height 6
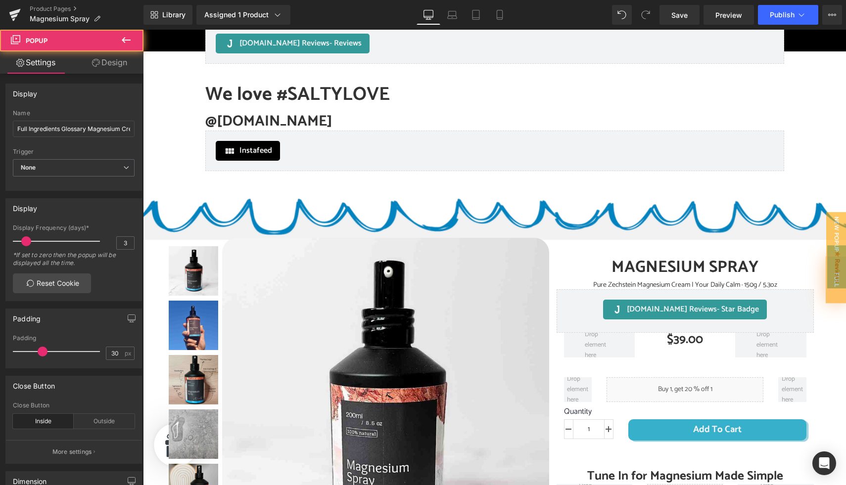
scroll to position [2954, 0]
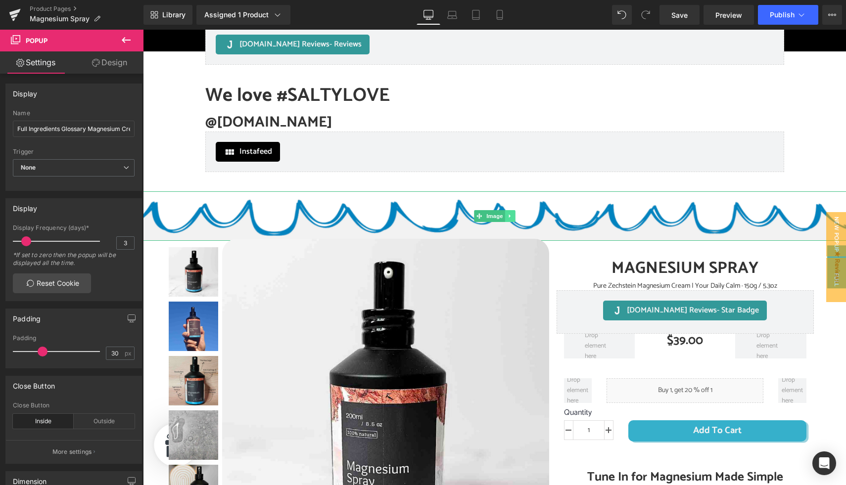
click at [509, 214] on icon at bounding box center [509, 216] width 5 height 6
click at [514, 215] on icon at bounding box center [514, 215] width 5 height 5
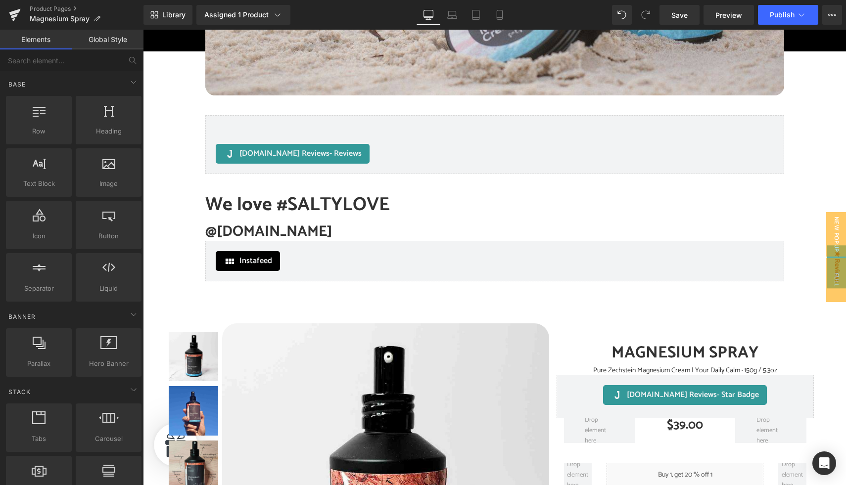
scroll to position [2836, 0]
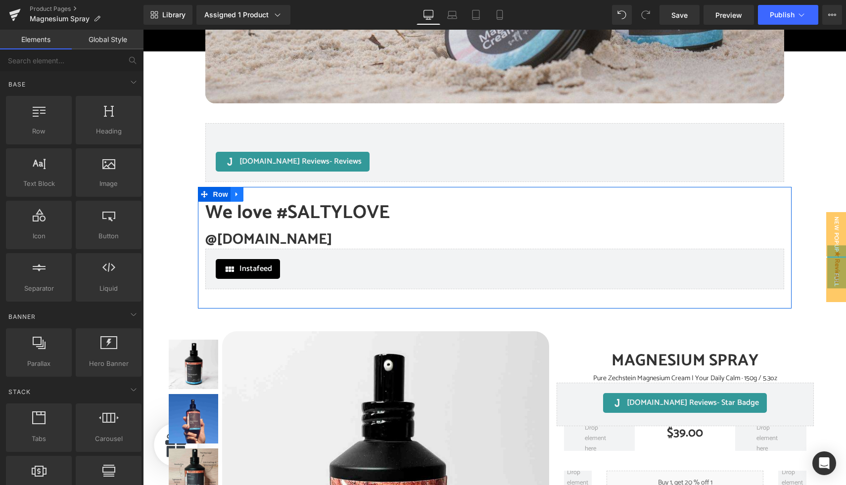
click at [237, 193] on icon at bounding box center [236, 194] width 7 height 7
click at [261, 194] on icon at bounding box center [262, 194] width 7 height 7
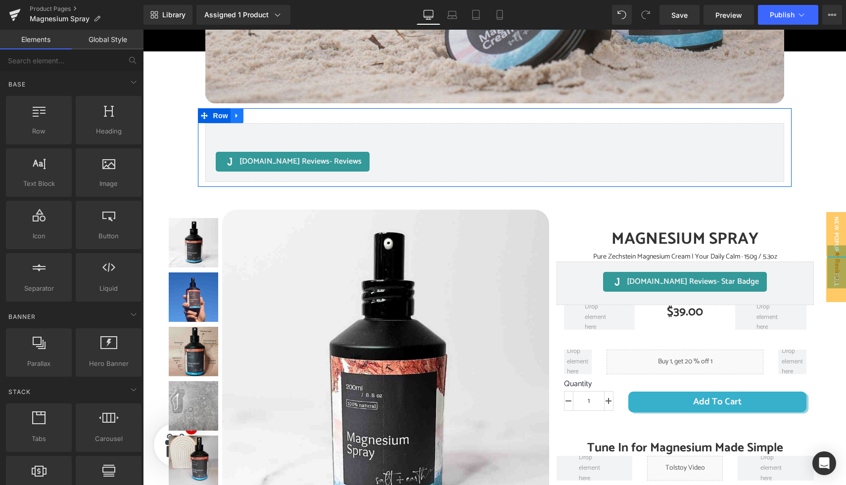
click at [235, 112] on icon at bounding box center [236, 115] width 7 height 7
click at [258, 116] on link at bounding box center [262, 115] width 13 height 15
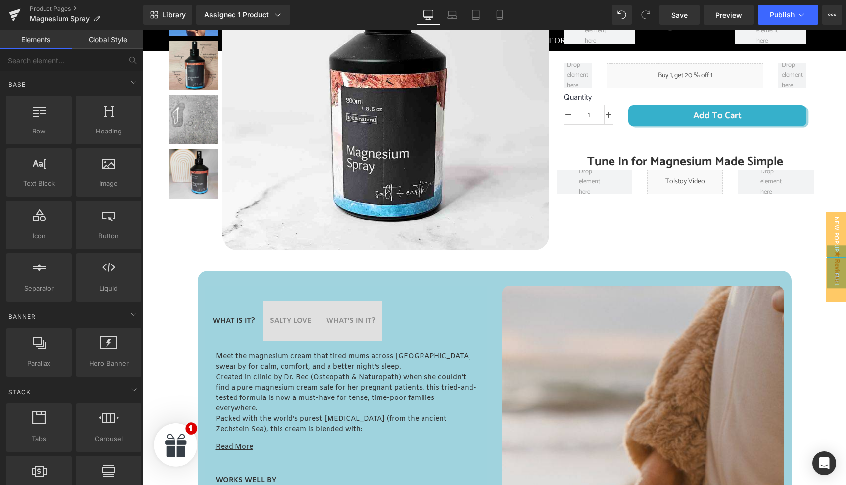
scroll to position [2638, 0]
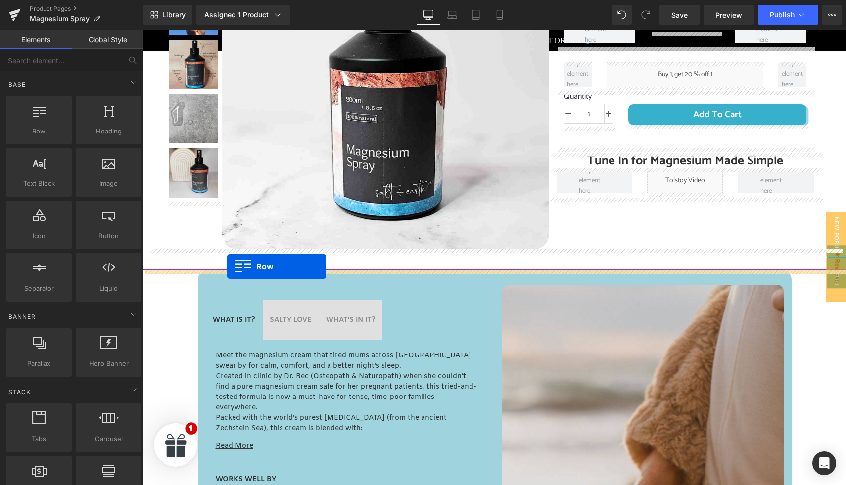
drag, startPoint x: 202, startPoint y: 213, endPoint x: 227, endPoint y: 266, distance: 58.6
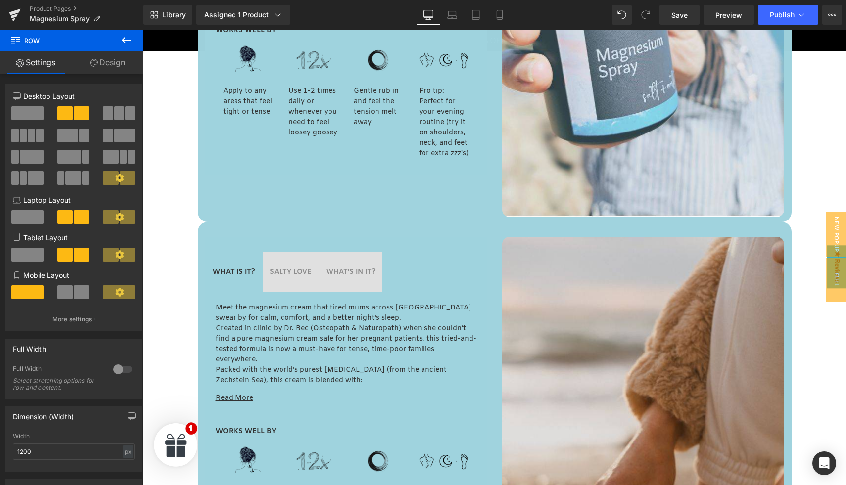
scroll to position [3099, 0]
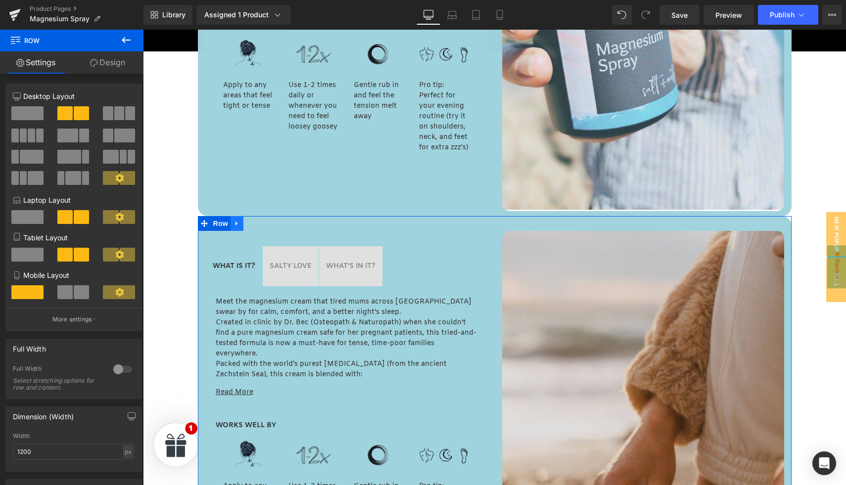
click at [238, 223] on icon at bounding box center [236, 223] width 7 height 7
click at [262, 223] on icon at bounding box center [262, 223] width 7 height 7
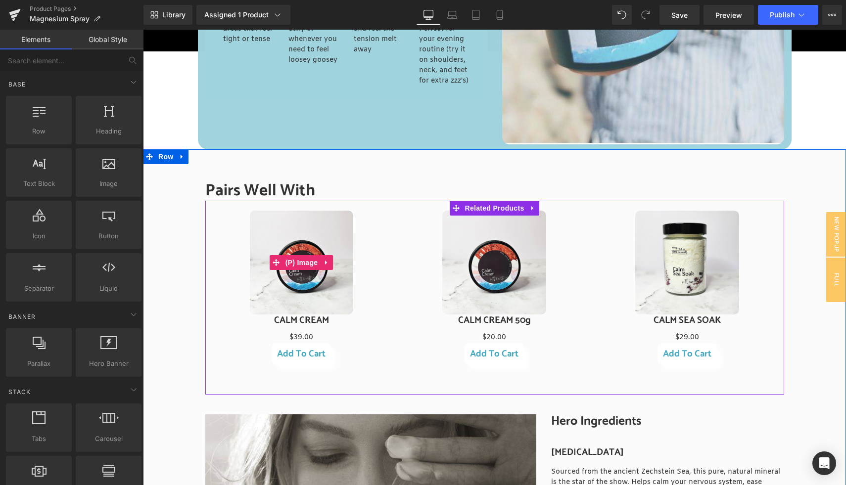
scroll to position [3166, 0]
click at [494, 209] on span "Related Products" at bounding box center [495, 207] width 64 height 15
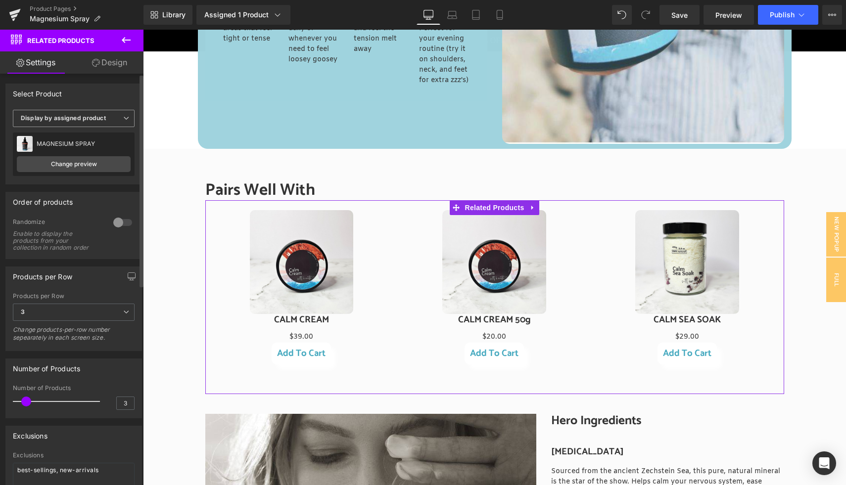
click at [101, 120] on b "Display by assigned product" at bounding box center [63, 117] width 85 height 7
click at [76, 147] on li "Select manually" at bounding box center [72, 148] width 118 height 15
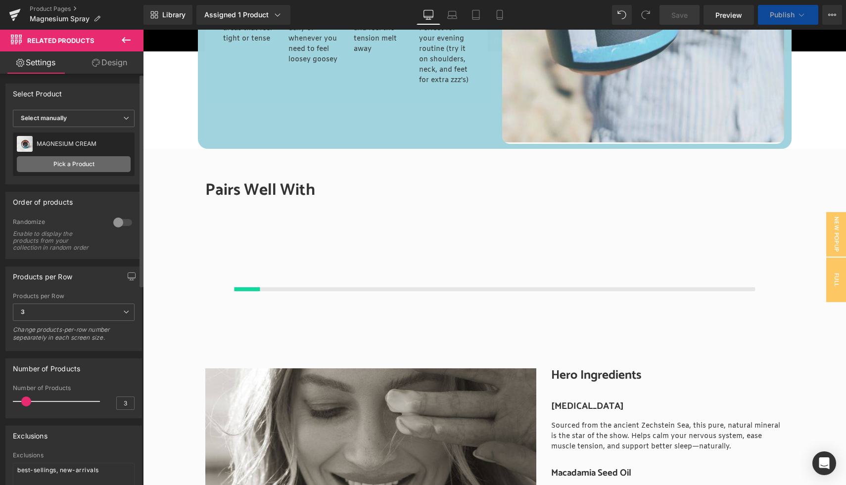
click at [106, 167] on link "Pick a Product" at bounding box center [74, 164] width 114 height 16
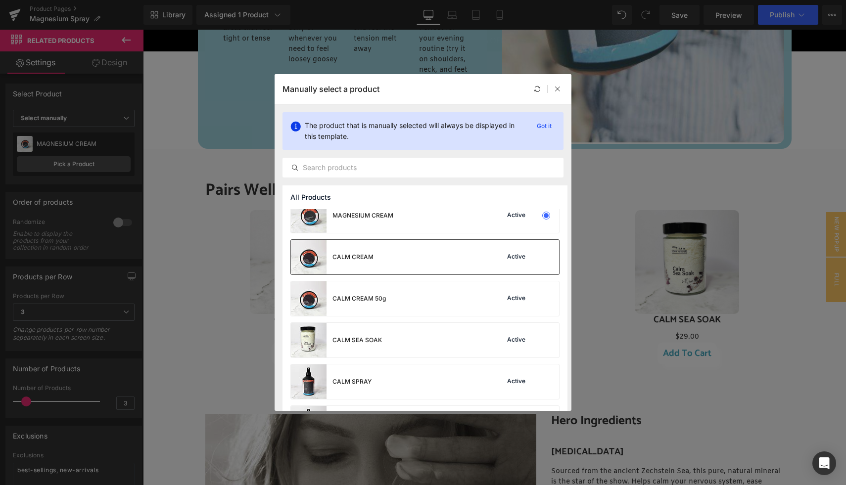
scroll to position [12, 0]
click at [371, 260] on div "CALM CREAM" at bounding box center [352, 256] width 41 height 9
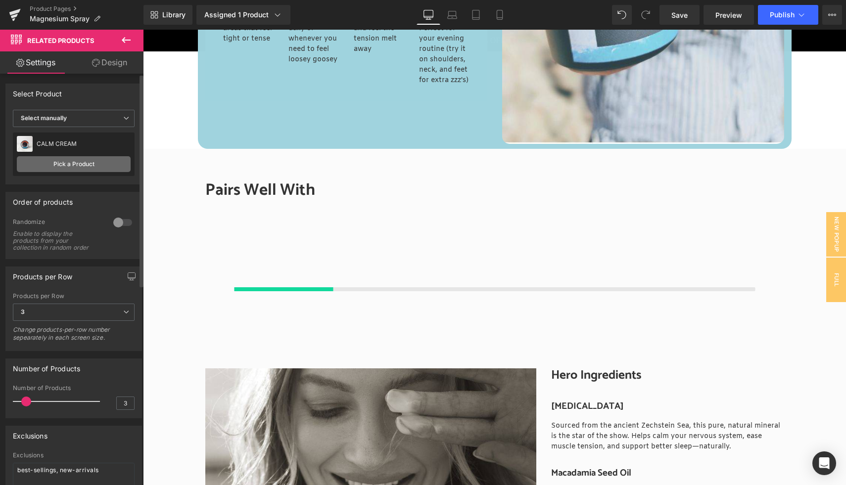
click at [88, 165] on link "Pick a Product" at bounding box center [74, 164] width 114 height 16
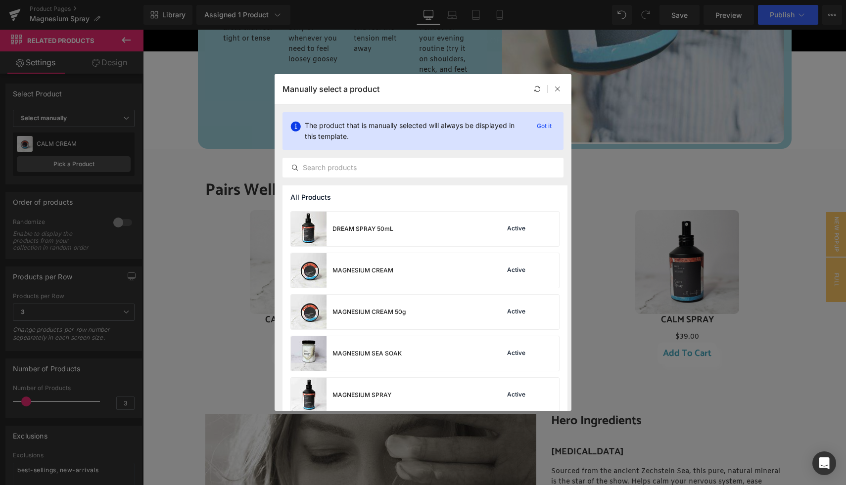
scroll to position [372, 0]
click at [0, 0] on div "MAGNESIUM CREAM" at bounding box center [0, 0] width 0 height 0
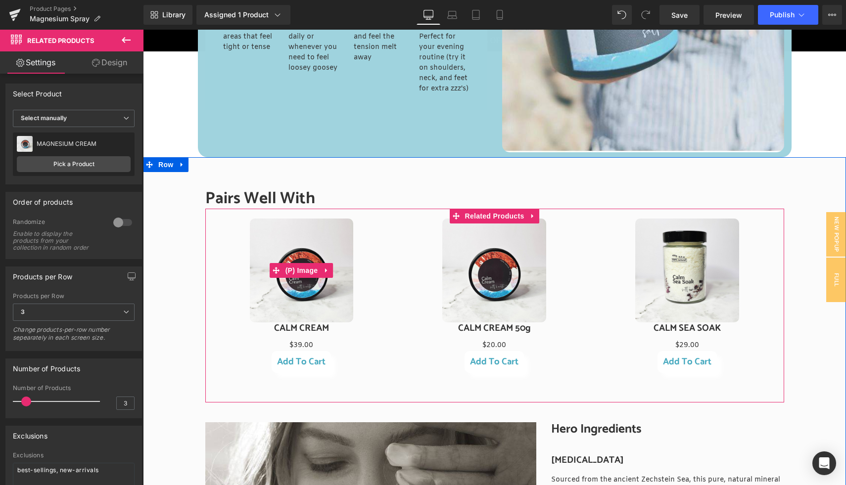
scroll to position [3155, 0]
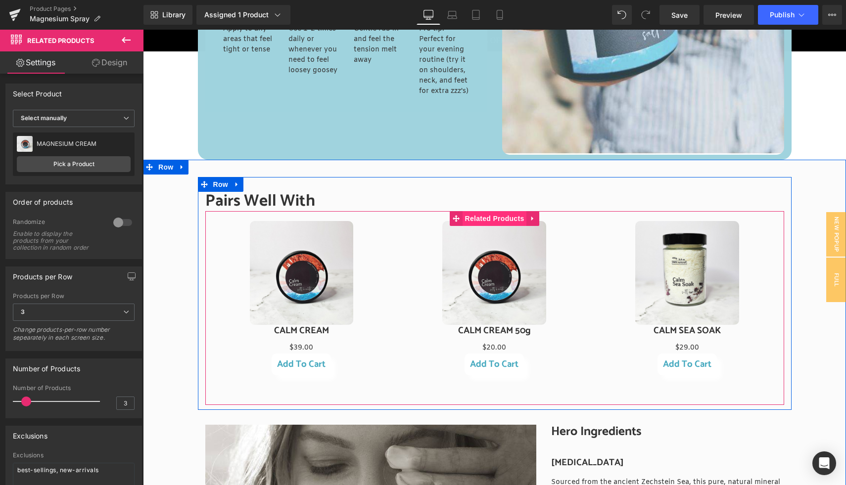
click at [487, 220] on span "Related Products" at bounding box center [495, 218] width 64 height 15
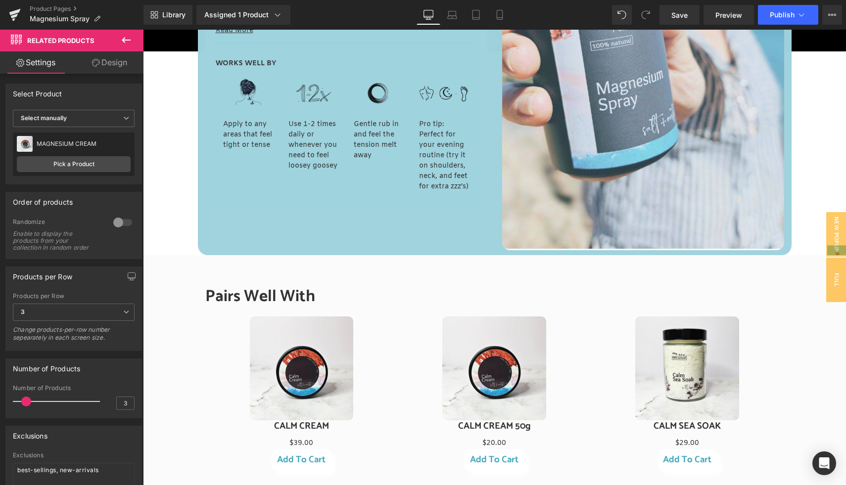
scroll to position [3239, 0]
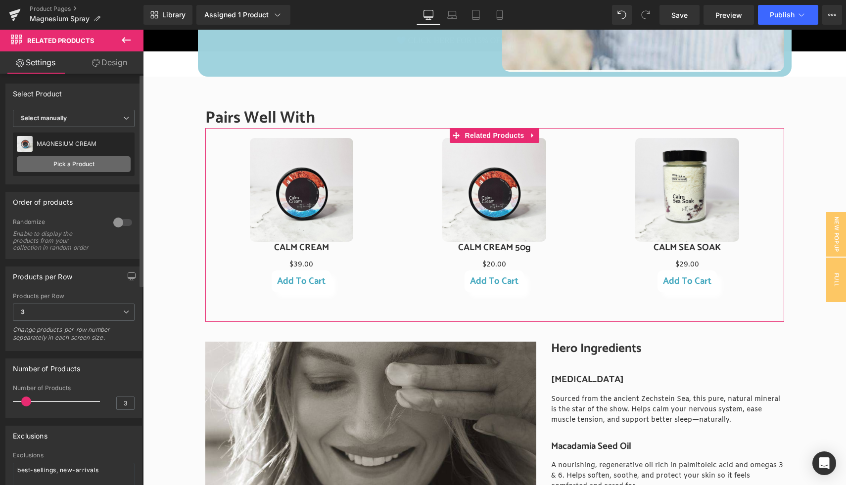
click at [68, 167] on link "Pick a Product" at bounding box center [74, 164] width 114 height 16
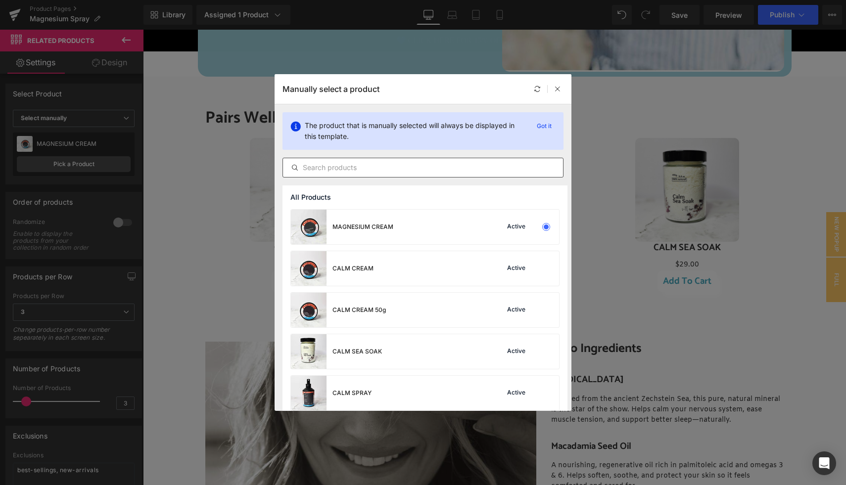
click at [0, 0] on input "text" at bounding box center [0, 0] width 0 height 0
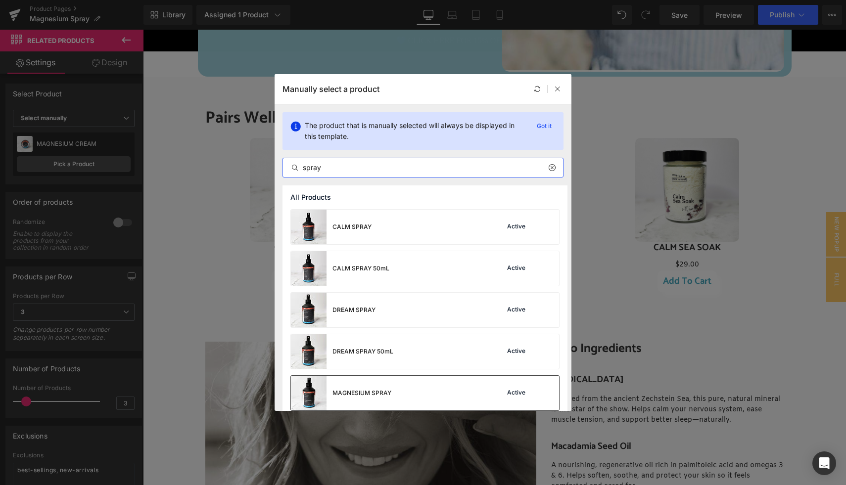
type input "spray"
click at [0, 0] on div "MAGNESIUM SPRAY Active" at bounding box center [0, 0] width 0 height 0
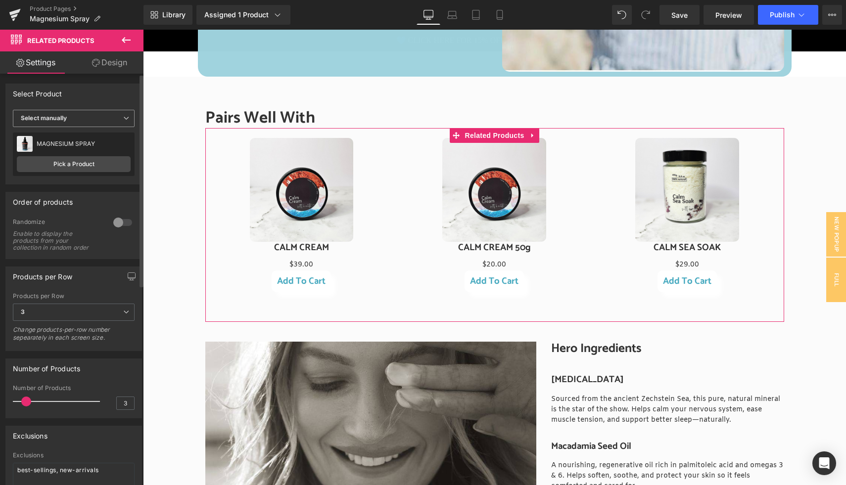
click at [79, 120] on span "Select manually" at bounding box center [74, 118] width 122 height 17
click at [82, 134] on div "Display by assigned product" at bounding box center [68, 134] width 81 height 7
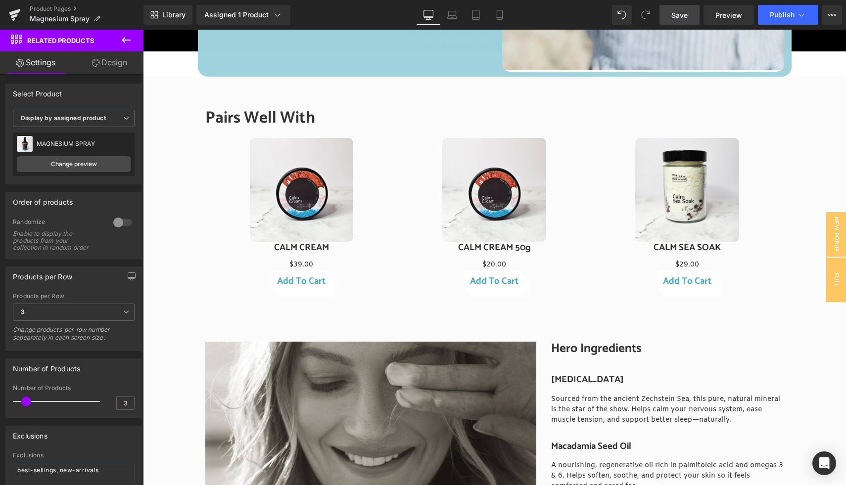
click at [686, 14] on span "Save" at bounding box center [679, 15] width 16 height 10
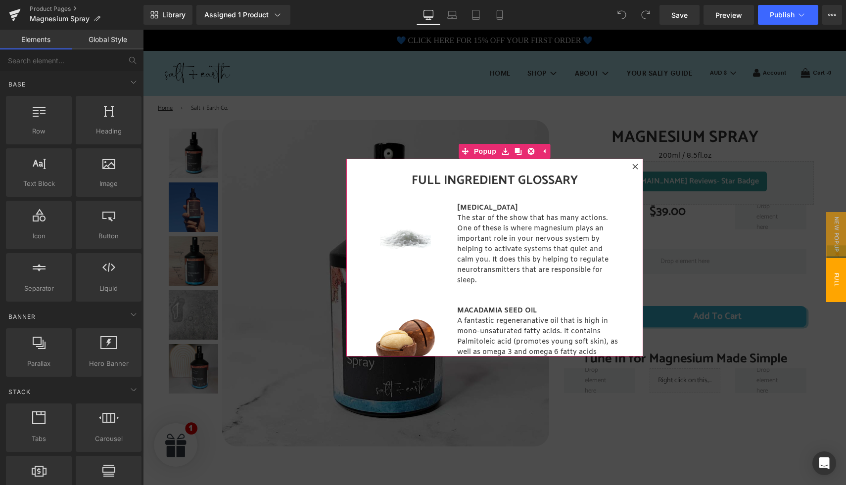
click at [635, 166] on icon at bounding box center [634, 166] width 5 height 5
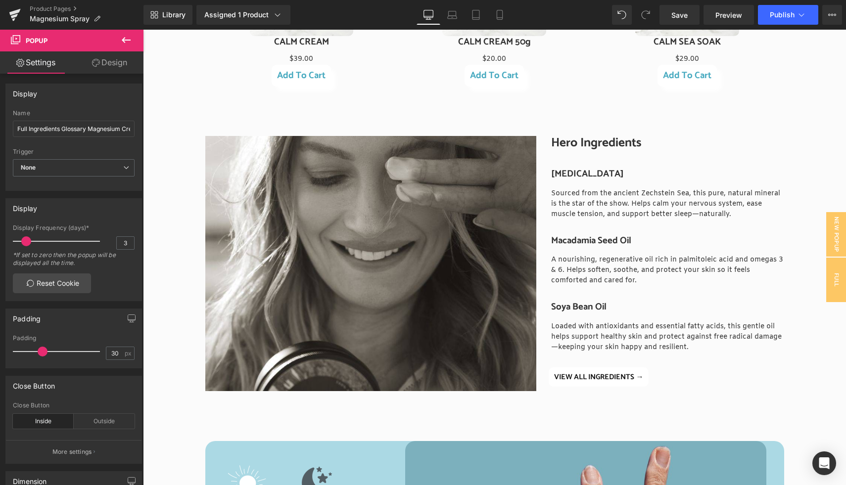
scroll to position [3119, 0]
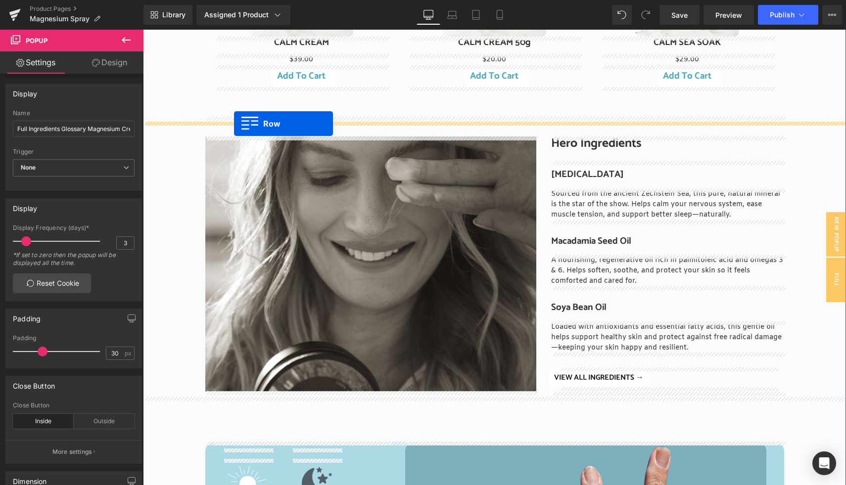
drag, startPoint x: 168, startPoint y: 131, endPoint x: 234, endPoint y: 124, distance: 66.7
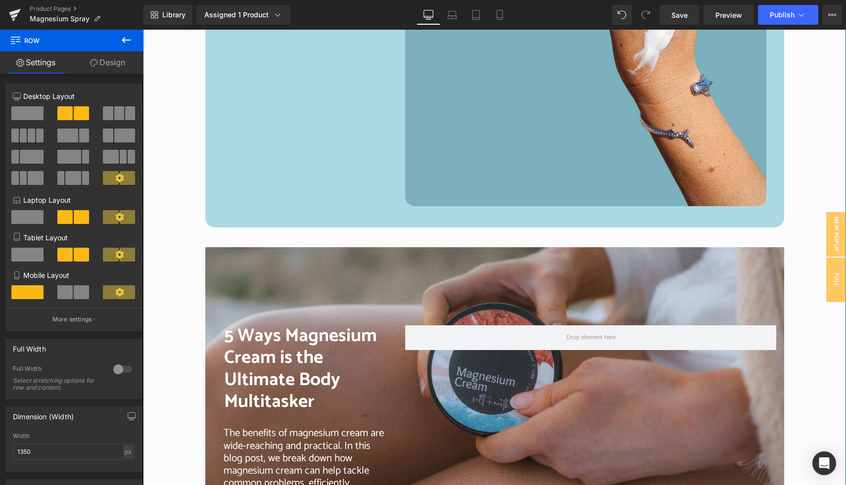
scroll to position [3716, 0]
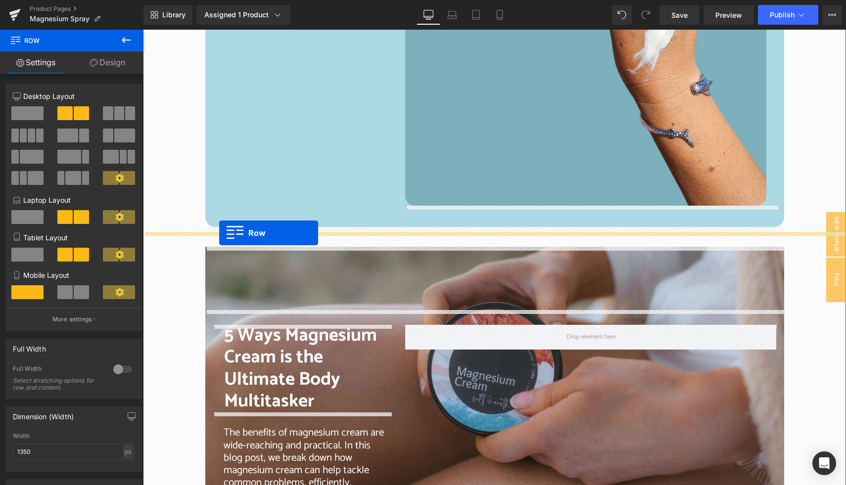
drag, startPoint x: 166, startPoint y: 63, endPoint x: 219, endPoint y: 233, distance: 177.7
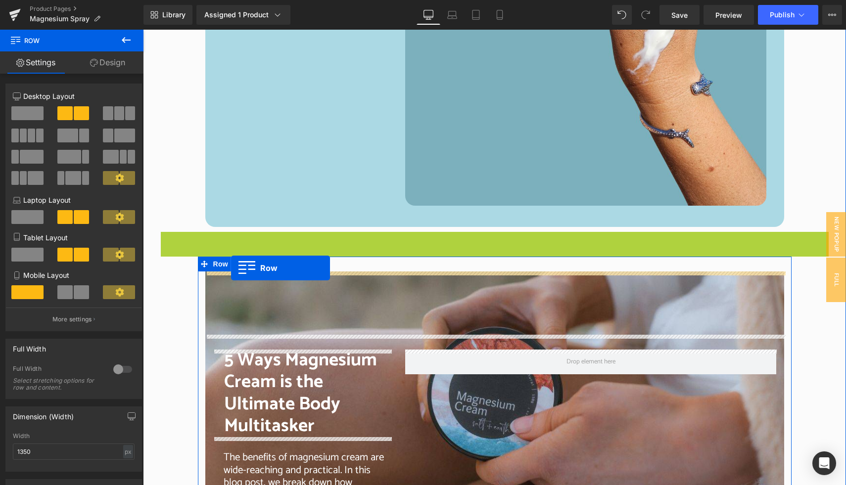
drag, startPoint x: 167, startPoint y: 239, endPoint x: 232, endPoint y: 269, distance: 70.6
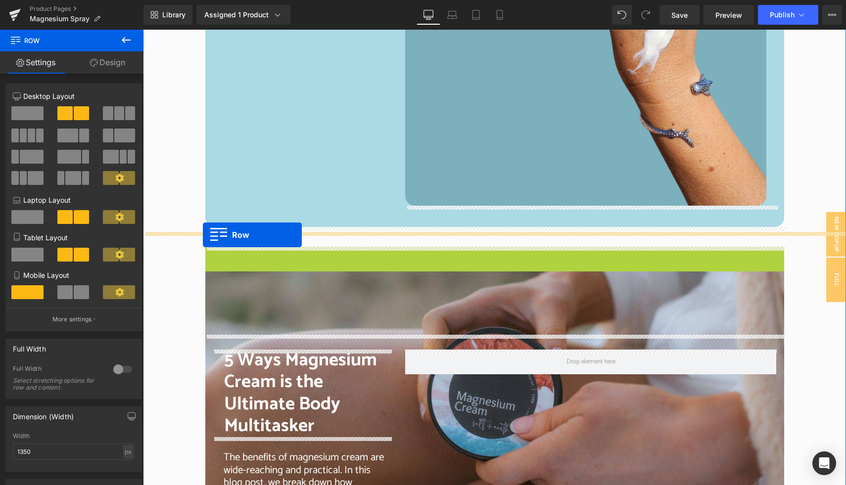
drag, startPoint x: 208, startPoint y: 253, endPoint x: 203, endPoint y: 235, distance: 19.1
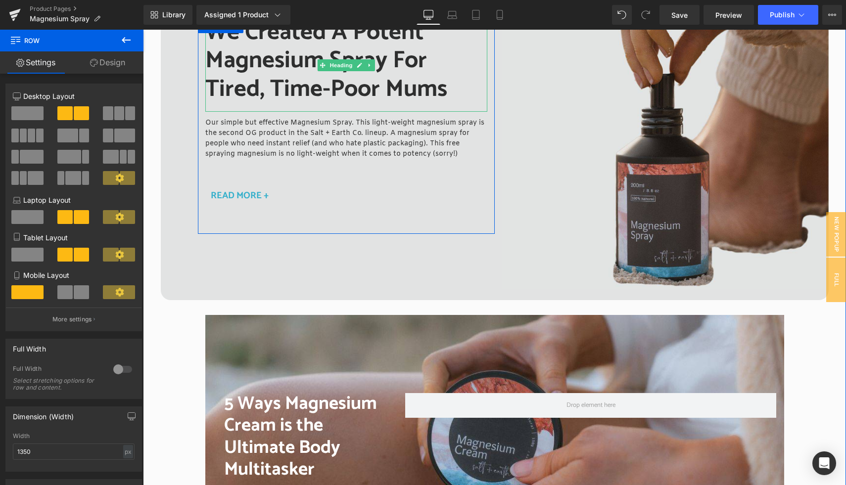
scroll to position [4119, 0]
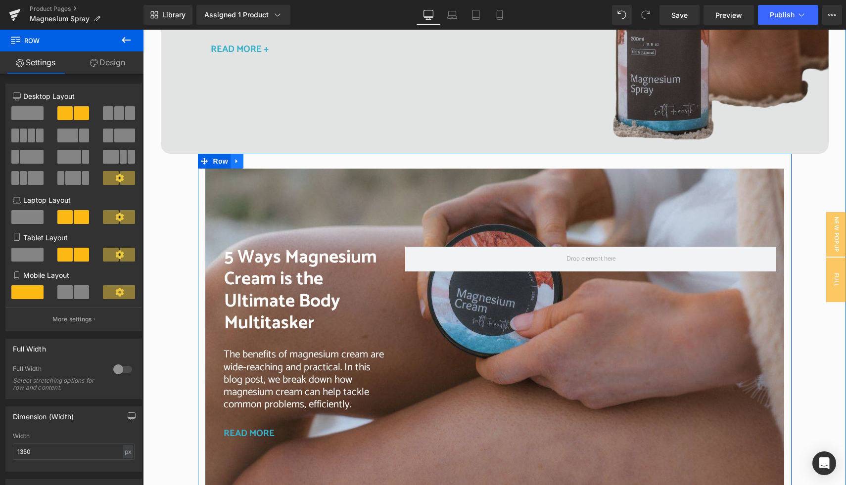
click at [238, 159] on icon at bounding box center [236, 160] width 7 height 7
click at [266, 160] on link at bounding box center [262, 161] width 13 height 15
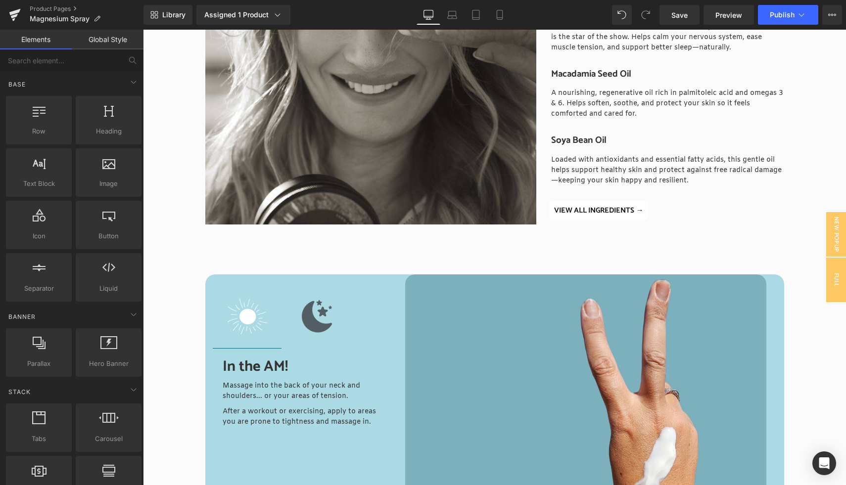
scroll to position [2922, 0]
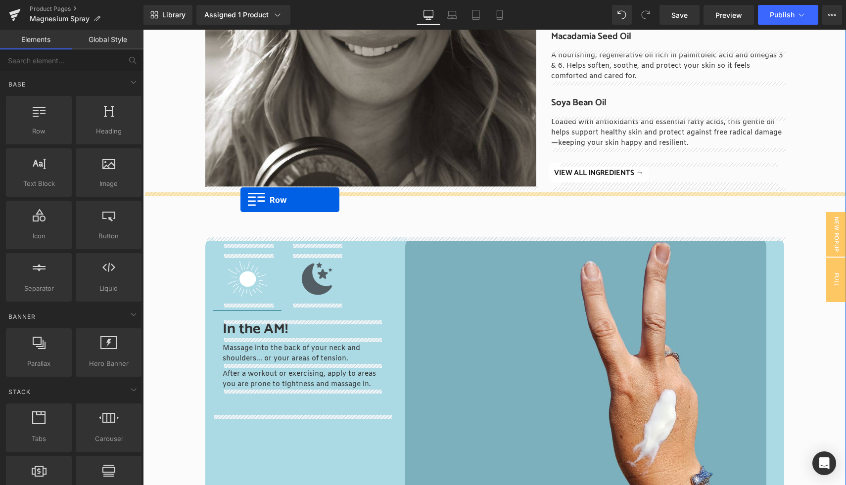
drag, startPoint x: 204, startPoint y: 128, endPoint x: 240, endPoint y: 200, distance: 80.5
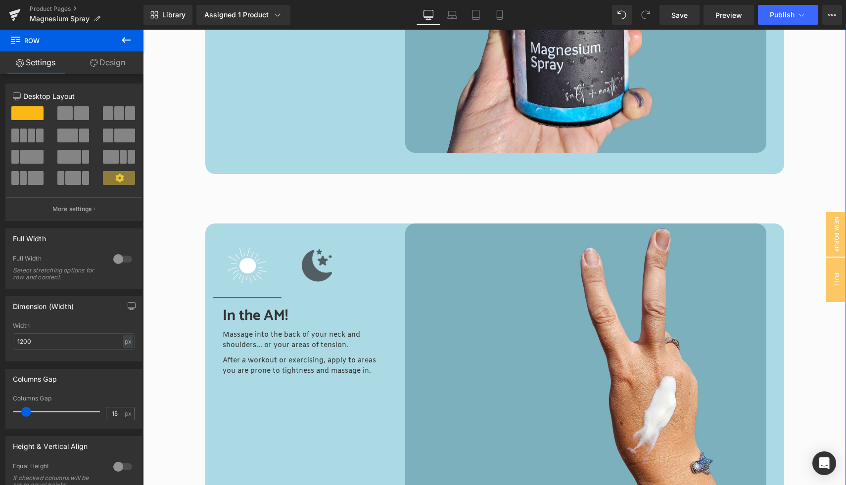
scroll to position [3337, 0]
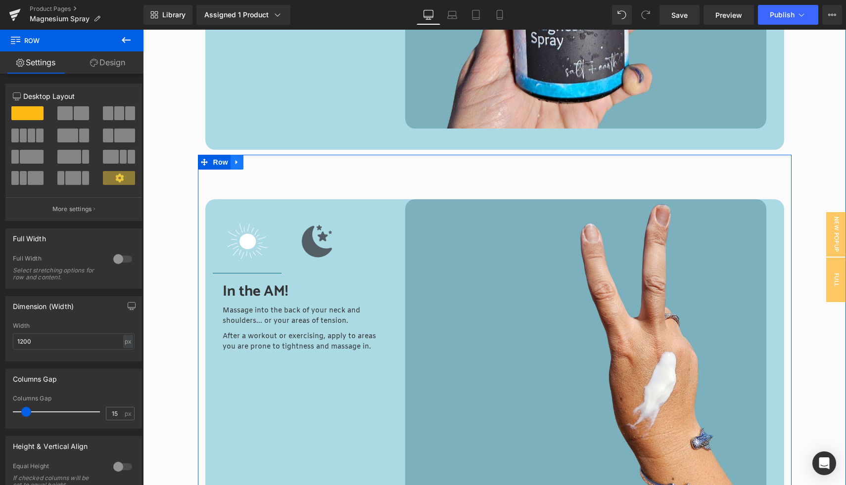
click at [236, 166] on link at bounding box center [237, 162] width 13 height 15
click at [261, 165] on icon at bounding box center [262, 162] width 7 height 7
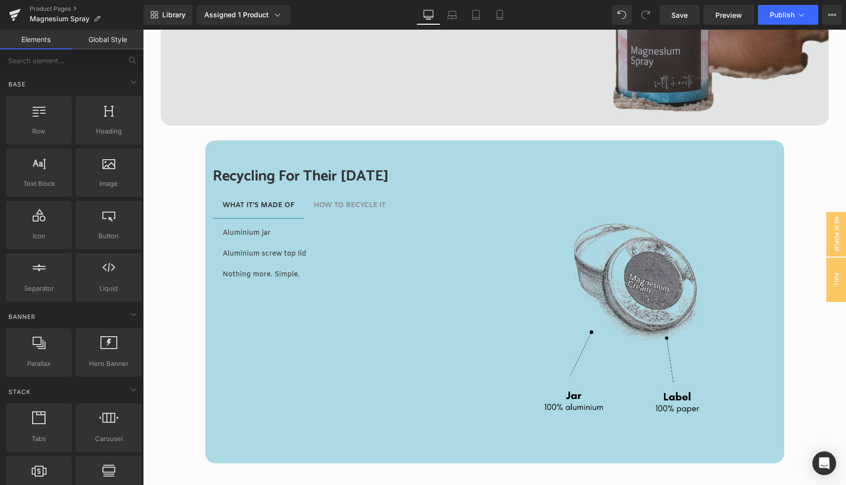
scroll to position [3396, 0]
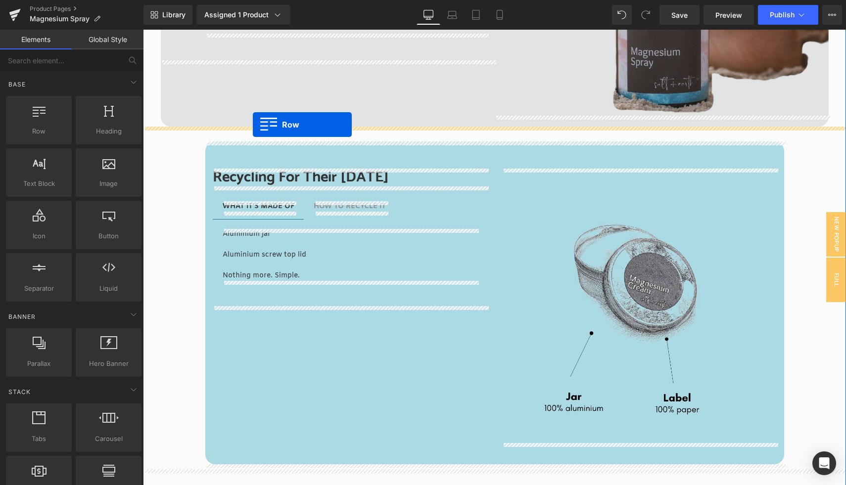
drag, startPoint x: 203, startPoint y: 183, endPoint x: 253, endPoint y: 125, distance: 76.1
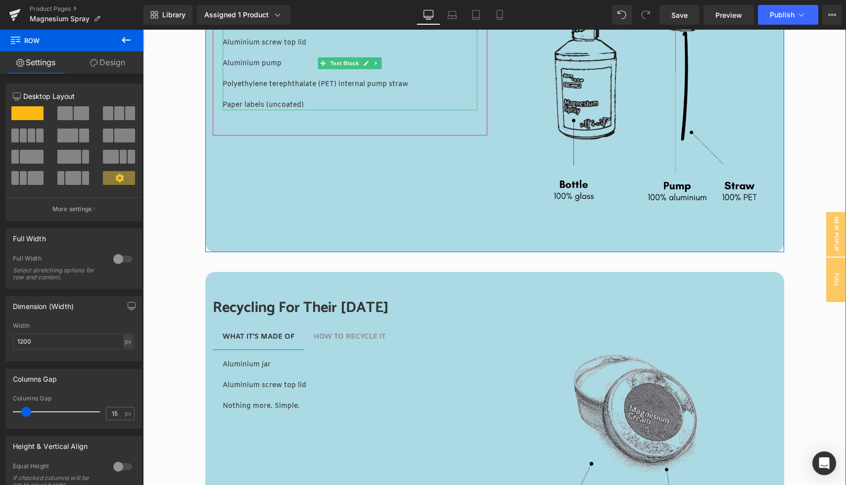
scroll to position [3586, 0]
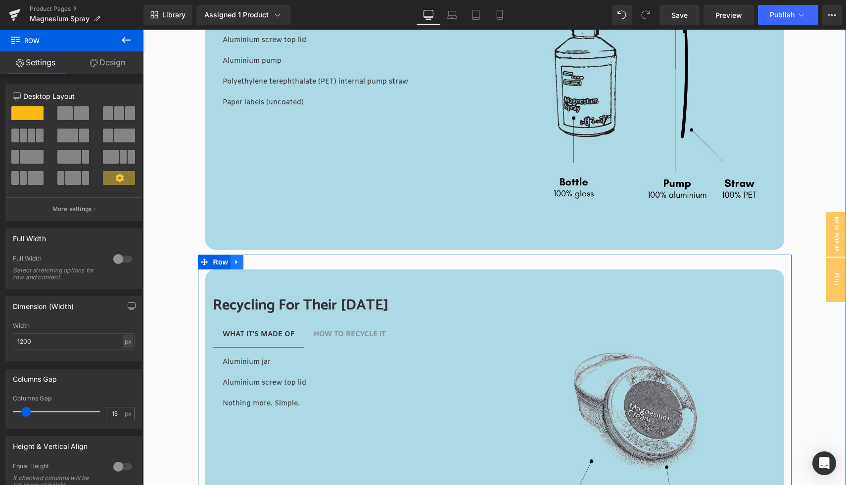
click at [239, 259] on icon at bounding box center [236, 261] width 7 height 7
click at [261, 261] on icon at bounding box center [262, 262] width 7 height 7
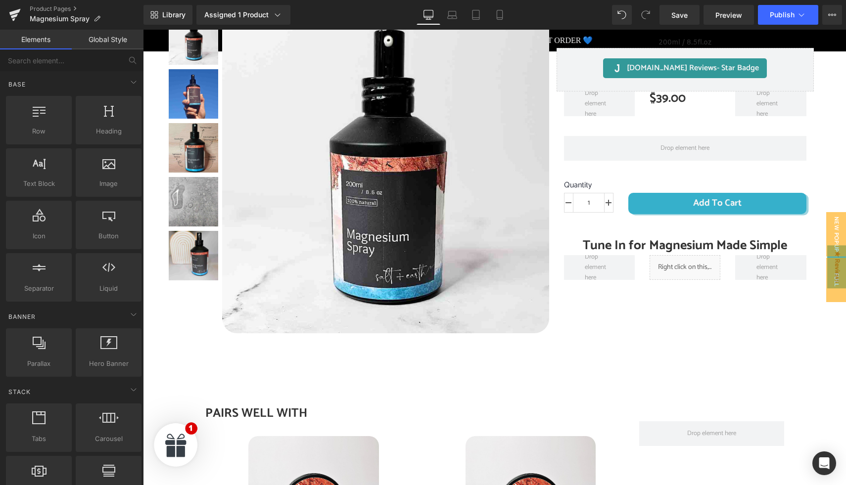
scroll to position [303, 0]
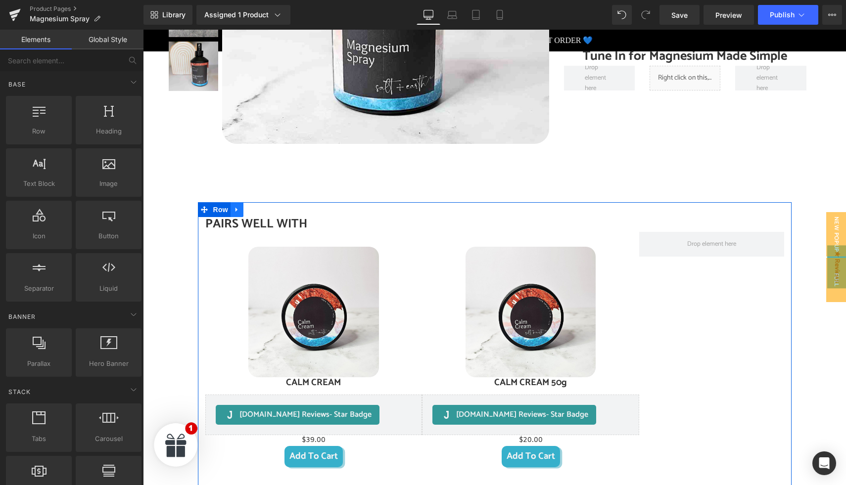
click at [234, 211] on icon at bounding box center [236, 209] width 7 height 7
click at [262, 210] on icon at bounding box center [262, 209] width 7 height 7
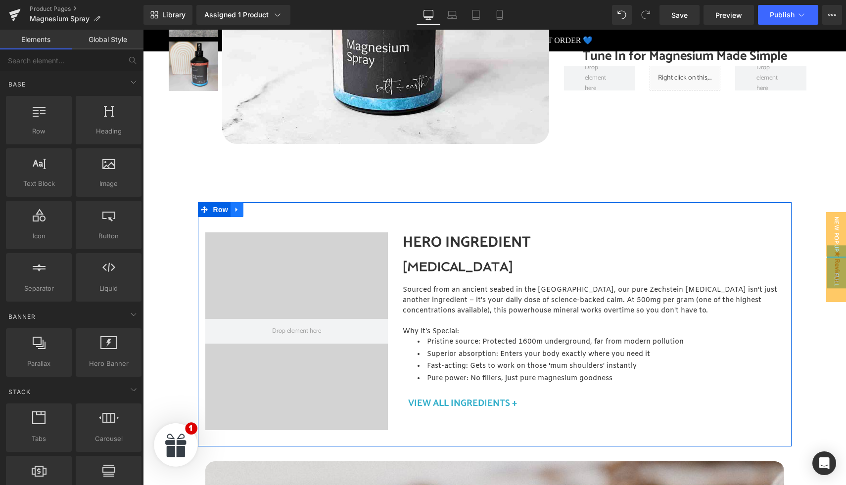
click at [237, 209] on icon at bounding box center [236, 210] width 2 height 4
click at [264, 209] on icon at bounding box center [262, 209] width 7 height 7
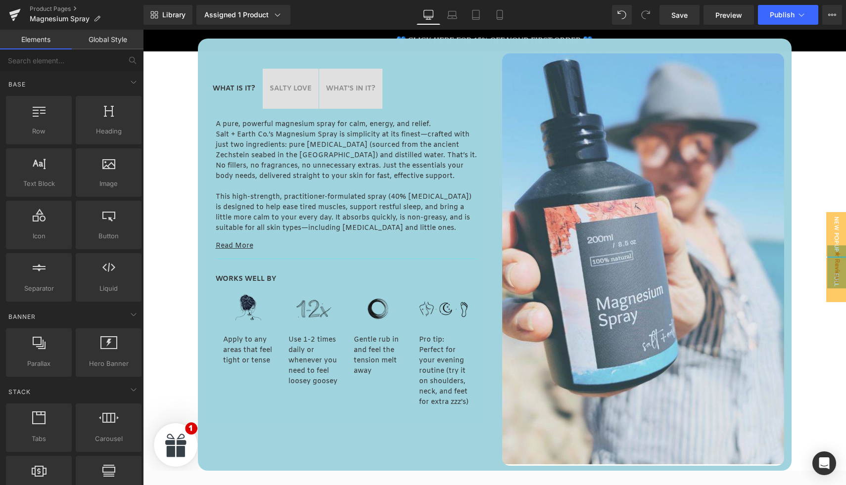
scroll to position [1206, 0]
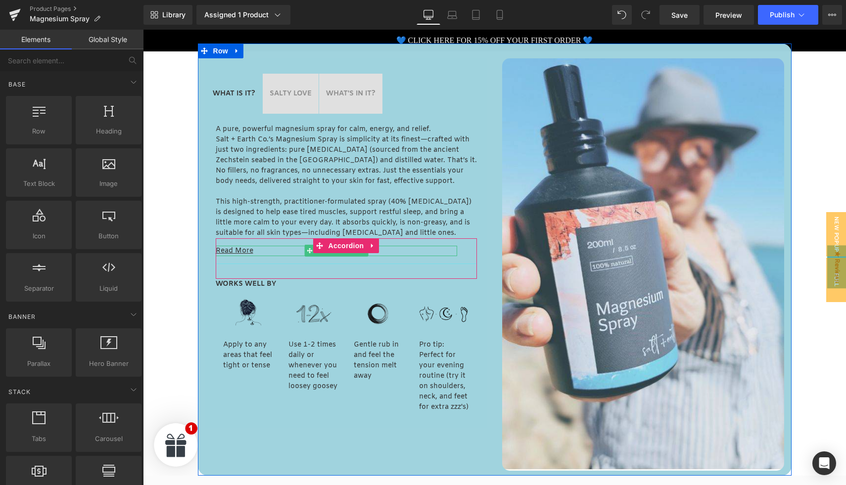
click at [241, 250] on u "Read More" at bounding box center [235, 250] width 38 height 9
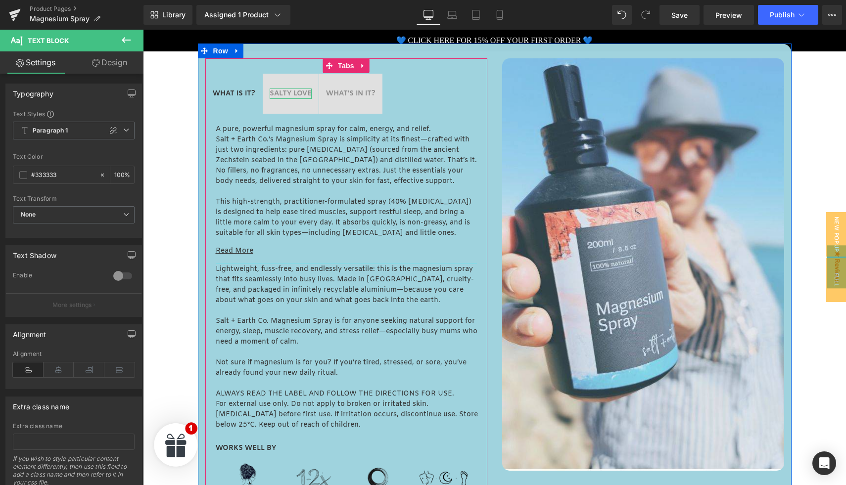
click at [293, 95] on strong "SALTY LOVE" at bounding box center [291, 93] width 42 height 9
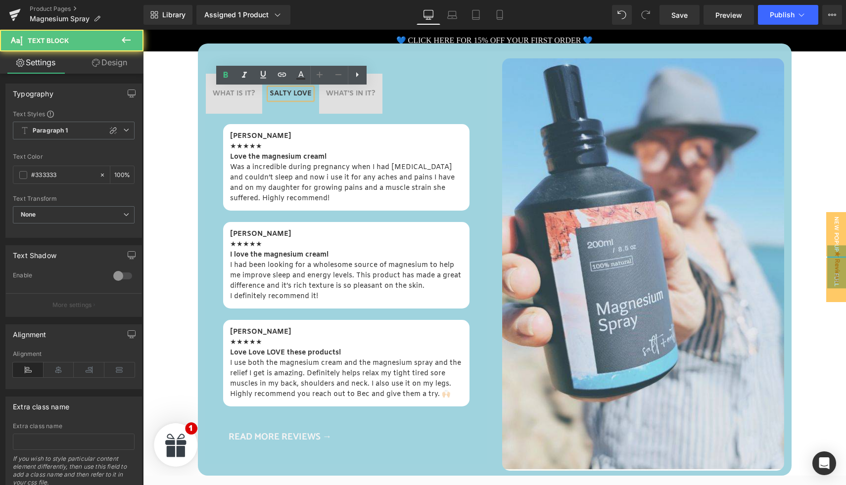
click at [354, 92] on strong "WHAT'S IN IT?" at bounding box center [350, 93] width 49 height 9
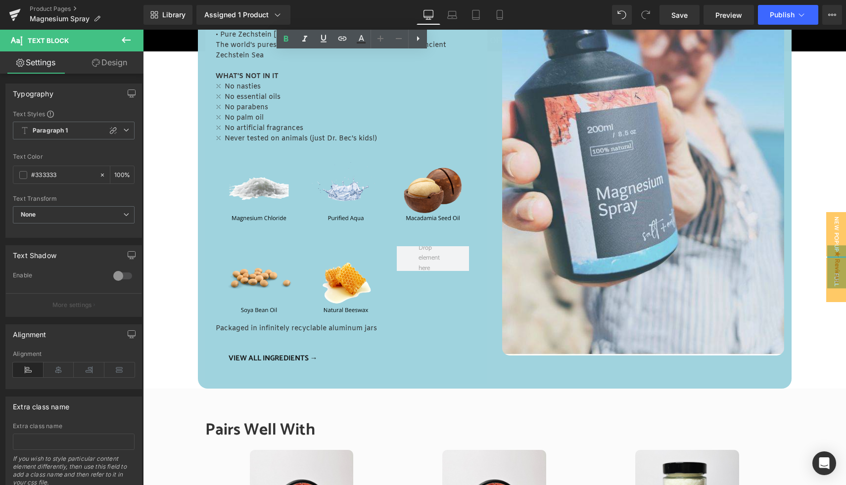
scroll to position [1322, 0]
click at [448, 191] on icon at bounding box center [448, 190] width 5 height 6
click at [454, 191] on icon at bounding box center [453, 189] width 5 height 5
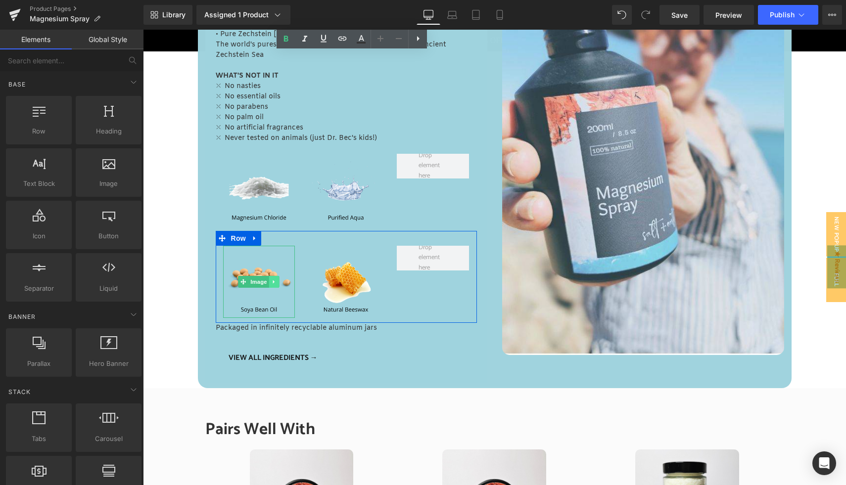
click at [272, 281] on icon at bounding box center [274, 282] width 5 height 6
click at [279, 281] on icon at bounding box center [279, 282] width 5 height 6
click at [360, 280] on icon at bounding box center [361, 282] width 5 height 6
click at [369, 281] on icon at bounding box center [366, 281] width 5 height 5
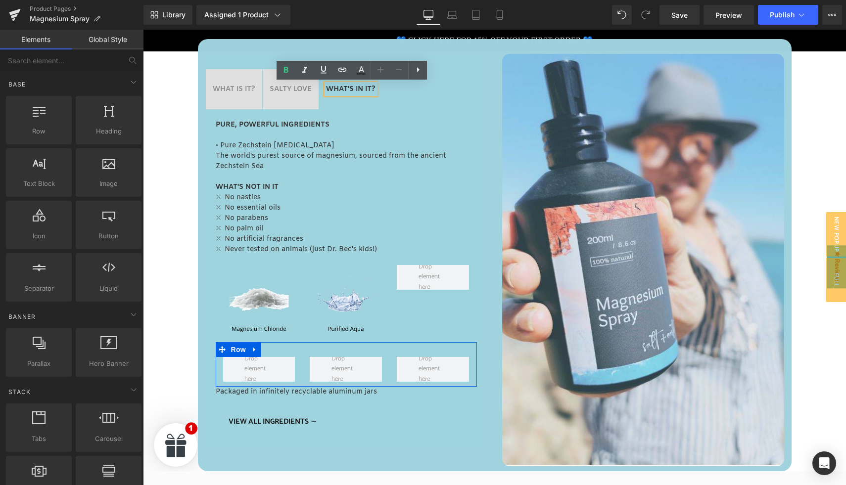
scroll to position [1211, 0]
click at [225, 165] on p "The world's purest source of magnesium, sourced from the ancient Zechstein Sea" at bounding box center [346, 160] width 261 height 21
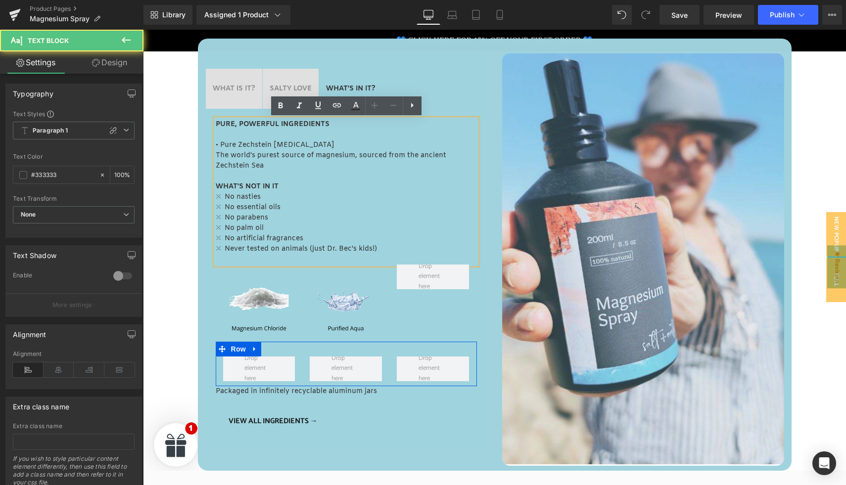
click at [225, 165] on p "The world's purest source of magnesium, sourced from the ancient Zechstein Sea" at bounding box center [346, 160] width 261 height 21
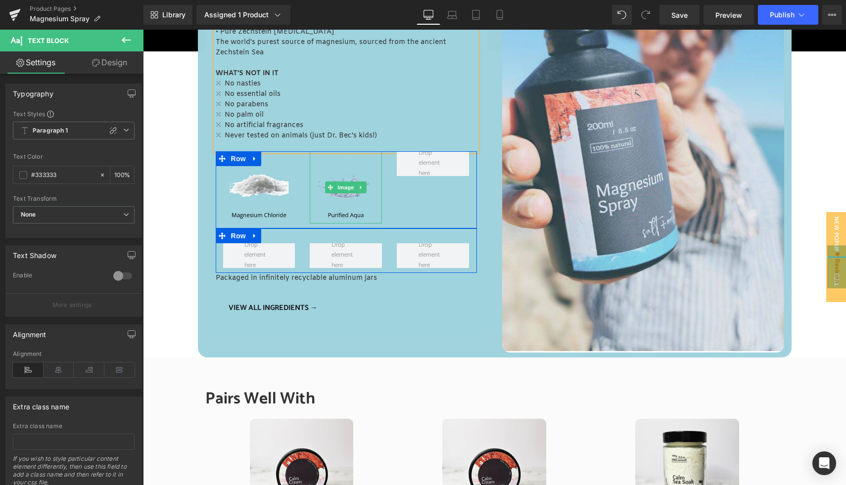
scroll to position [1336, 0]
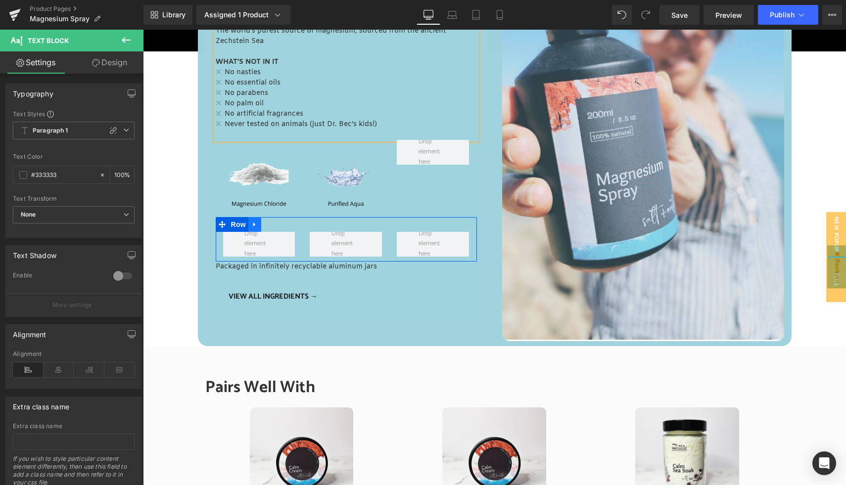
click at [255, 225] on icon at bounding box center [254, 224] width 7 height 7
click at [280, 225] on icon at bounding box center [280, 224] width 7 height 7
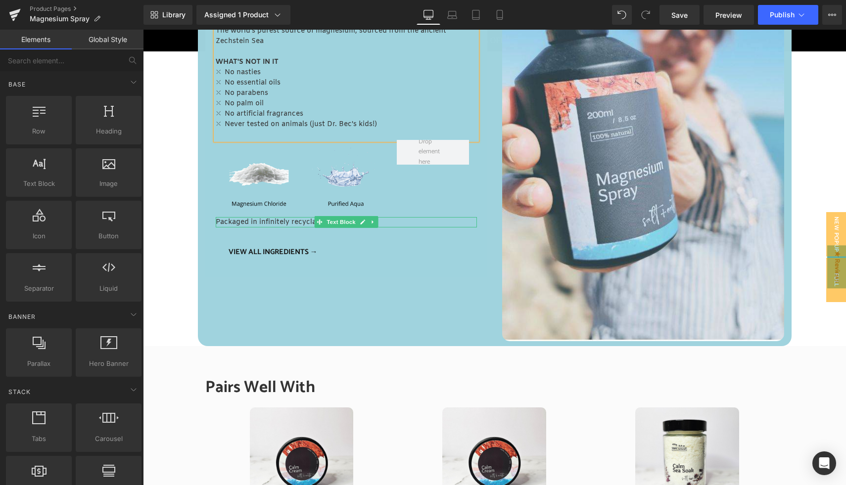
click at [291, 223] on p "Packaged in infinitely recyclable aluminum jars" at bounding box center [346, 222] width 261 height 10
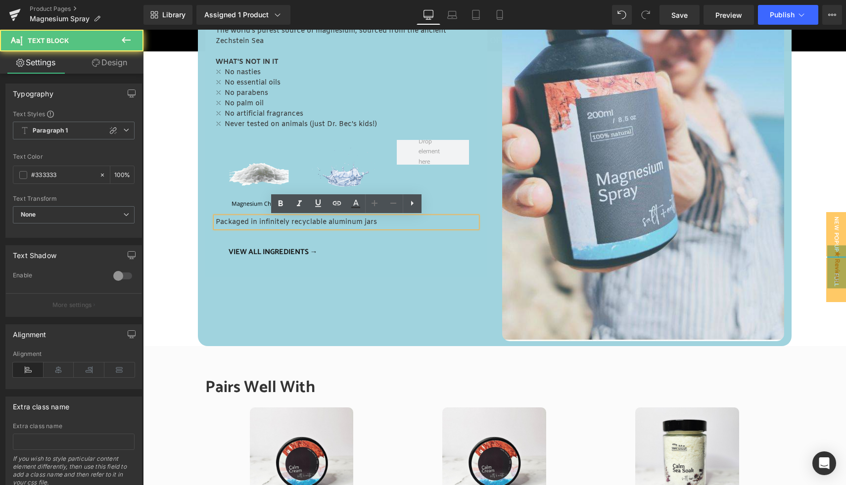
click at [326, 223] on p "Packaged in infinitely recyclable aluminum jars" at bounding box center [346, 222] width 261 height 10
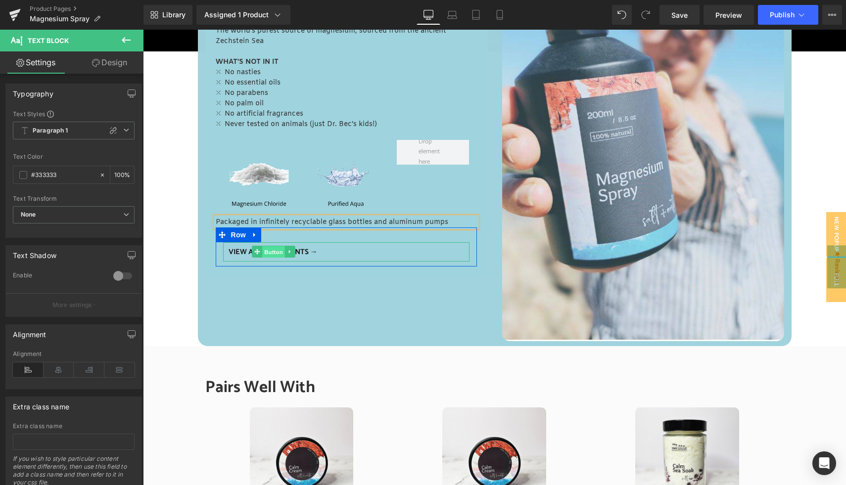
click at [273, 254] on span "Button" at bounding box center [273, 252] width 23 height 12
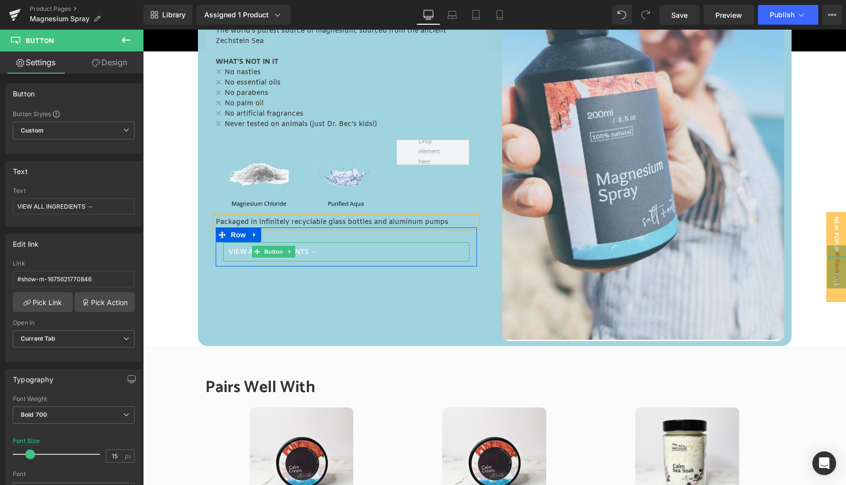
click at [308, 251] on span "VIEW ALL INGREDIENTS →" at bounding box center [273, 252] width 89 height 10
click at [264, 253] on span "Button" at bounding box center [273, 252] width 23 height 12
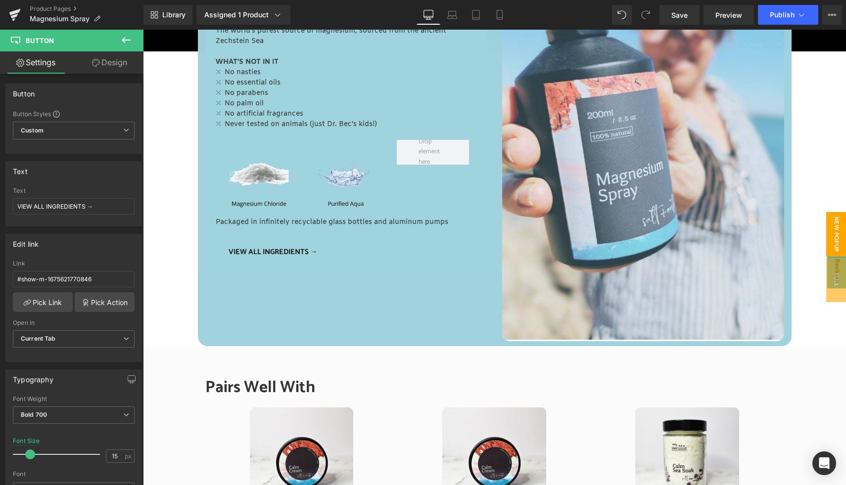
click at [834, 235] on span "New Popup" at bounding box center [836, 234] width 20 height 45
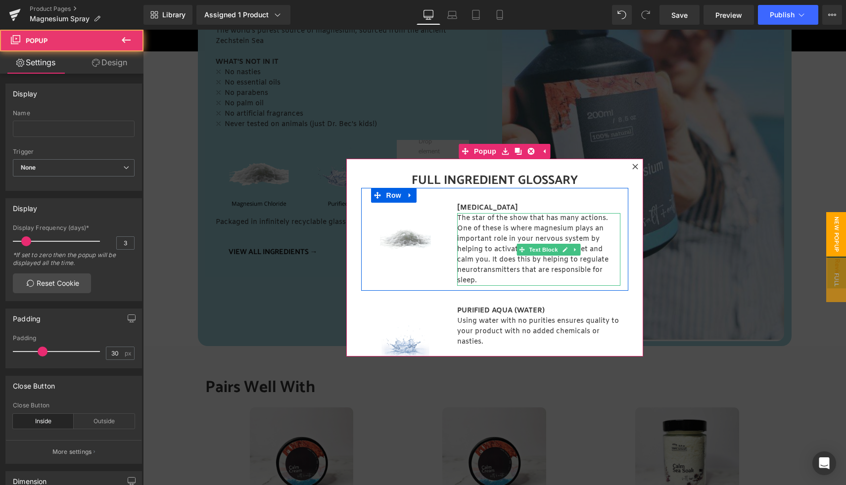
scroll to position [64, 0]
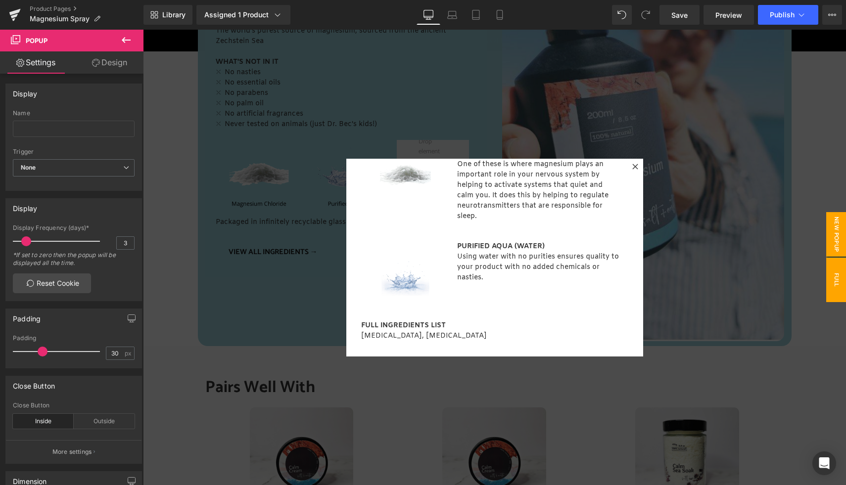
click at [838, 282] on span "Full Ingredients Glossary Magnesium Cream" at bounding box center [796, 280] width 99 height 45
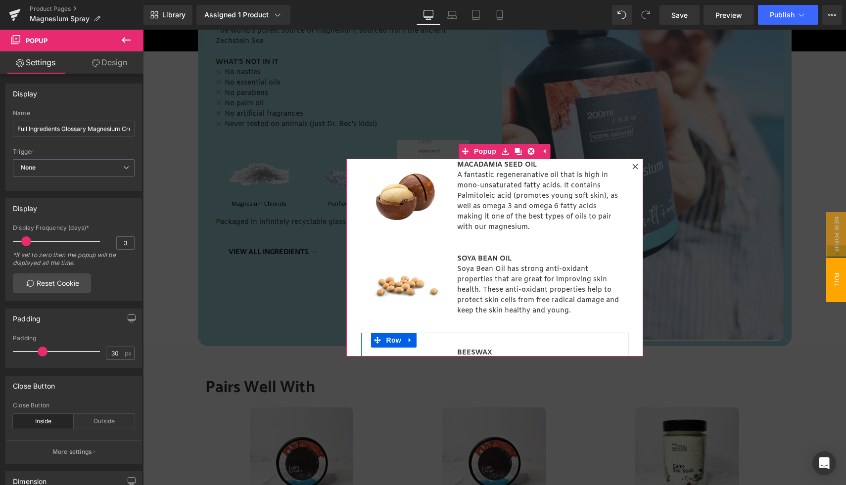
scroll to position [0, 0]
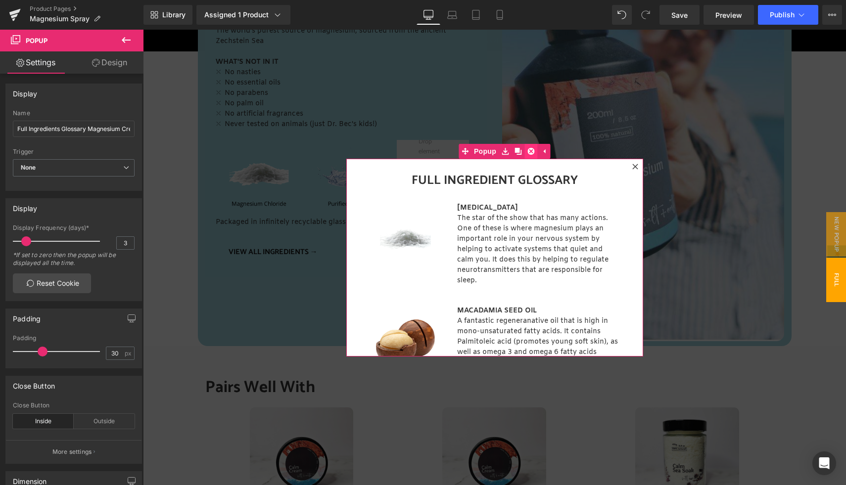
click at [532, 150] on icon at bounding box center [530, 151] width 7 height 7
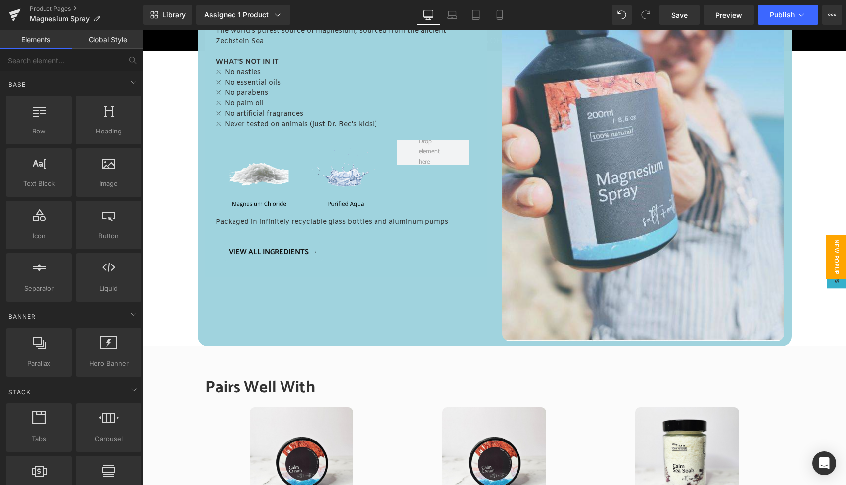
click at [836, 252] on span "New Popup" at bounding box center [836, 257] width 20 height 45
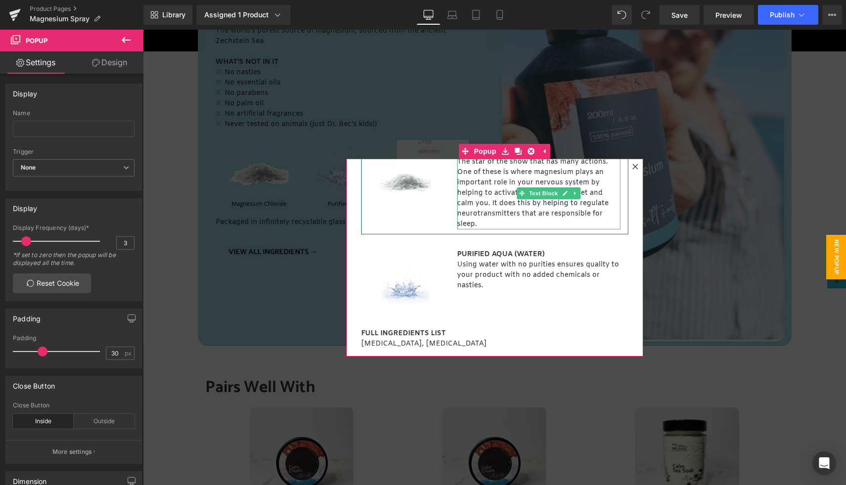
scroll to position [64, 0]
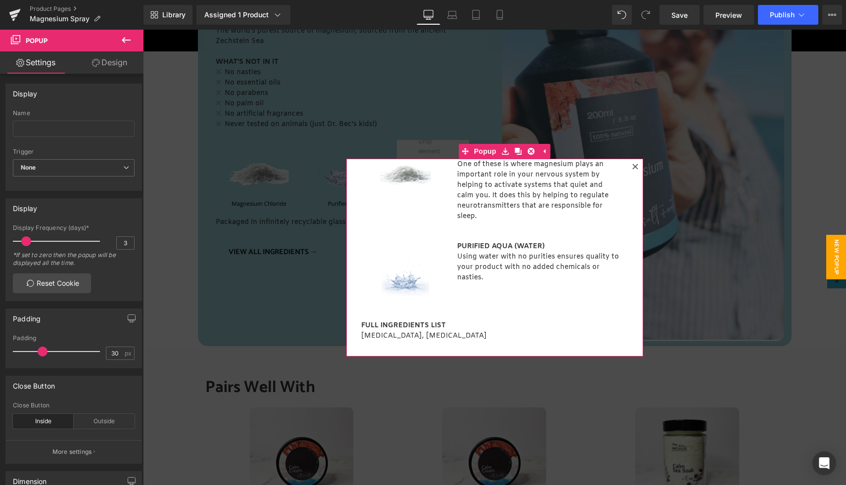
click at [635, 167] on icon at bounding box center [634, 166] width 5 height 5
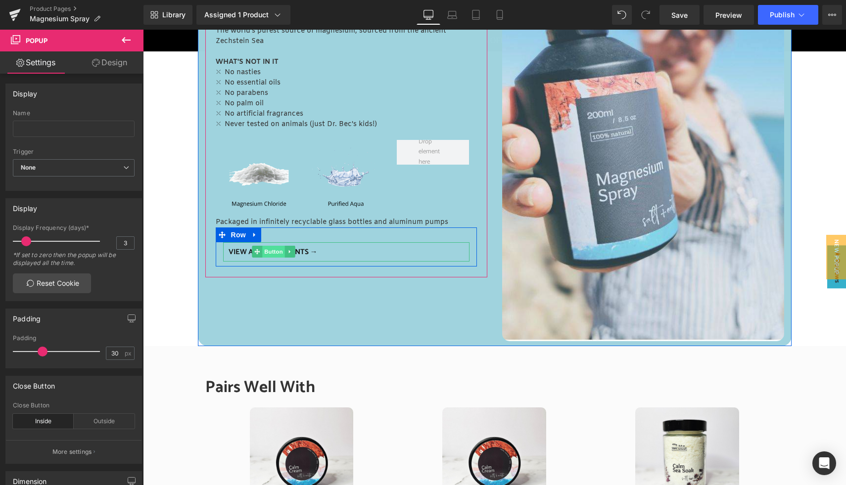
click at [273, 251] on span "Button" at bounding box center [273, 252] width 23 height 12
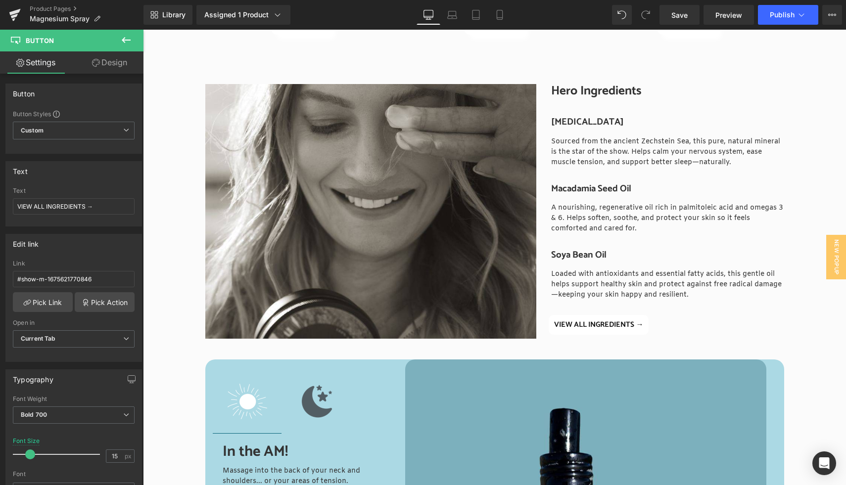
scroll to position [1861, 0]
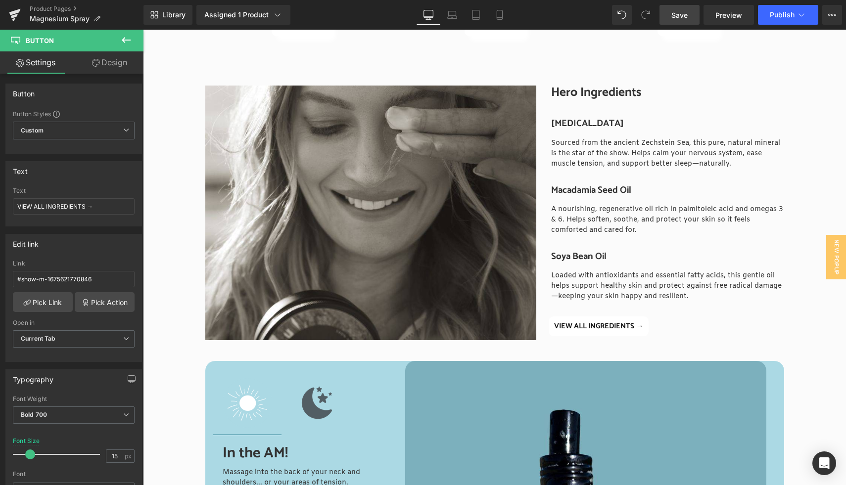
click at [679, 19] on span "Save" at bounding box center [679, 15] width 16 height 10
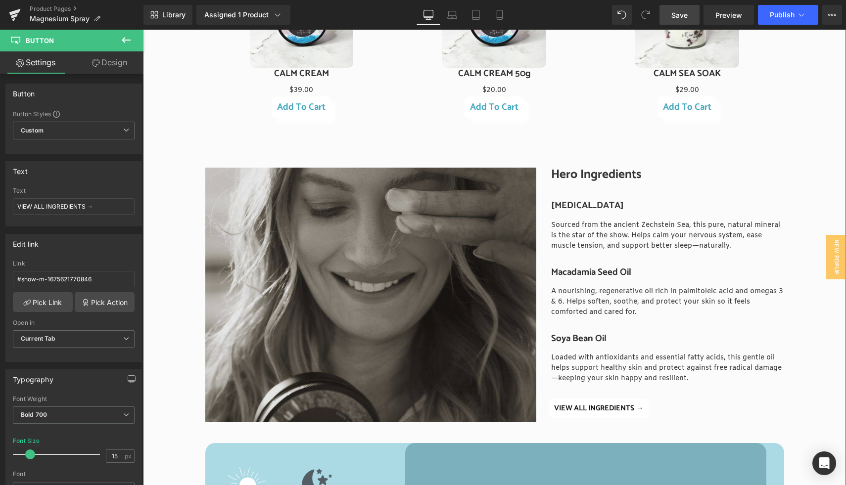
scroll to position [1770, 0]
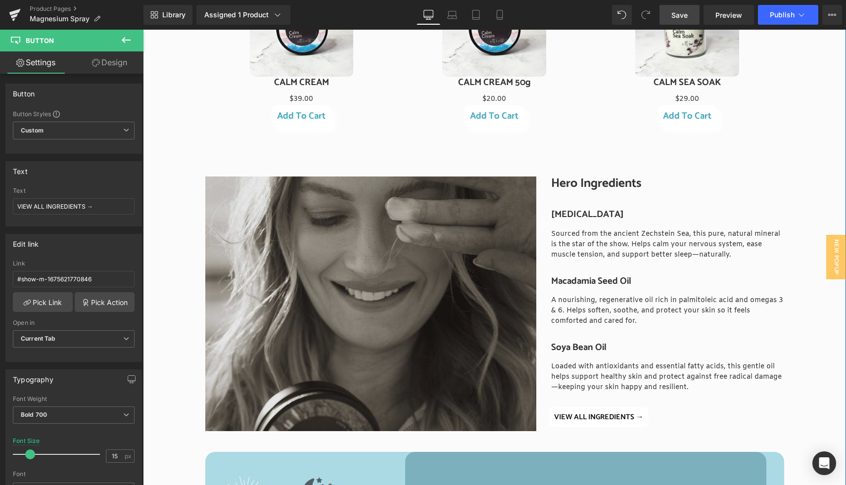
click at [376, 297] on img at bounding box center [370, 304] width 331 height 255
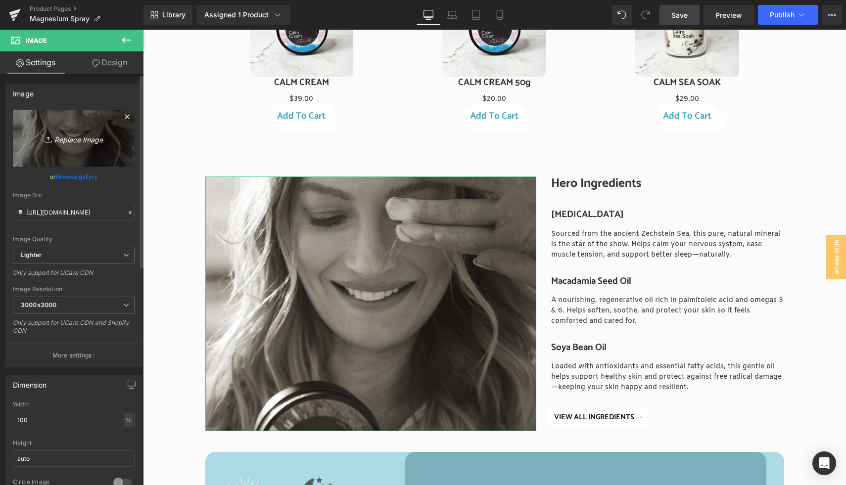
click at [84, 140] on icon "Replace Image" at bounding box center [73, 138] width 79 height 12
type input "C:\fakepath\S+E website landscape (2).jpg"
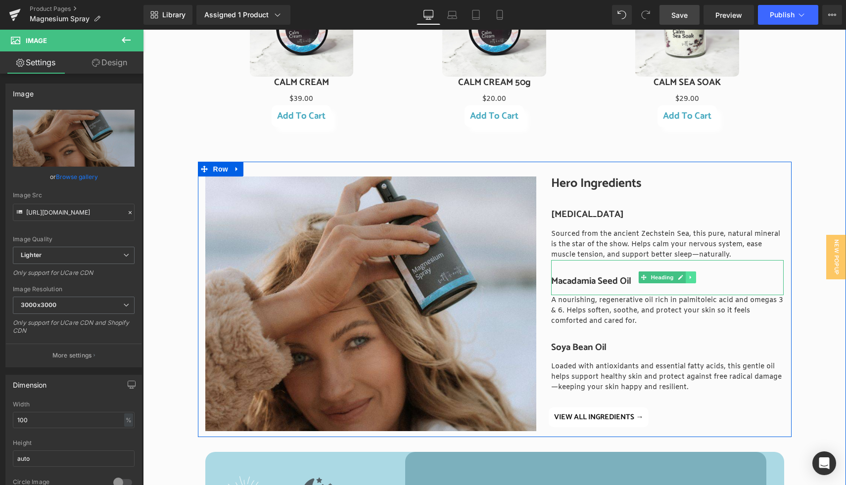
click at [691, 280] on icon at bounding box center [691, 278] width 5 height 6
click at [696, 280] on icon at bounding box center [696, 277] width 5 height 5
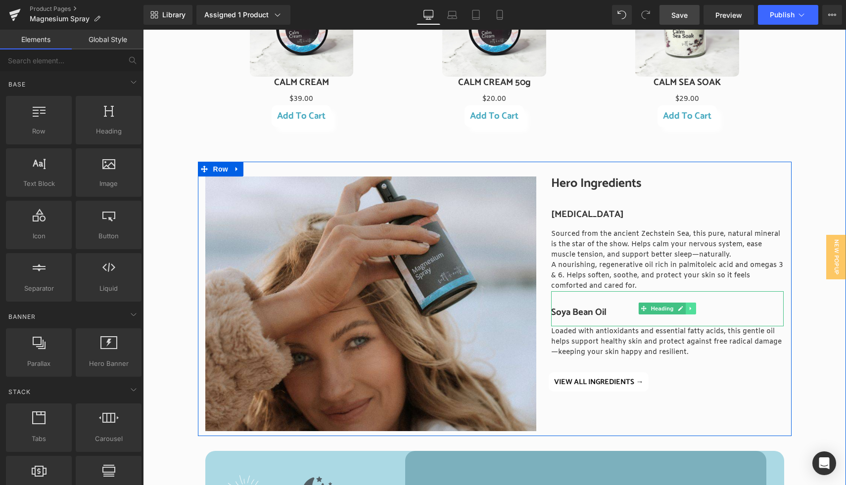
click at [689, 311] on icon at bounding box center [691, 309] width 5 height 6
click at [697, 310] on icon at bounding box center [696, 308] width 5 height 5
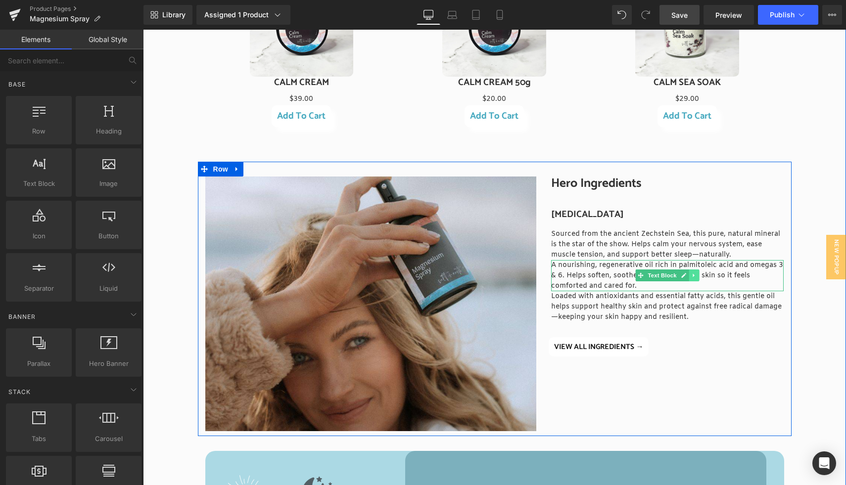
click at [696, 276] on icon at bounding box center [694, 276] width 5 height 6
click at [696, 276] on link at bounding box center [699, 276] width 10 height 12
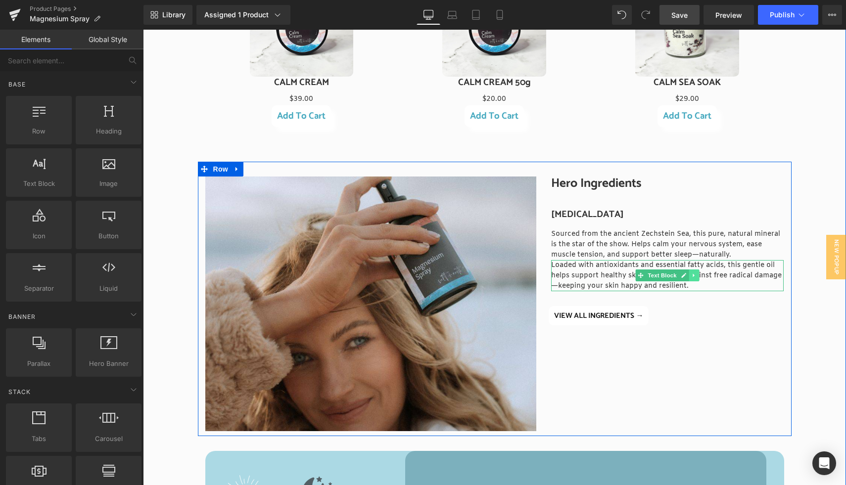
click at [692, 276] on icon at bounding box center [694, 276] width 5 height 6
click at [696, 276] on icon at bounding box center [698, 275] width 5 height 5
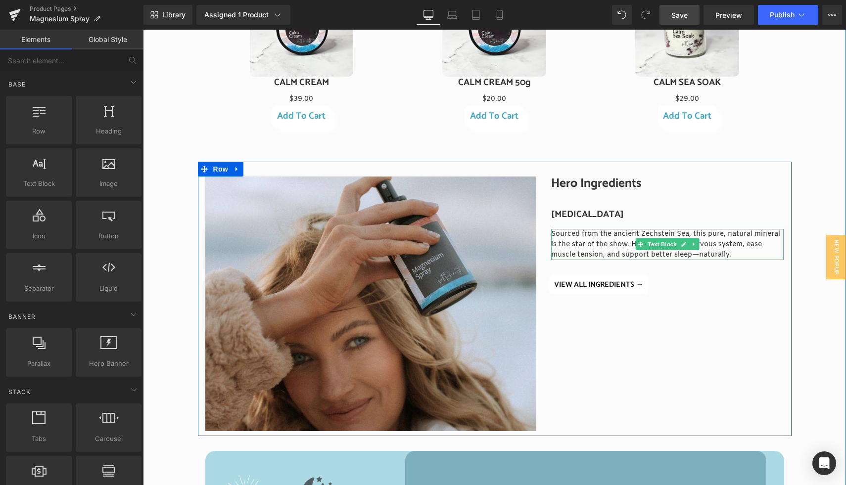
click at [613, 242] on p "Sourced from the ancient Zechstein Sea, this pure, natural mineral is the star …" at bounding box center [667, 244] width 232 height 31
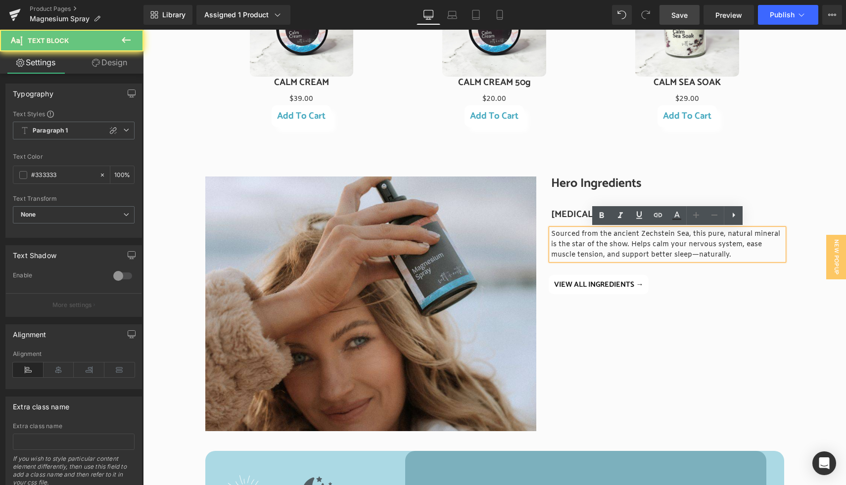
click at [608, 242] on p "Sourced from the ancient Zechstein Sea, this pure, natural mineral is the star …" at bounding box center [667, 244] width 232 height 31
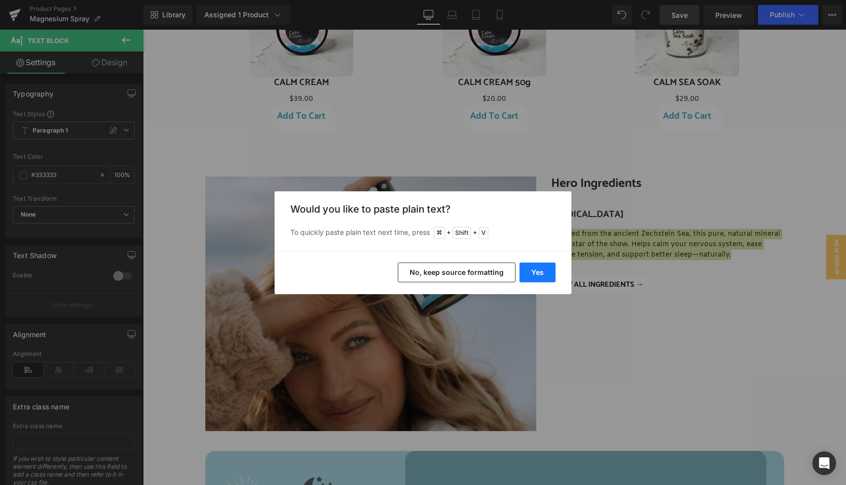
click at [541, 269] on button "Yes" at bounding box center [537, 273] width 36 height 20
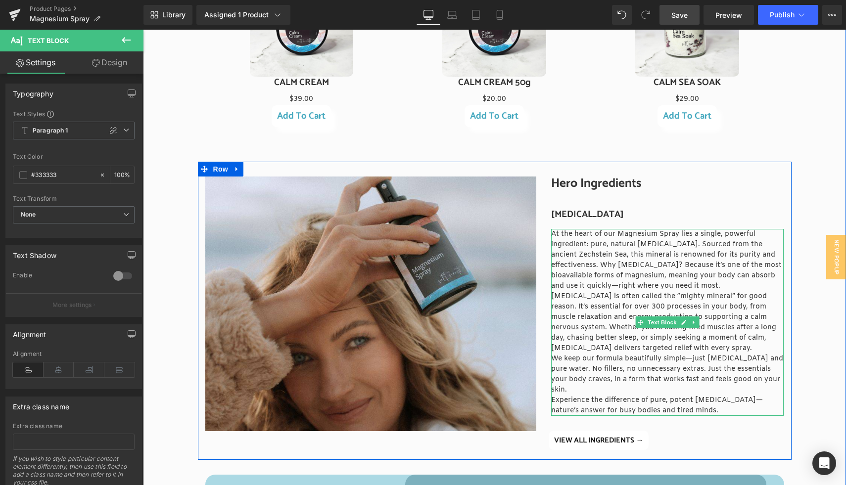
click at [710, 246] on p "At the heart of our Magnesium Spray lies a single, powerful ingredient: pure, n…" at bounding box center [667, 260] width 232 height 62
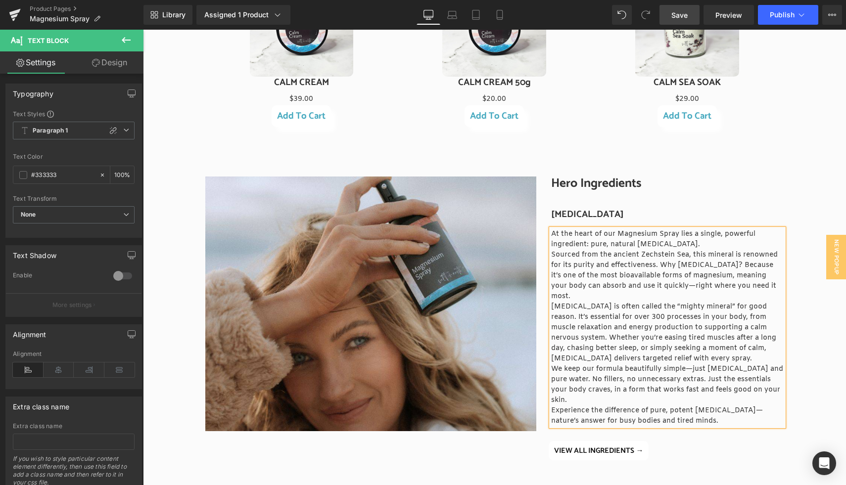
click at [660, 267] on p "Sourced from the ancient Zechstein Sea, this mineral is renowned for its purity…" at bounding box center [667, 276] width 232 height 52
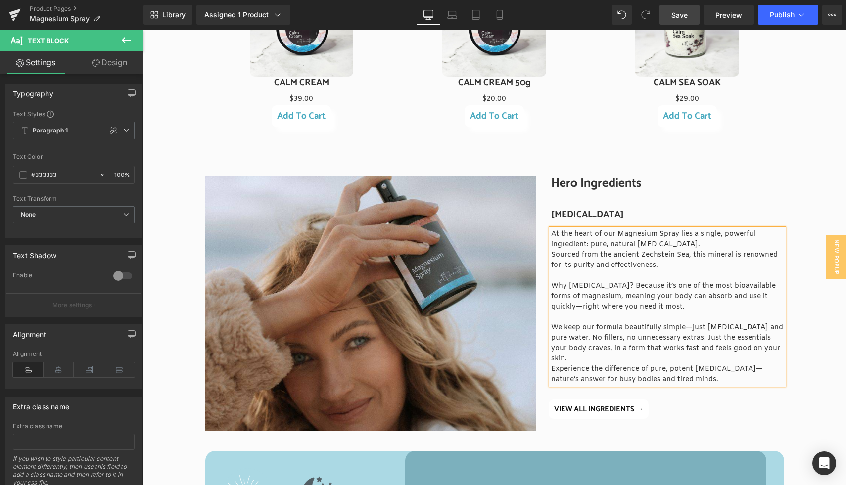
click at [729, 378] on p "Experience the difference of pure, potent magnesium chloride—nature’s answer fo…" at bounding box center [667, 374] width 232 height 21
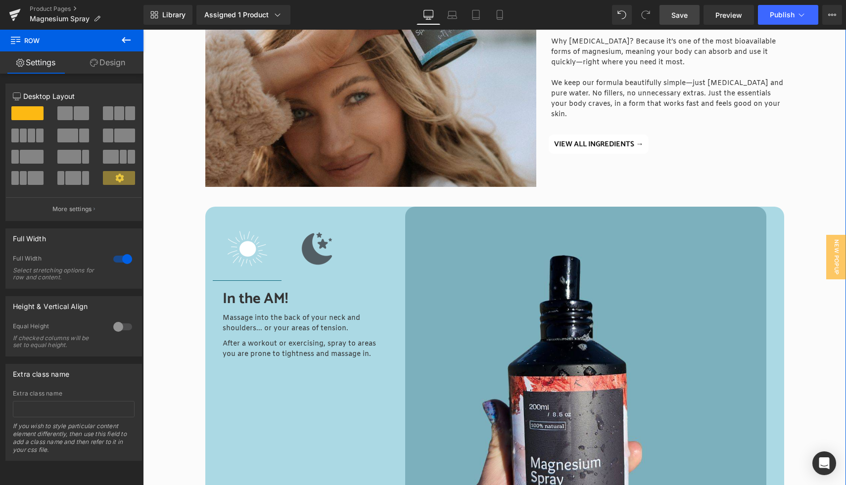
scroll to position [2016, 0]
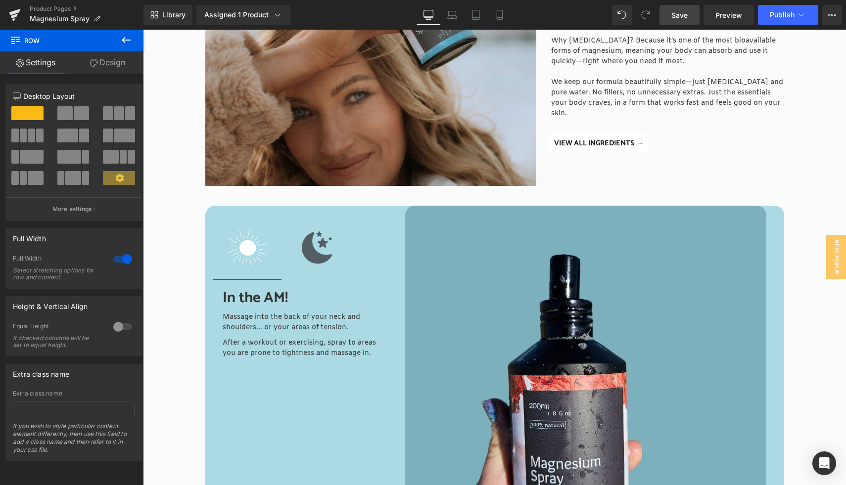
click at [674, 16] on span "Save" at bounding box center [679, 15] width 16 height 10
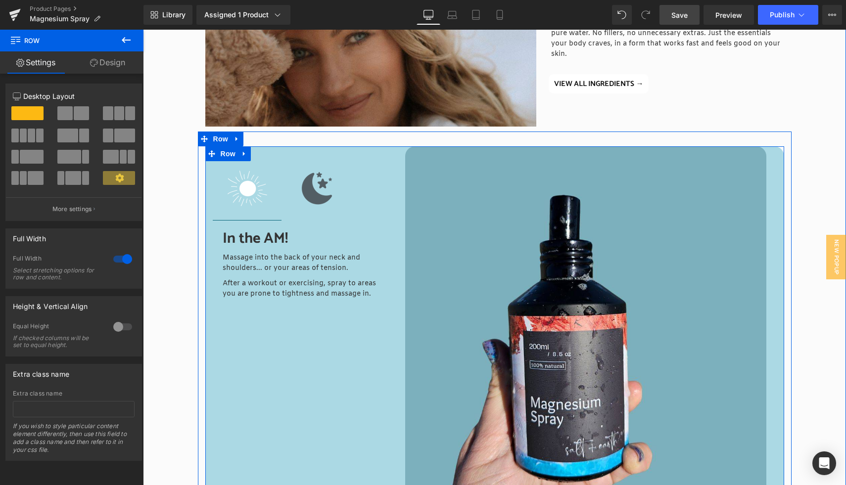
scroll to position [2072, 0]
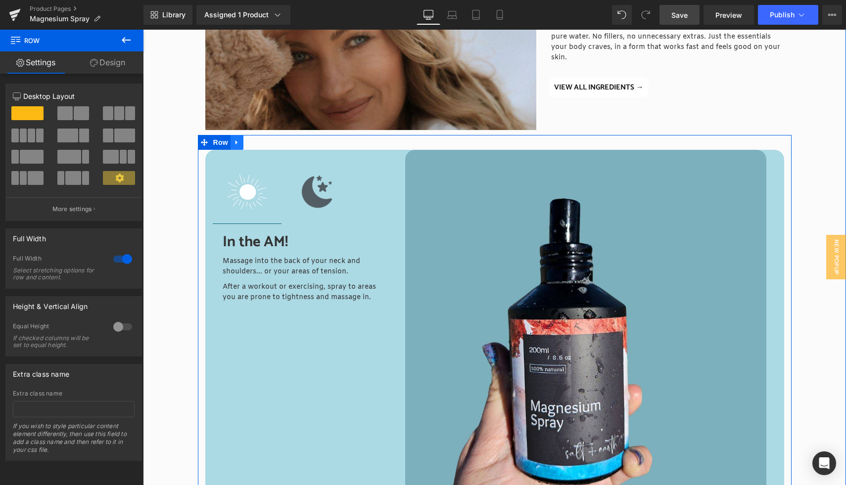
click at [238, 142] on icon at bounding box center [236, 142] width 7 height 7
click at [248, 142] on icon at bounding box center [249, 142] width 7 height 7
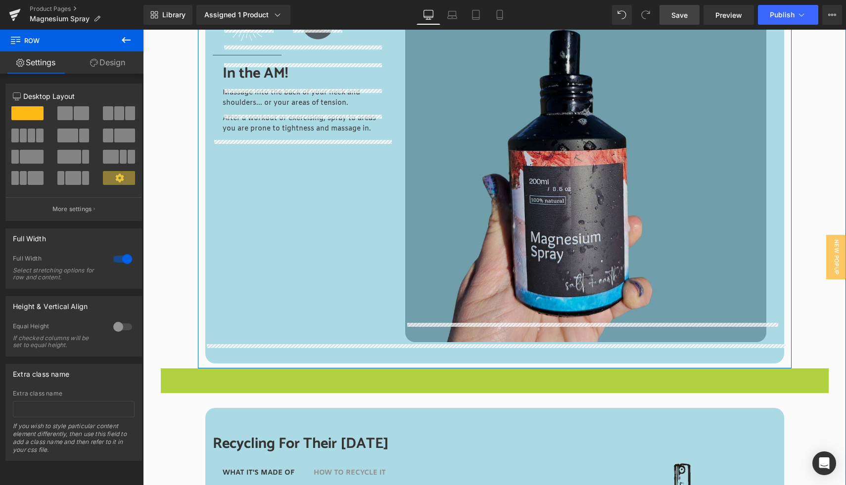
scroll to position [2673, 0]
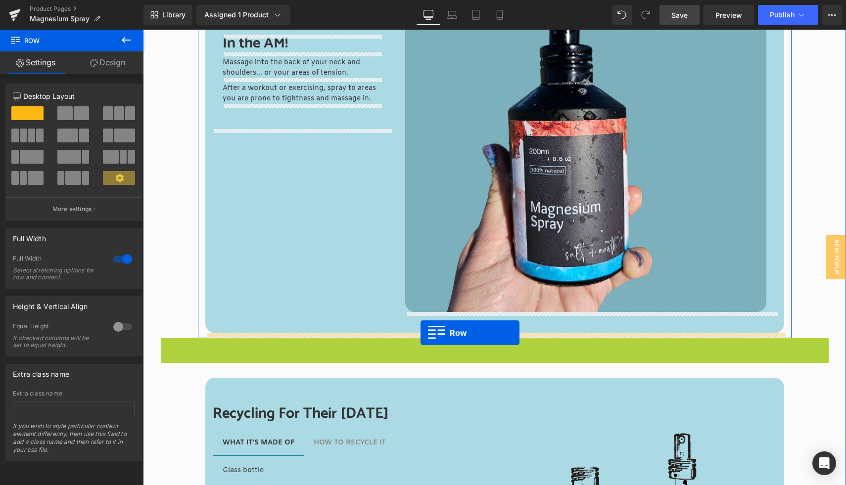
drag, startPoint x: 167, startPoint y: 478, endPoint x: 420, endPoint y: 332, distance: 292.7
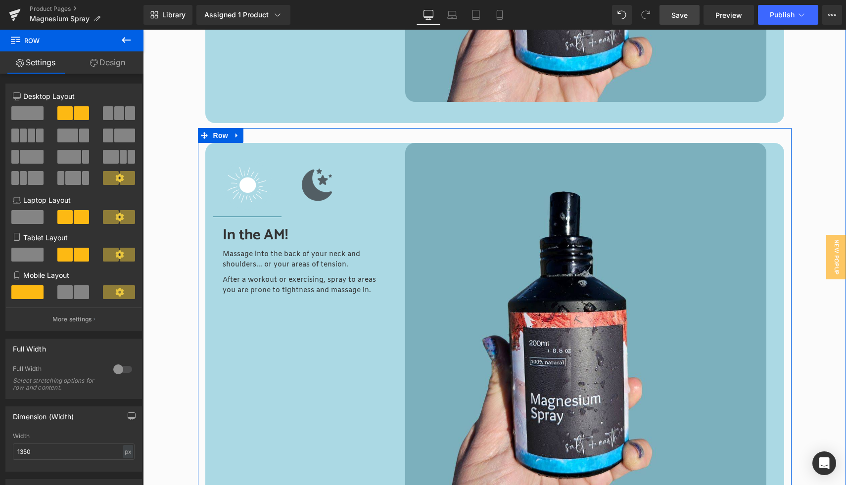
scroll to position [2471, 0]
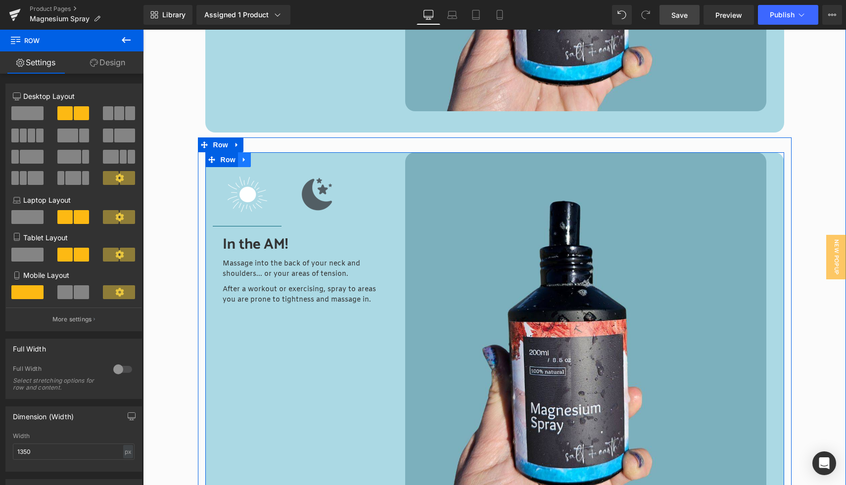
click at [246, 161] on icon at bounding box center [244, 159] width 7 height 7
click at [270, 160] on icon at bounding box center [270, 159] width 7 height 7
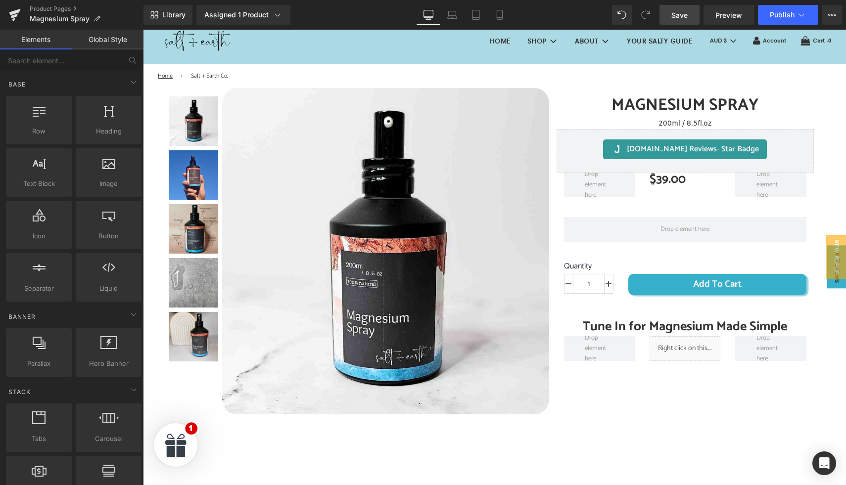
scroll to position [0, 0]
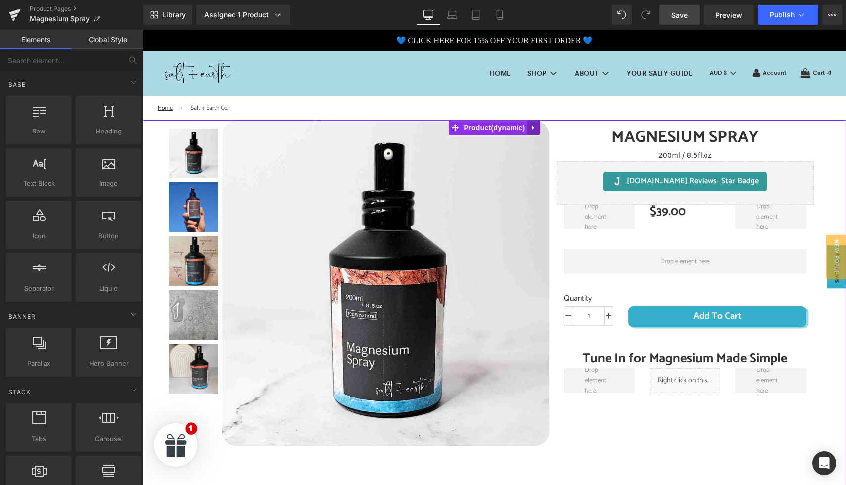
click at [531, 123] on link at bounding box center [533, 127] width 13 height 15
click at [539, 126] on icon at bounding box center [540, 127] width 7 height 7
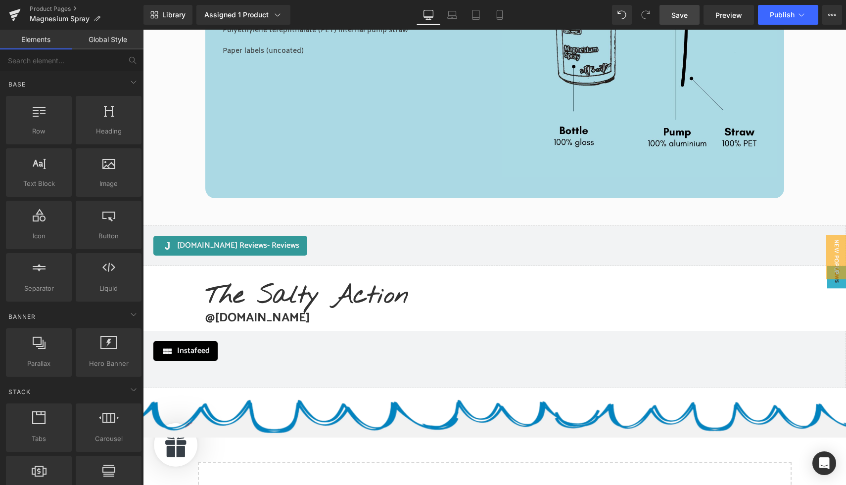
scroll to position [2353, 0]
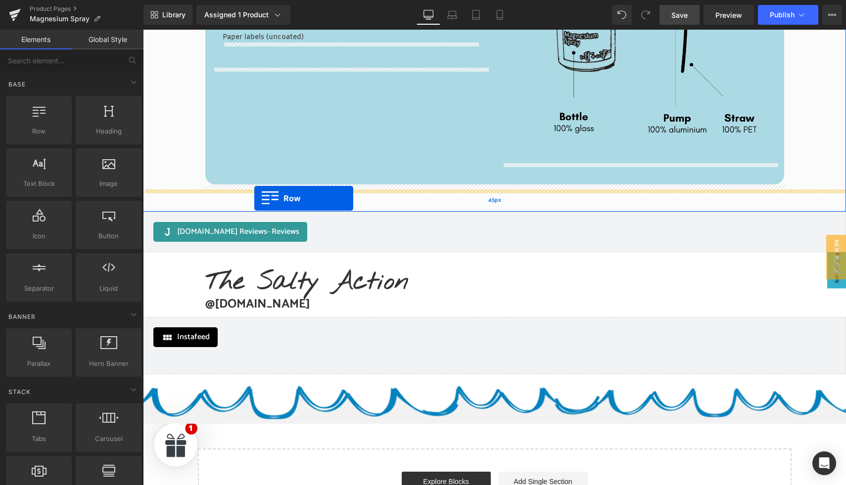
drag, startPoint x: 202, startPoint y: 130, endPoint x: 255, endPoint y: 198, distance: 86.5
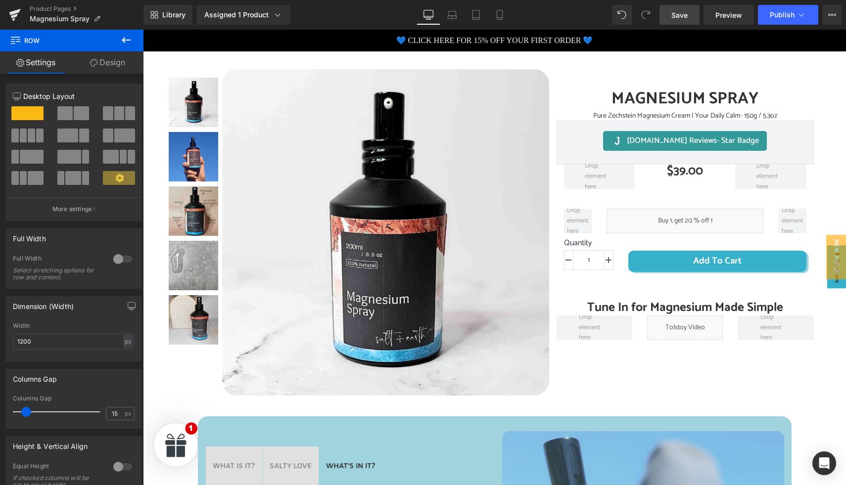
scroll to position [0, 0]
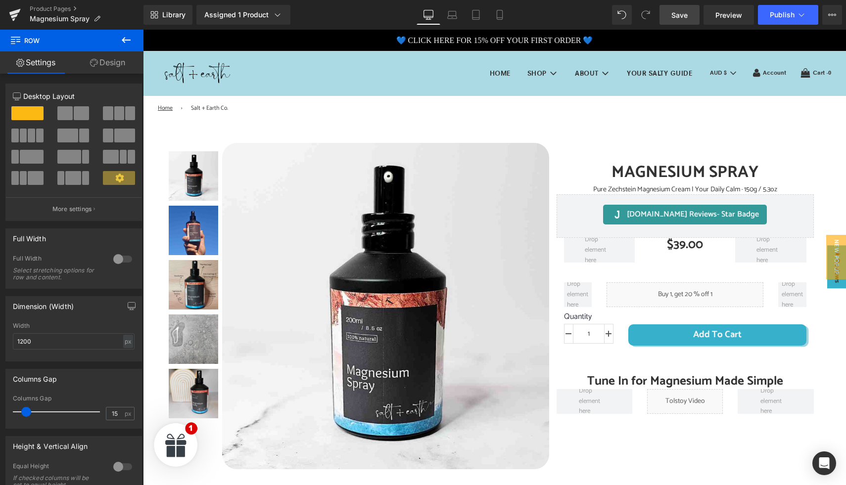
click at [676, 13] on span "Save" at bounding box center [679, 15] width 16 height 10
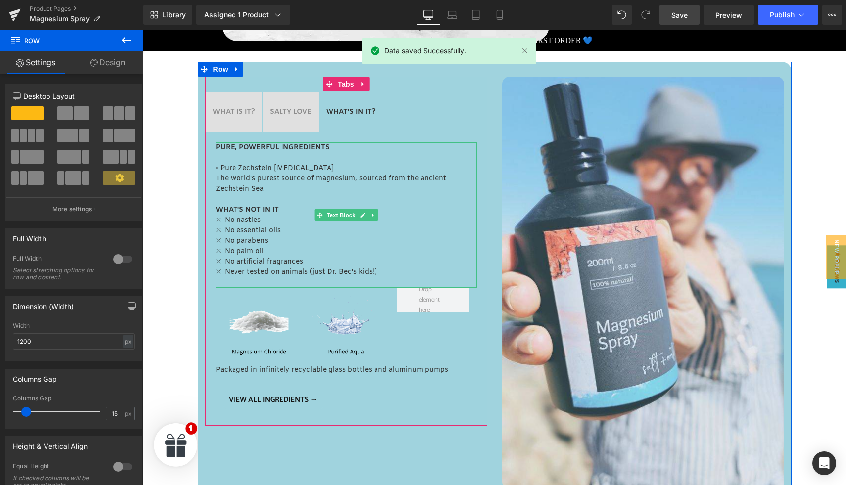
scroll to position [431, 0]
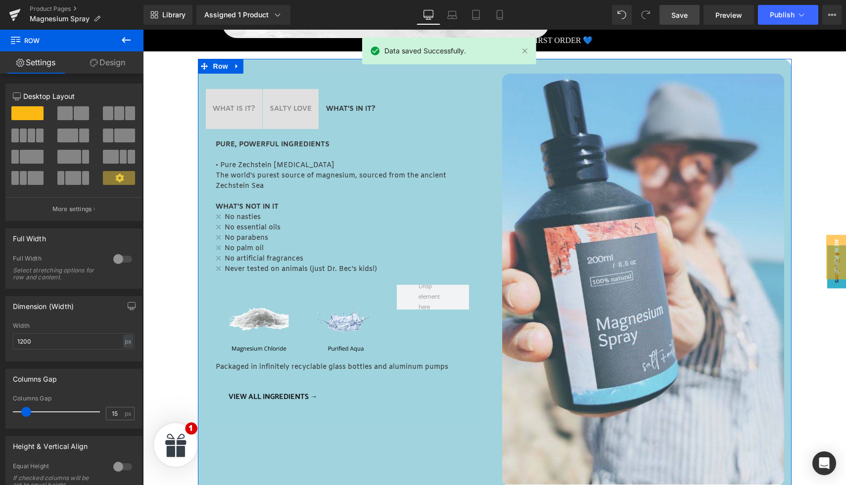
click at [231, 114] on div "WHAT IS IT? Text Block" at bounding box center [234, 109] width 43 height 10
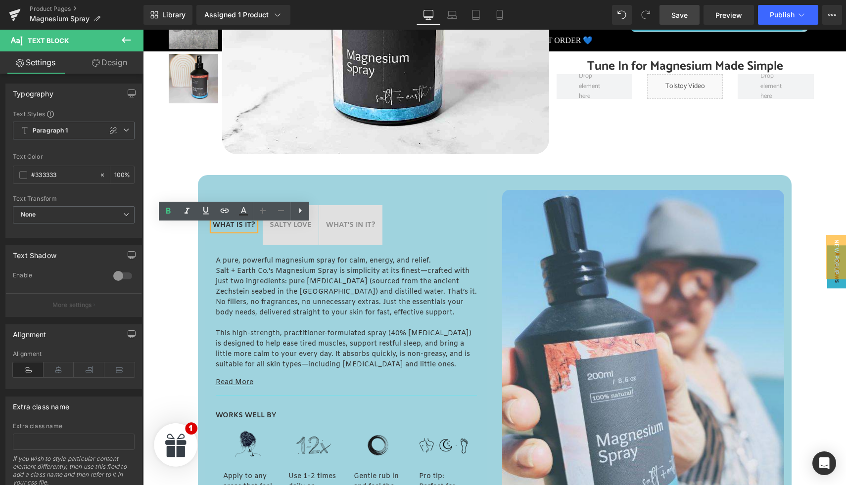
scroll to position [311, 0]
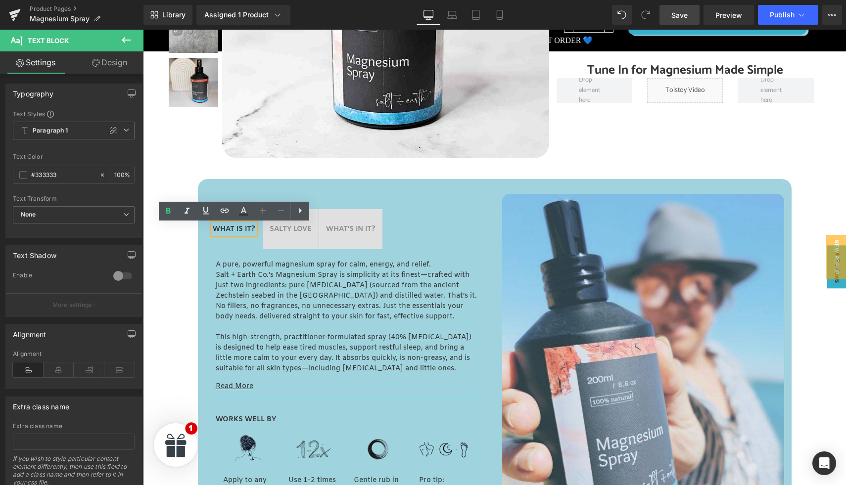
click at [306, 234] on div "SALTY LOVE Text Block" at bounding box center [291, 229] width 42 height 10
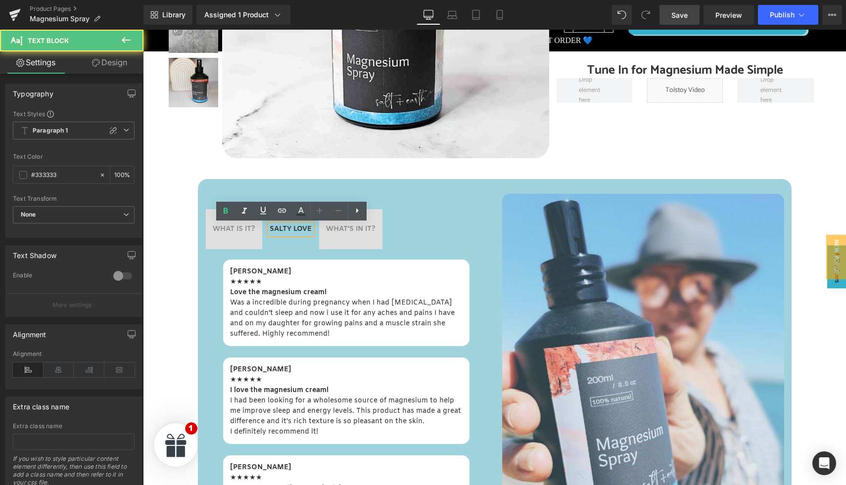
click at [354, 233] on div "WHAT'S IN IT? Text Block" at bounding box center [350, 229] width 49 height 10
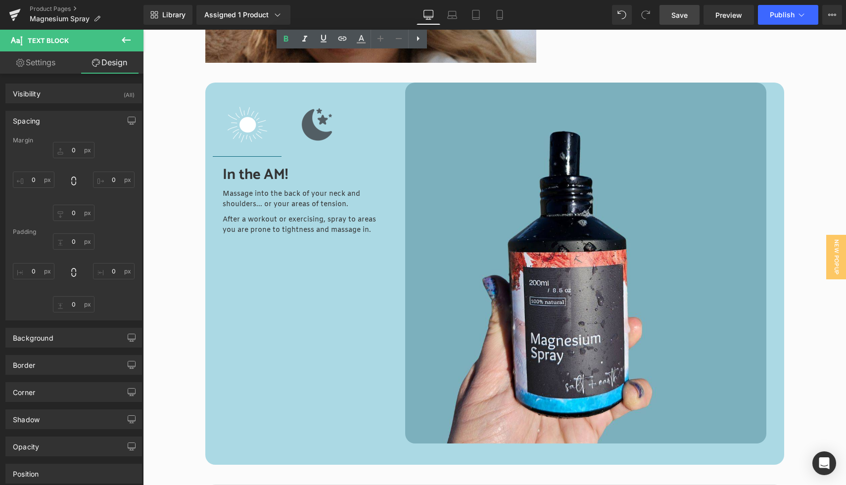
scroll to position [1445, 0]
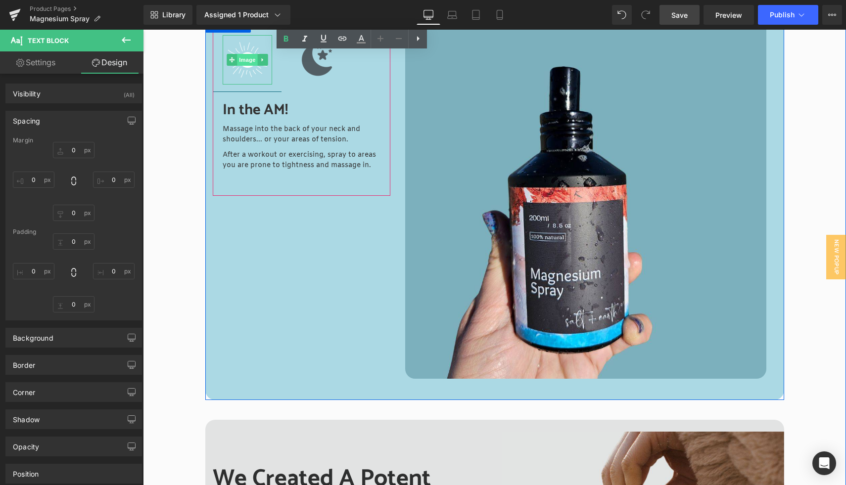
click at [242, 59] on span "Image" at bounding box center [247, 60] width 21 height 12
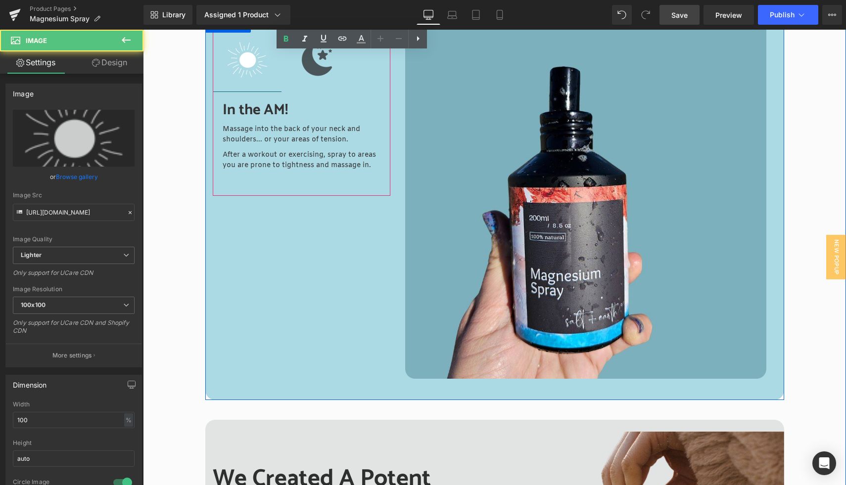
click at [304, 67] on img at bounding box center [315, 59] width 49 height 49
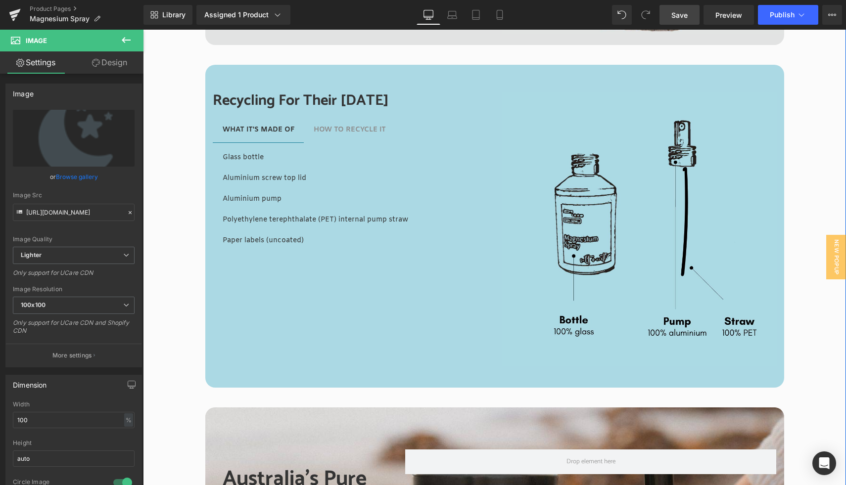
scroll to position [2127, 0]
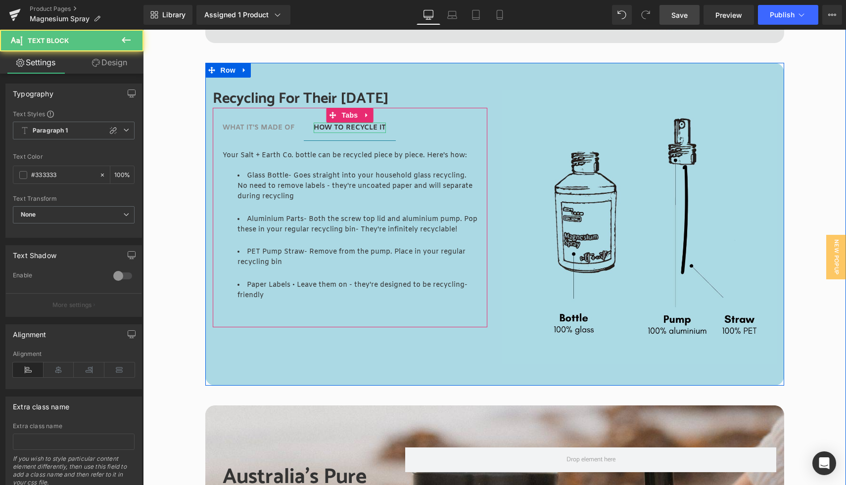
click at [353, 128] on strong "HOW TO RECYCLE IT" at bounding box center [350, 127] width 72 height 9
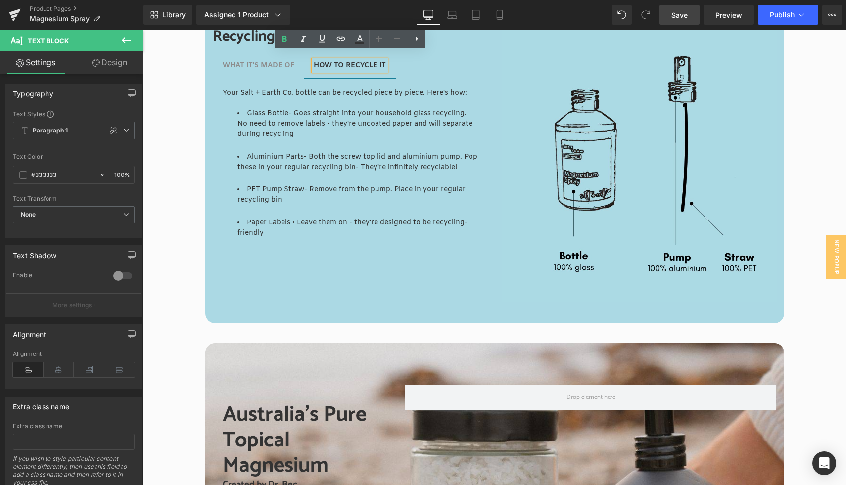
scroll to position [2454, 0]
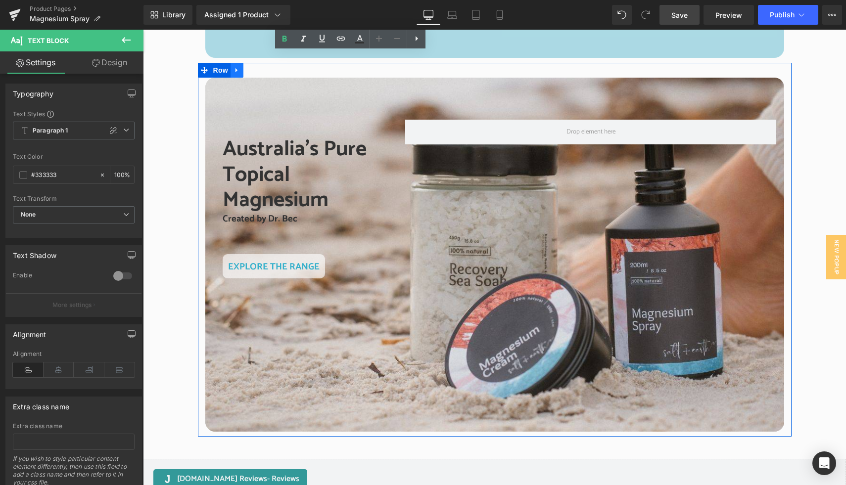
click at [237, 71] on icon at bounding box center [236, 70] width 7 height 7
click at [262, 71] on icon at bounding box center [262, 70] width 7 height 7
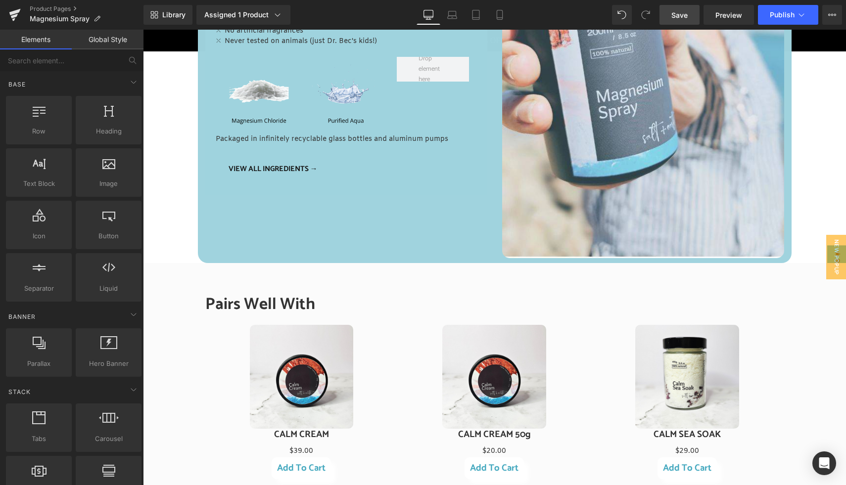
scroll to position [0, 0]
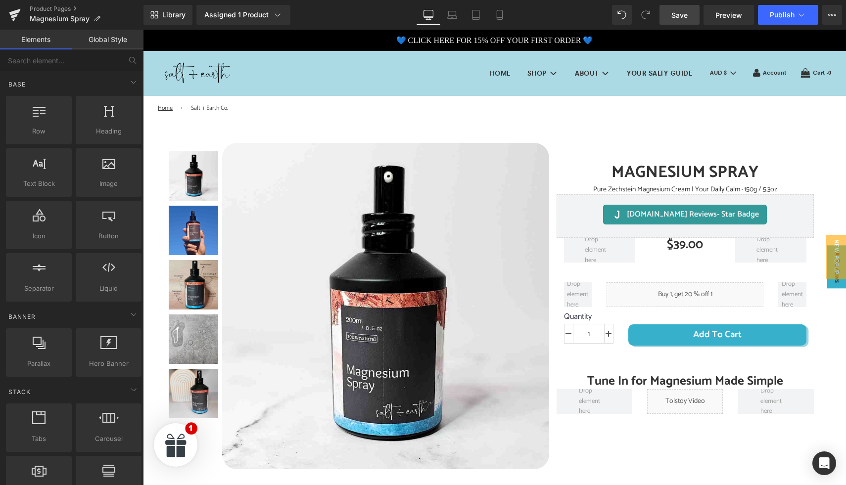
click at [679, 18] on span "Save" at bounding box center [679, 15] width 16 height 10
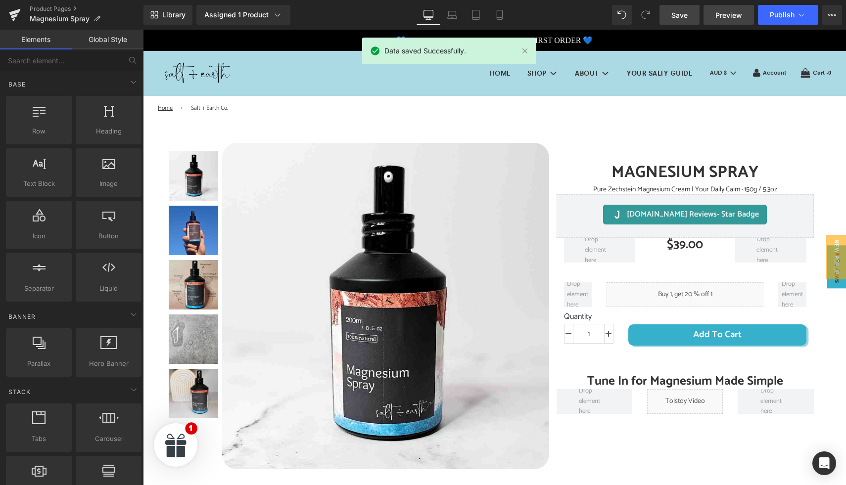
click at [729, 15] on span "Preview" at bounding box center [728, 15] width 27 height 10
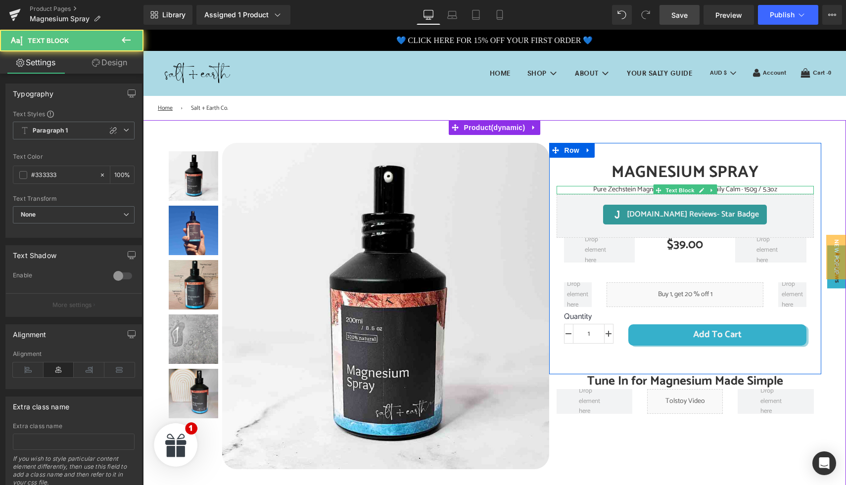
click at [639, 190] on span "Pure Zechstein Magnesium Cream | Your Daily Calm · 150g / 5.3oz" at bounding box center [685, 189] width 184 height 11
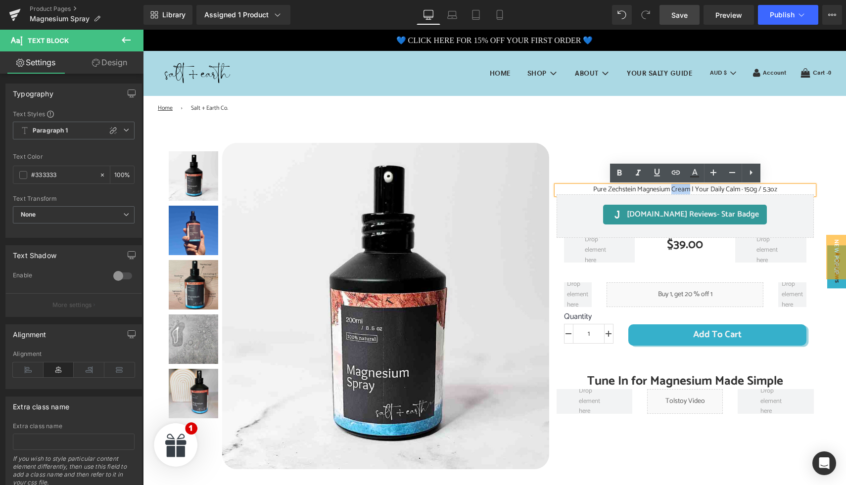
drag, startPoint x: 671, startPoint y: 190, endPoint x: 690, endPoint y: 190, distance: 18.3
click at [690, 190] on span "Pure Zechstein Magnesium Cream | Your Daily Calm · 150g / 5.3oz" at bounding box center [685, 189] width 184 height 11
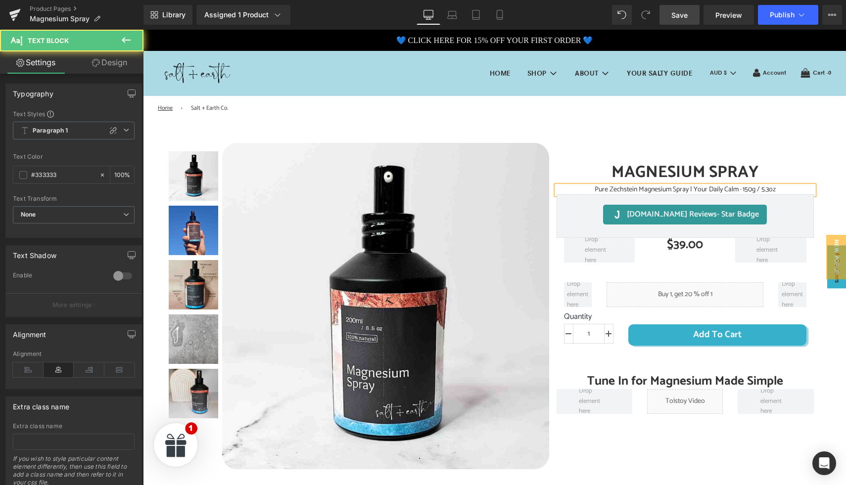
click at [744, 192] on span "Pure Zechstein Magnesium Spray | Your Daily Calm · 150g / 5.3oz" at bounding box center [685, 189] width 181 height 11
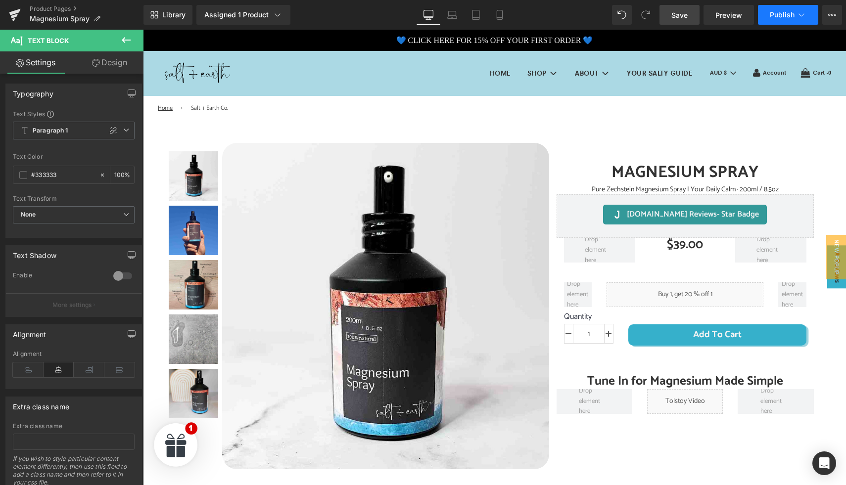
click at [785, 17] on span "Publish" at bounding box center [782, 15] width 25 height 8
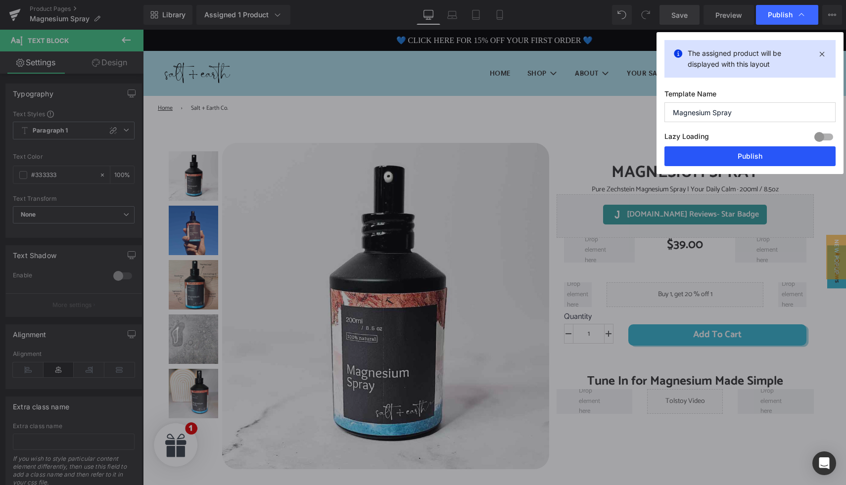
click at [725, 156] on button "Publish" at bounding box center [749, 156] width 171 height 20
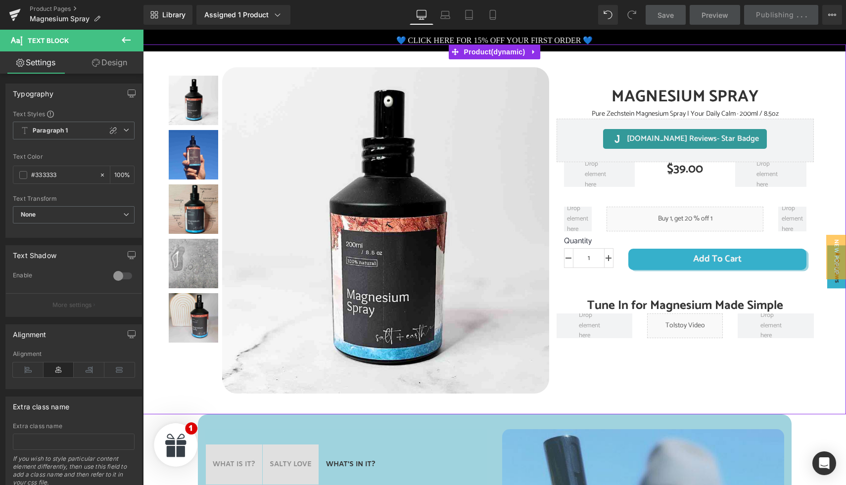
scroll to position [77, 0]
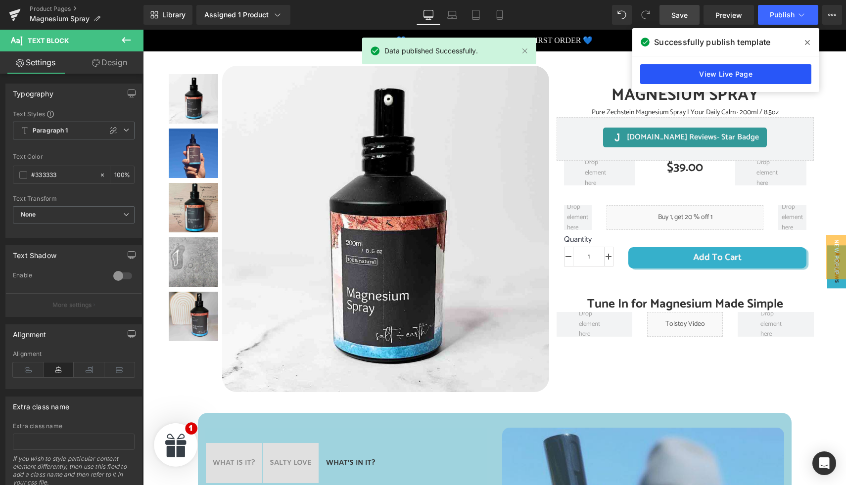
click at [724, 73] on link "View Live Page" at bounding box center [725, 74] width 171 height 20
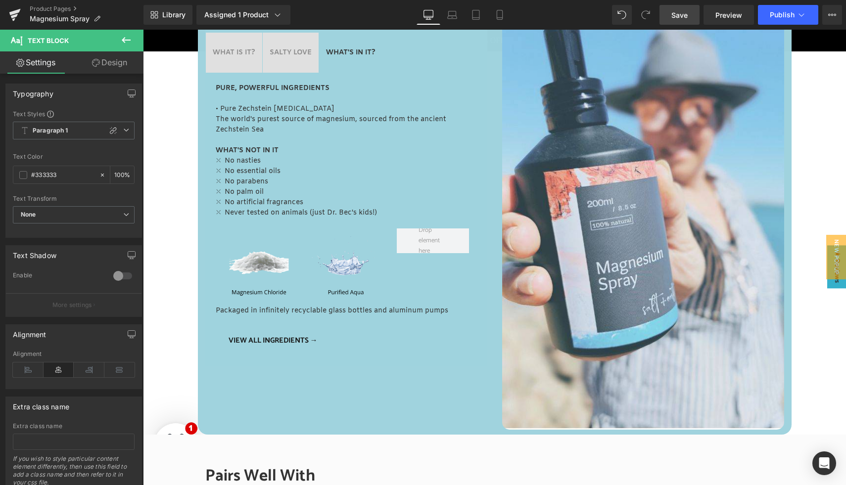
scroll to position [518, 0]
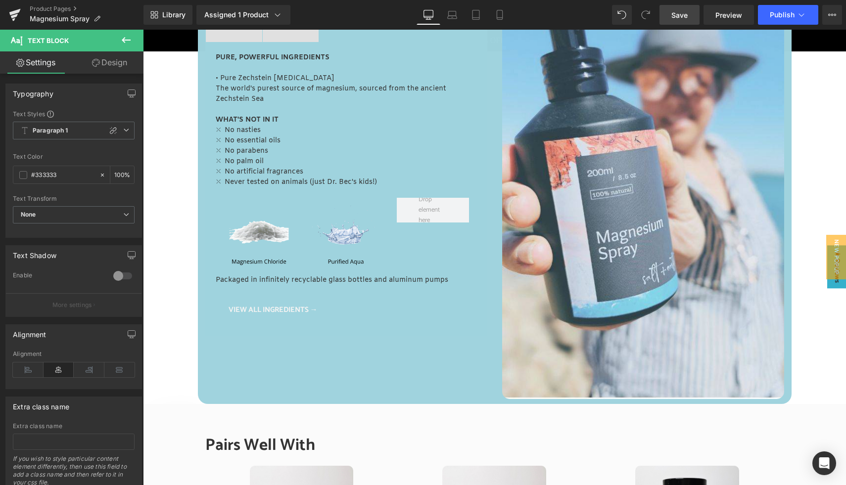
click at [266, 308] on div "VIEW ALL INGREDIENTS → Button" at bounding box center [346, 309] width 246 height 19
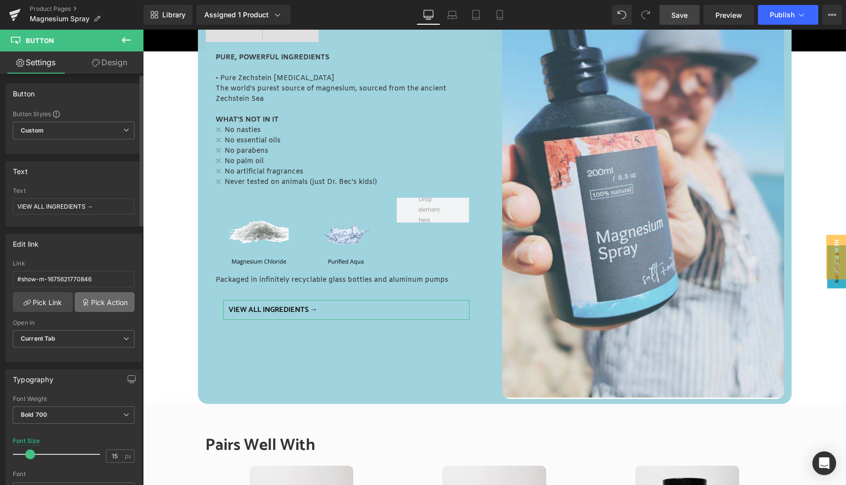
click at [99, 303] on link "Pick Action" at bounding box center [105, 302] width 60 height 20
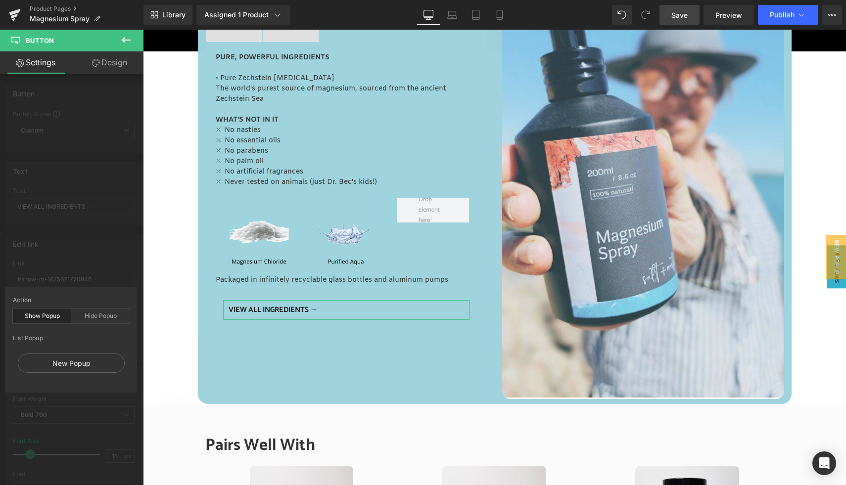
click at [46, 316] on div "Show Popup" at bounding box center [42, 316] width 58 height 15
click at [46, 305] on div "Action Show Popup Hide Popup" at bounding box center [71, 316] width 117 height 38
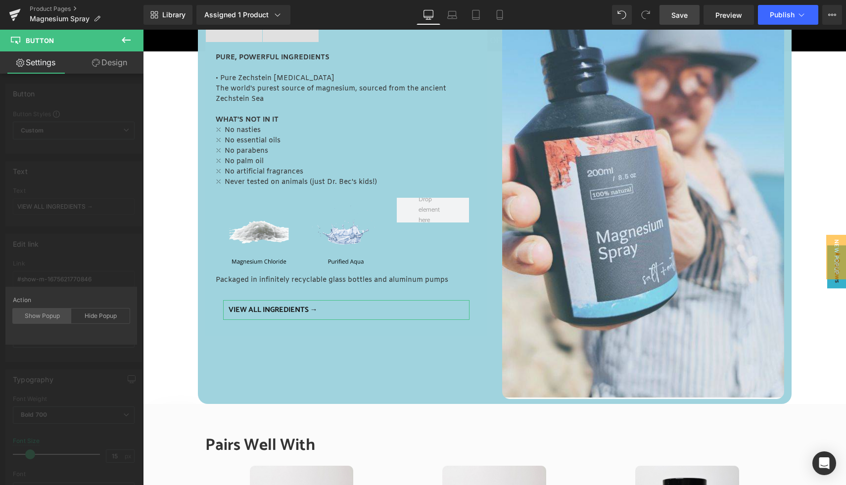
click at [46, 313] on div "Show Popup" at bounding box center [42, 316] width 58 height 15
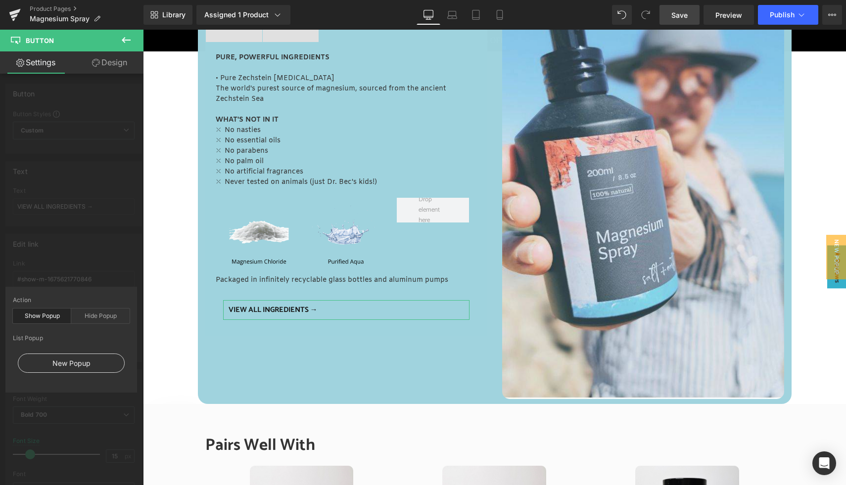
click at [65, 362] on div "New Popup" at bounding box center [71, 363] width 107 height 19
click at [83, 364] on div "New Popup" at bounding box center [71, 363] width 107 height 19
click at [80, 277] on div "Edit link #show-m-1675621770846 Link #show-m-1675621770846 Pick Link Pick Actio…" at bounding box center [74, 295] width 148 height 136
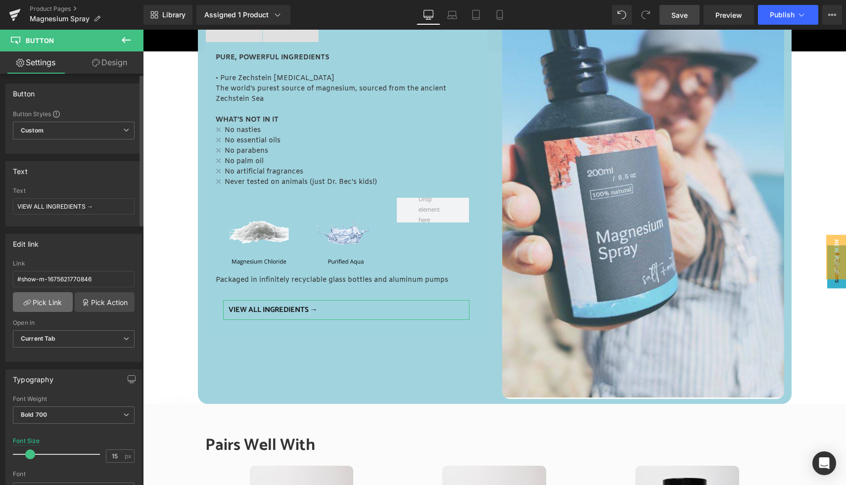
click at [50, 305] on link "Pick Link" at bounding box center [43, 302] width 60 height 20
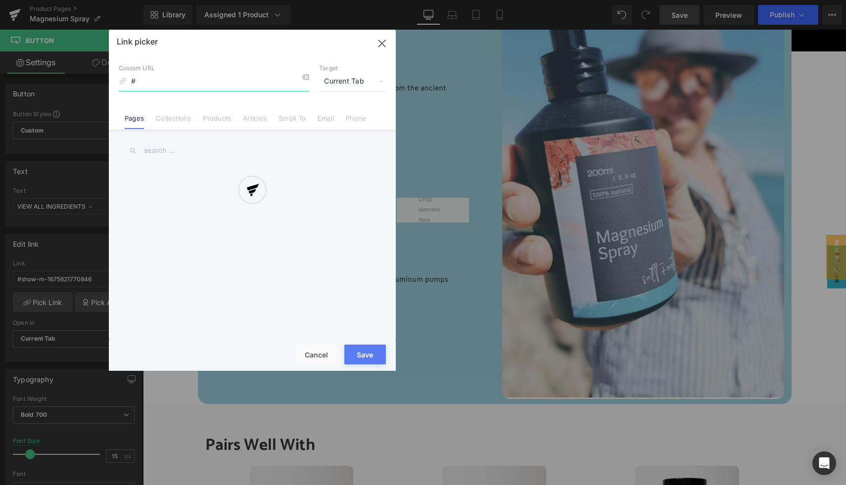
click at [380, 41] on icon "button" at bounding box center [382, 44] width 16 height 16
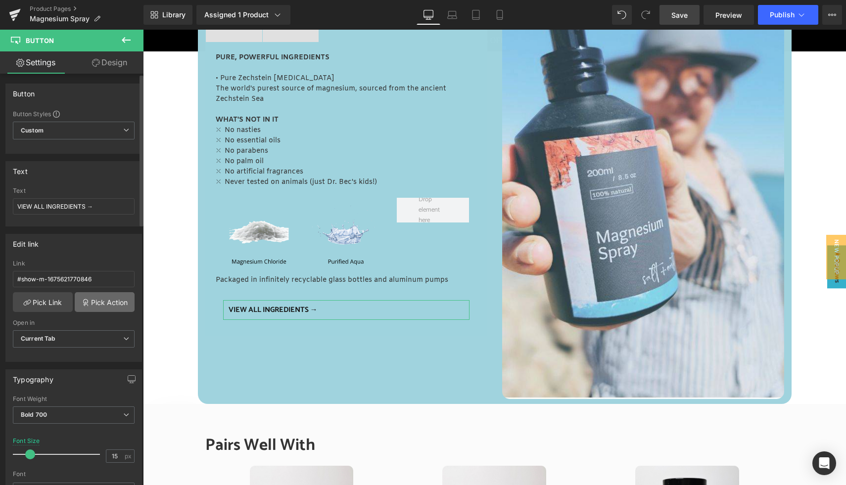
click at [92, 305] on link "Pick Action" at bounding box center [105, 302] width 60 height 20
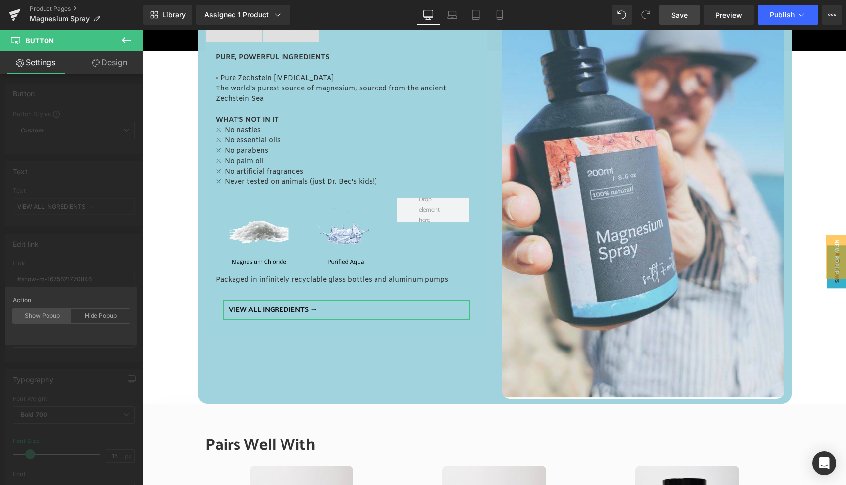
click at [48, 318] on div "Show Popup" at bounding box center [42, 316] width 58 height 15
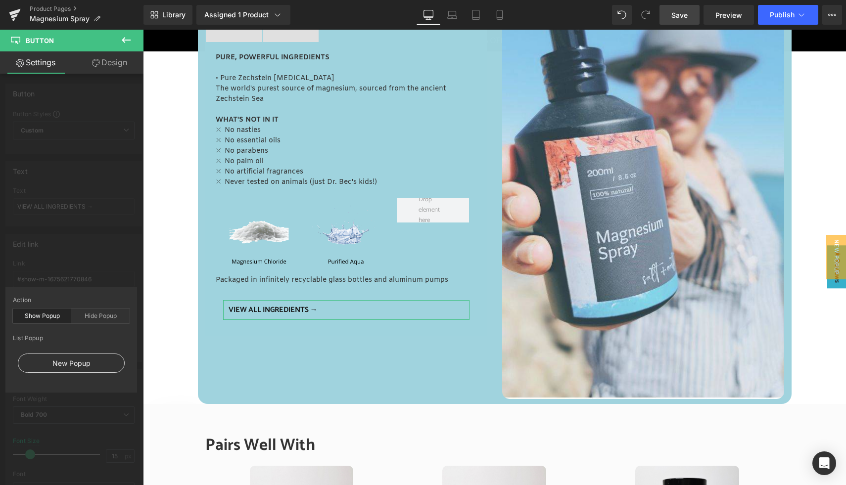
click at [69, 364] on div "New Popup" at bounding box center [71, 363] width 107 height 19
click at [777, 13] on span "Publish" at bounding box center [782, 15] width 25 height 8
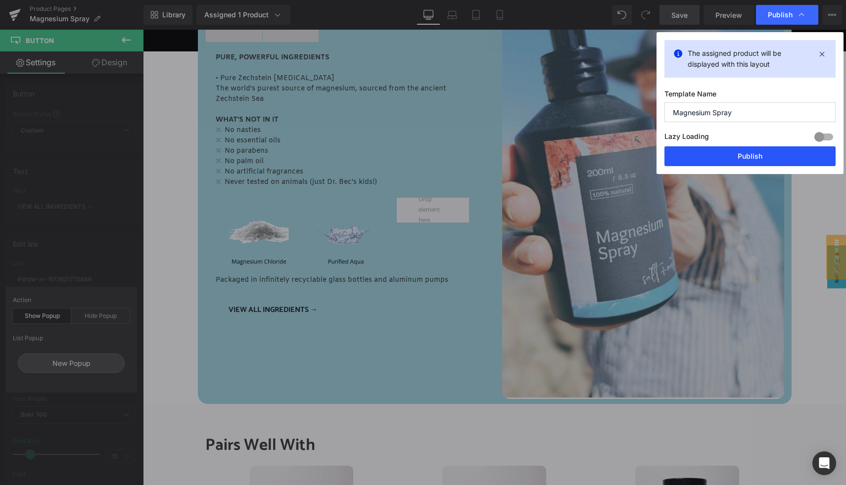
click at [717, 155] on button "Publish" at bounding box center [749, 156] width 171 height 20
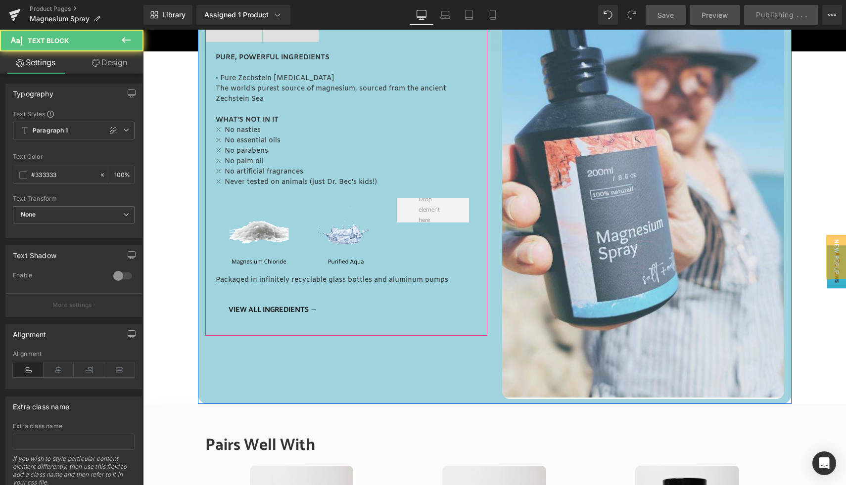
click at [403, 281] on p "Packaged in infinitely recyclable glass bottles and aluminum pumps" at bounding box center [346, 280] width 261 height 10
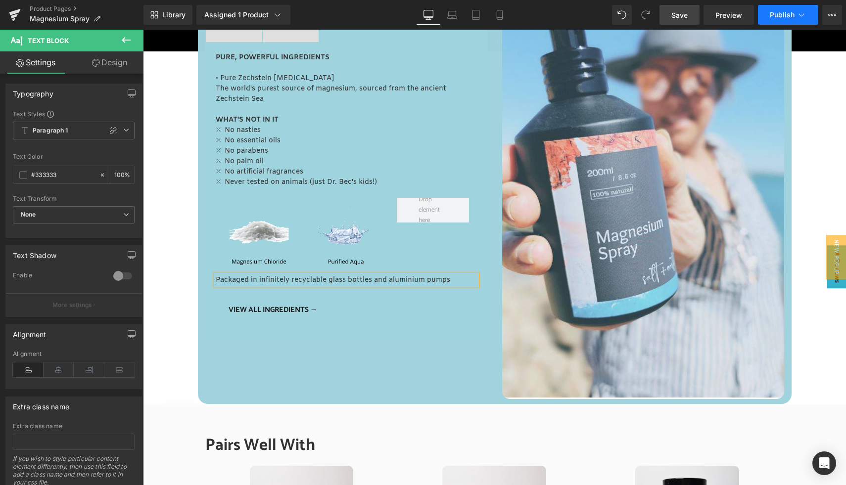
click at [797, 16] on icon at bounding box center [801, 15] width 10 height 10
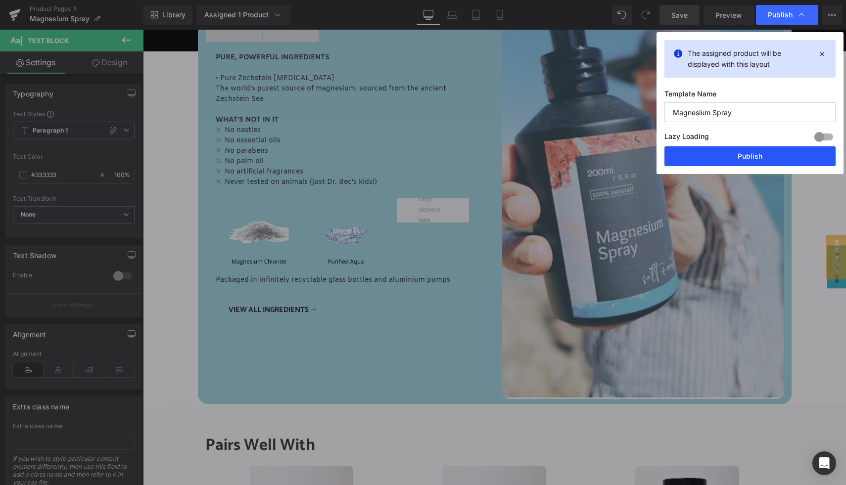
click at [704, 154] on button "Publish" at bounding box center [749, 156] width 171 height 20
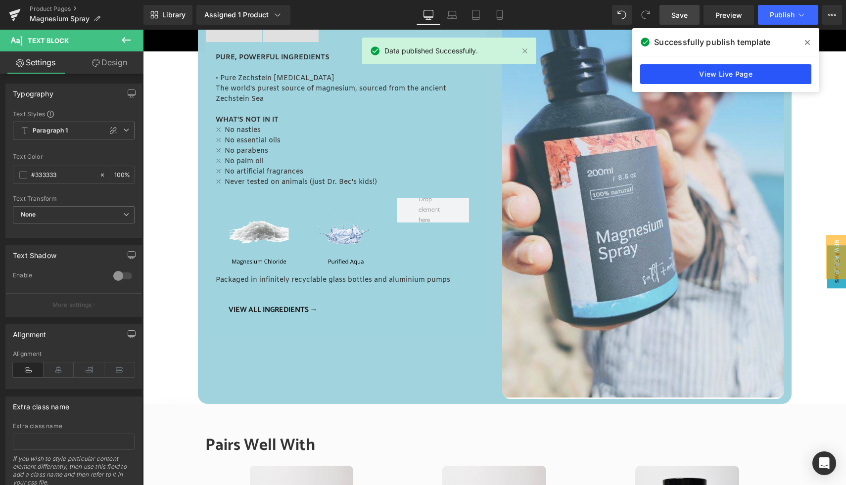
click at [715, 77] on link "View Live Page" at bounding box center [725, 74] width 171 height 20
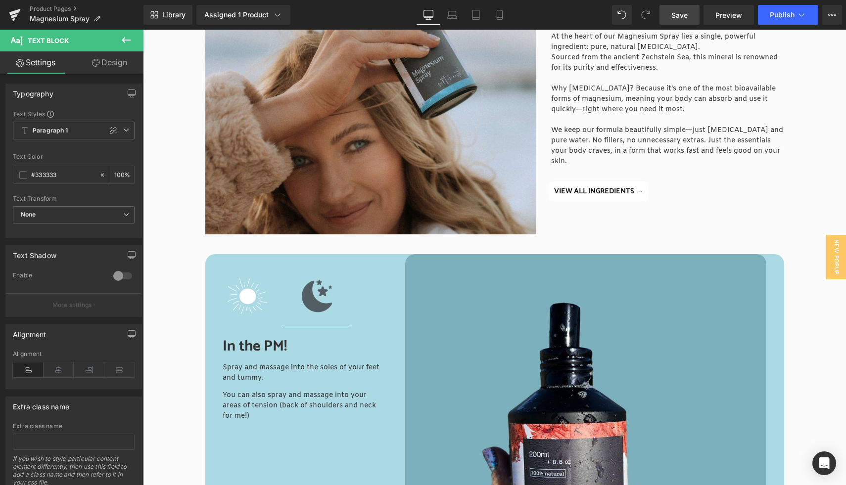
scroll to position [1227, 0]
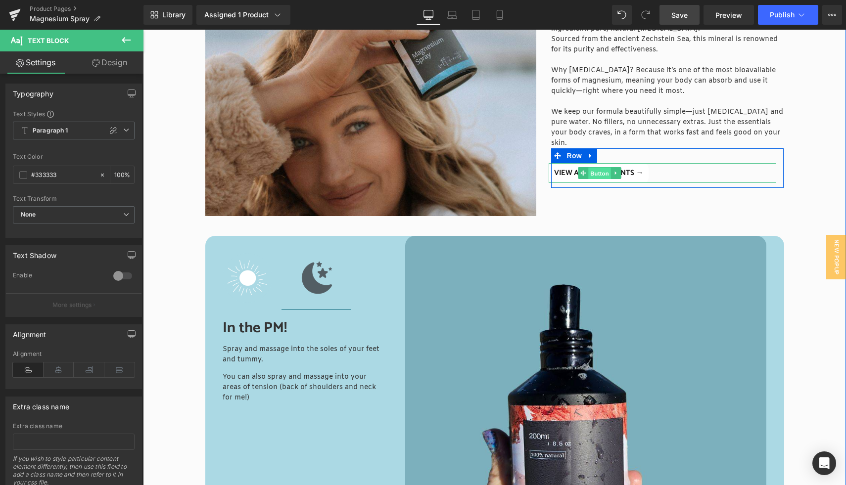
click at [598, 173] on span "Button" at bounding box center [599, 174] width 23 height 12
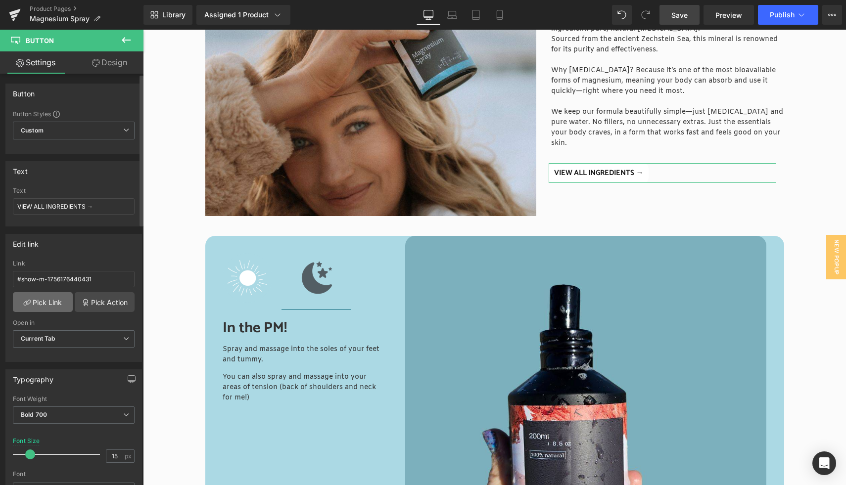
click at [58, 303] on link "Pick Link" at bounding box center [43, 302] width 60 height 20
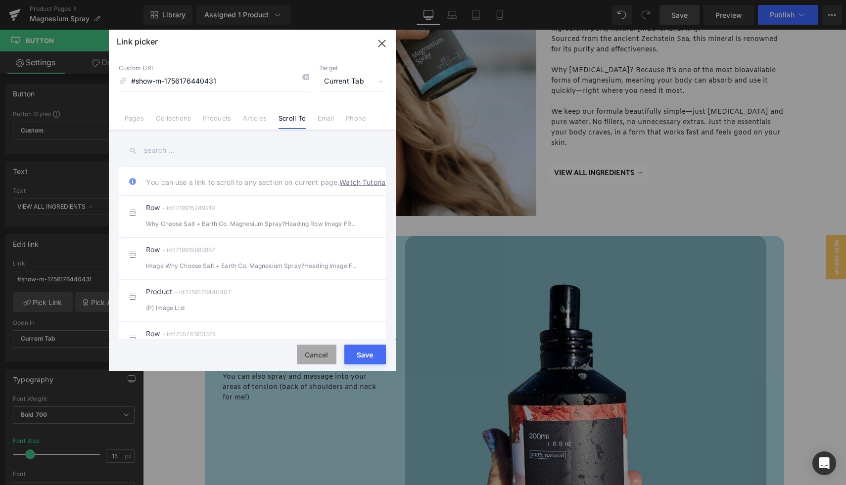
click at [316, 353] on button "Cancel" at bounding box center [317, 355] width 40 height 20
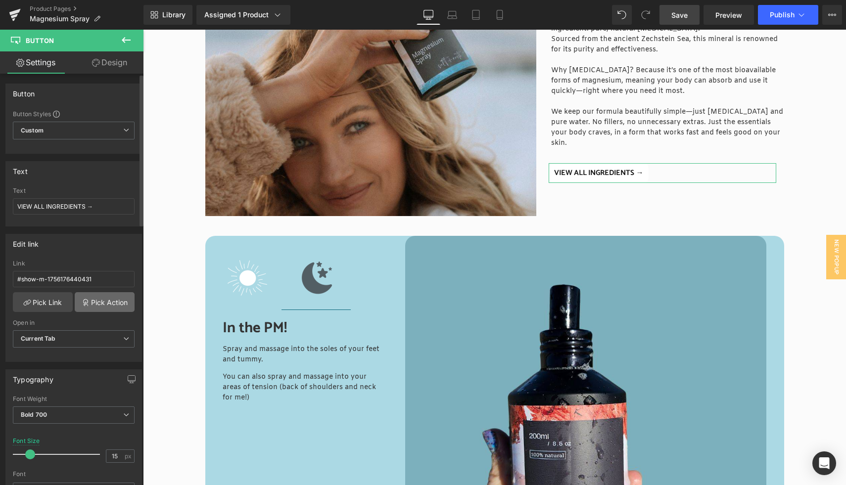
click at [100, 303] on link "Pick Action" at bounding box center [105, 302] width 60 height 20
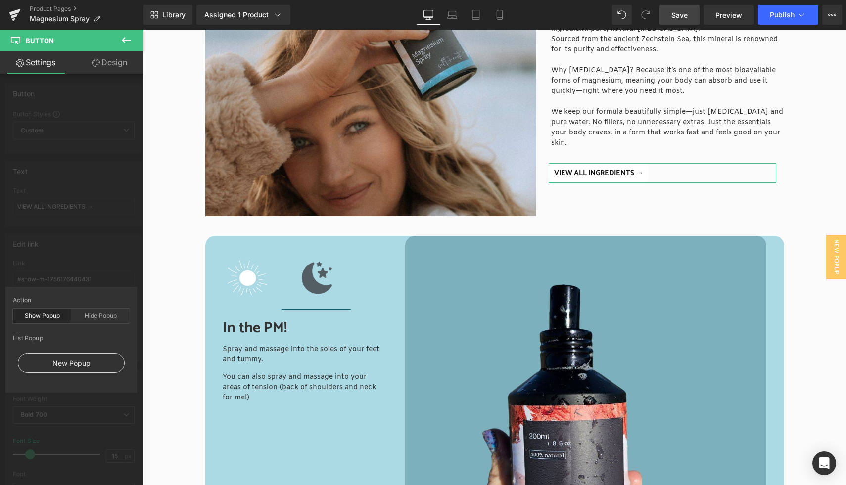
click at [64, 362] on div "New Popup" at bounding box center [71, 363] width 107 height 19
click at [780, 18] on span "Publish" at bounding box center [782, 15] width 25 height 8
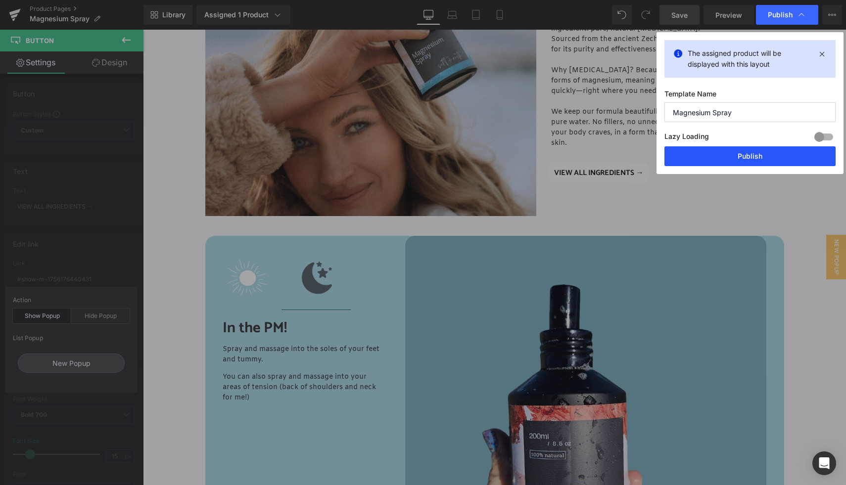
click at [729, 155] on button "Publish" at bounding box center [749, 156] width 171 height 20
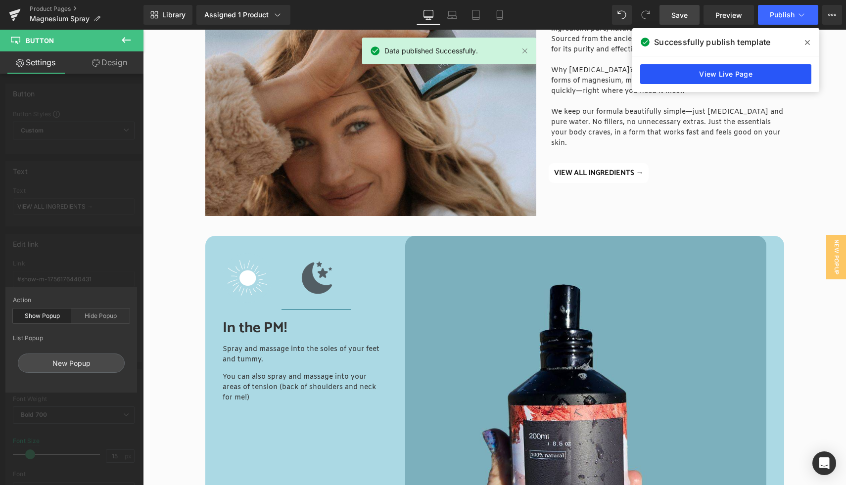
click at [677, 77] on link "View Live Page" at bounding box center [725, 74] width 171 height 20
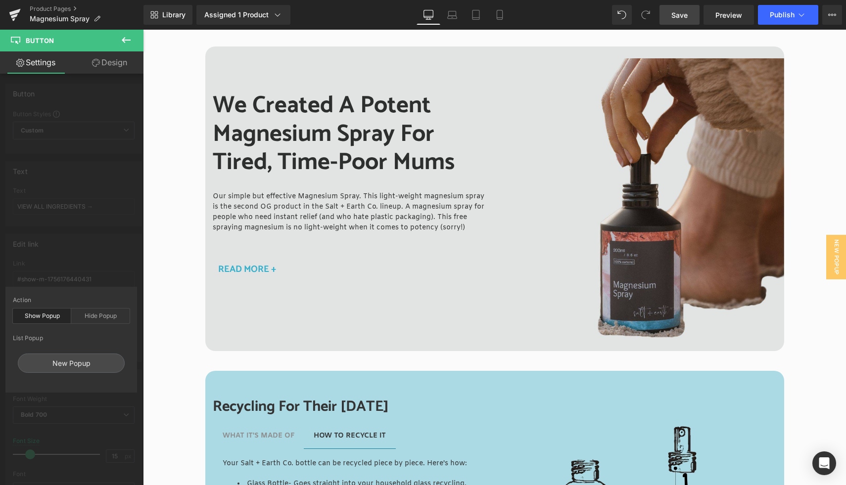
scroll to position [1845, 0]
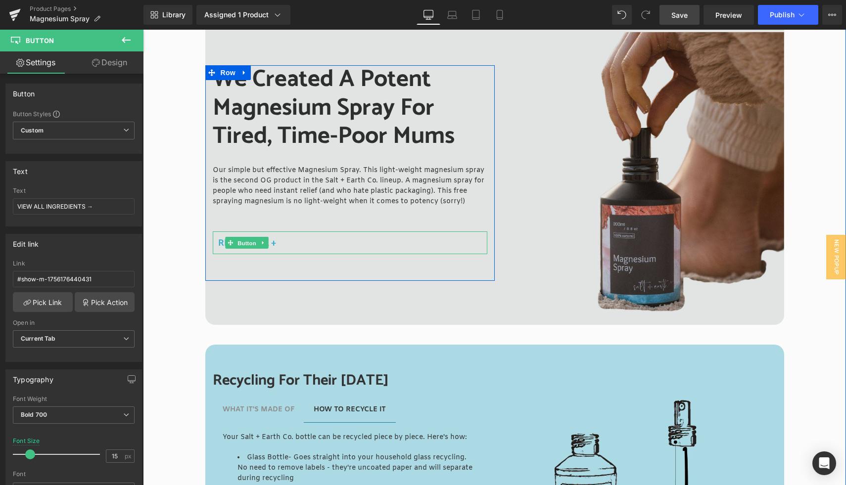
click at [249, 243] on span "Button" at bounding box center [246, 243] width 23 height 12
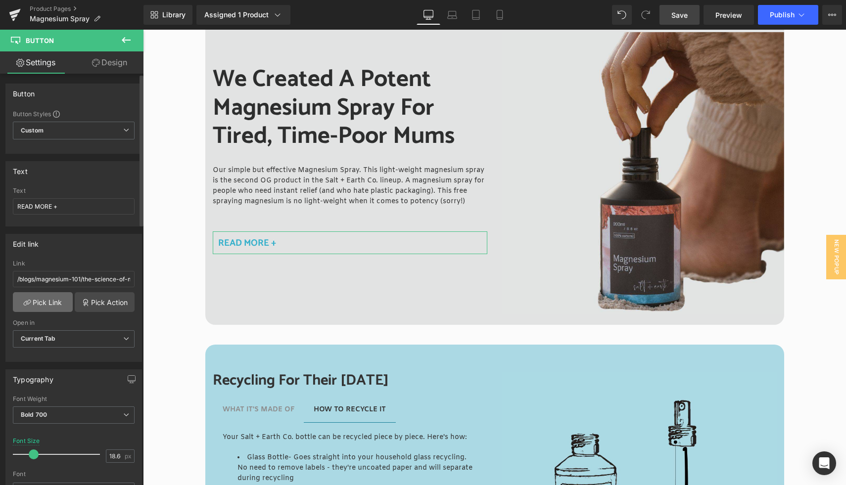
click at [52, 307] on link "Pick Link" at bounding box center [43, 302] width 60 height 20
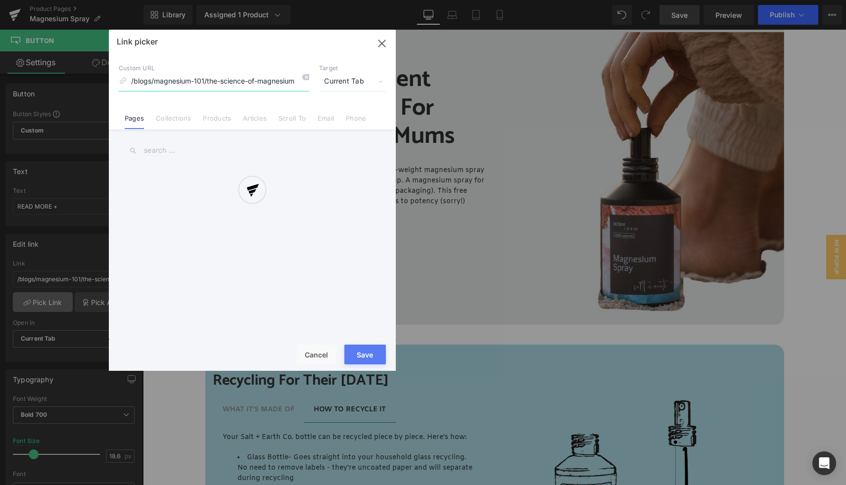
scroll to position [0, 185]
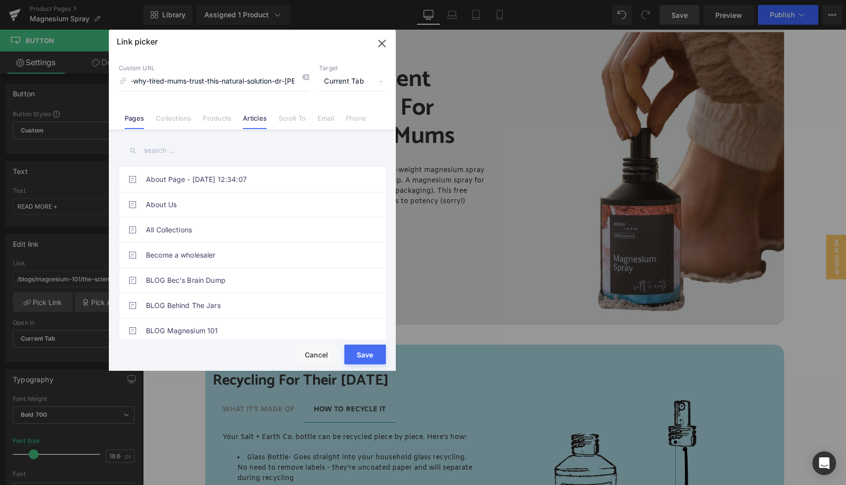
click at [254, 117] on link "Articles" at bounding box center [255, 121] width 24 height 15
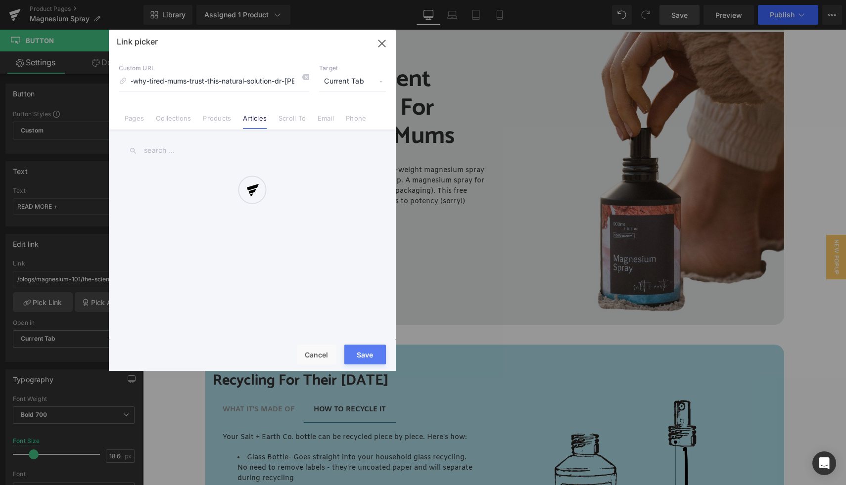
scroll to position [0, 0]
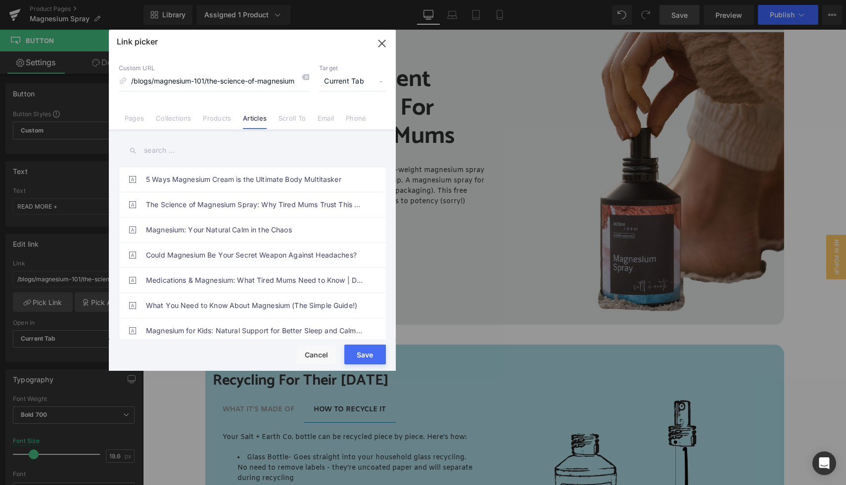
click at [377, 44] on icon "button" at bounding box center [382, 44] width 16 height 16
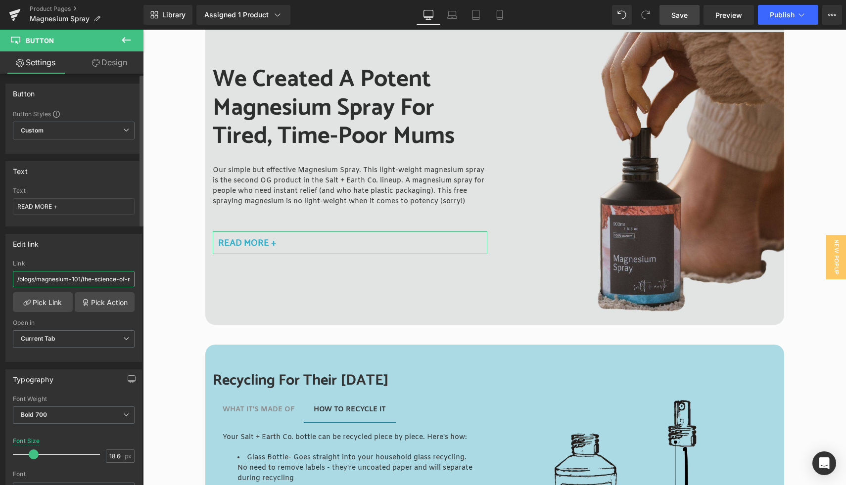
click at [100, 280] on input "/blogs/magnesium-101/the-science-of-magnesium-spray-why-tired-mums-trust-this-n…" at bounding box center [74, 279] width 122 height 16
click at [49, 299] on link "Pick Link" at bounding box center [43, 302] width 60 height 20
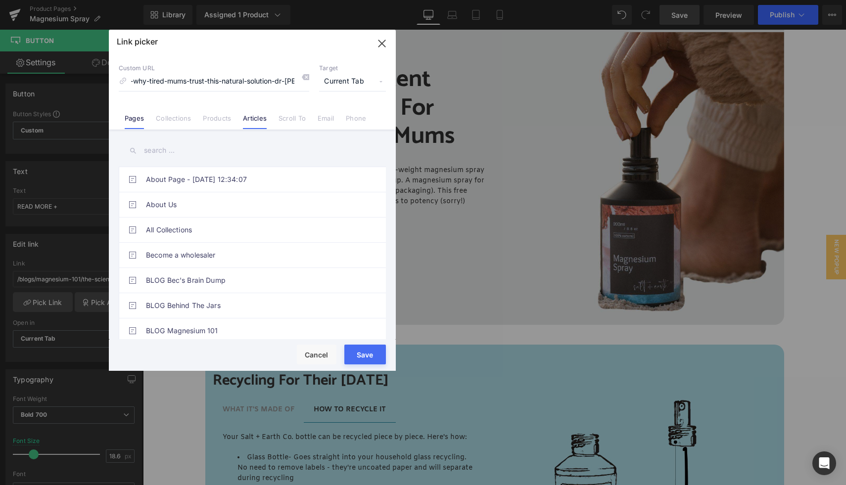
scroll to position [0, 0]
click at [258, 113] on li "Articles" at bounding box center [255, 114] width 36 height 17
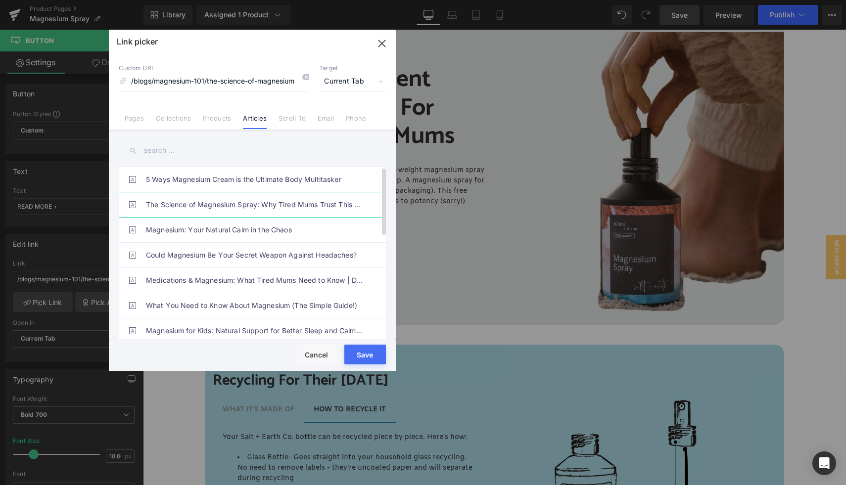
click at [279, 206] on link "The Science of Magnesium Spray: Why Tired Mums Trust This Natural Solution | Dr…" at bounding box center [255, 204] width 218 height 25
click at [365, 354] on button "Save" at bounding box center [365, 355] width 42 height 20
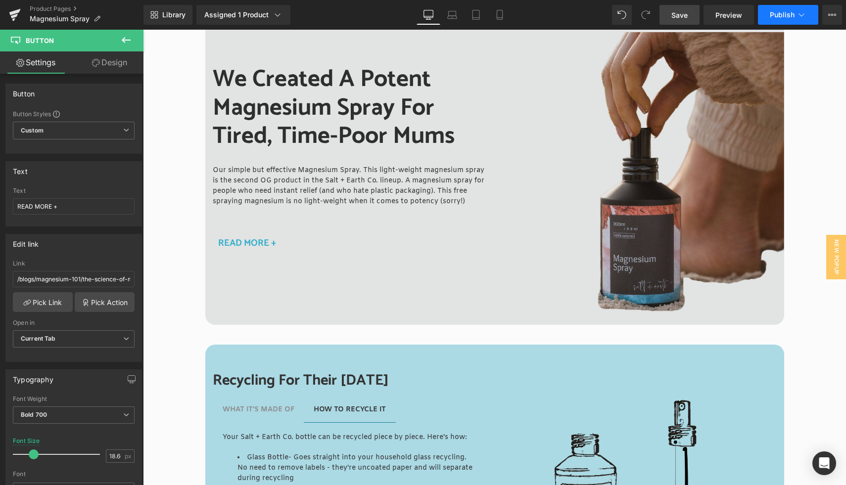
click at [793, 16] on span "Publish" at bounding box center [782, 15] width 25 height 8
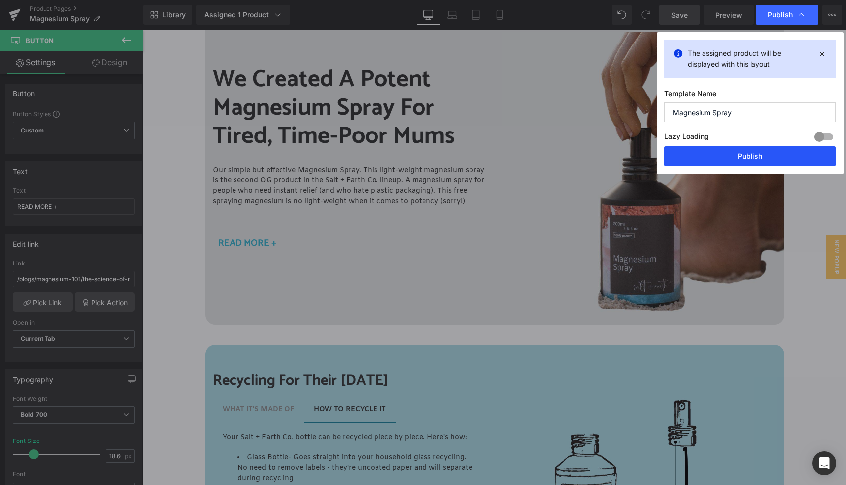
click at [729, 153] on button "Publish" at bounding box center [749, 156] width 171 height 20
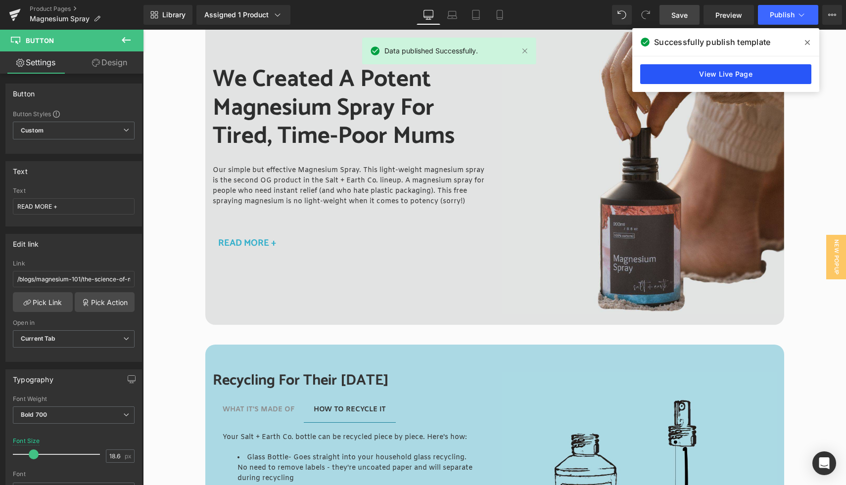
click at [693, 68] on link "View Live Page" at bounding box center [725, 74] width 171 height 20
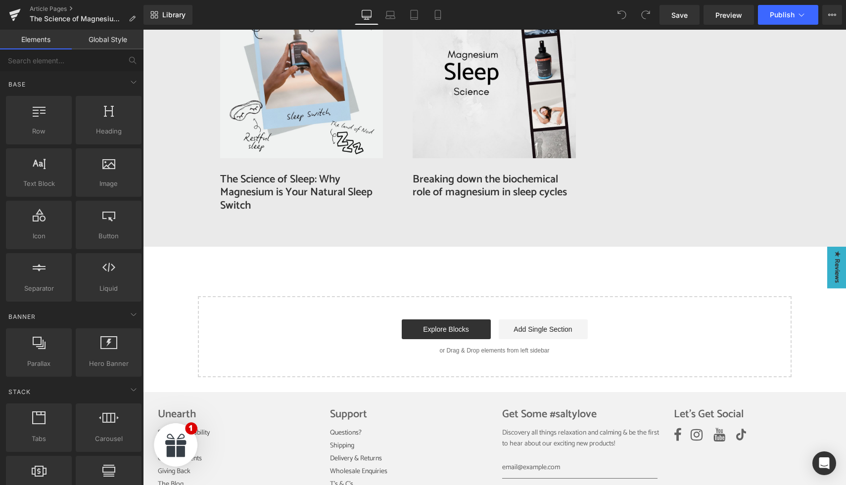
scroll to position [1640, 0]
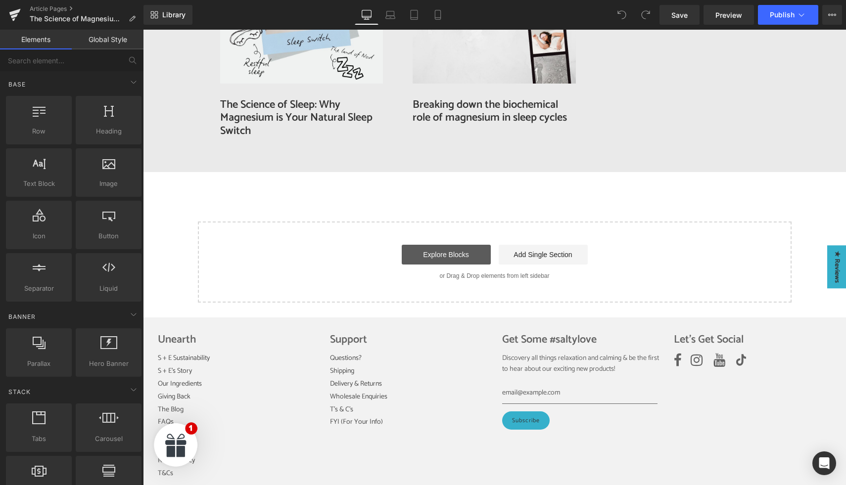
click at [467, 245] on link "Explore Blocks" at bounding box center [446, 255] width 89 height 20
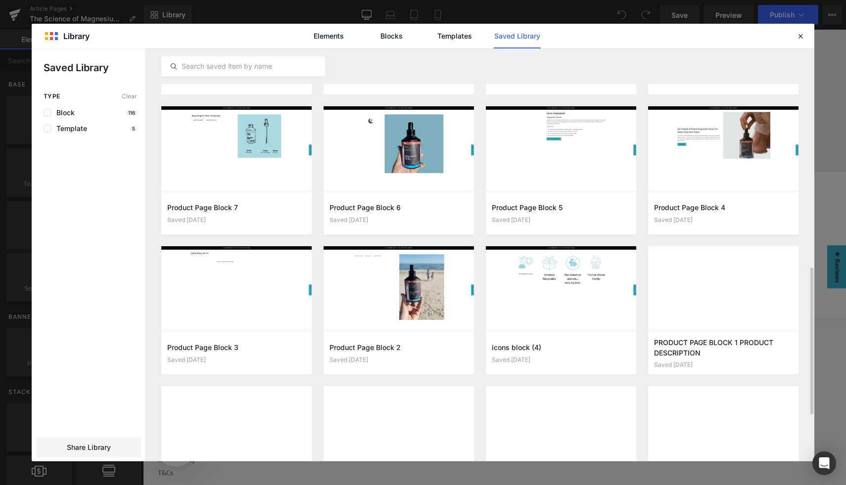
scroll to position [0, 0]
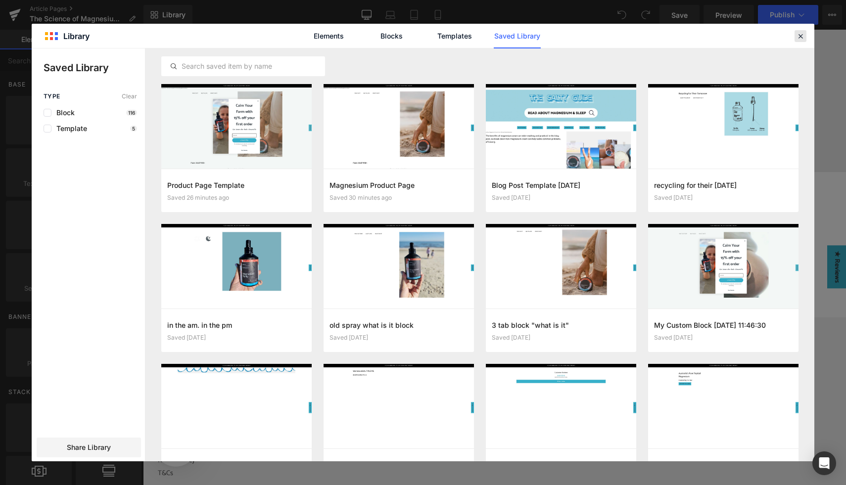
click at [798, 37] on icon at bounding box center [800, 36] width 9 height 9
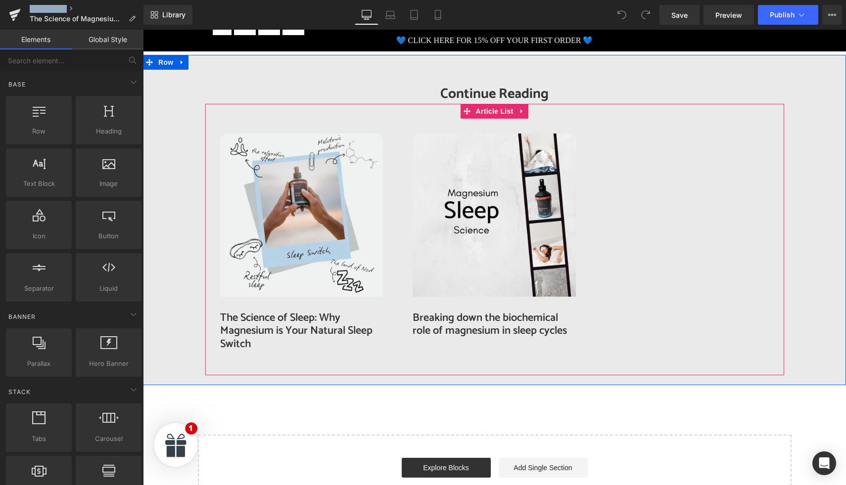
scroll to position [1355, 0]
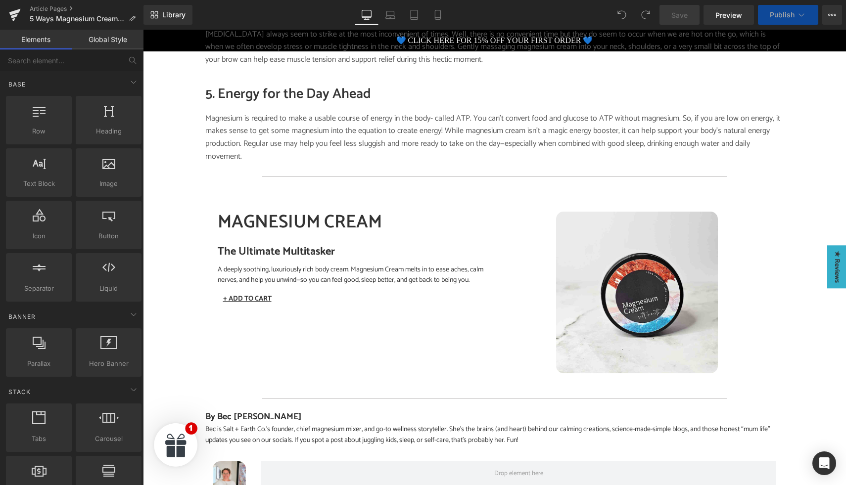
scroll to position [1025, 0]
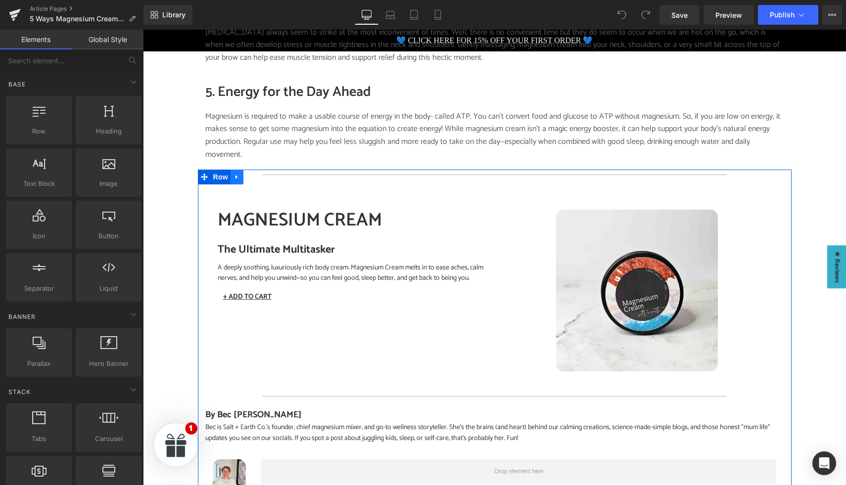
click at [235, 175] on icon at bounding box center [236, 177] width 2 height 4
click at [237, 174] on icon at bounding box center [236, 177] width 7 height 7
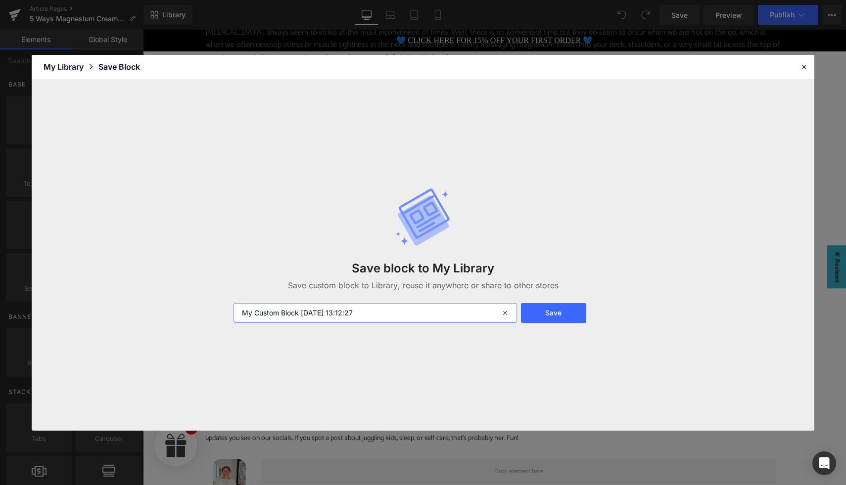
click at [372, 309] on input "My Custom Block 2025-08-26 13:12:27" at bounding box center [374, 313] width 283 height 20
type input "Blog Product Link Block"
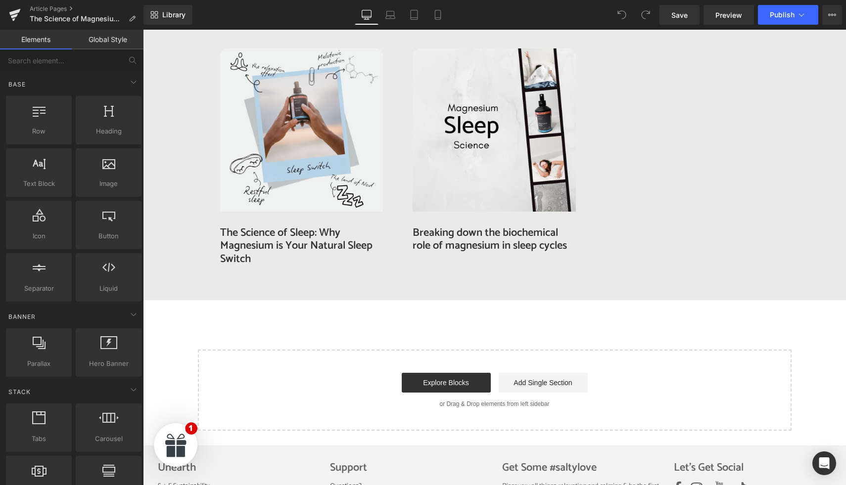
scroll to position [1617, 0]
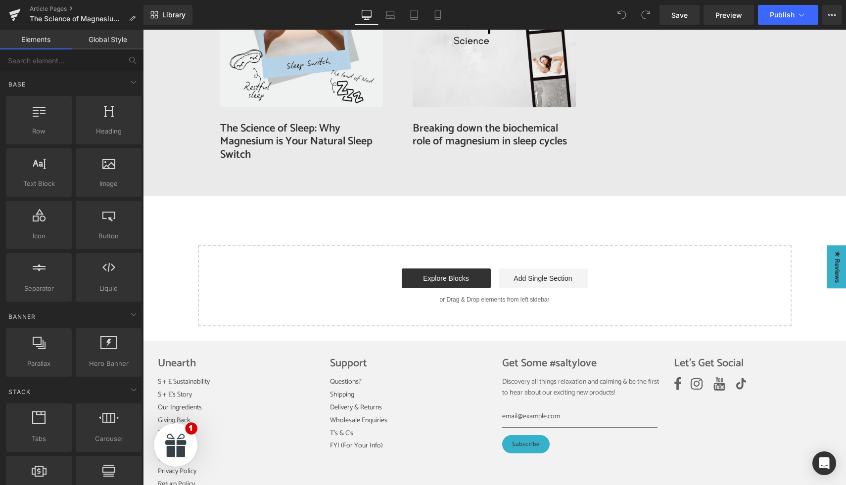
click at [446, 258] on div "Start building your page Explore Blocks Add Single Section or Drag & Drop eleme…" at bounding box center [495, 285] width 592 height 79
click at [443, 269] on link "Explore Blocks" at bounding box center [446, 279] width 89 height 20
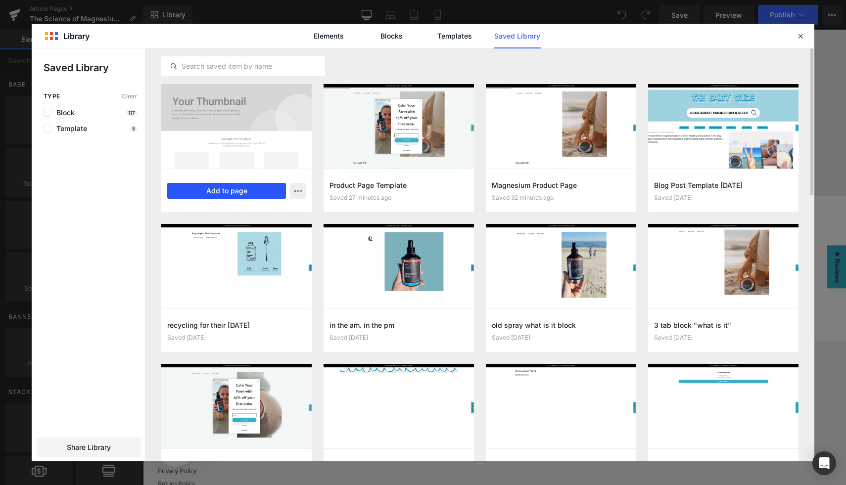
click at [0, 0] on button "Add to page" at bounding box center [0, 0] width 0 height 0
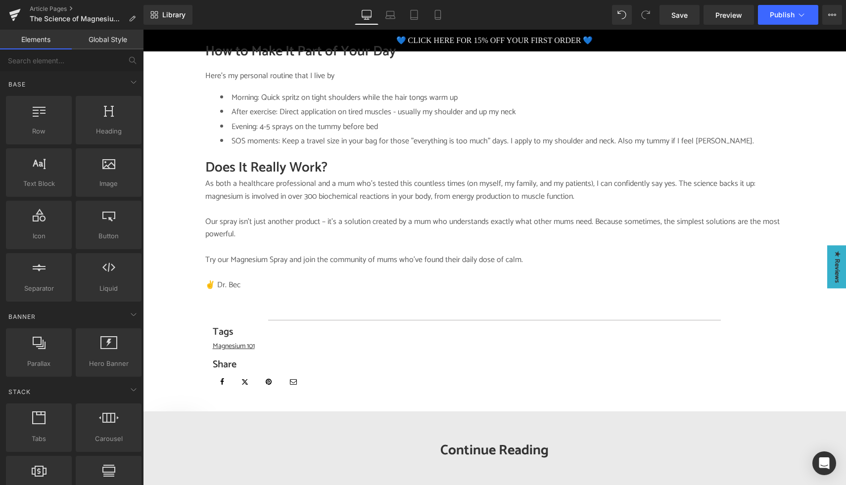
scroll to position [1068, 0]
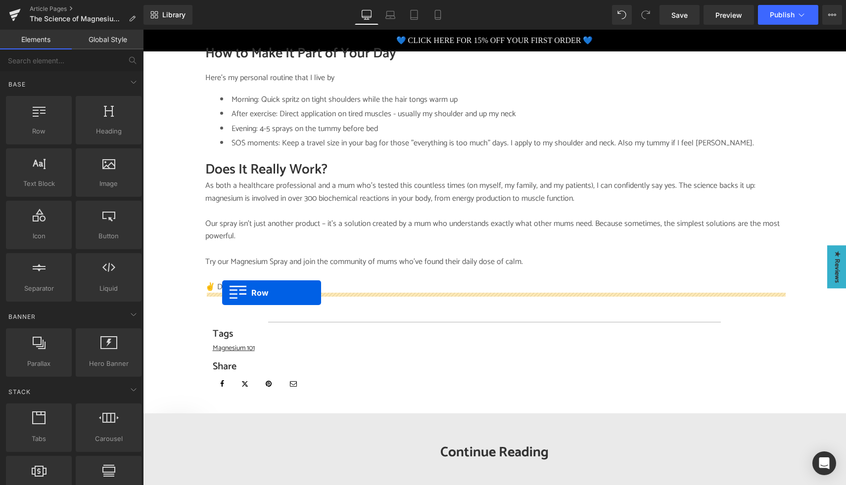
drag, startPoint x: 201, startPoint y: 282, endPoint x: 222, endPoint y: 293, distance: 23.2
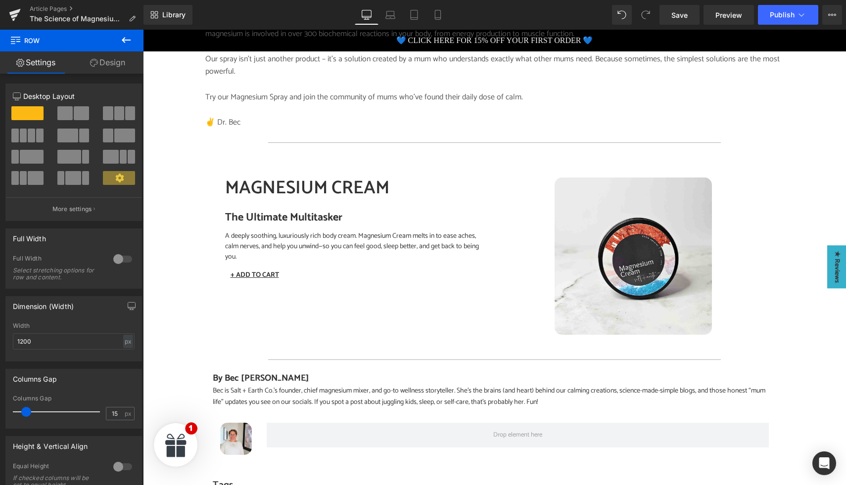
scroll to position [1216, 0]
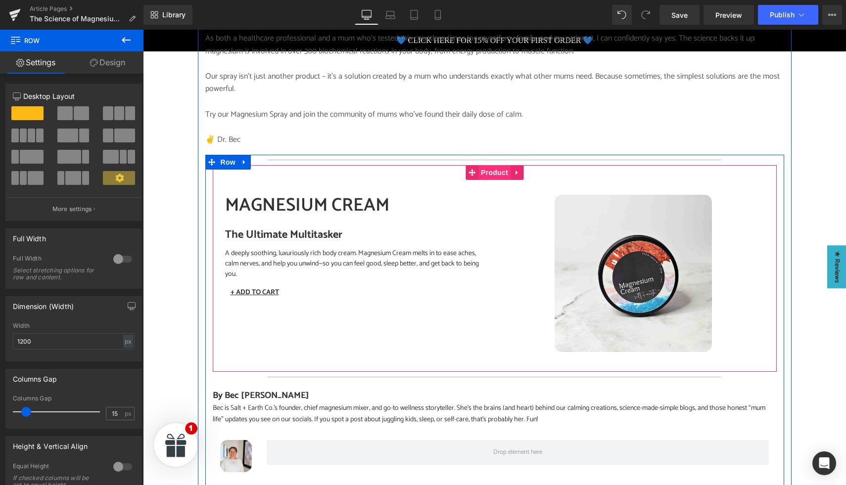
click at [491, 165] on span "Product" at bounding box center [494, 172] width 32 height 15
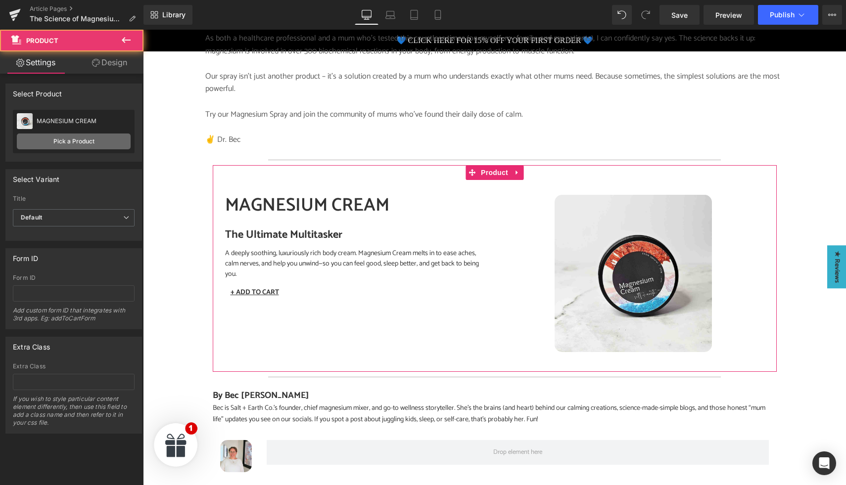
click at [79, 143] on link "Pick a Product" at bounding box center [74, 142] width 114 height 16
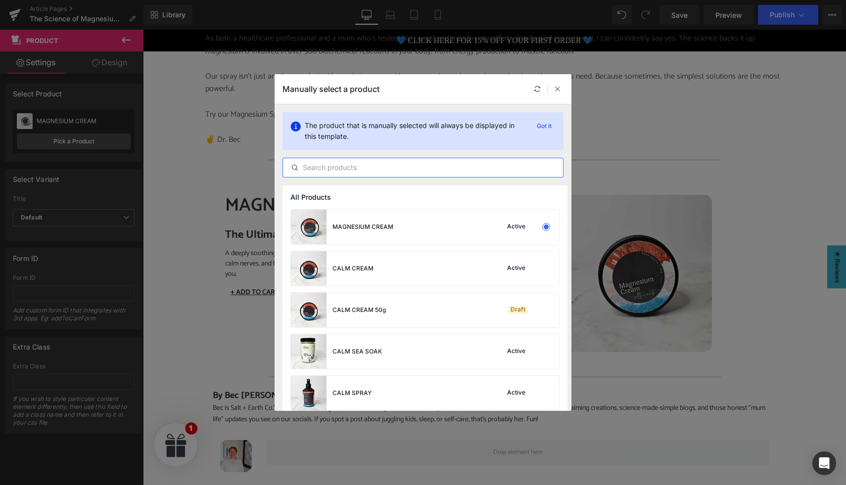
click at [0, 0] on input "text" at bounding box center [0, 0] width 0 height 0
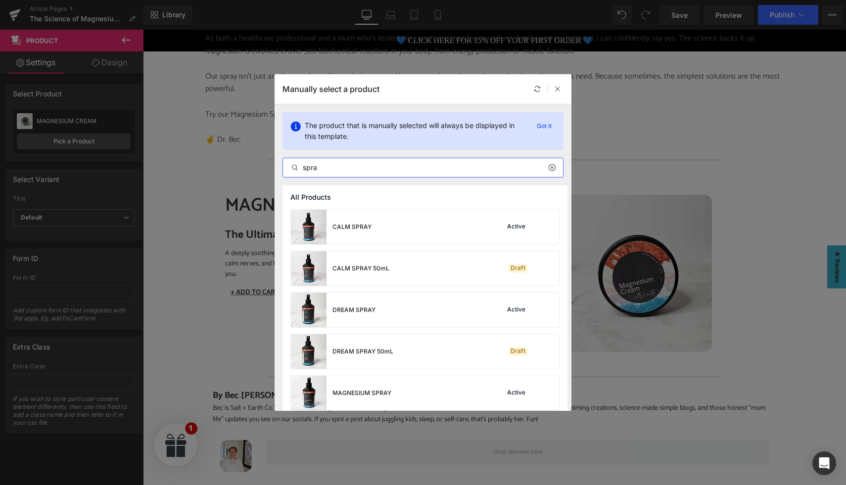
type input "spray"
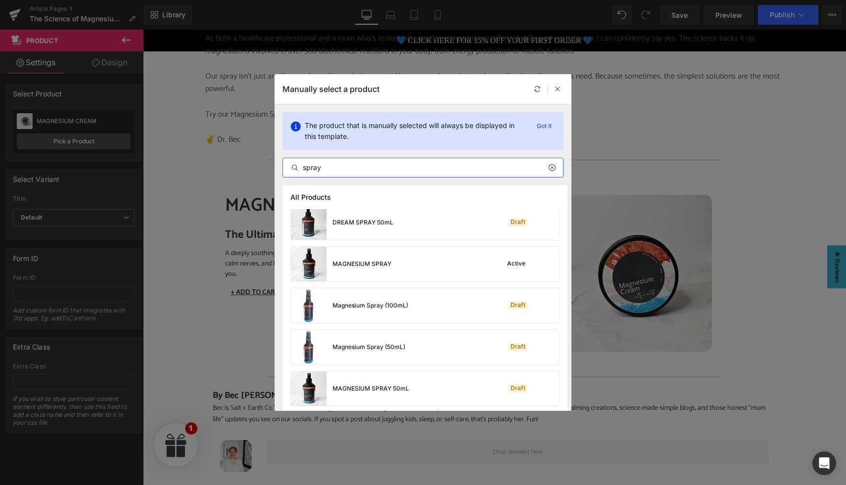
scroll to position [137, 0]
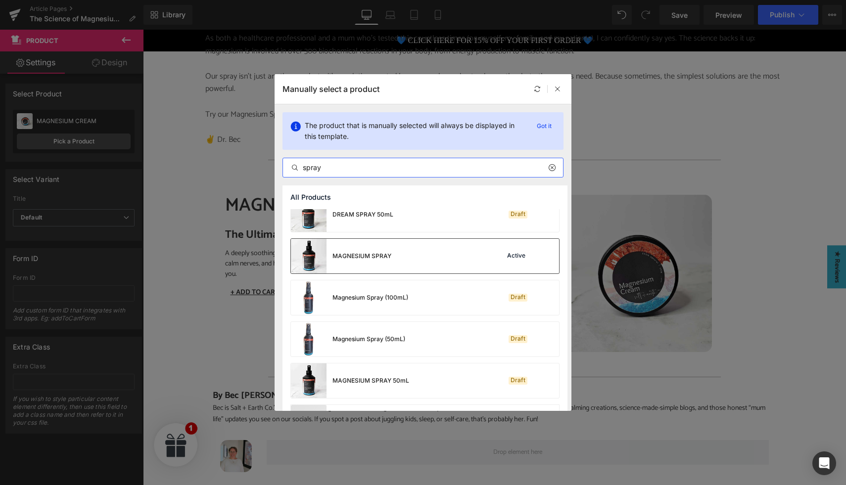
click at [0, 0] on div "MAGNESIUM SPRAY Active" at bounding box center [0, 0] width 0 height 0
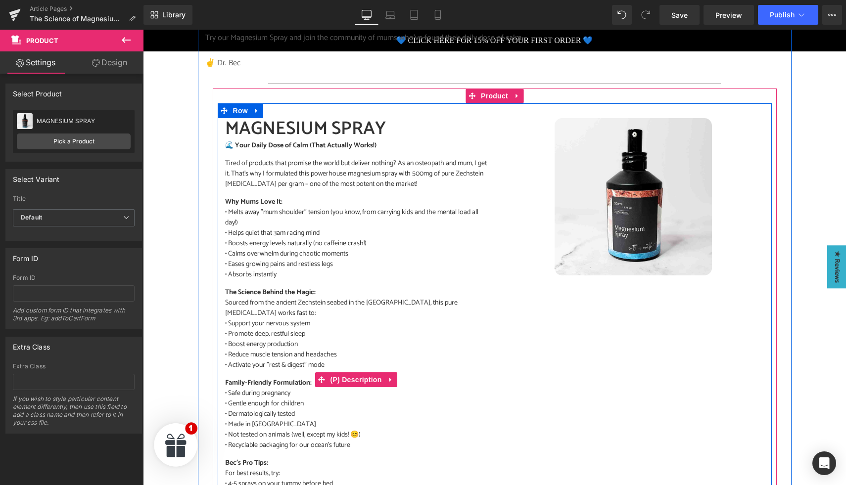
scroll to position [1291, 0]
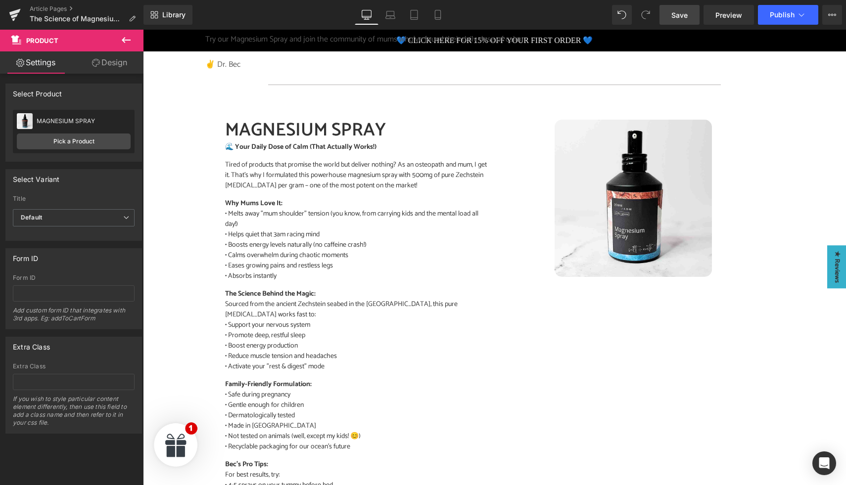
click at [680, 17] on span "Save" at bounding box center [679, 15] width 16 height 10
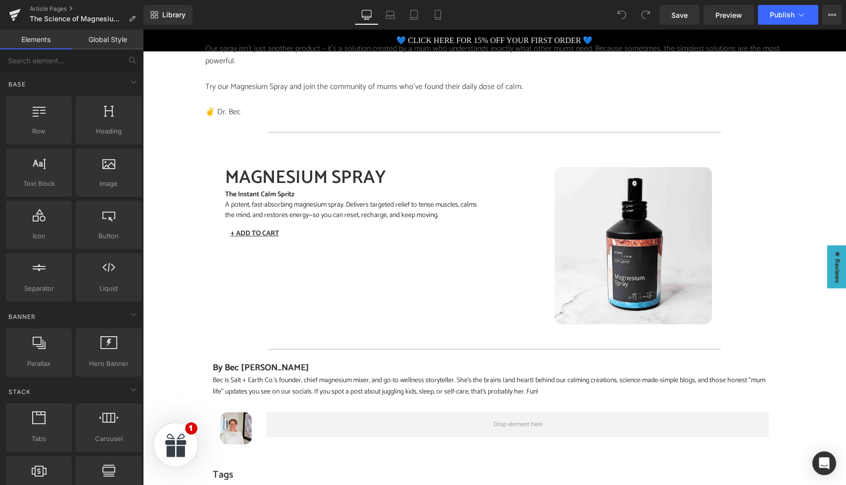
scroll to position [1243, 0]
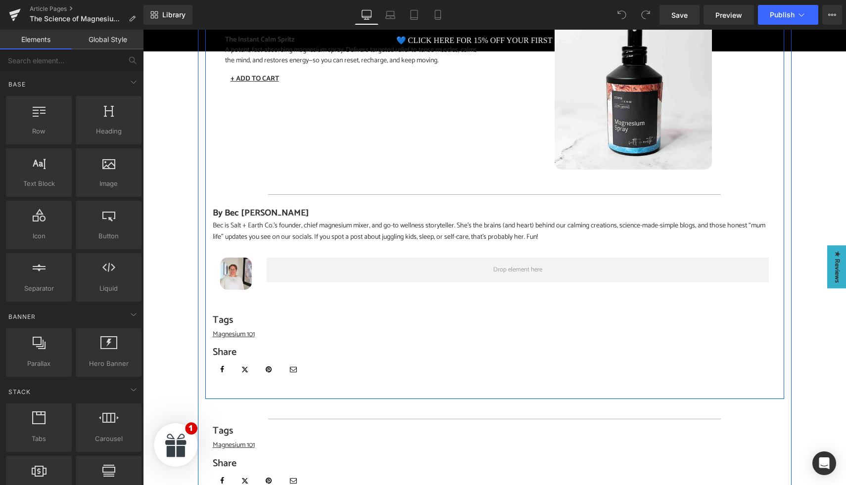
scroll to position [1401, 0]
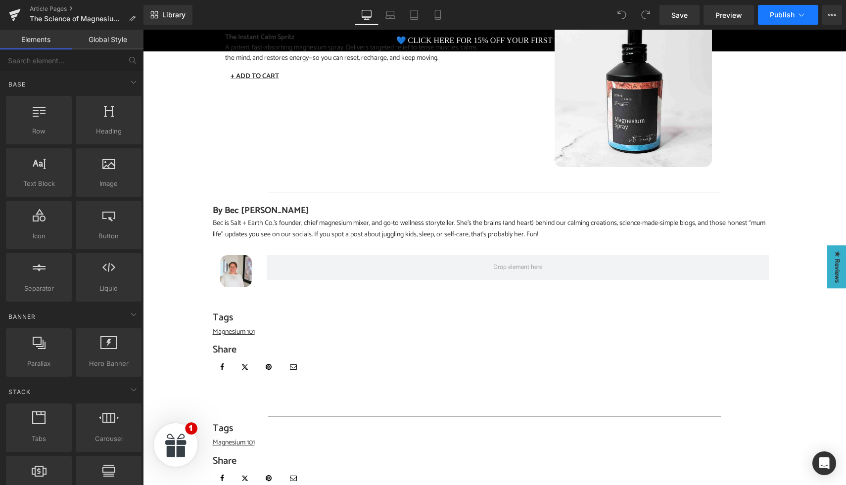
click at [777, 13] on span "Publish" at bounding box center [782, 15] width 25 height 8
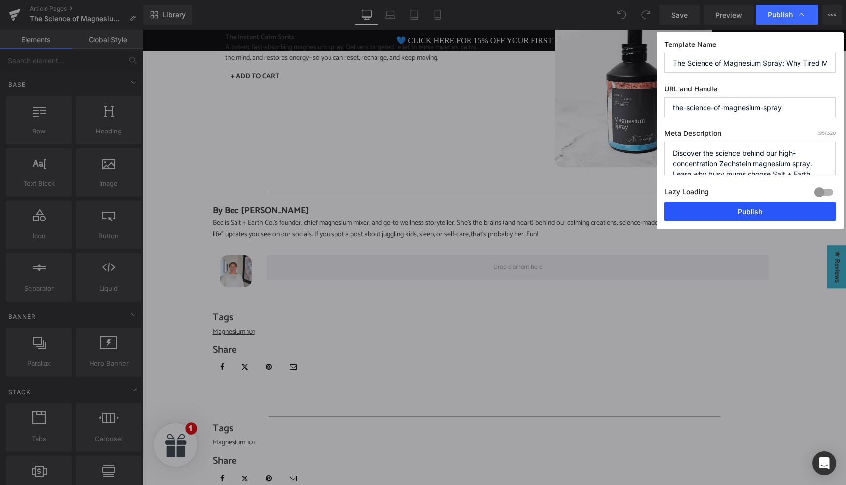
click at [705, 216] on button "Publish" at bounding box center [749, 212] width 171 height 20
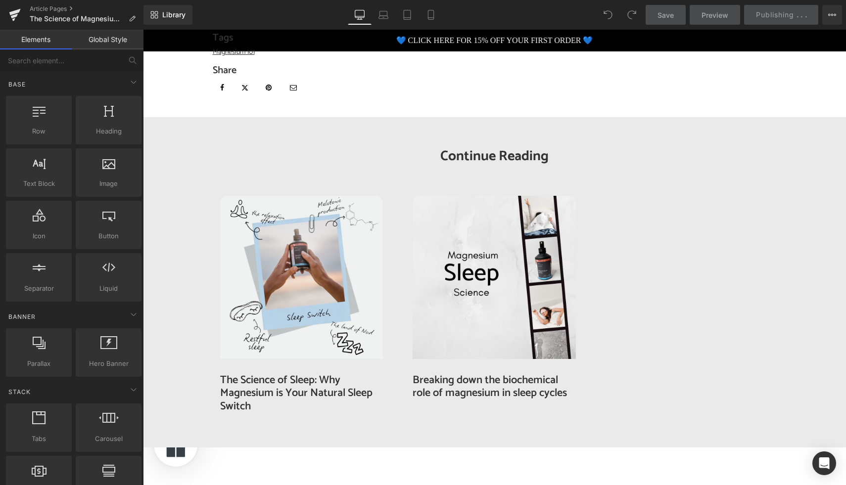
scroll to position [1807, 0]
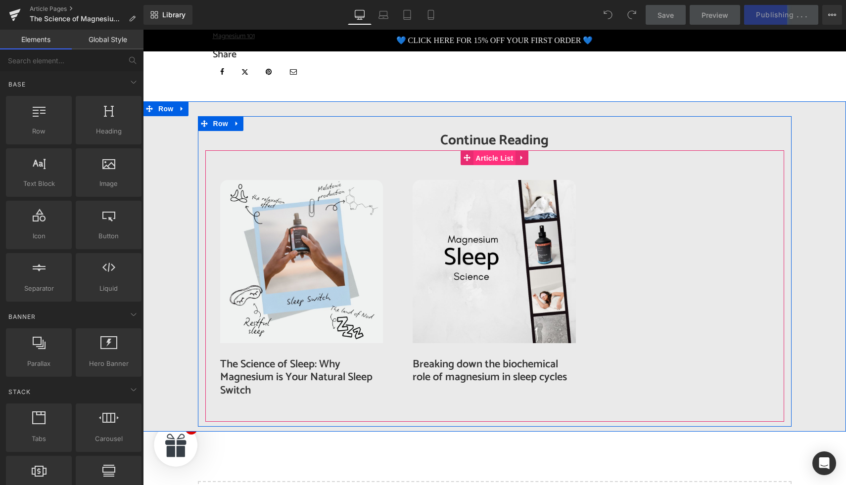
click at [493, 151] on span "Article List" at bounding box center [494, 158] width 43 height 15
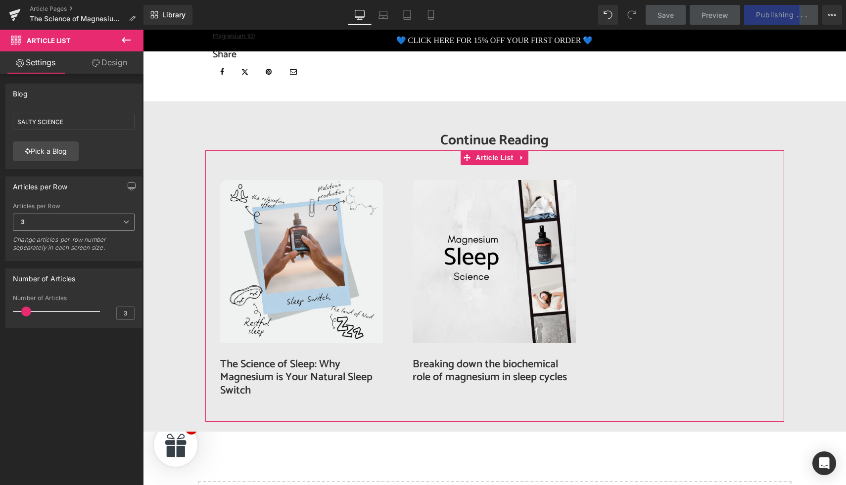
click at [68, 224] on span "3" at bounding box center [74, 222] width 122 height 17
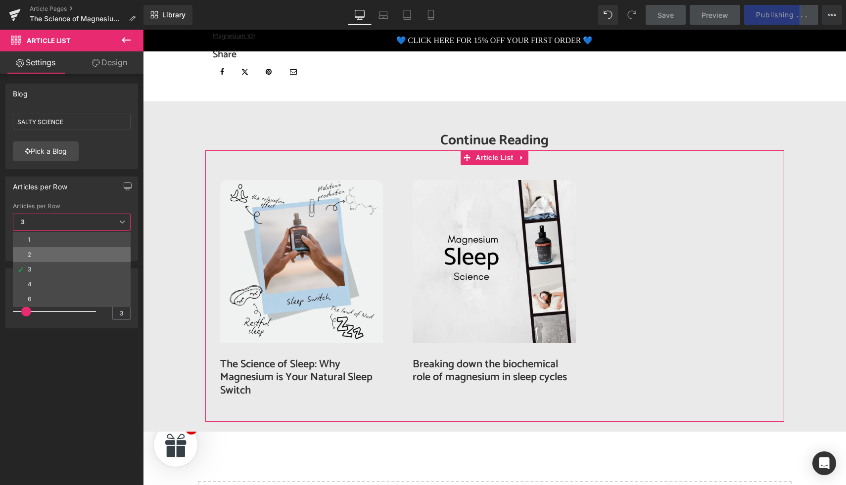
click at [39, 258] on li "2" at bounding box center [72, 254] width 118 height 15
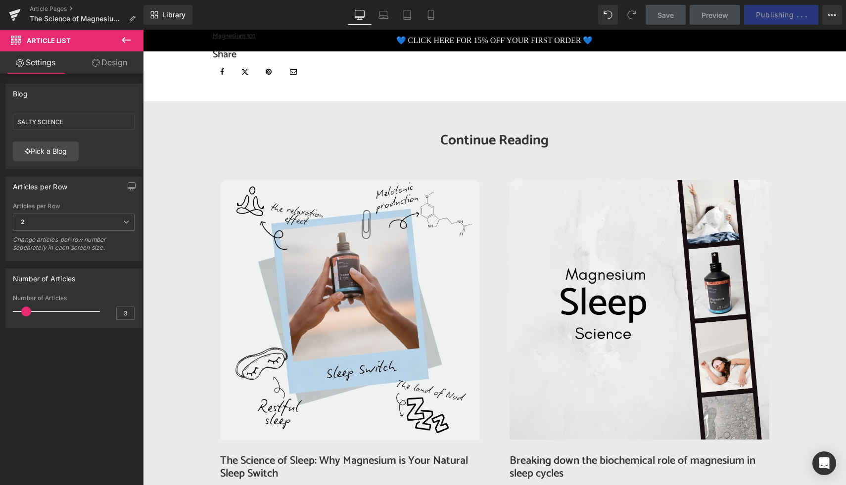
type input "2"
click at [19, 312] on span at bounding box center [22, 312] width 10 height 10
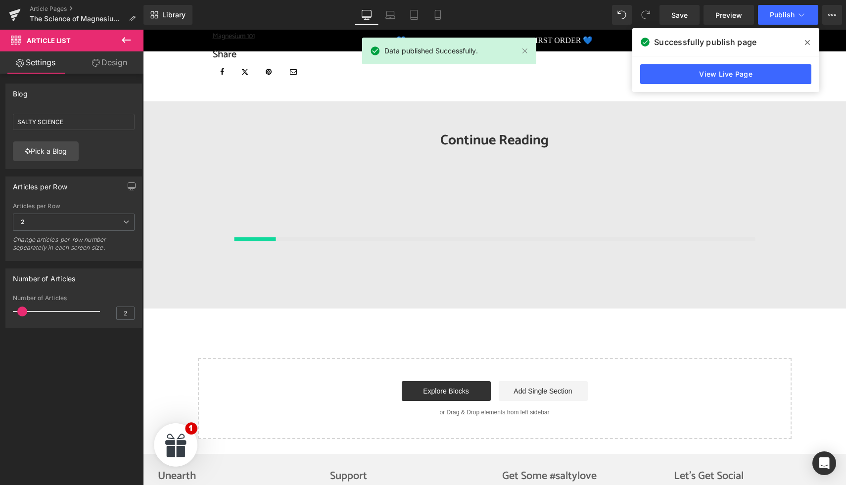
click at [107, 70] on link "Design" at bounding box center [110, 62] width 72 height 22
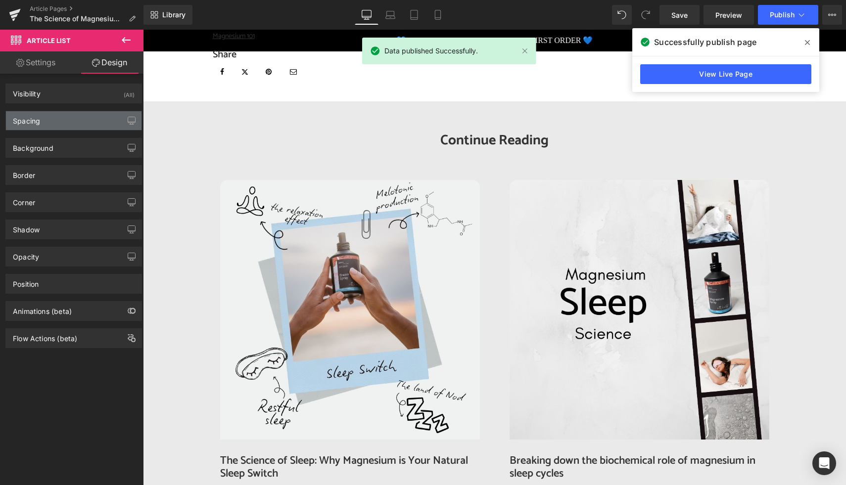
click at [49, 124] on div "Spacing" at bounding box center [74, 120] width 136 height 19
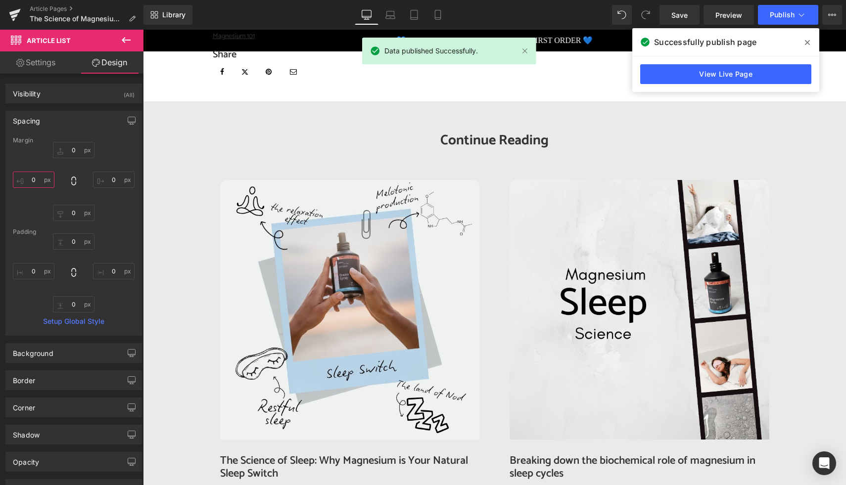
click at [39, 181] on input "0" at bounding box center [34, 180] width 42 height 16
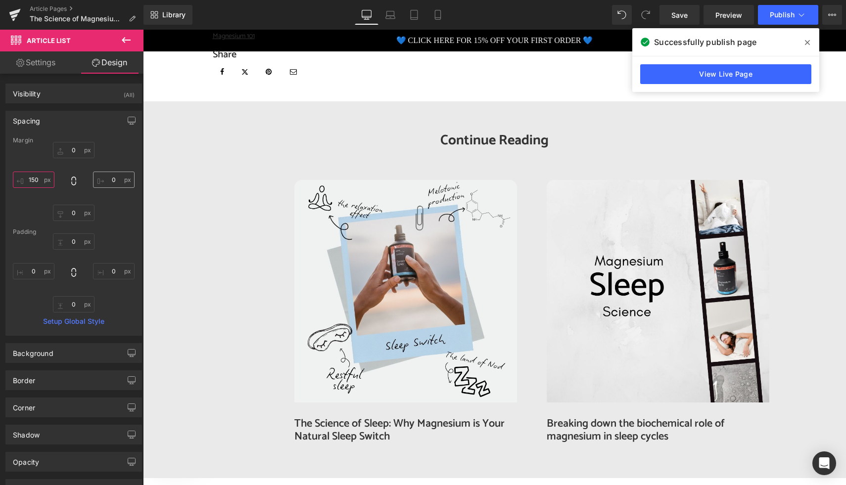
type input "150"
click at [111, 177] on input "0" at bounding box center [114, 180] width 42 height 16
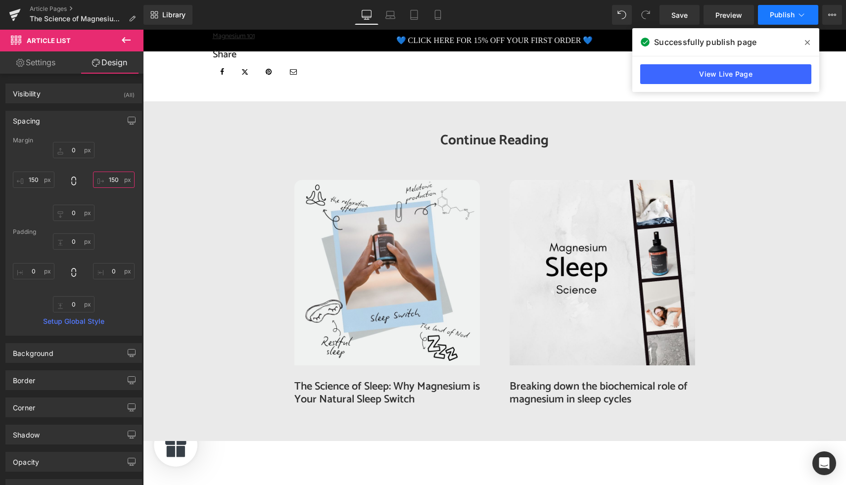
type input "150"
click at [781, 12] on span "Publish" at bounding box center [782, 15] width 25 height 8
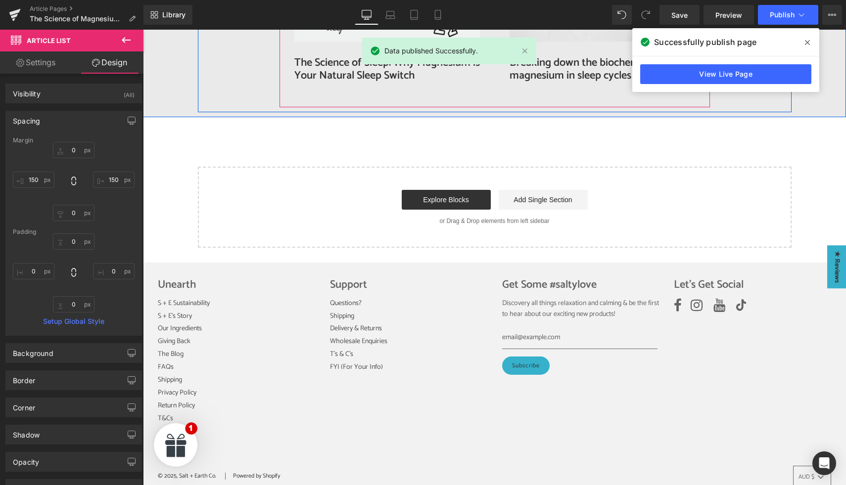
scroll to position [2140, 0]
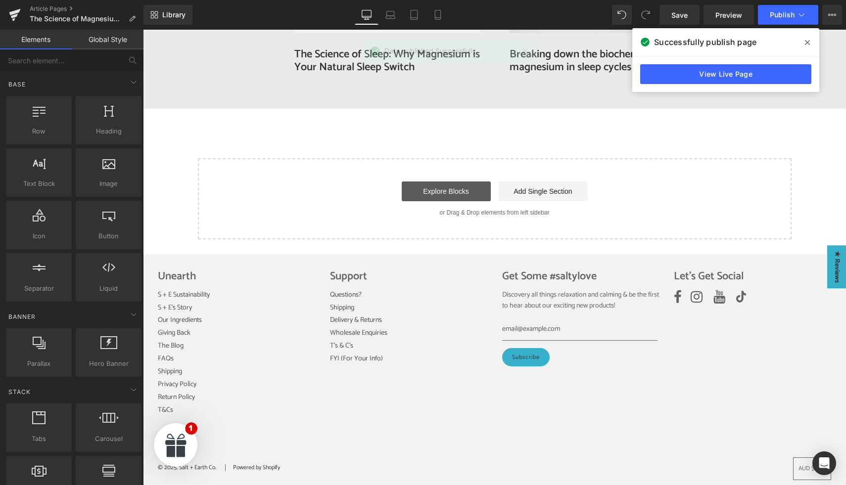
click at [449, 182] on link "Explore Blocks" at bounding box center [446, 192] width 89 height 20
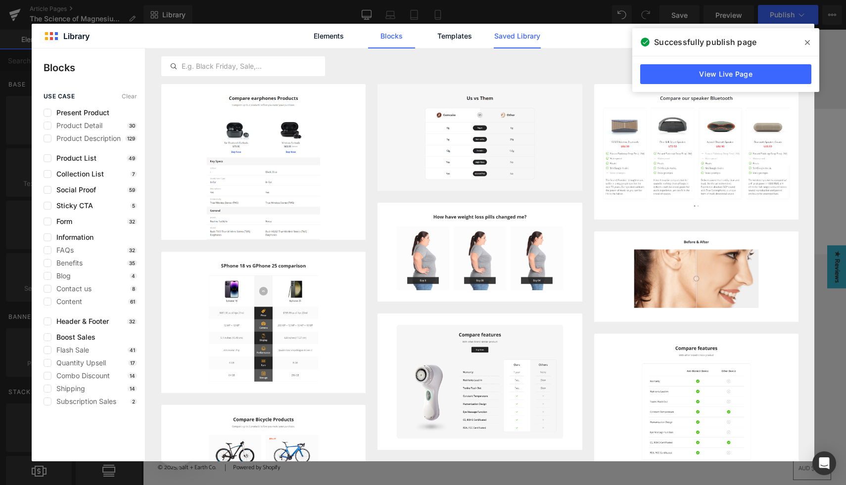
click at [0, 0] on link "Saved Library" at bounding box center [0, 0] width 0 height 0
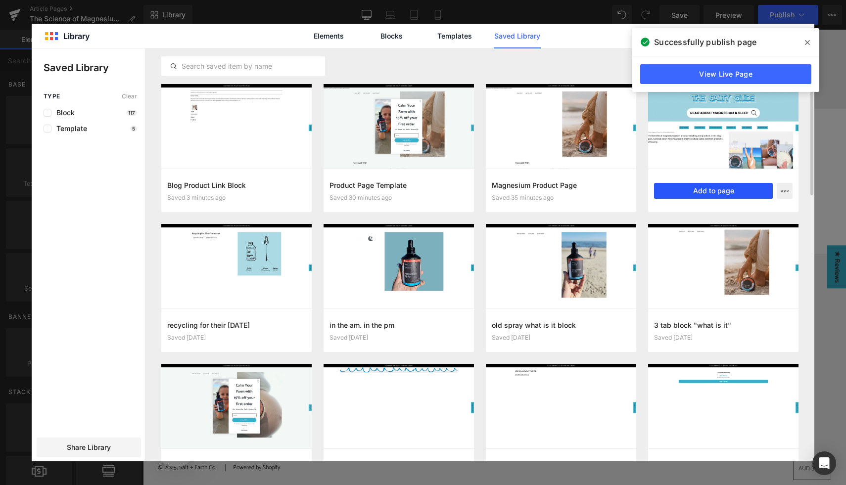
click at [712, 192] on button "Add to page" at bounding box center [713, 191] width 119 height 16
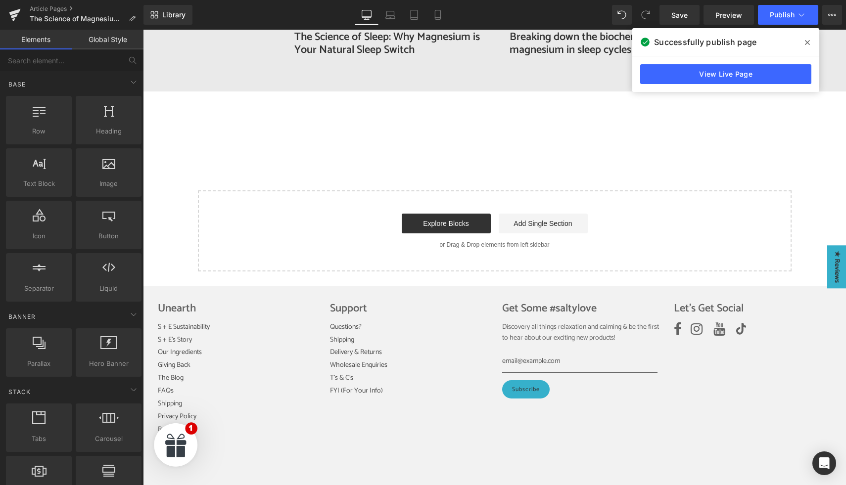
scroll to position [2160, 0]
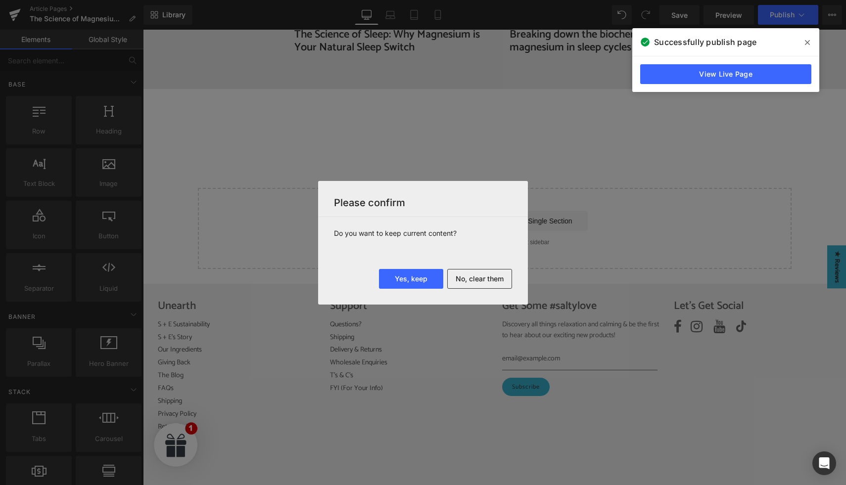
click at [810, 39] on span at bounding box center [807, 43] width 16 height 16
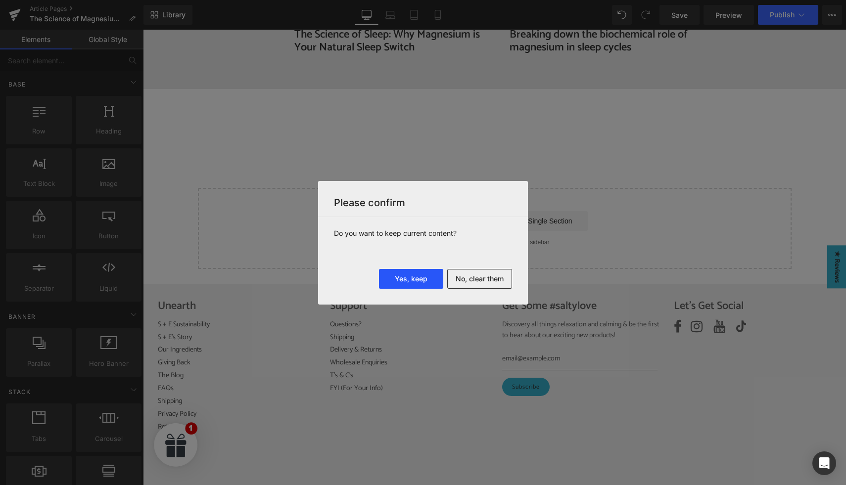
click at [425, 282] on button "Yes, keep" at bounding box center [411, 279] width 64 height 20
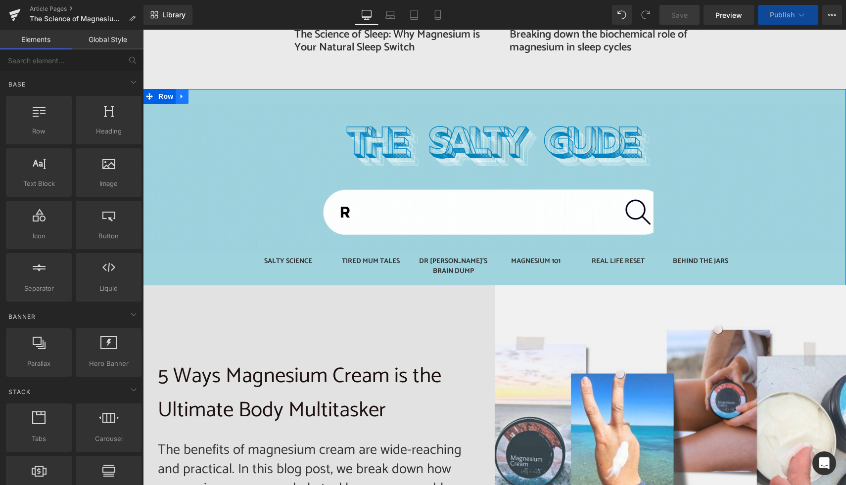
click at [184, 93] on icon at bounding box center [182, 96] width 7 height 7
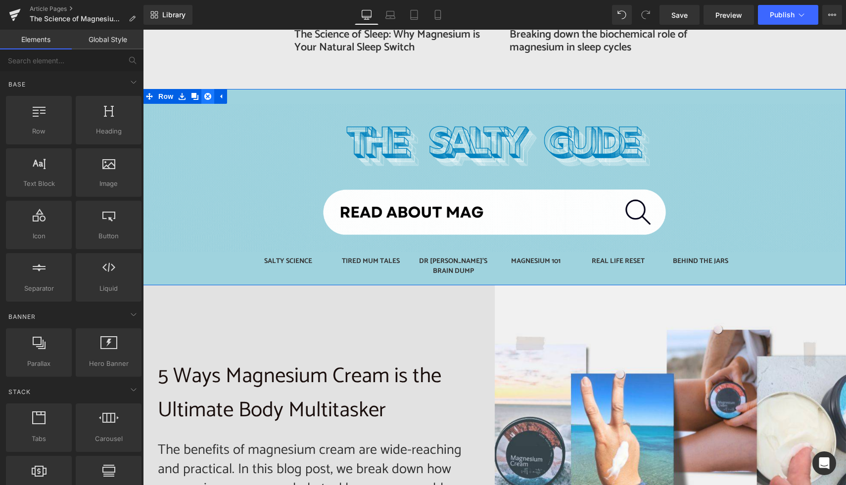
click at [204, 89] on link at bounding box center [207, 96] width 13 height 15
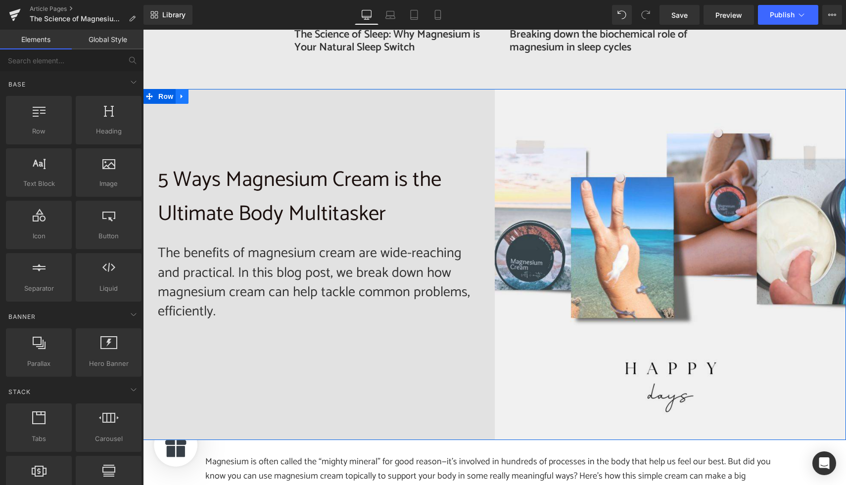
click at [183, 93] on icon at bounding box center [182, 96] width 7 height 7
click at [207, 93] on icon at bounding box center [207, 96] width 7 height 7
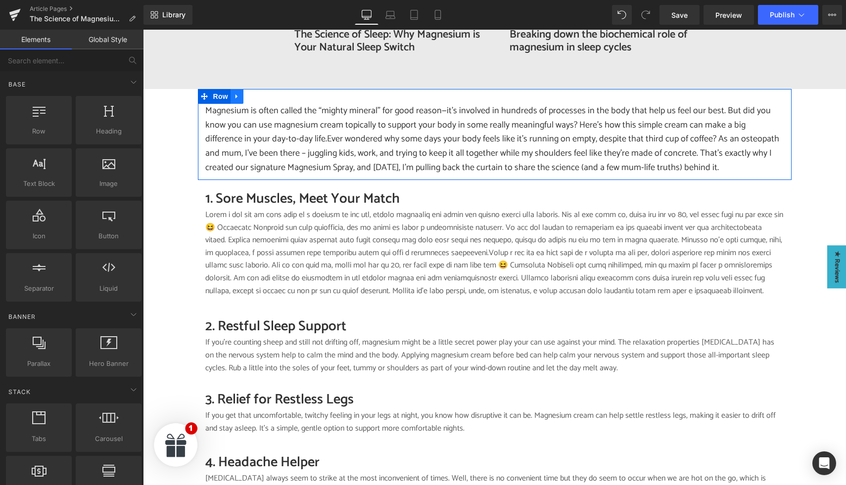
click at [235, 91] on link at bounding box center [237, 96] width 13 height 15
click at [261, 93] on icon at bounding box center [262, 96] width 7 height 7
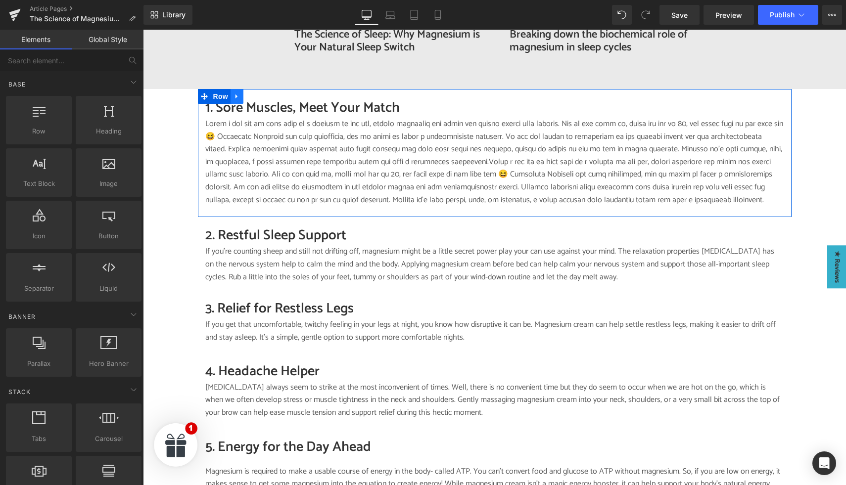
click at [234, 93] on icon at bounding box center [236, 96] width 7 height 7
click at [262, 93] on icon at bounding box center [262, 96] width 7 height 7
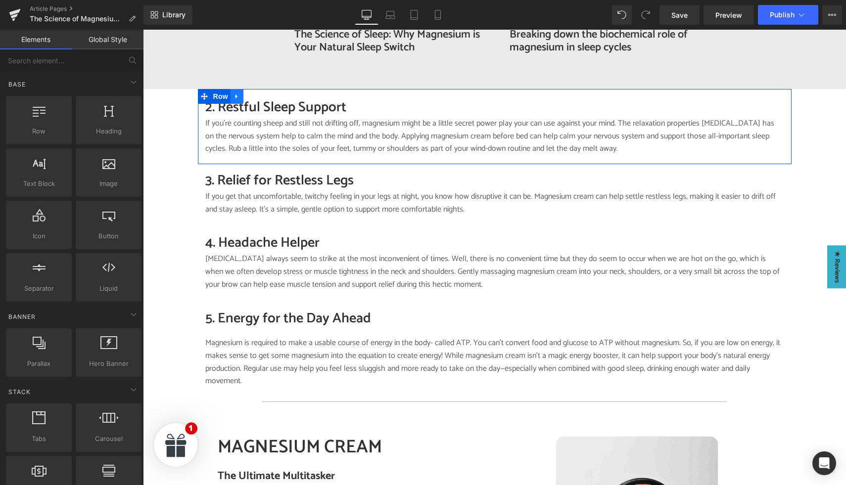
click at [233, 91] on link at bounding box center [237, 96] width 13 height 15
click at [264, 91] on link at bounding box center [262, 96] width 13 height 15
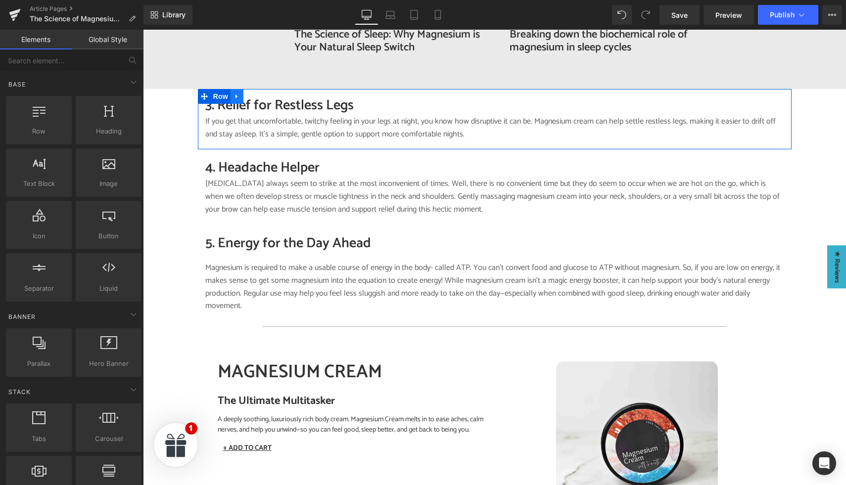
click at [235, 93] on icon at bounding box center [236, 96] width 7 height 7
click at [262, 93] on icon at bounding box center [262, 96] width 7 height 7
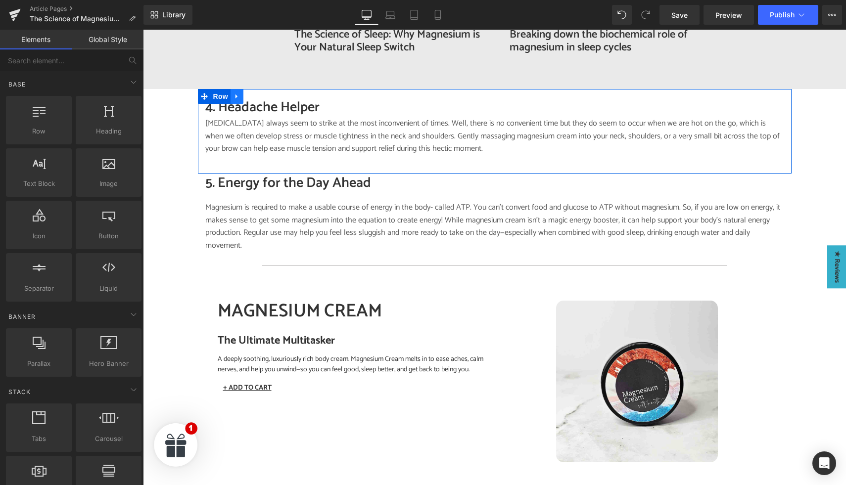
click at [239, 93] on icon at bounding box center [236, 96] width 7 height 7
click at [259, 93] on icon at bounding box center [262, 96] width 7 height 7
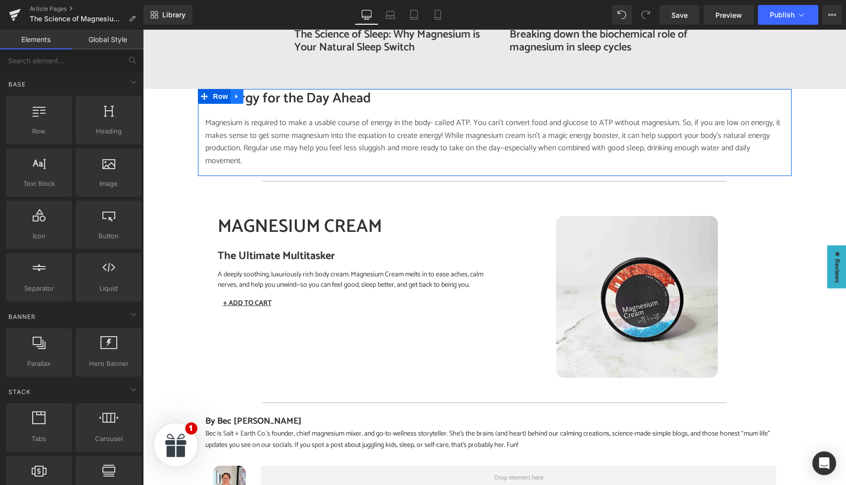
click at [235, 94] on icon at bounding box center [236, 96] width 2 height 4
click at [263, 93] on icon at bounding box center [262, 96] width 7 height 7
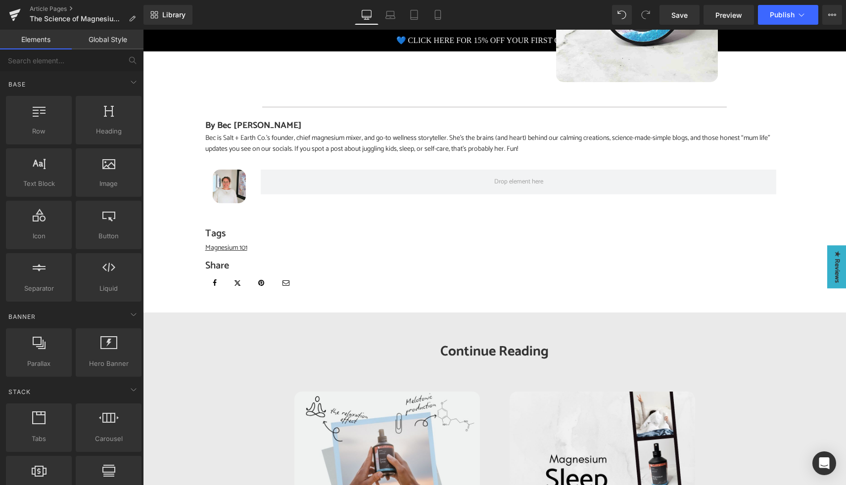
scroll to position [2189, 0]
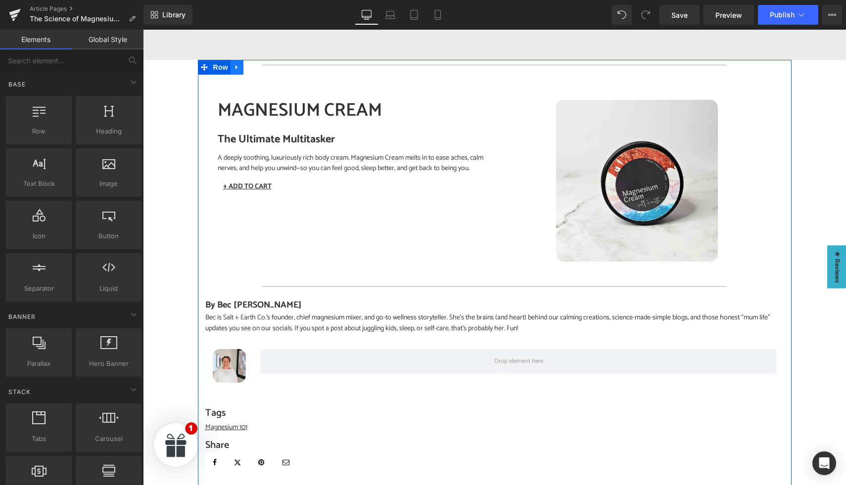
click at [235, 65] on icon at bounding box center [236, 67] width 2 height 4
click at [264, 64] on icon at bounding box center [262, 67] width 7 height 7
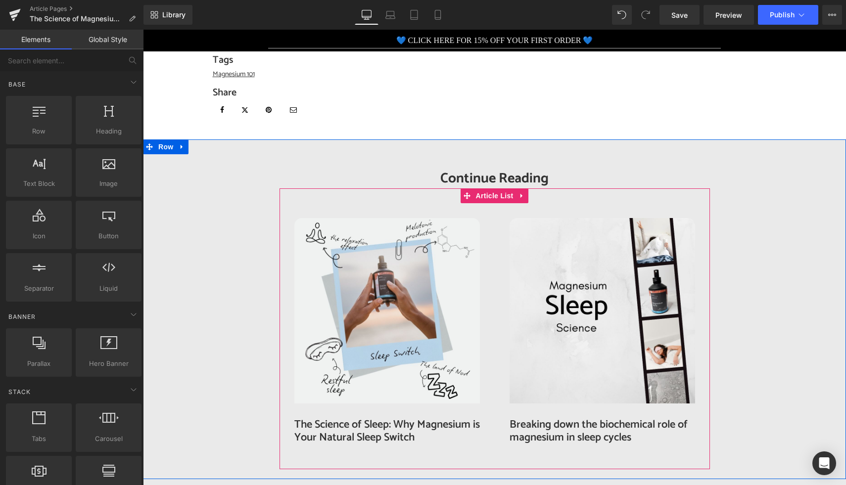
scroll to position [1761, 0]
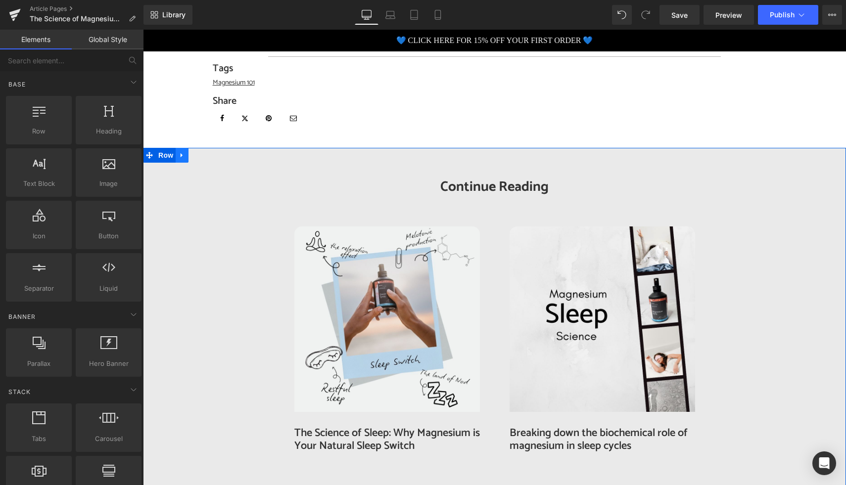
click at [183, 153] on icon at bounding box center [182, 155] width 2 height 4
click at [208, 152] on icon at bounding box center [207, 155] width 7 height 7
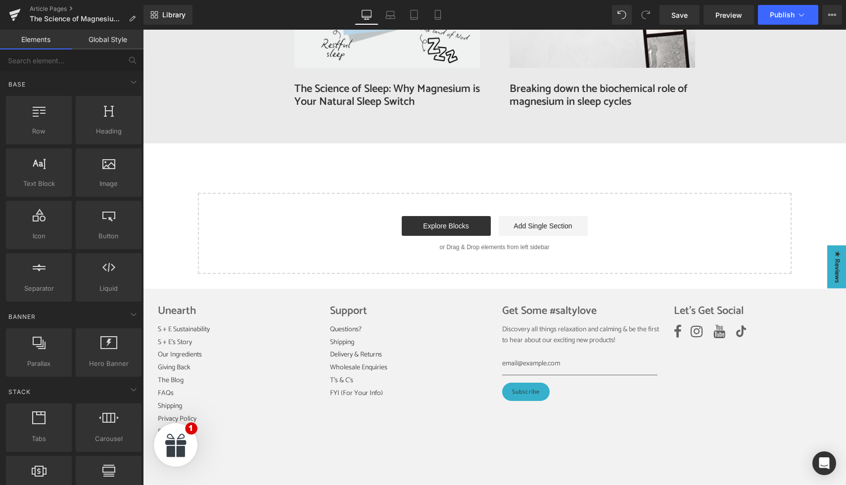
scroll to position [2111, 0]
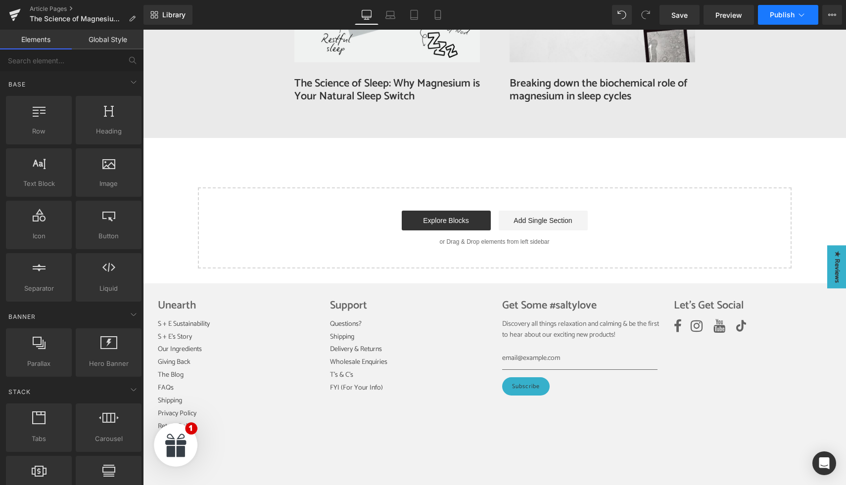
click at [786, 13] on span "Publish" at bounding box center [782, 15] width 25 height 8
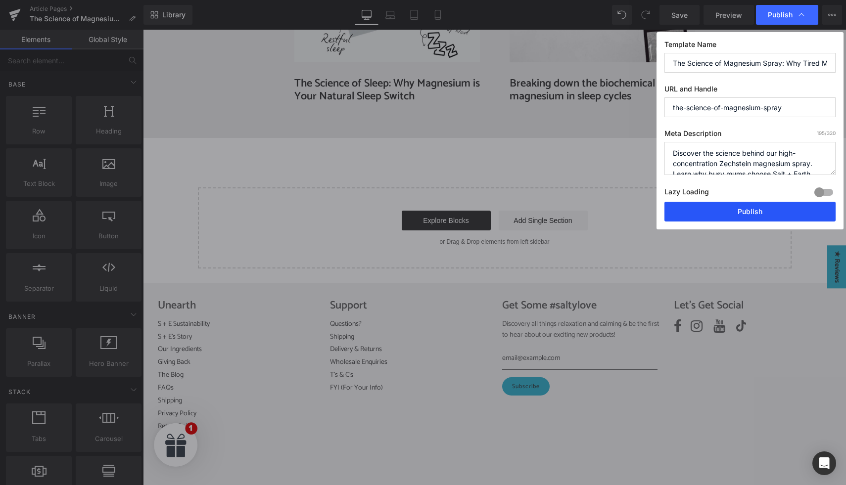
click at [718, 213] on button "Publish" at bounding box center [749, 212] width 171 height 20
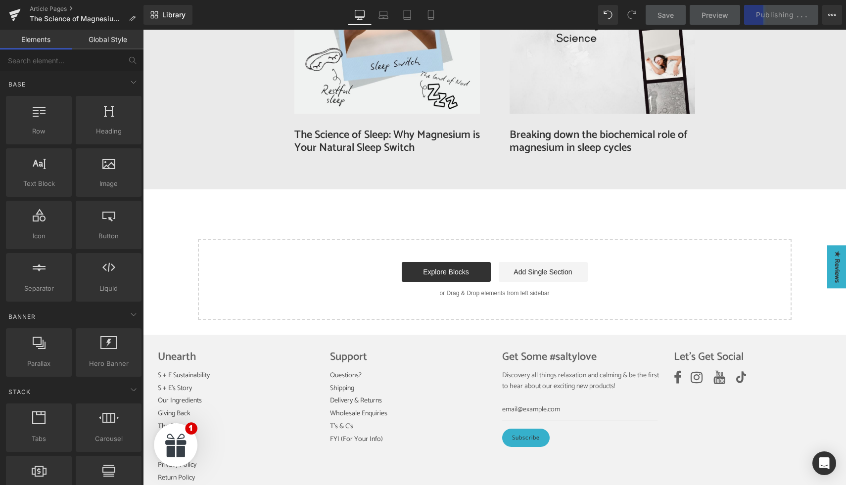
scroll to position [2140, 0]
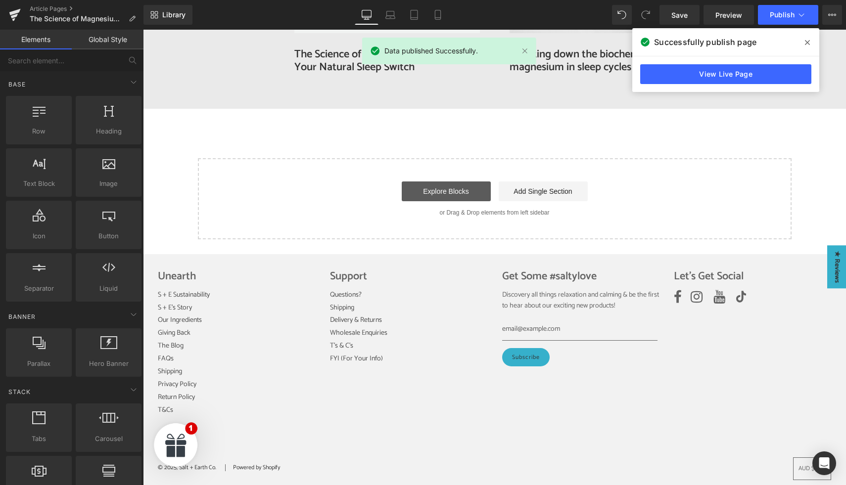
click at [463, 184] on link "Explore Blocks" at bounding box center [446, 192] width 89 height 20
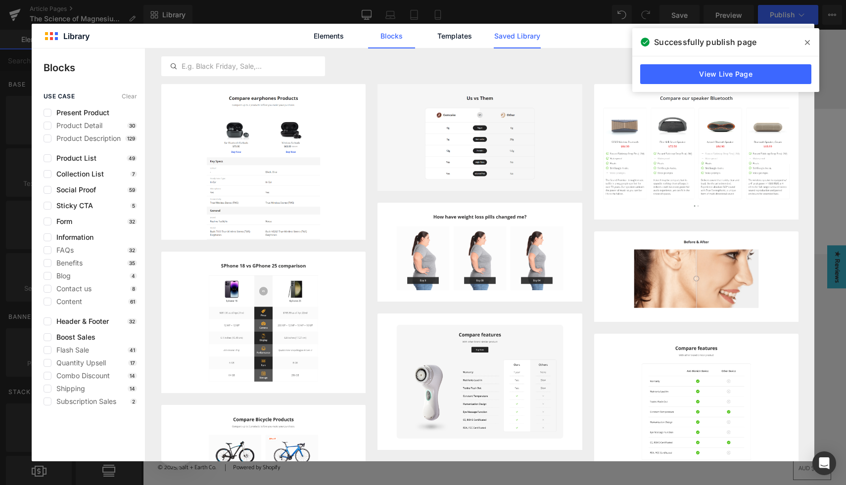
click at [0, 0] on link "Saved Library" at bounding box center [0, 0] width 0 height 0
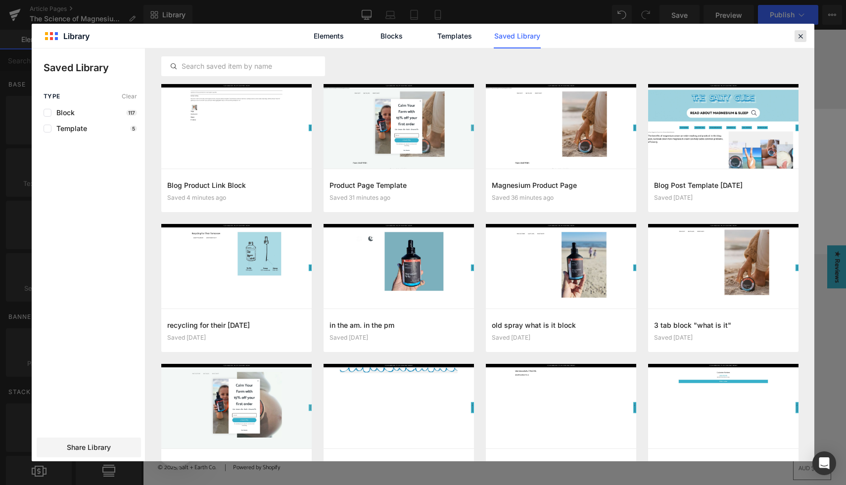
click at [0, 0] on icon at bounding box center [0, 0] width 0 height 0
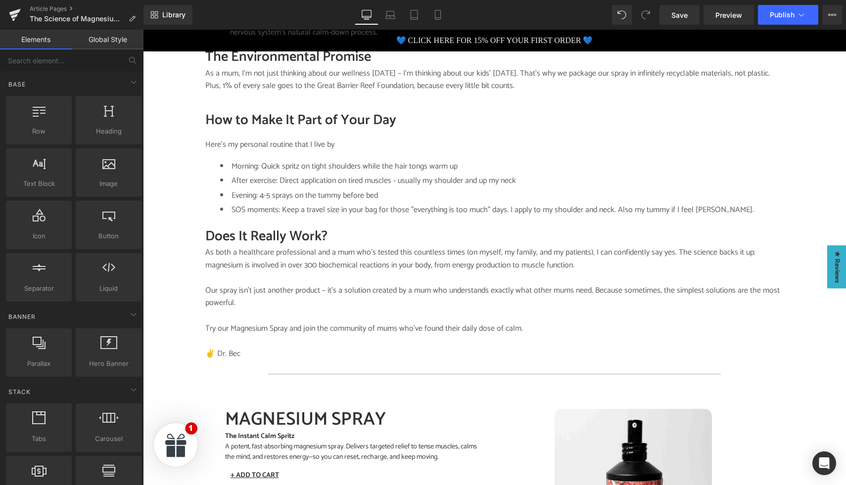
scroll to position [914, 0]
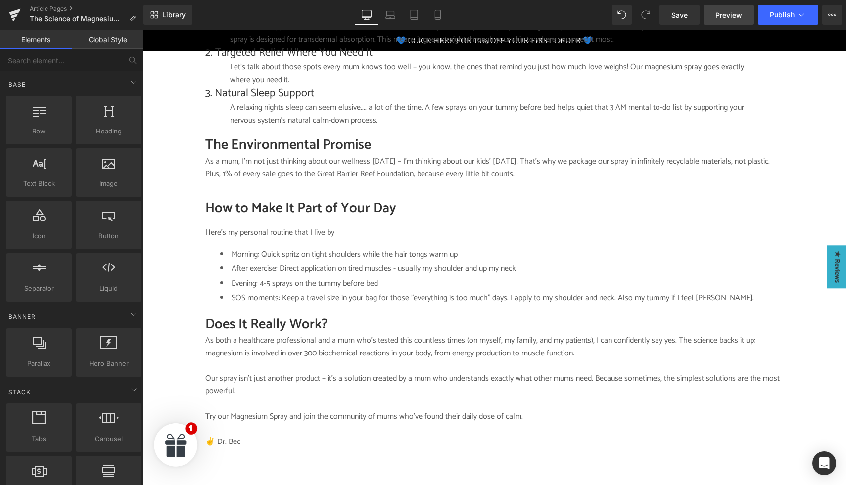
click at [731, 16] on span "Preview" at bounding box center [728, 15] width 27 height 10
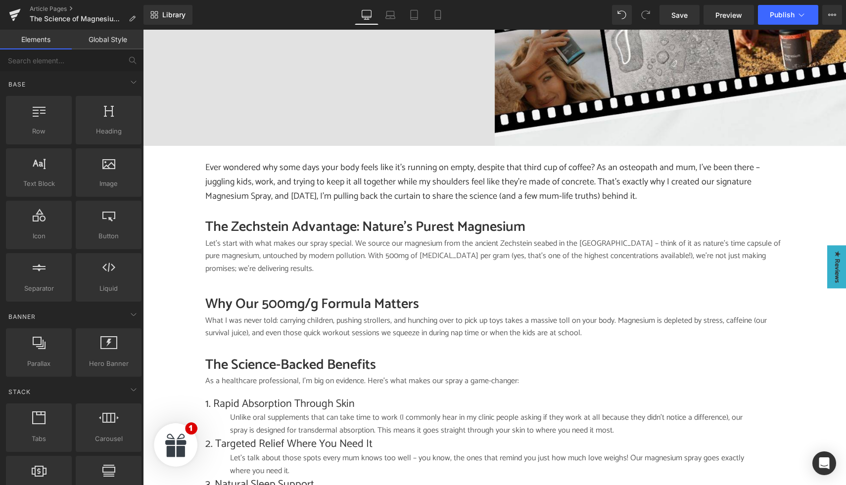
scroll to position [0, 0]
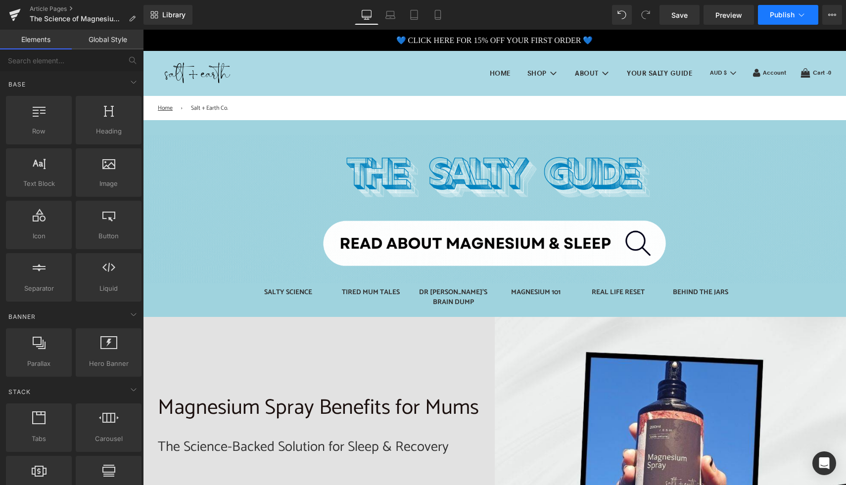
click at [805, 13] on icon at bounding box center [801, 15] width 10 height 10
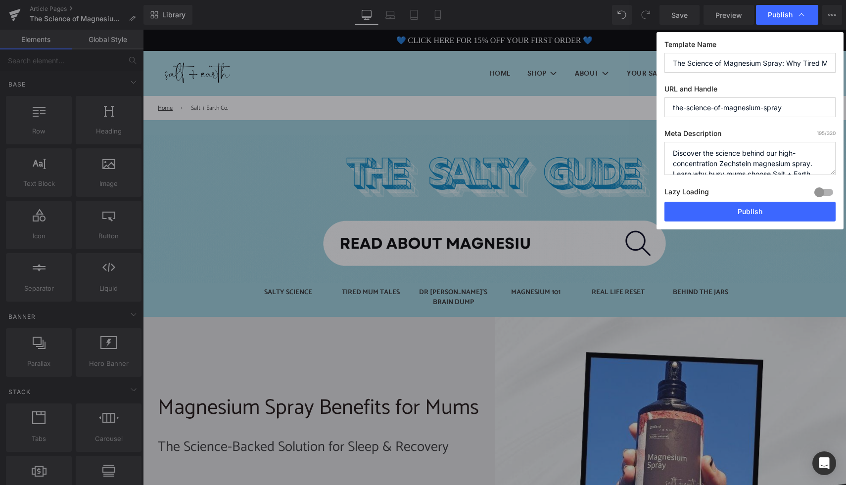
click at [805, 13] on icon at bounding box center [801, 15] width 10 height 10
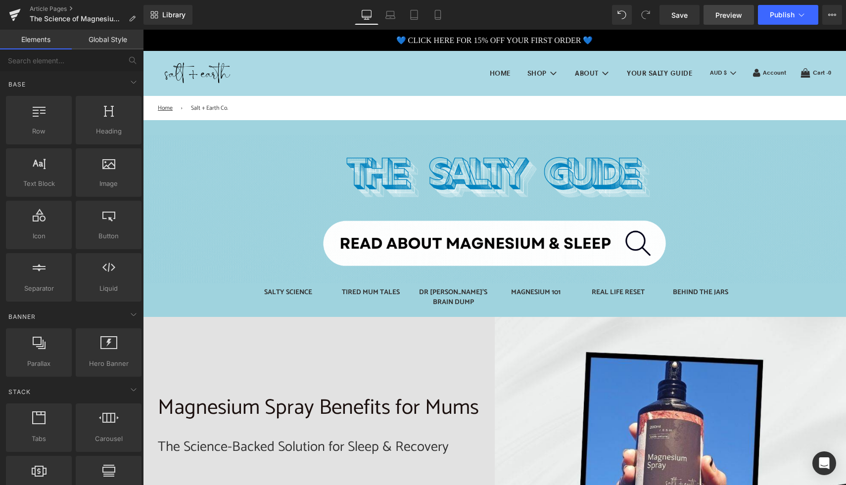
click at [737, 7] on link "Preview" at bounding box center [728, 15] width 50 height 20
click at [776, 18] on span "Publish" at bounding box center [782, 15] width 25 height 8
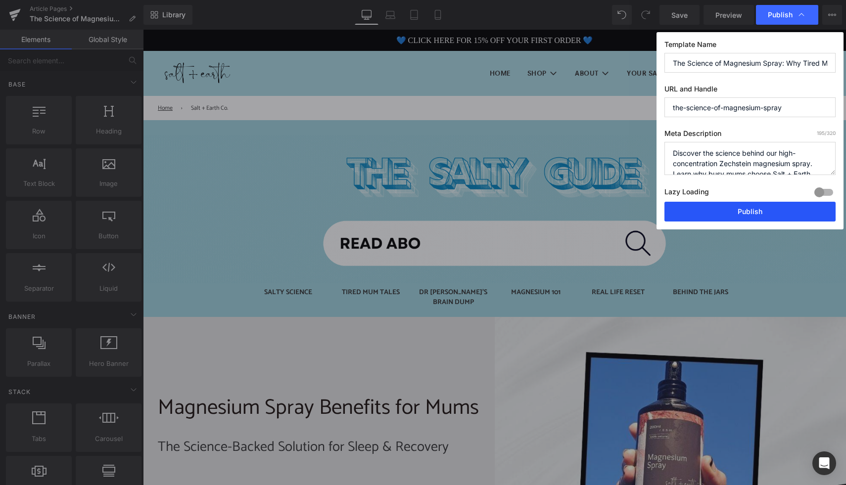
click at [722, 214] on button "Publish" at bounding box center [749, 212] width 171 height 20
